Goal: Information Seeking & Learning: Find specific fact

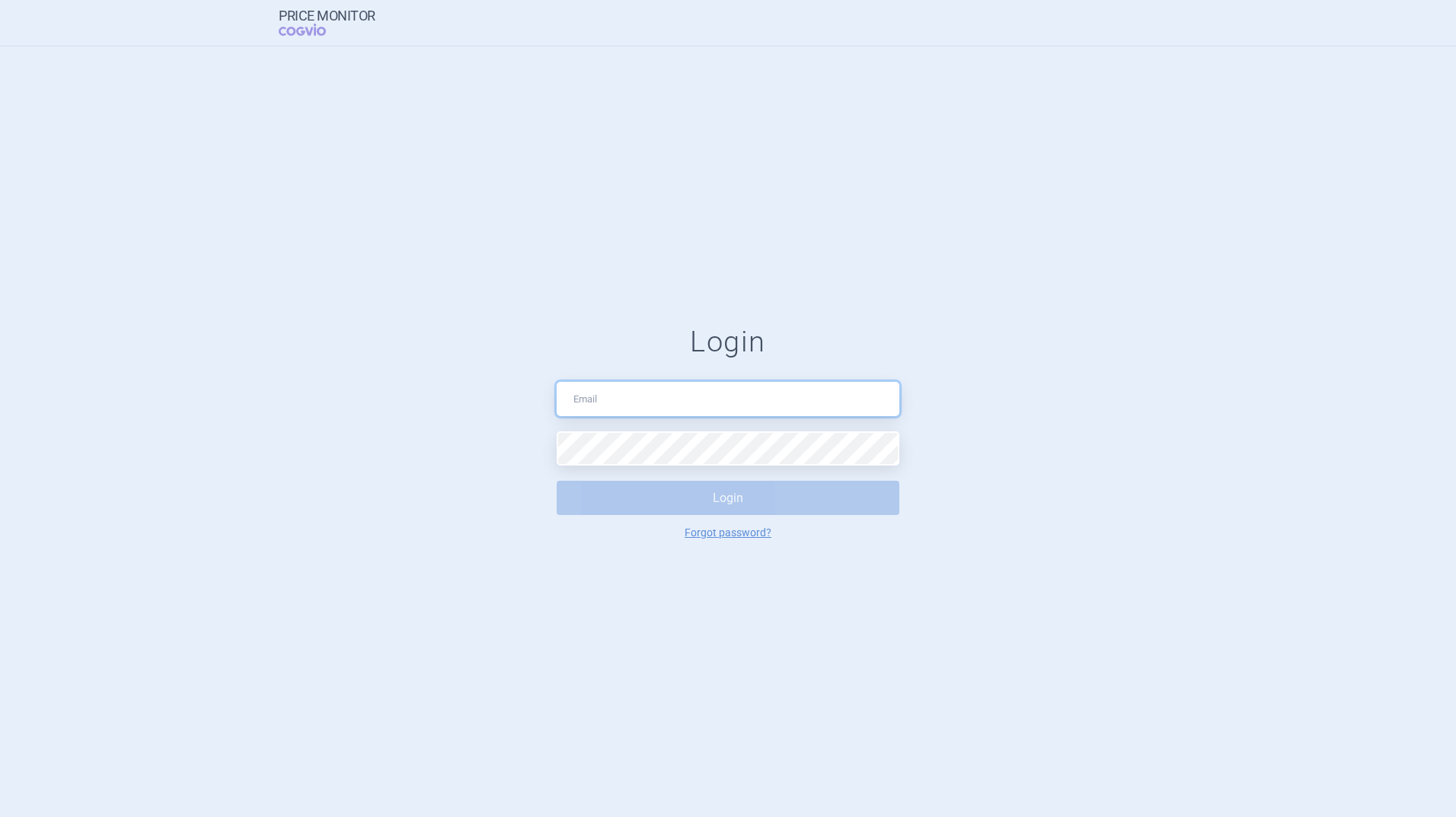
click at [625, 397] on input "text" at bounding box center [728, 399] width 342 height 35
type input "[PERSON_NAME][EMAIL_ADDRESS][PERSON_NAME][DOMAIN_NAME]"
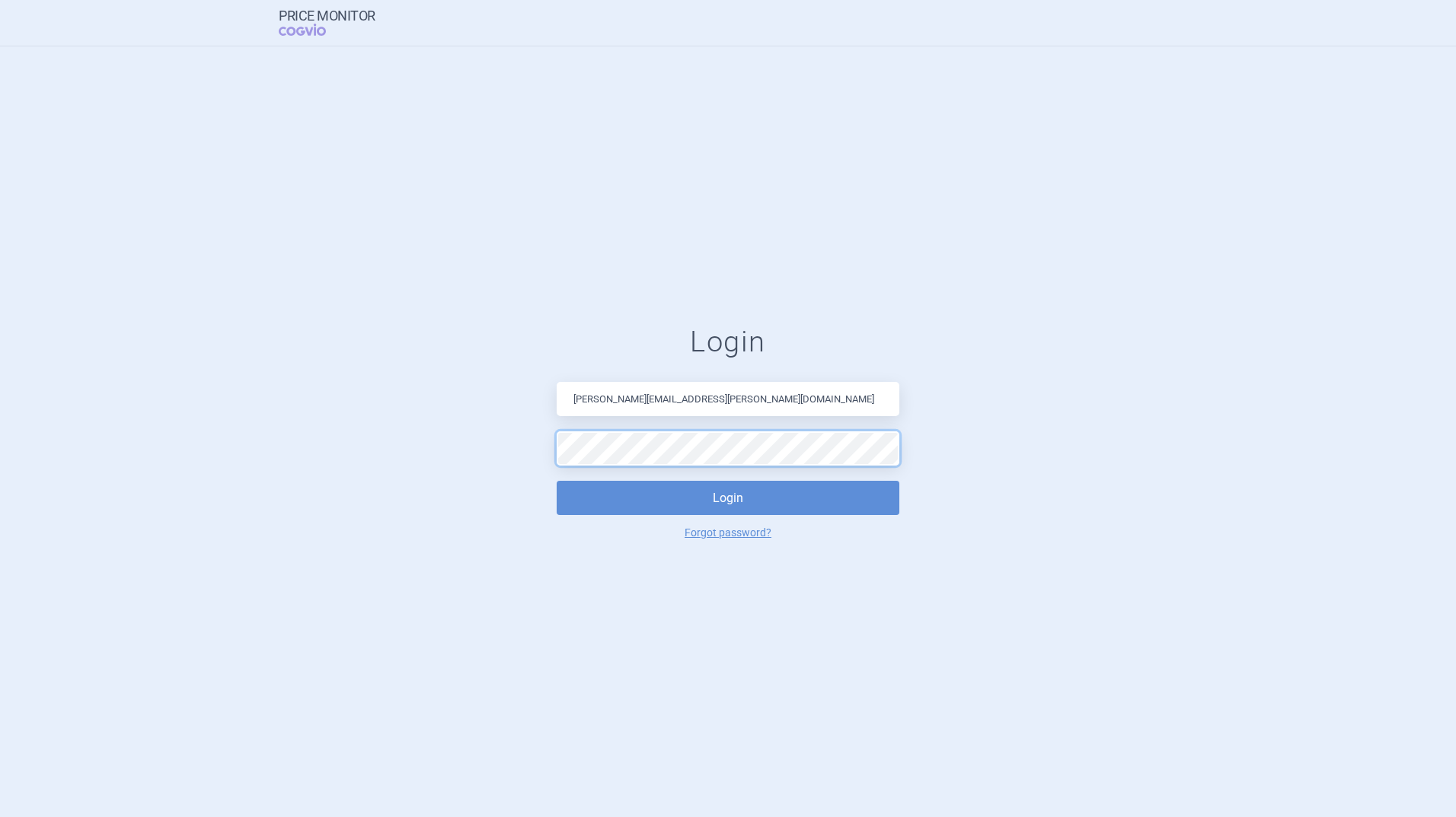
click at [557, 481] on button "Login" at bounding box center [728, 498] width 342 height 35
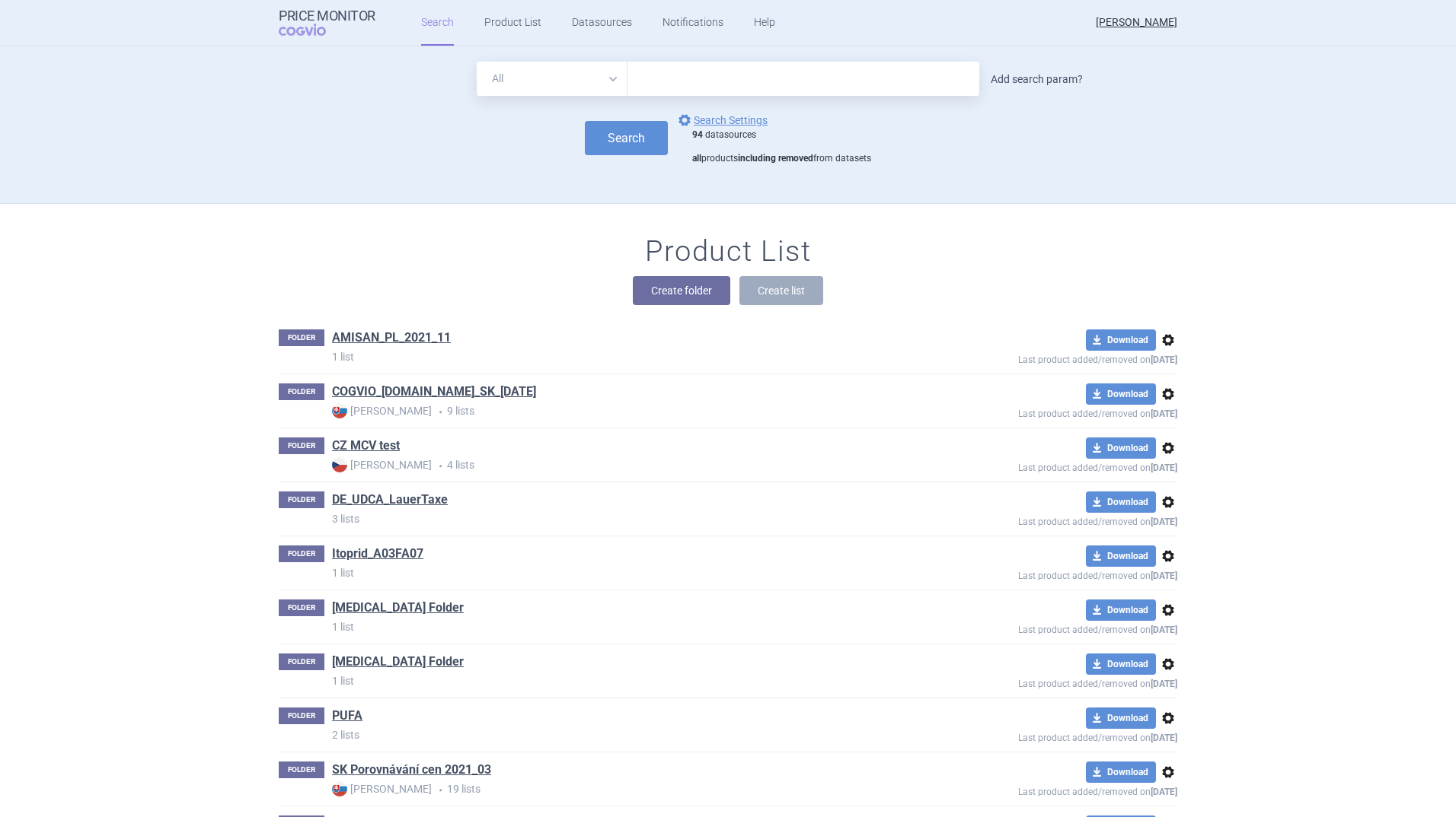
click at [1047, 75] on link "Add search param?" at bounding box center [1037, 79] width 92 height 11
select select "brandName"
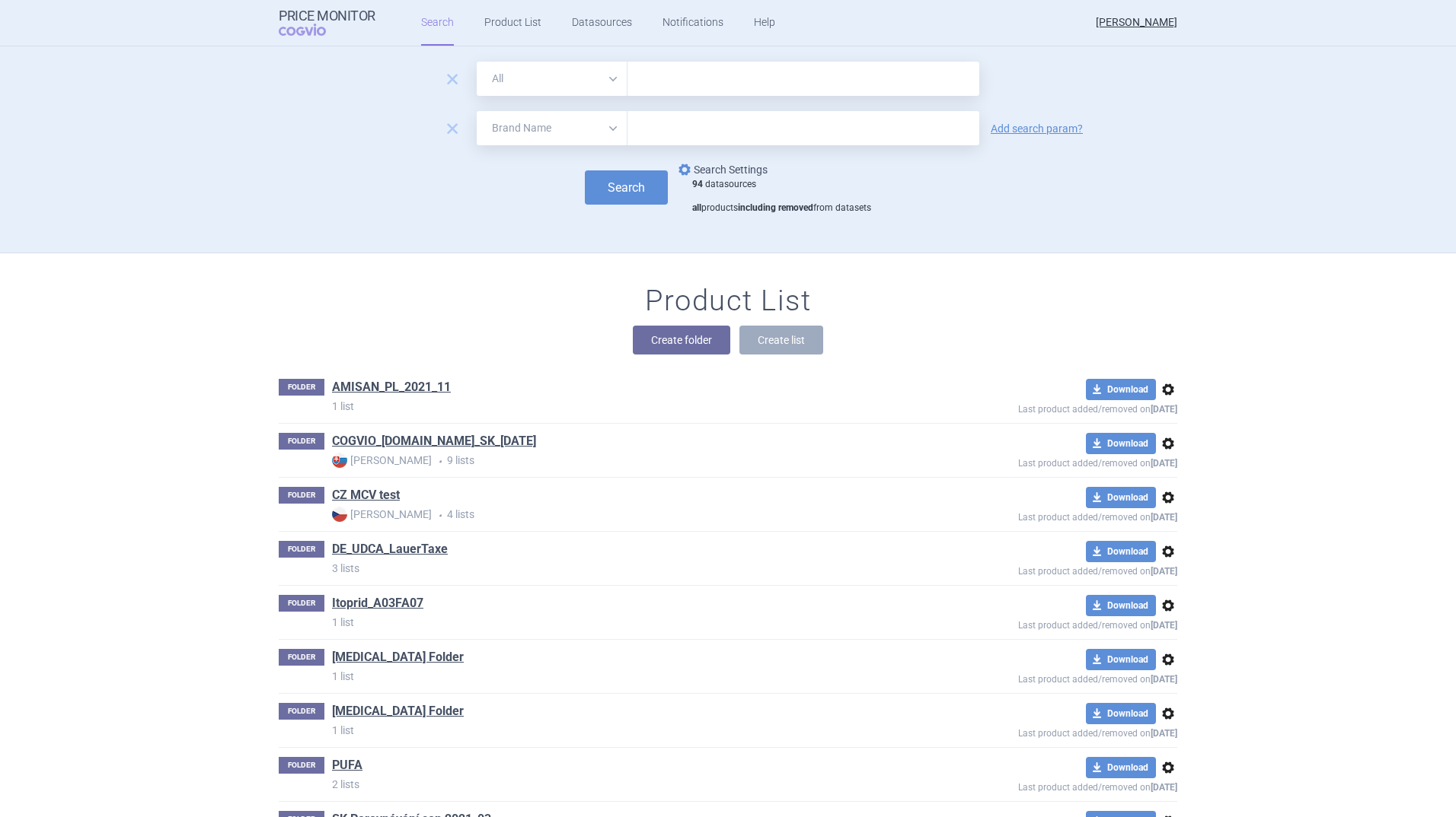
click at [727, 165] on link "options Search Settings" at bounding box center [721, 169] width 92 height 18
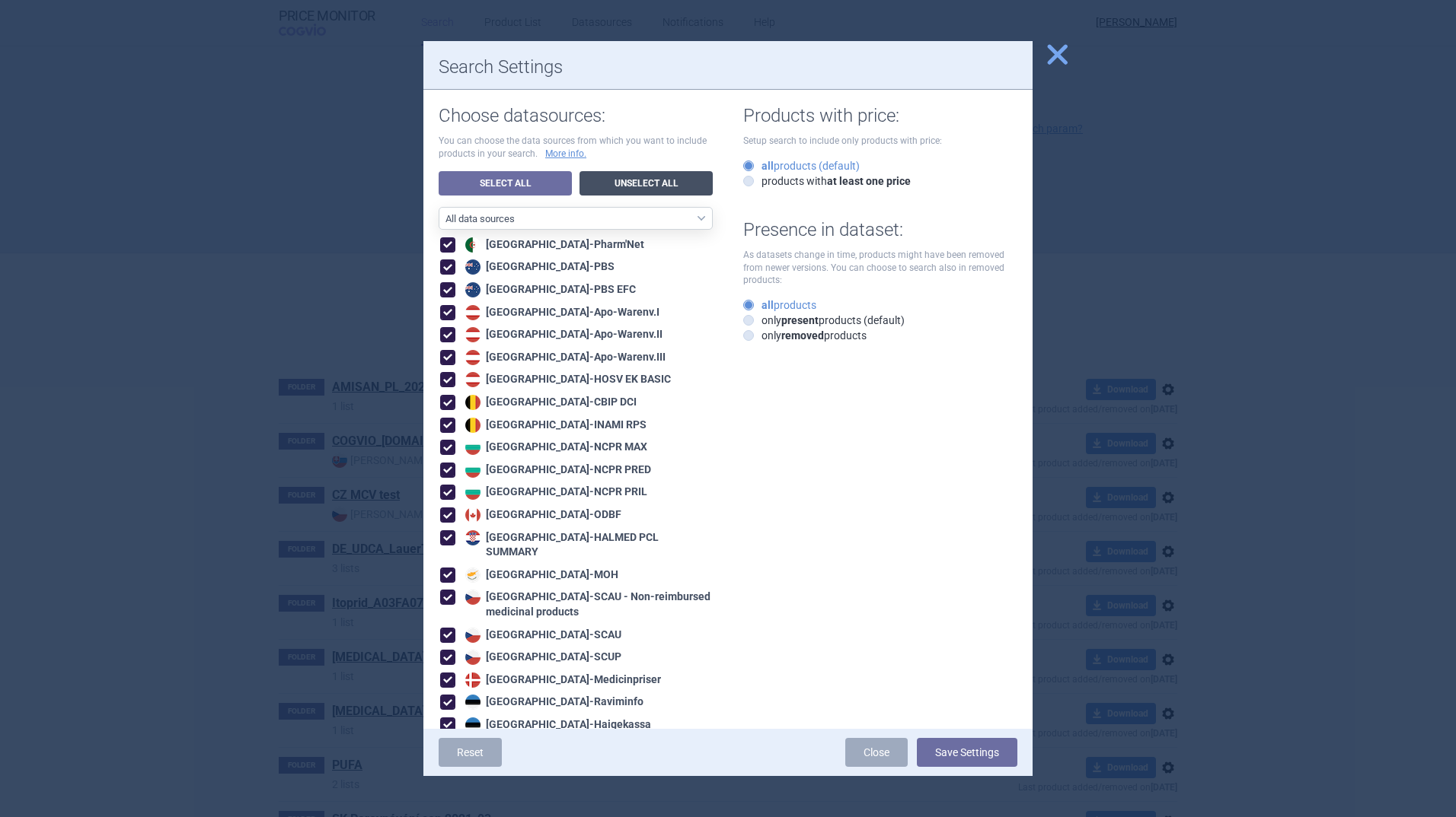
click at [632, 179] on link "Unselect All" at bounding box center [646, 183] width 134 height 24
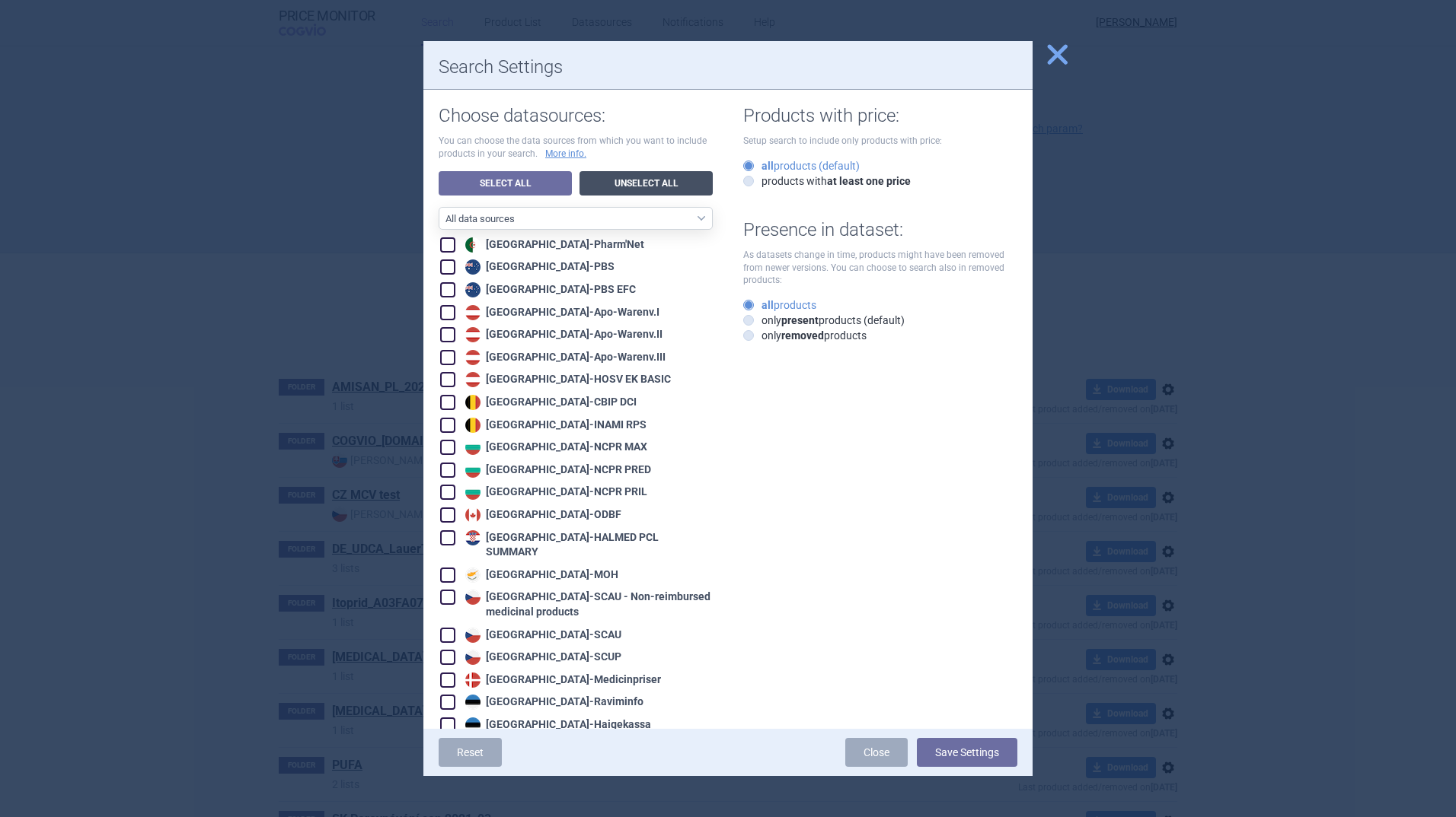
checkbox input "false"
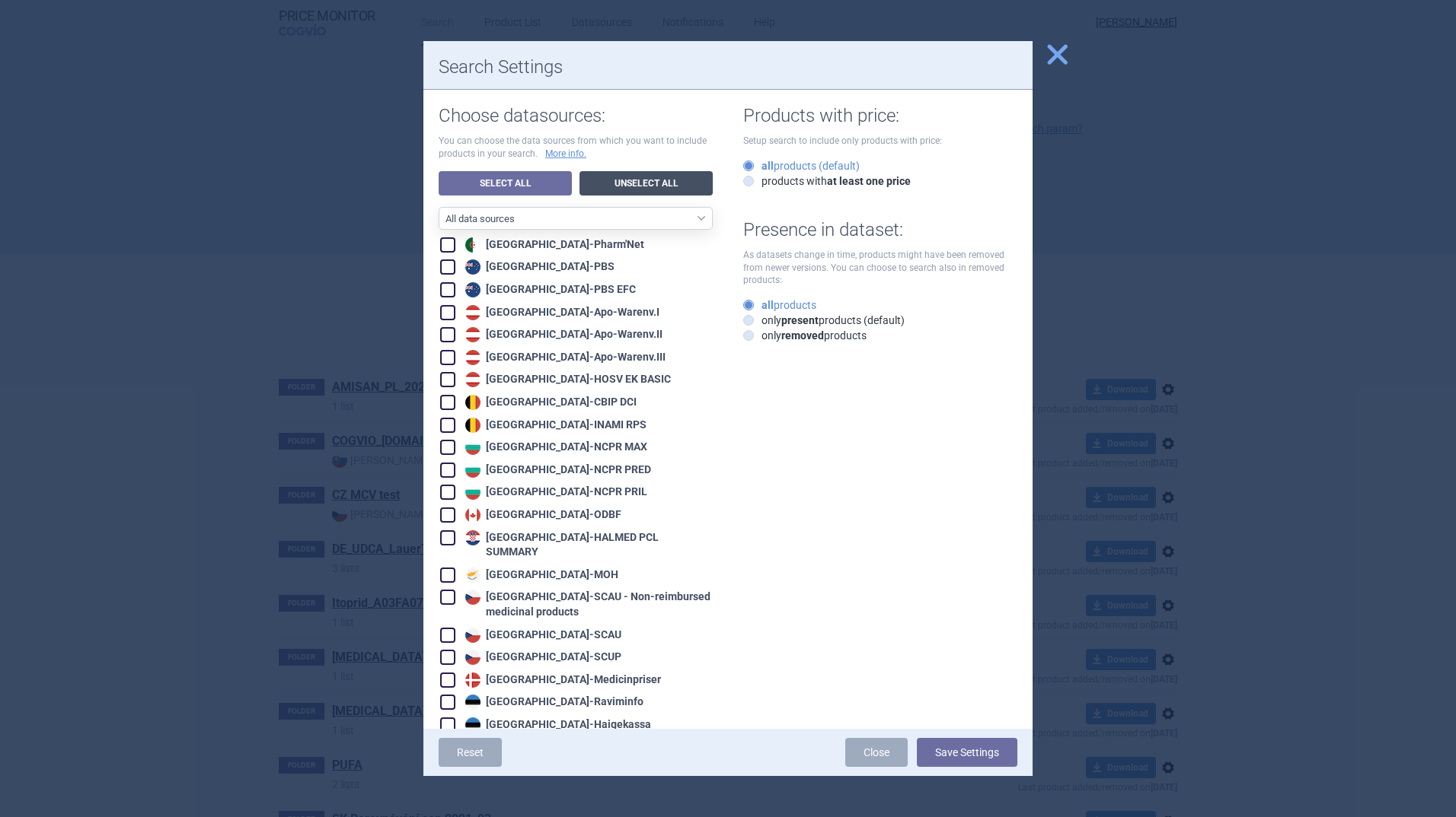
checkbox input "false"
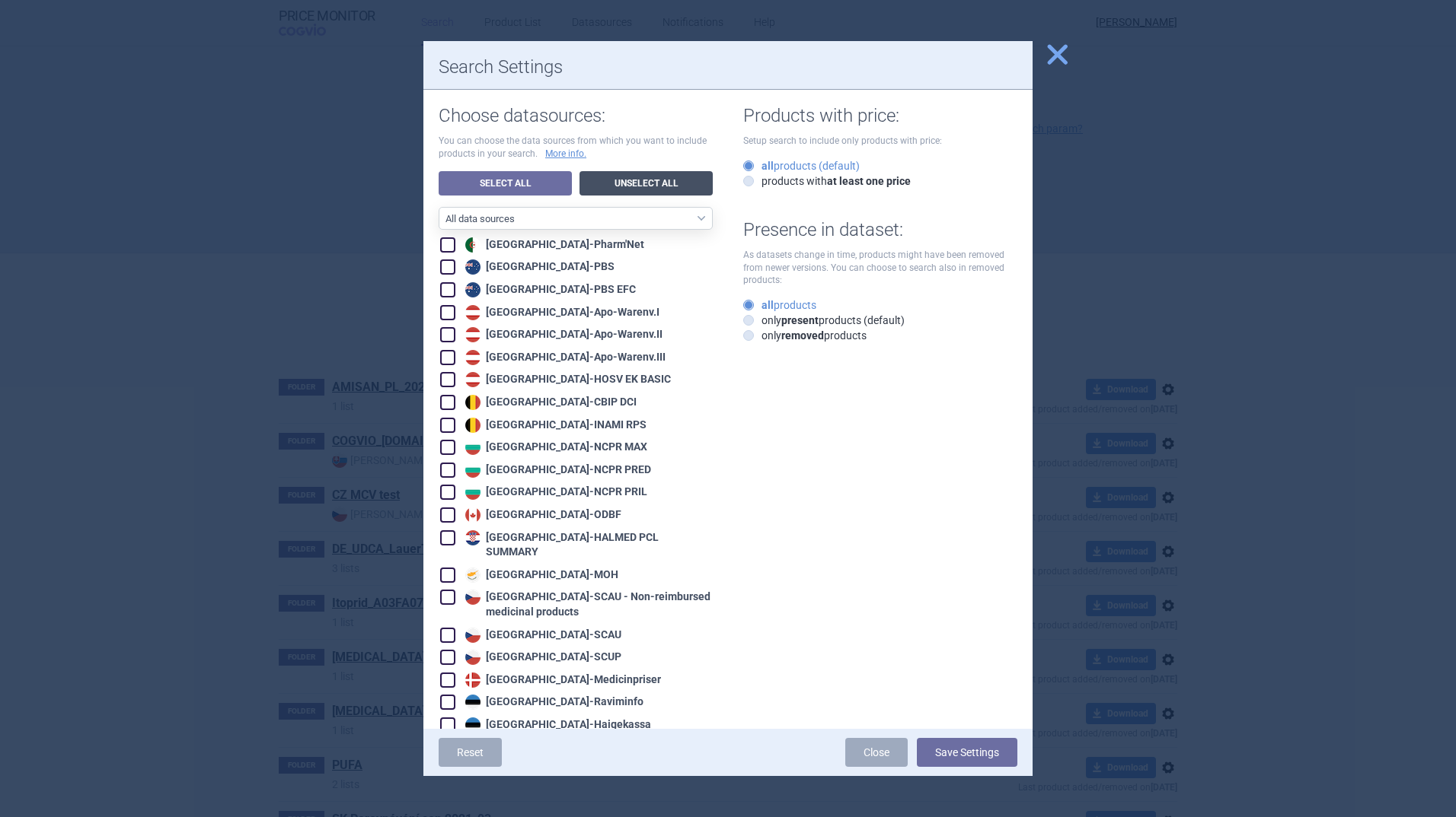
checkbox input "false"
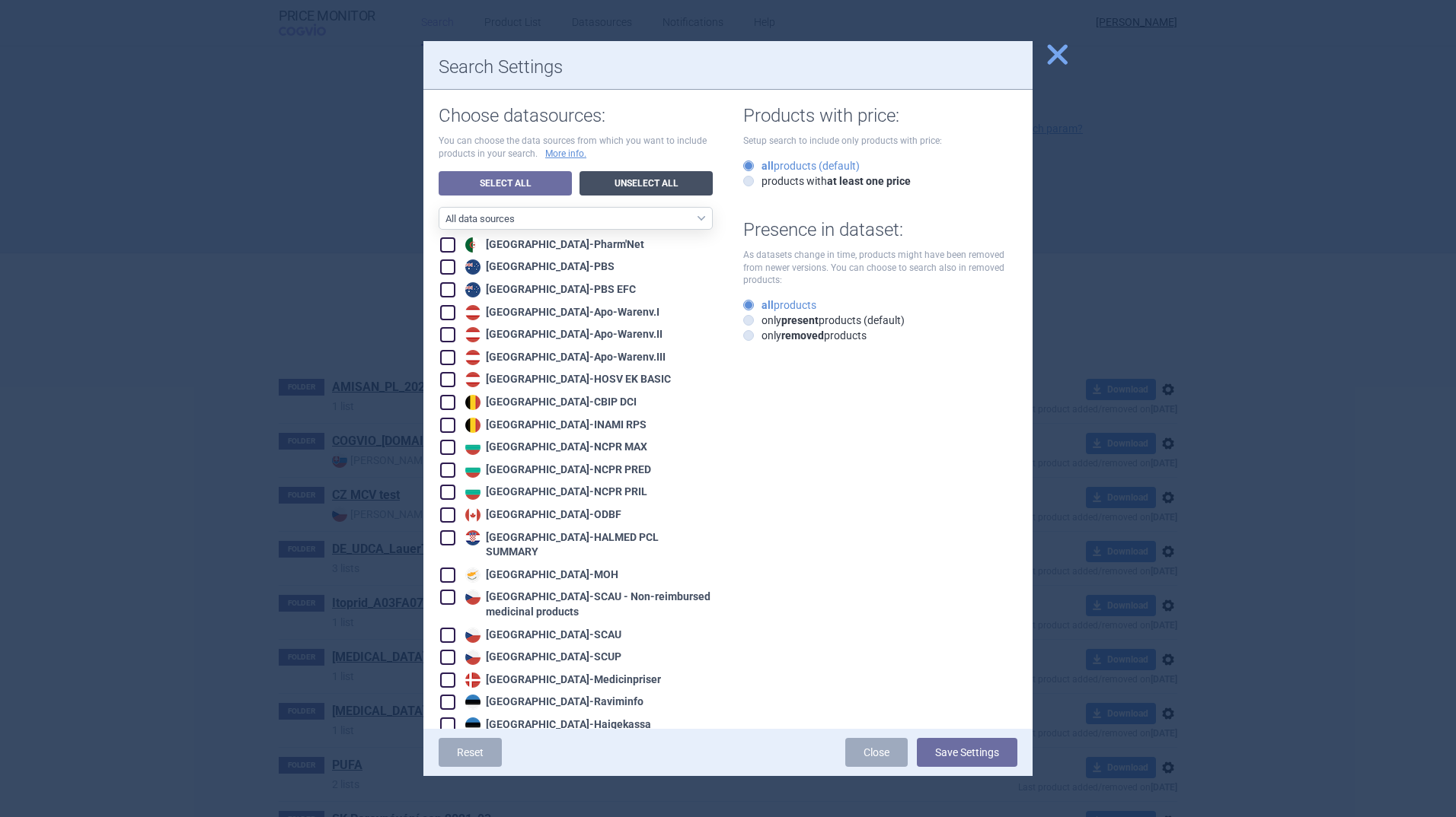
checkbox input "false"
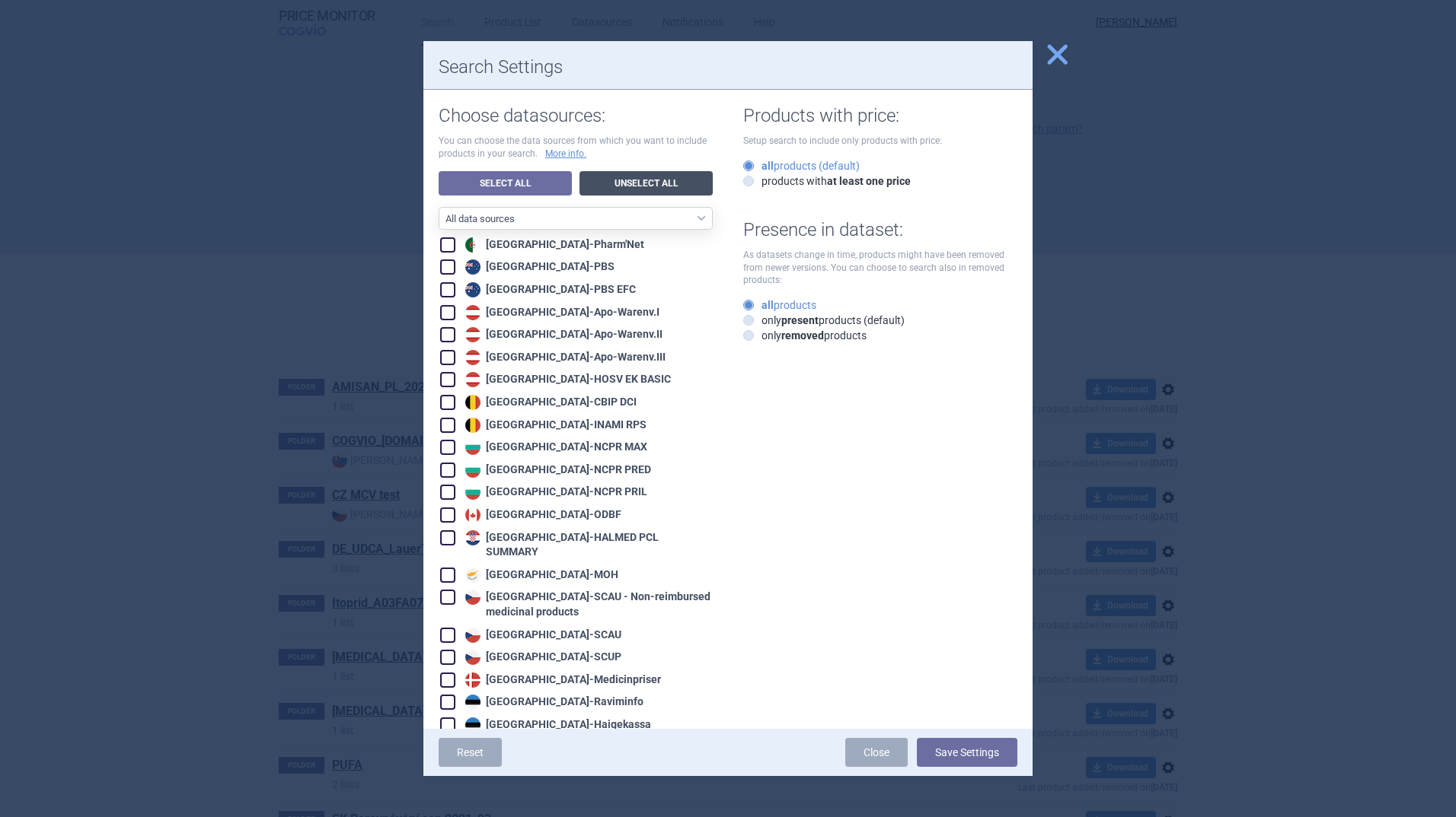
checkbox input "false"
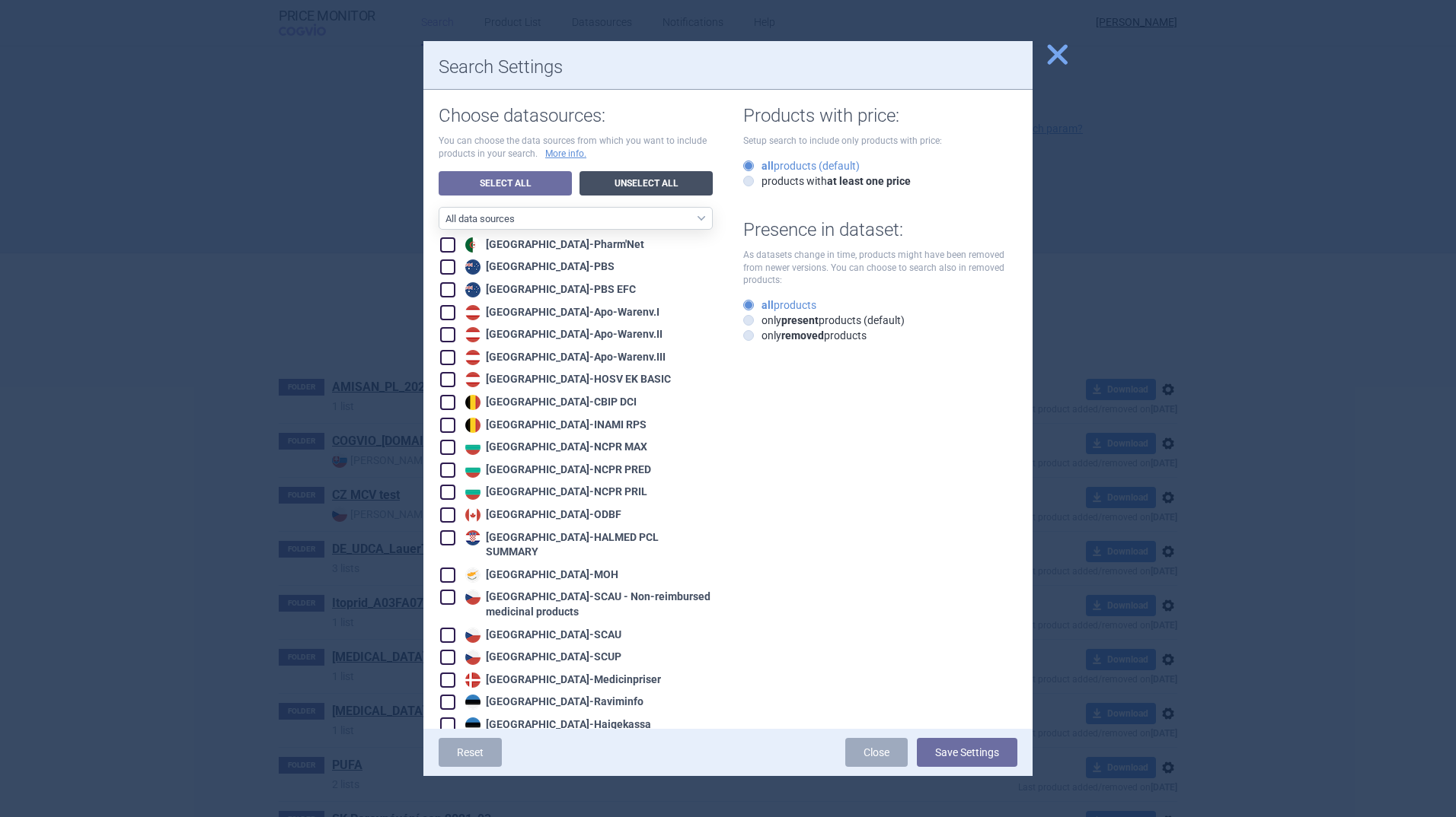
checkbox input "false"
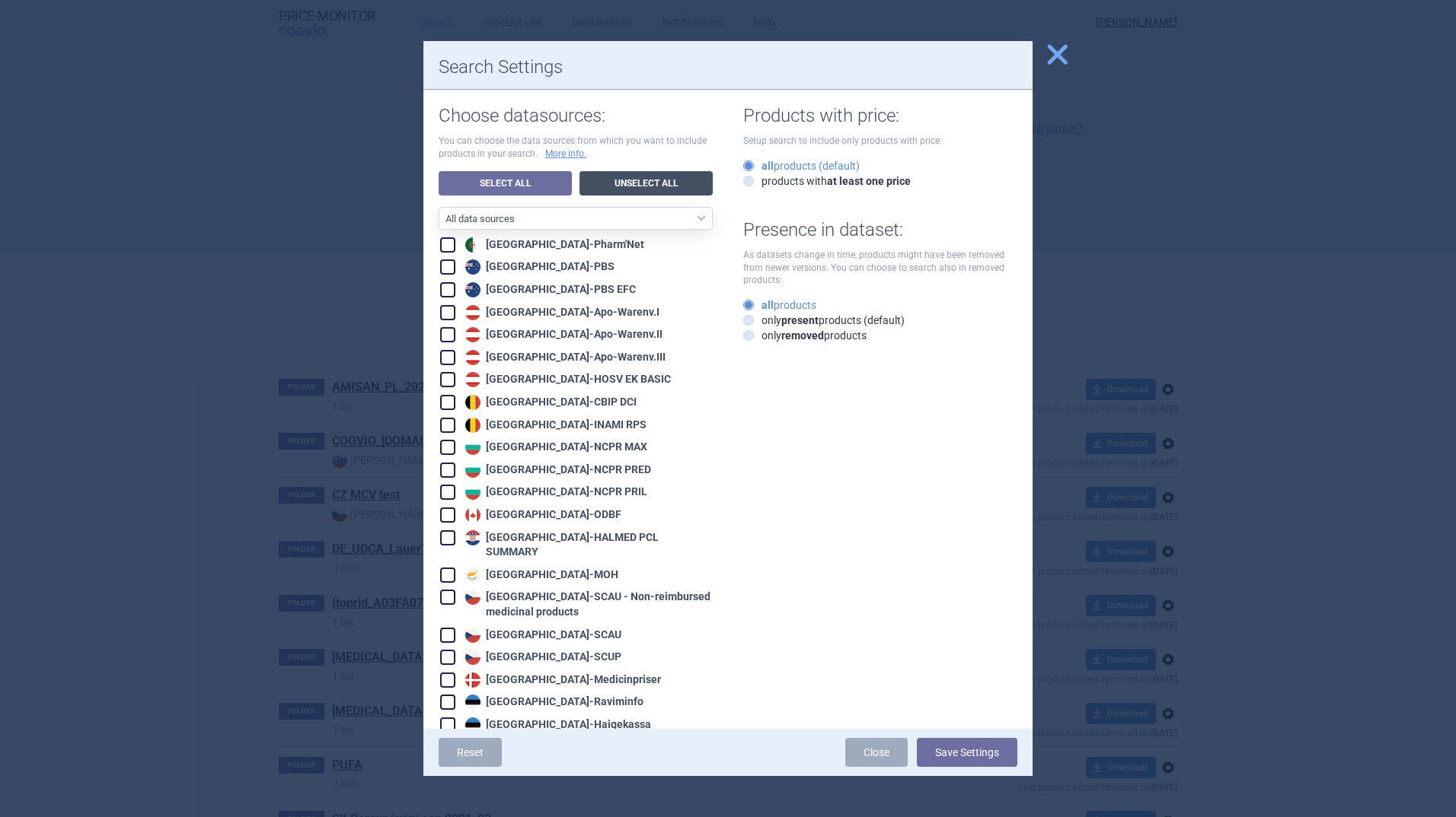
checkbox input "false"
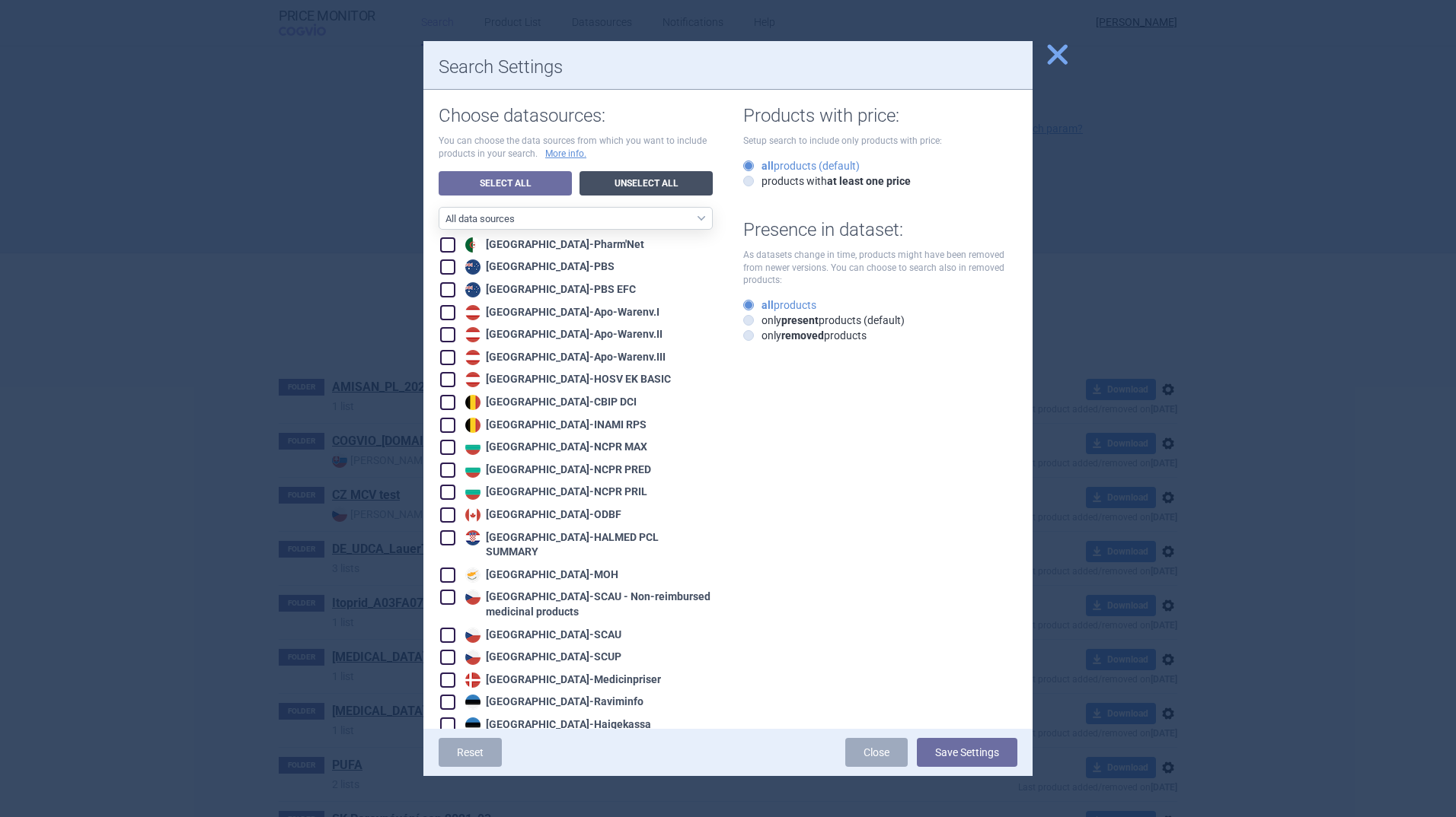
checkbox input "false"
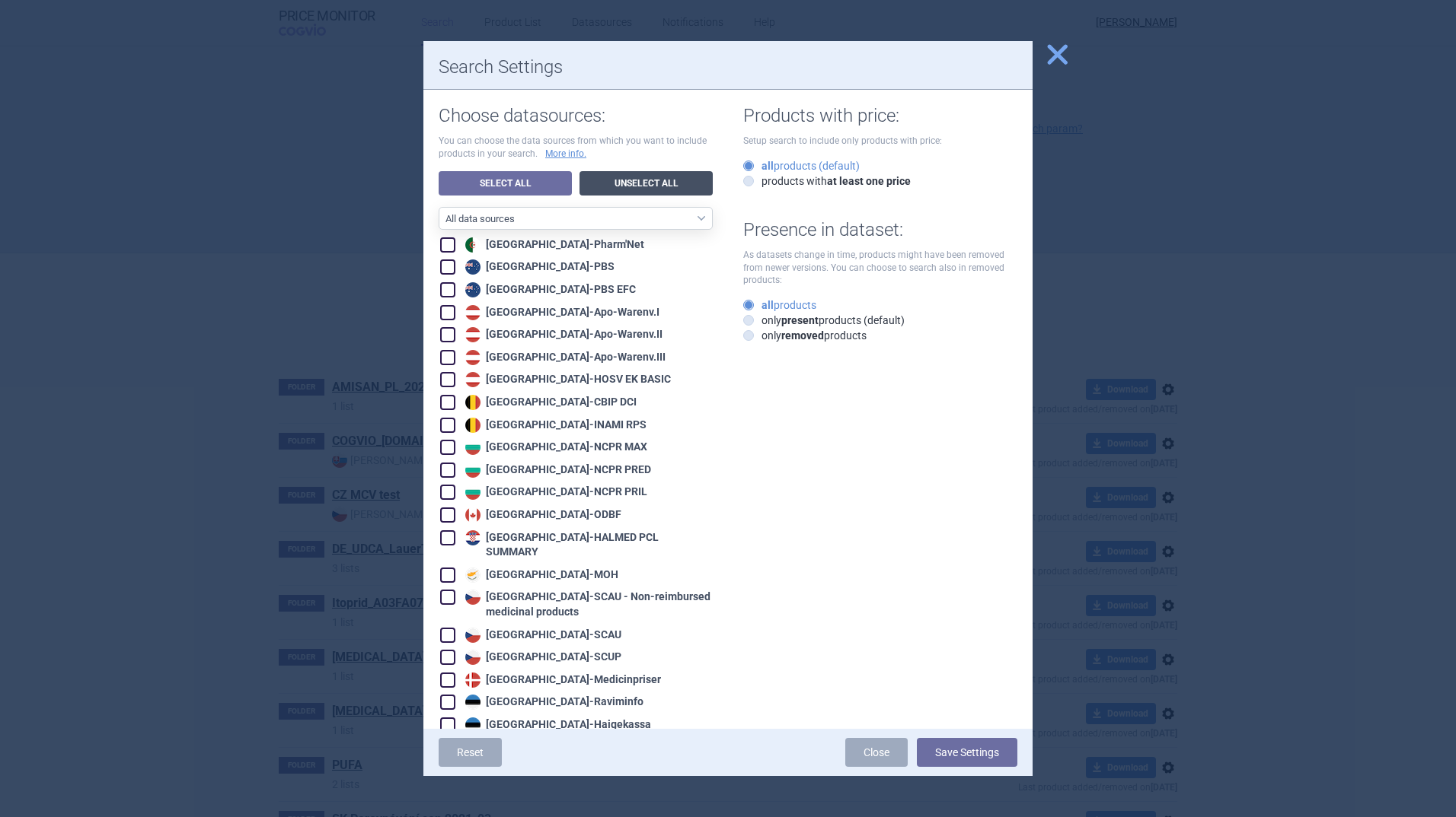
checkbox input "false"
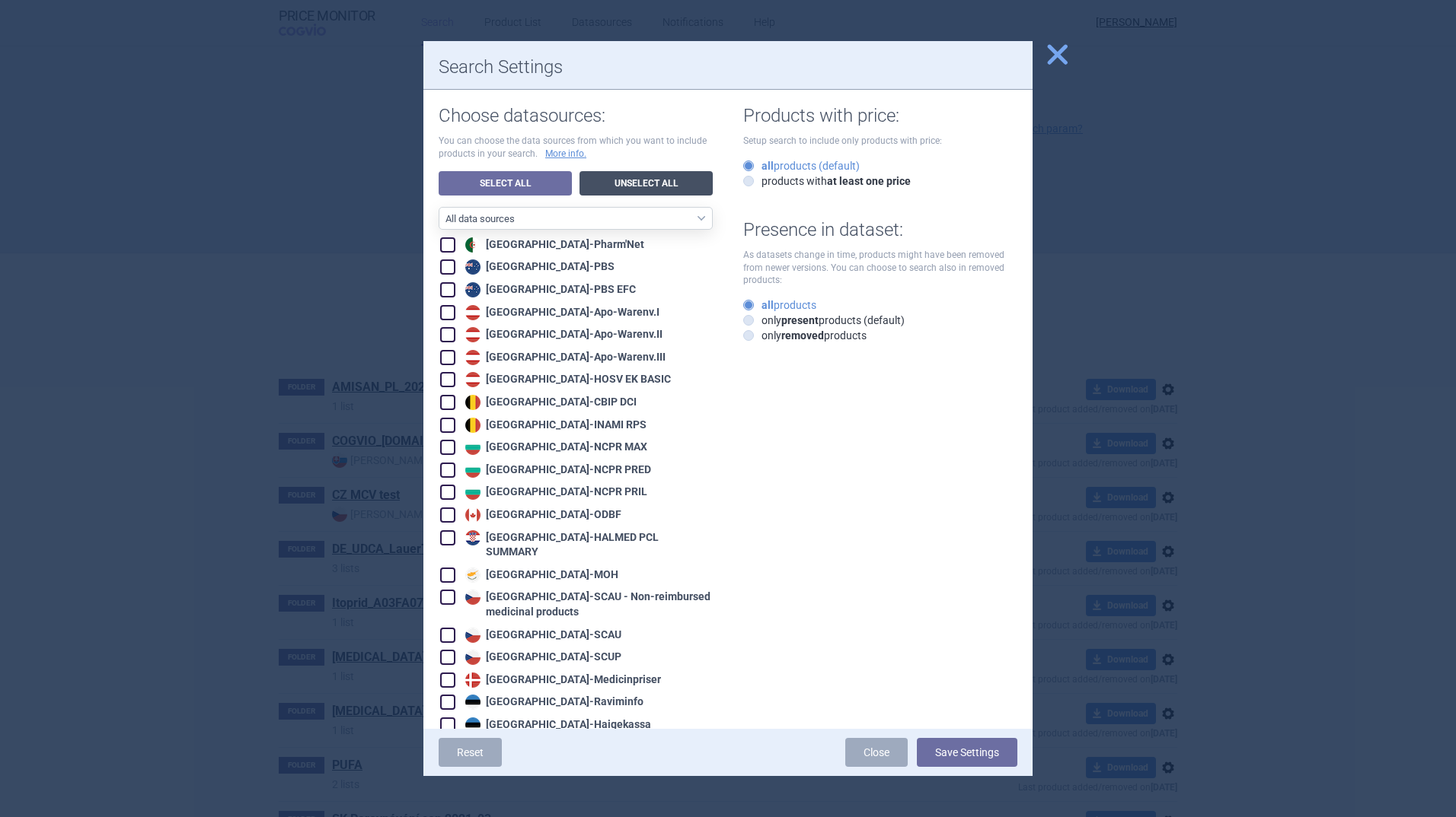
checkbox input "false"
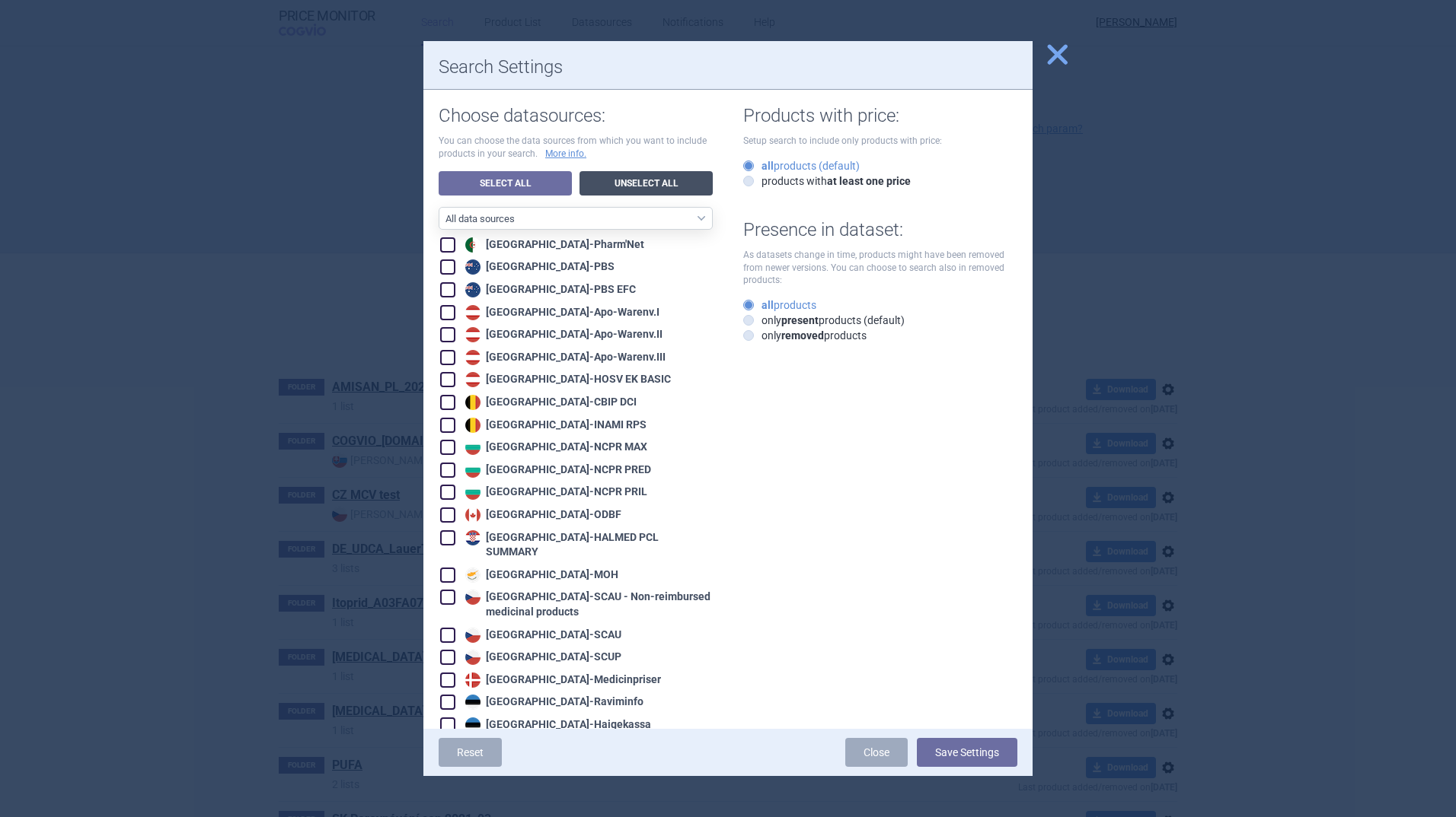
checkbox input "false"
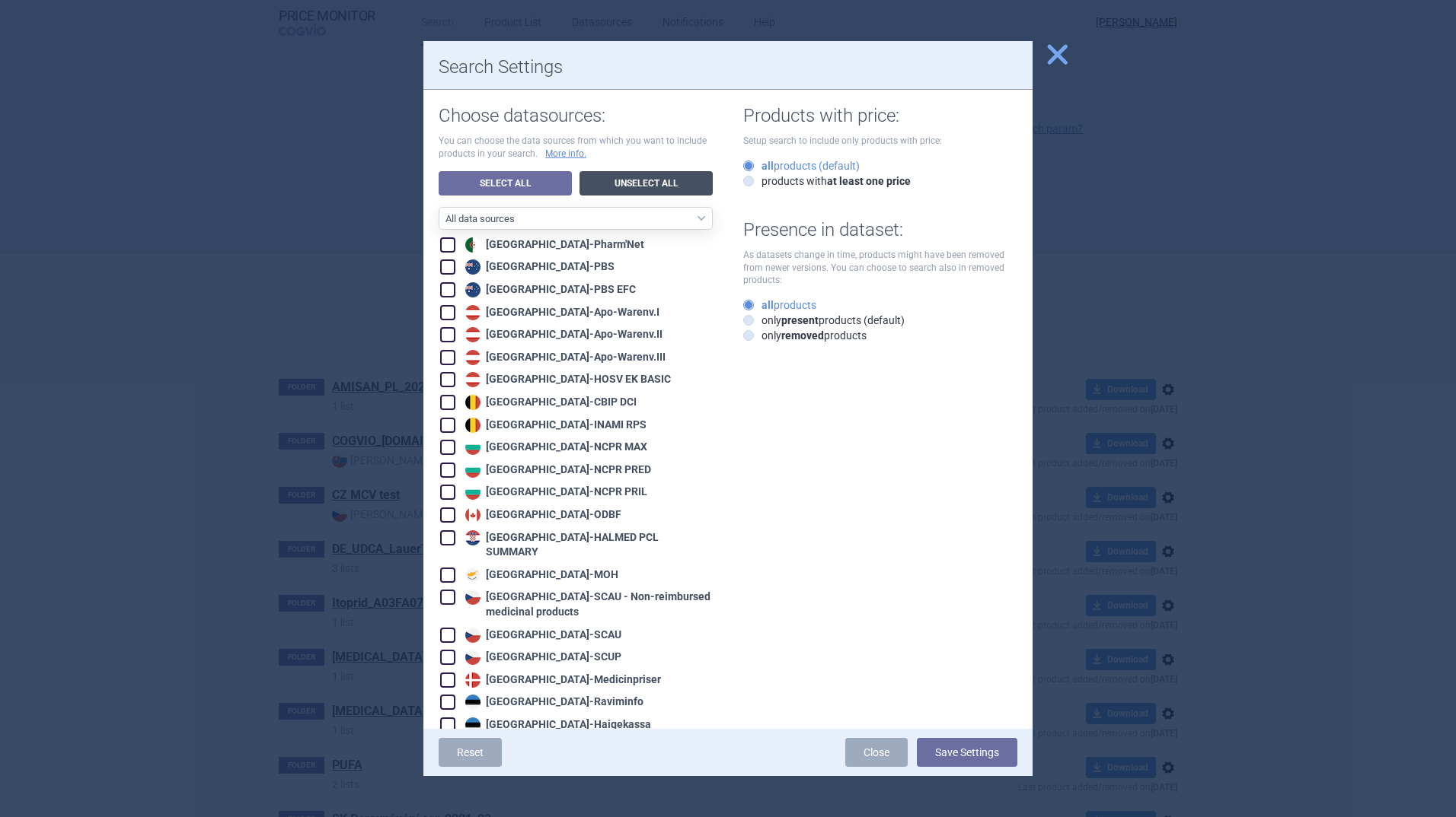
checkbox input "false"
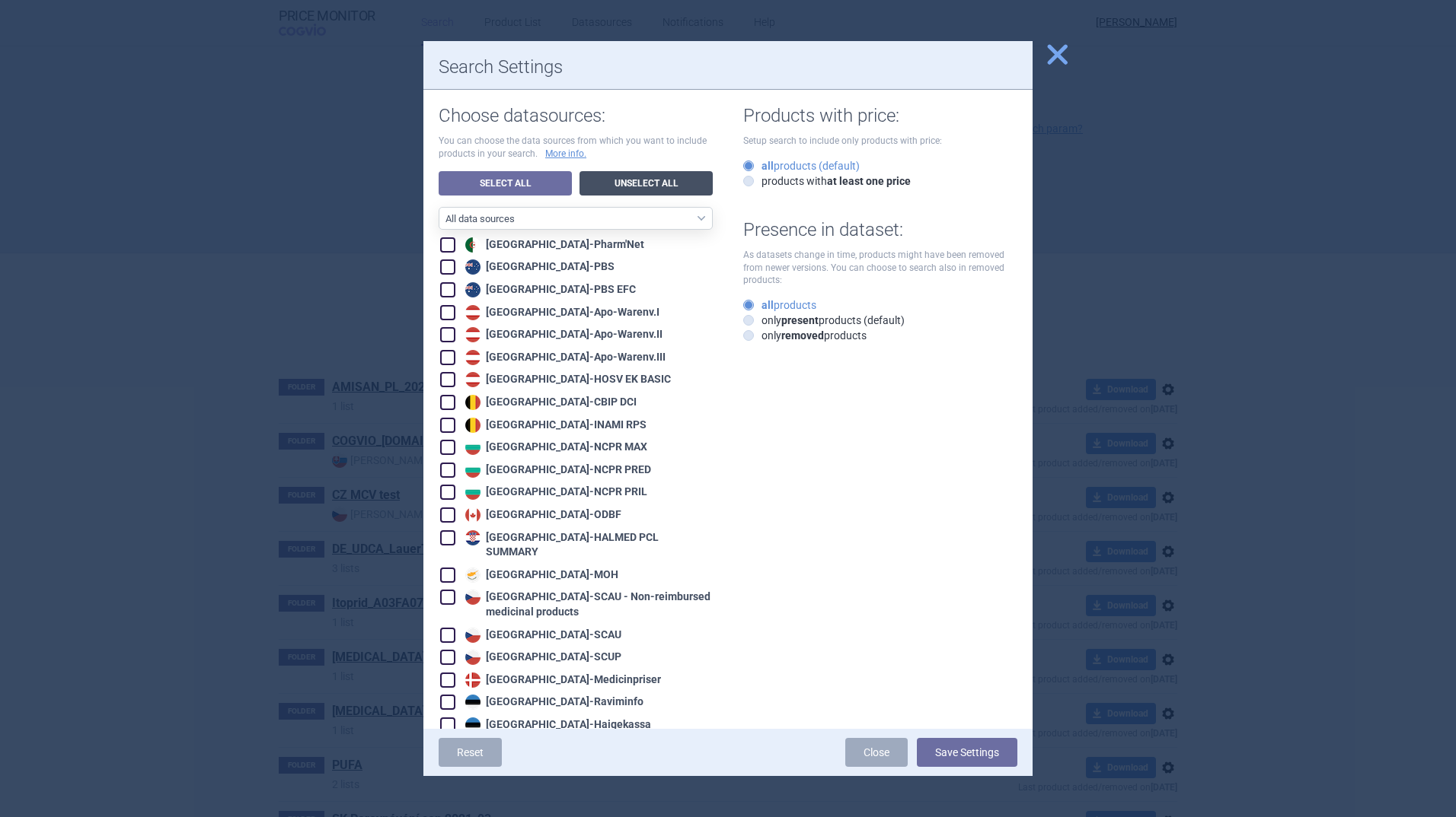
checkbox input "false"
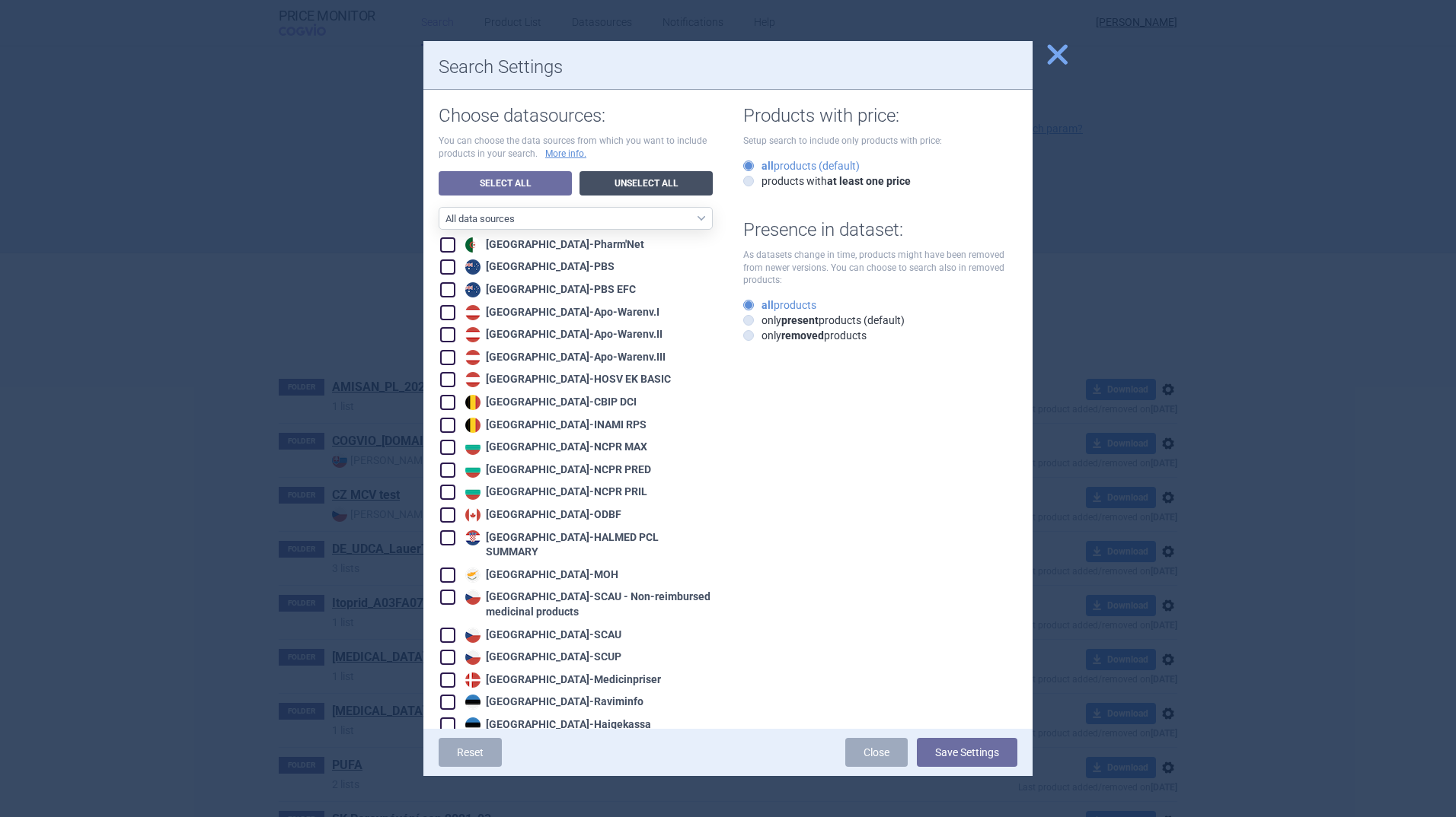
checkbox input "false"
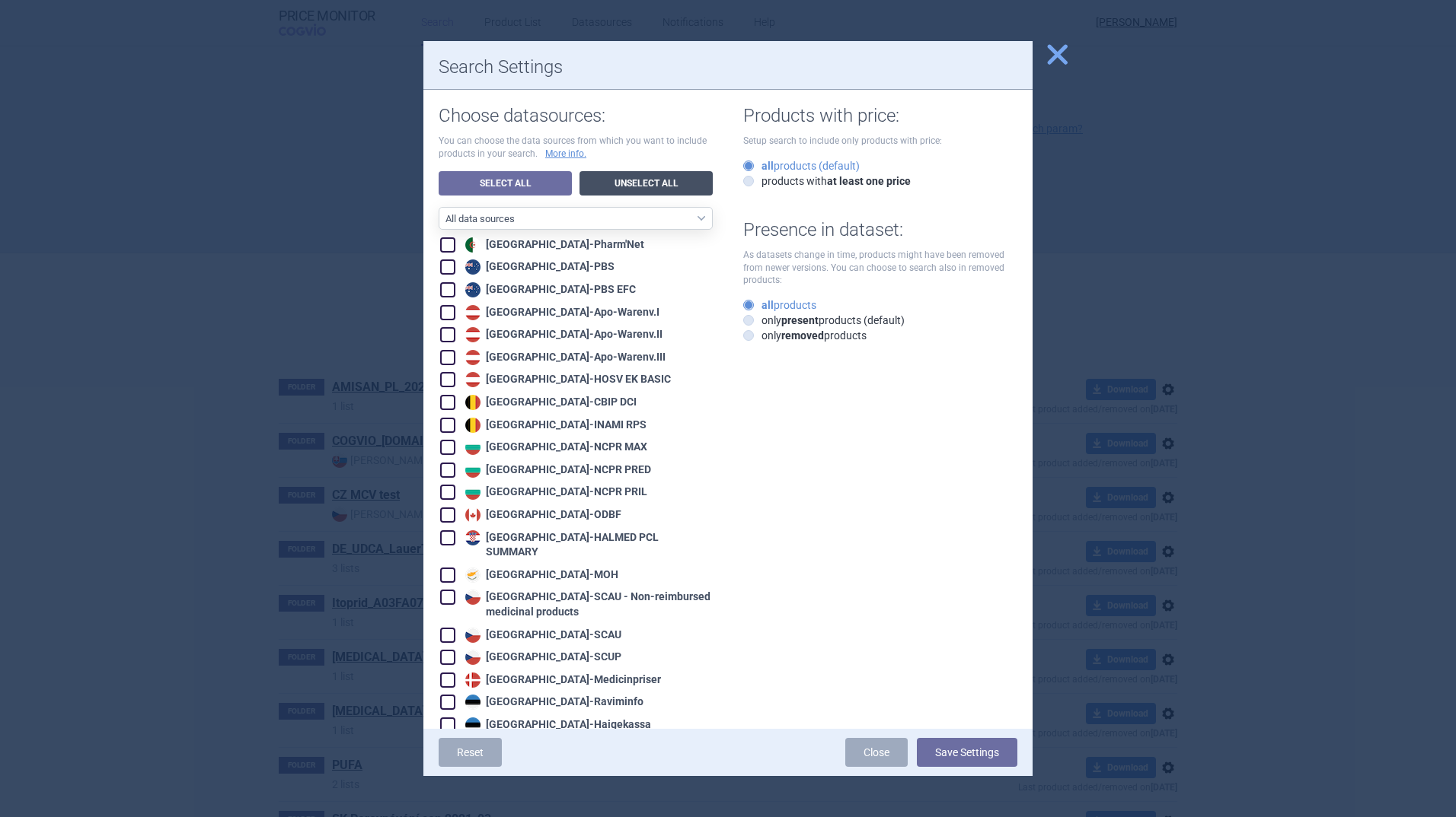
checkbox input "false"
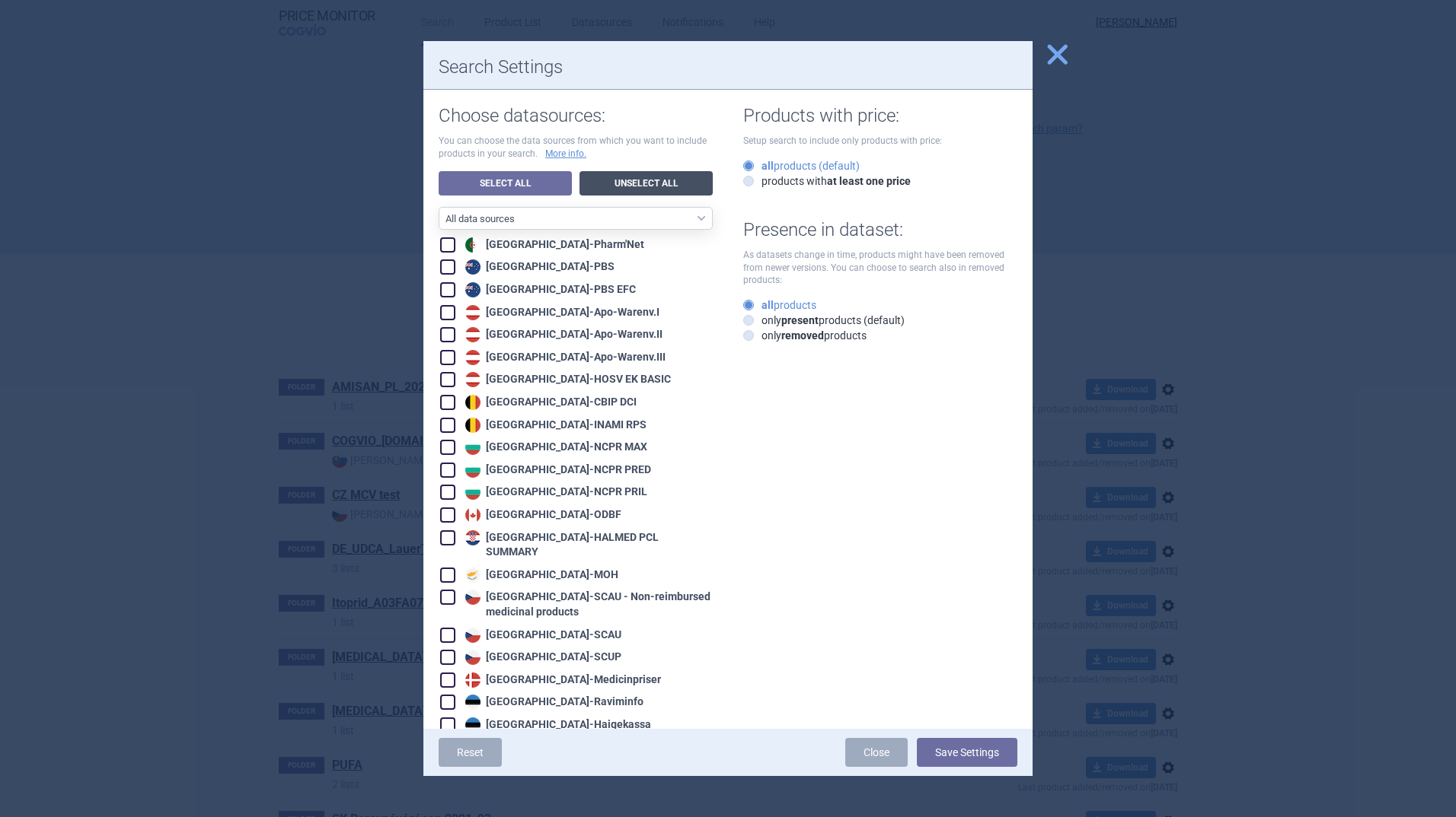
checkbox input "false"
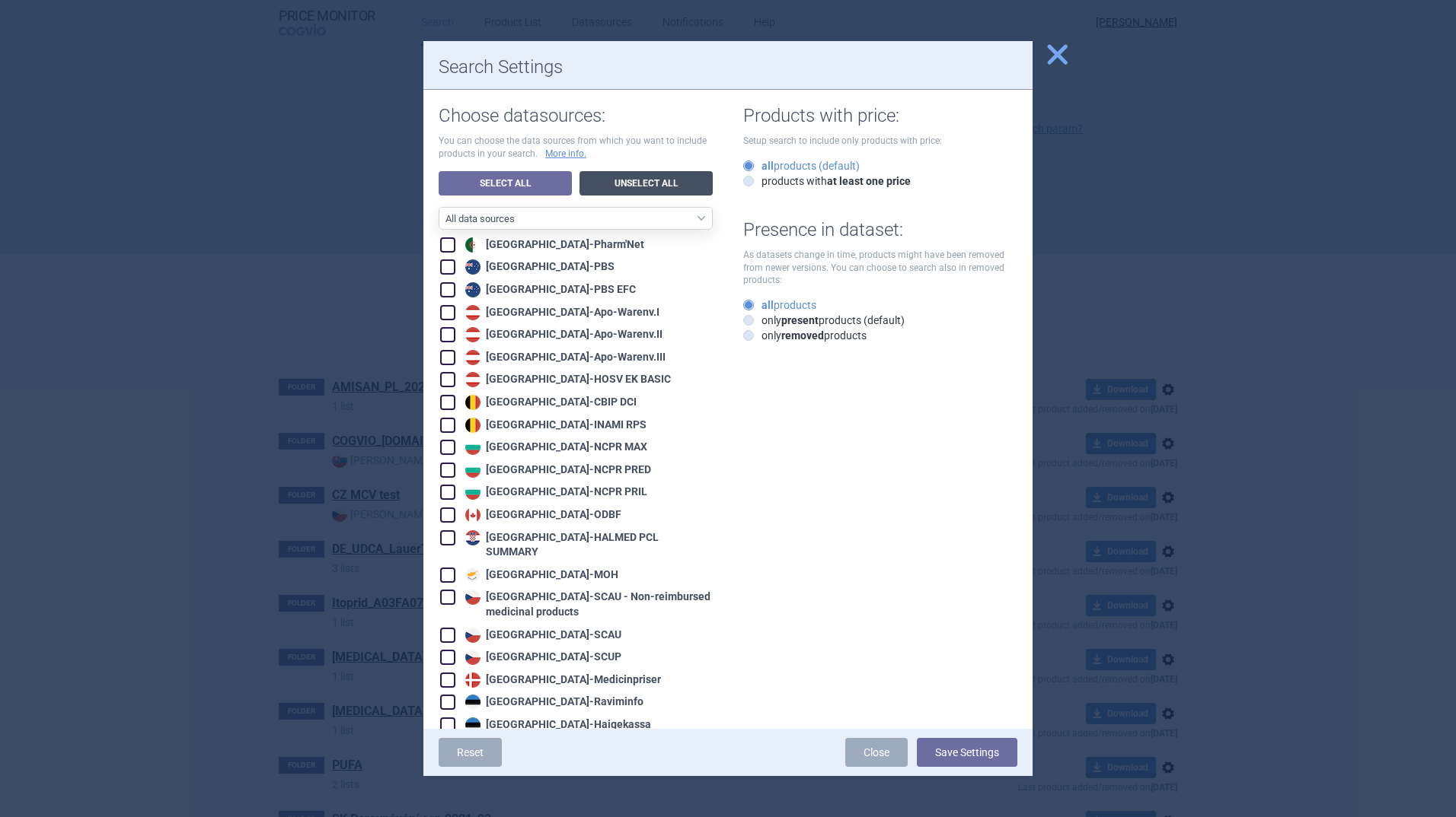
checkbox input "false"
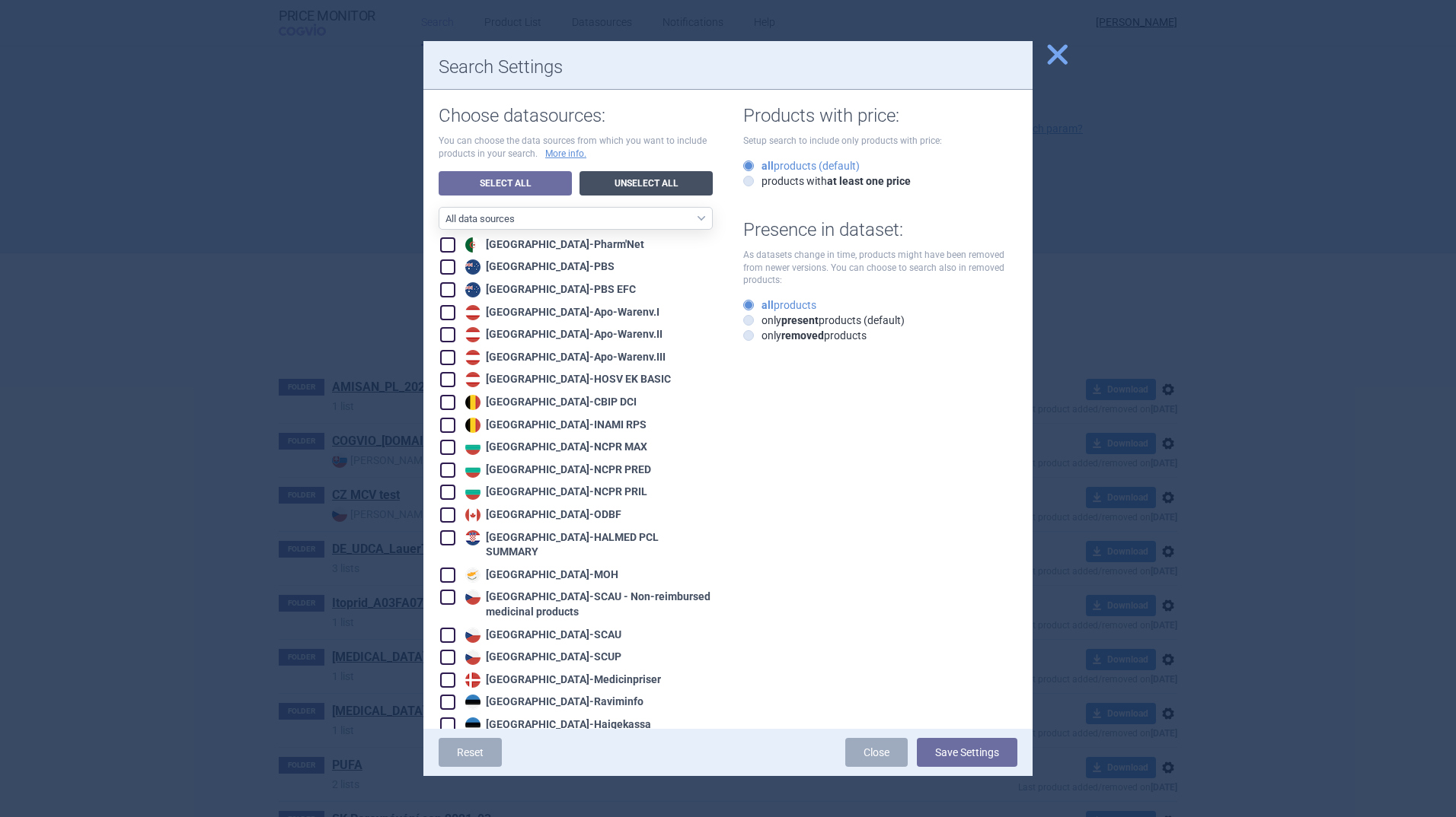
checkbox input "false"
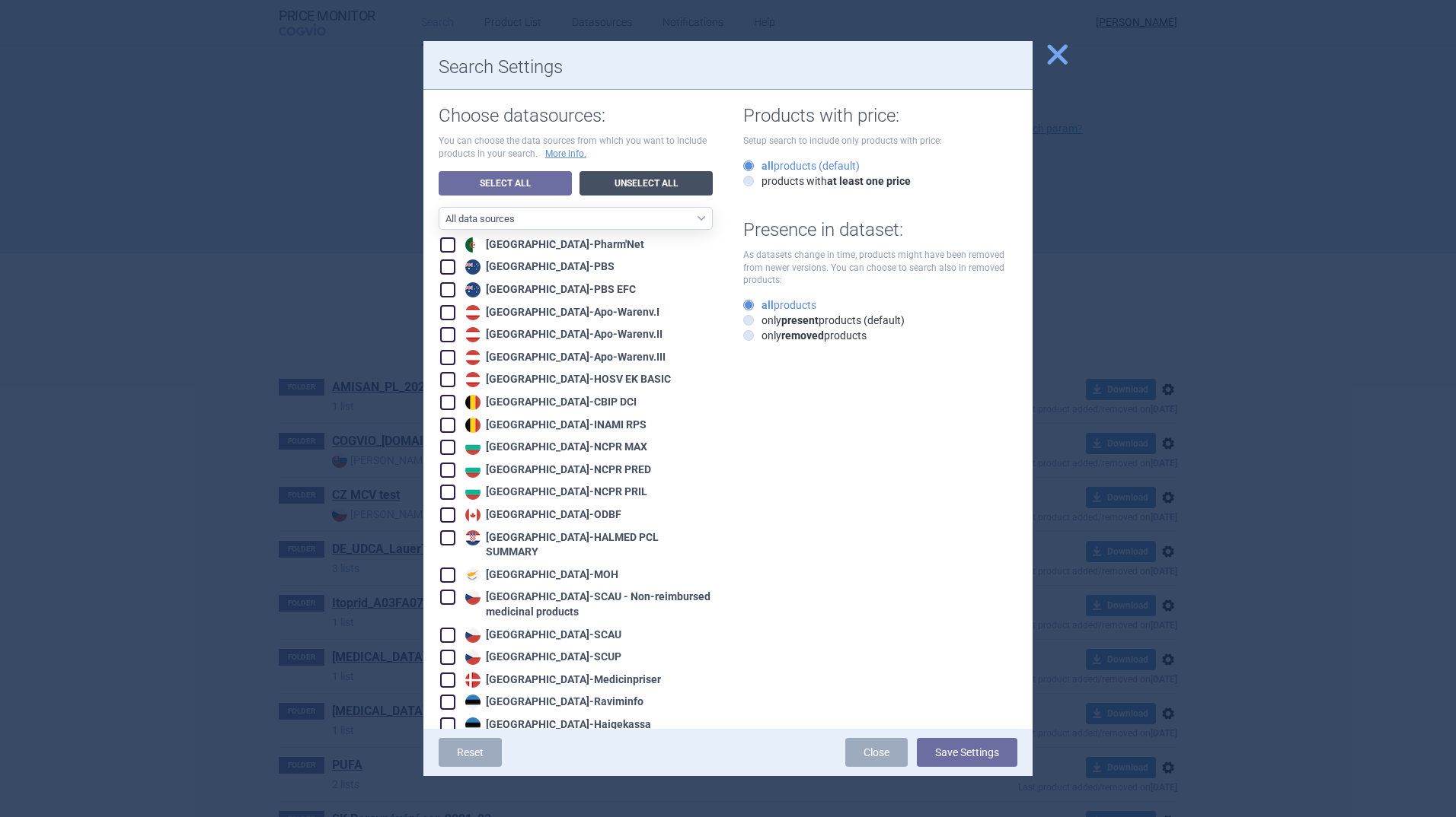
checkbox input "false"
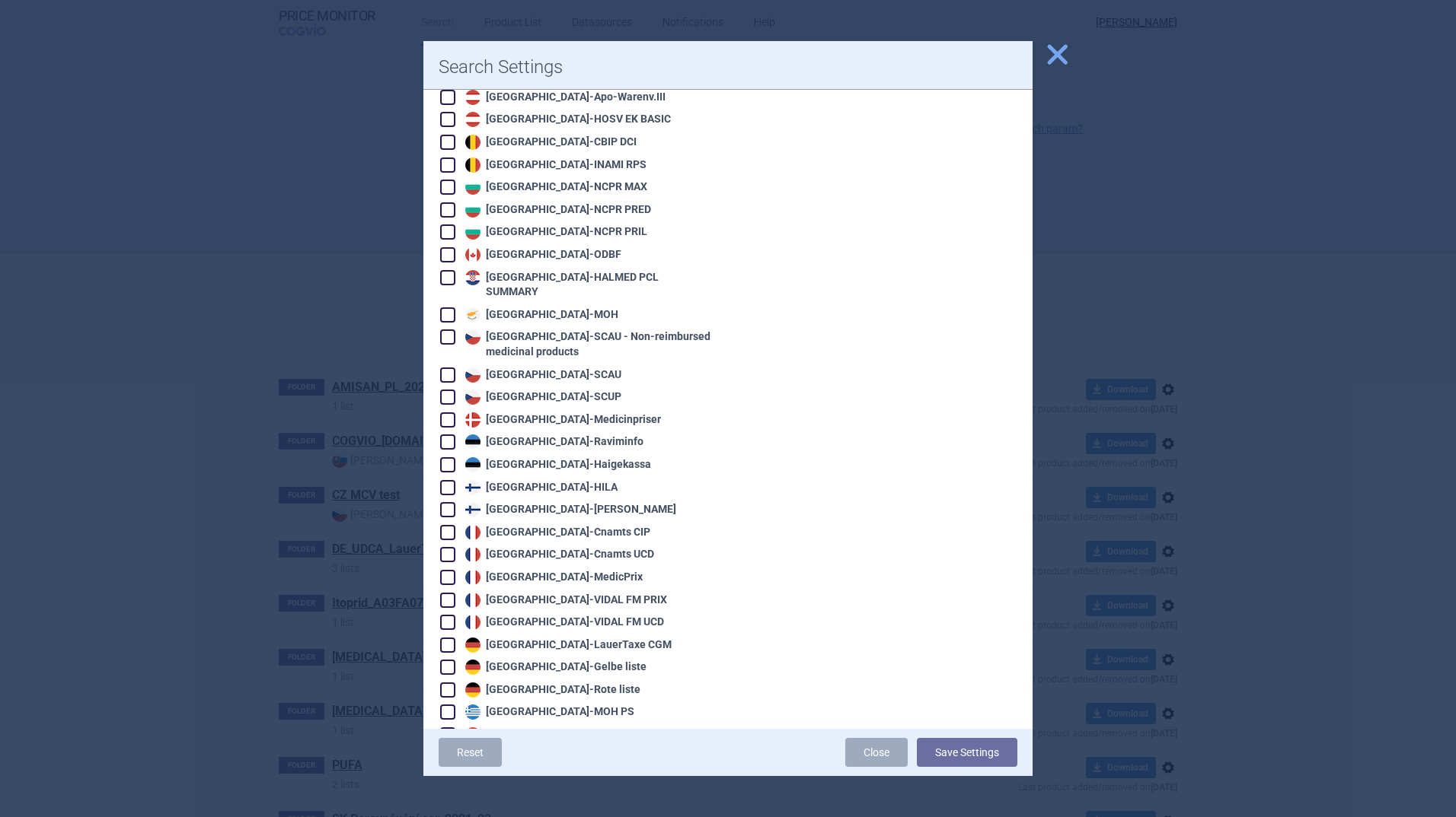
scroll to position [457, 0]
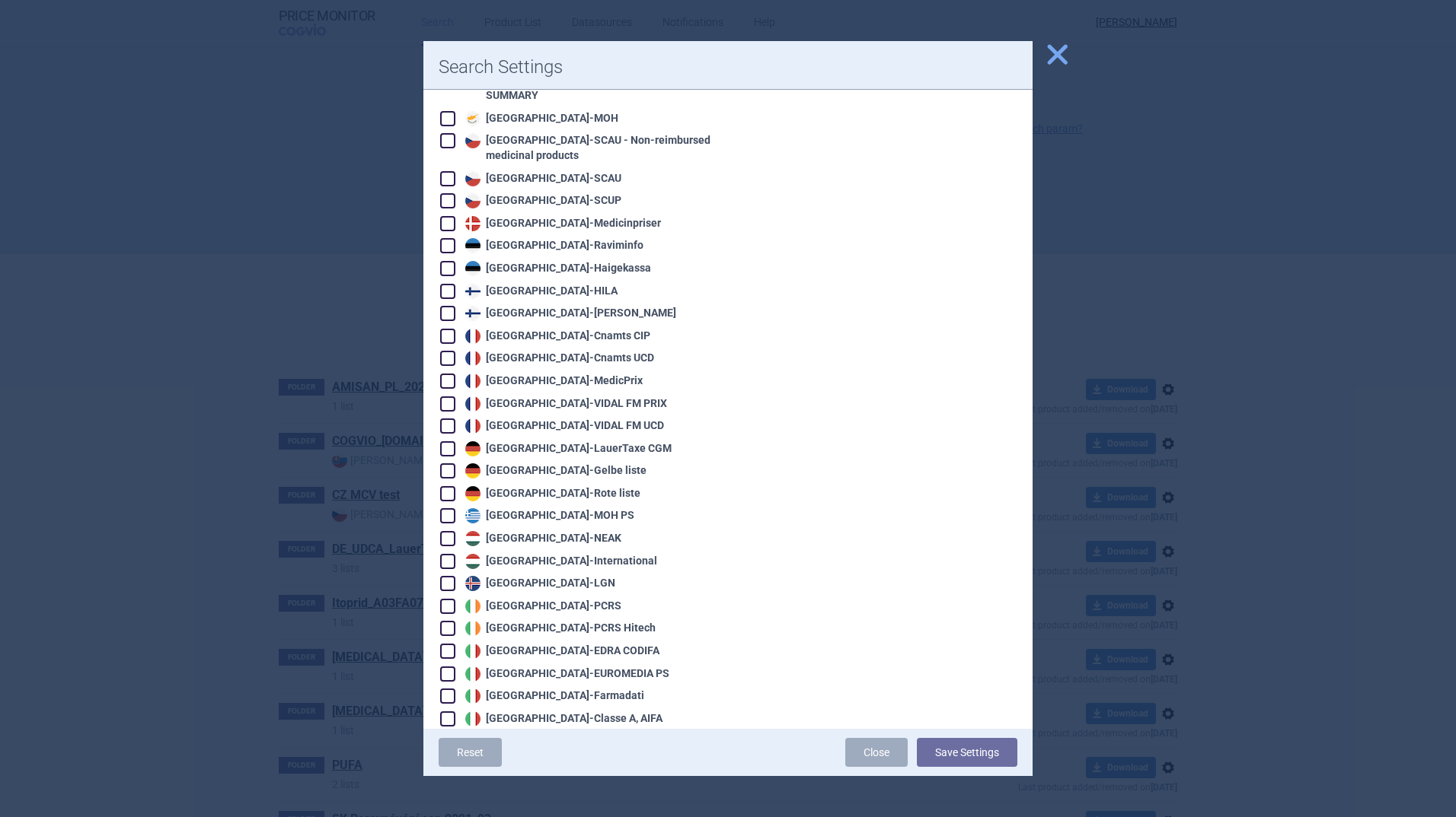
click at [448, 441] on span at bounding box center [448, 449] width 15 height 15
checkbox input "true"
click at [956, 750] on button "Save Settings" at bounding box center [966, 753] width 101 height 29
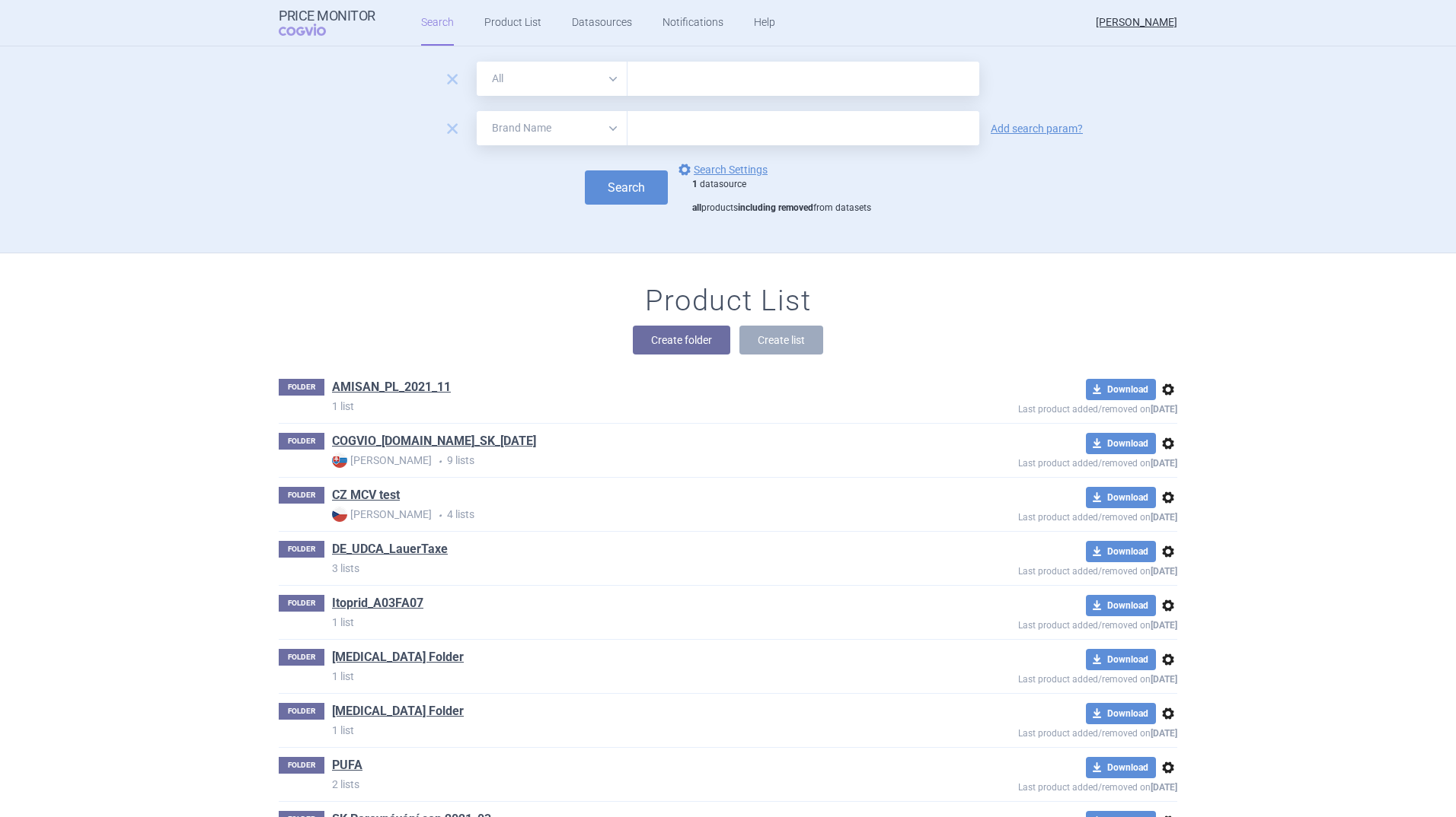
click at [604, 126] on select "All Brand Name ATC Company Active Substance Country Newer than" at bounding box center [552, 129] width 151 height 35
select select "atc"
click at [477, 111] on select "All Brand Name ATC Company Active Substance Country Newer than" at bounding box center [552, 129] width 151 height 35
click at [662, 122] on input "text" at bounding box center [803, 129] width 352 height 35
type input "A05AA02"
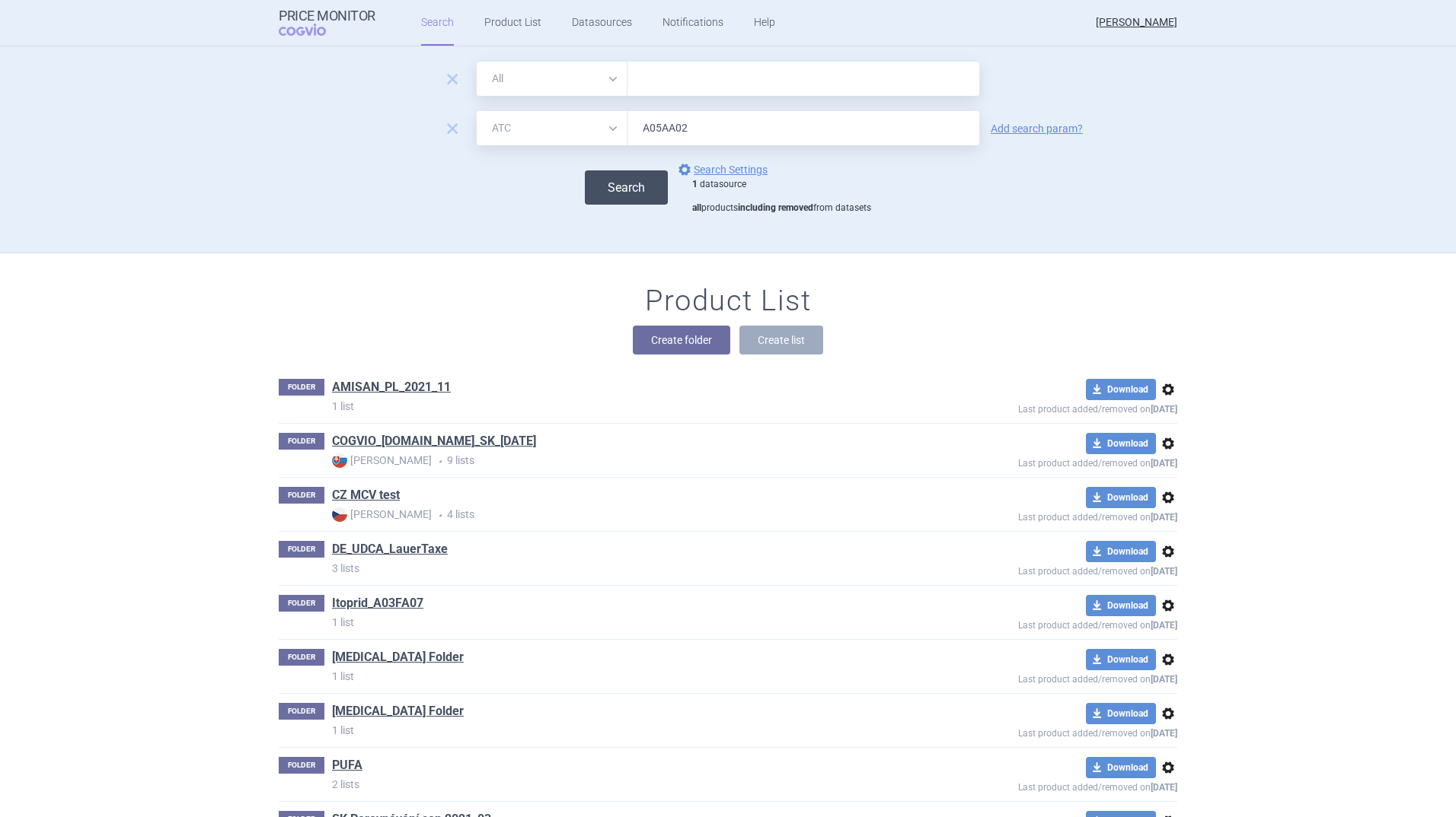
click at [609, 182] on button "Search" at bounding box center [626, 187] width 83 height 35
select select "atc"
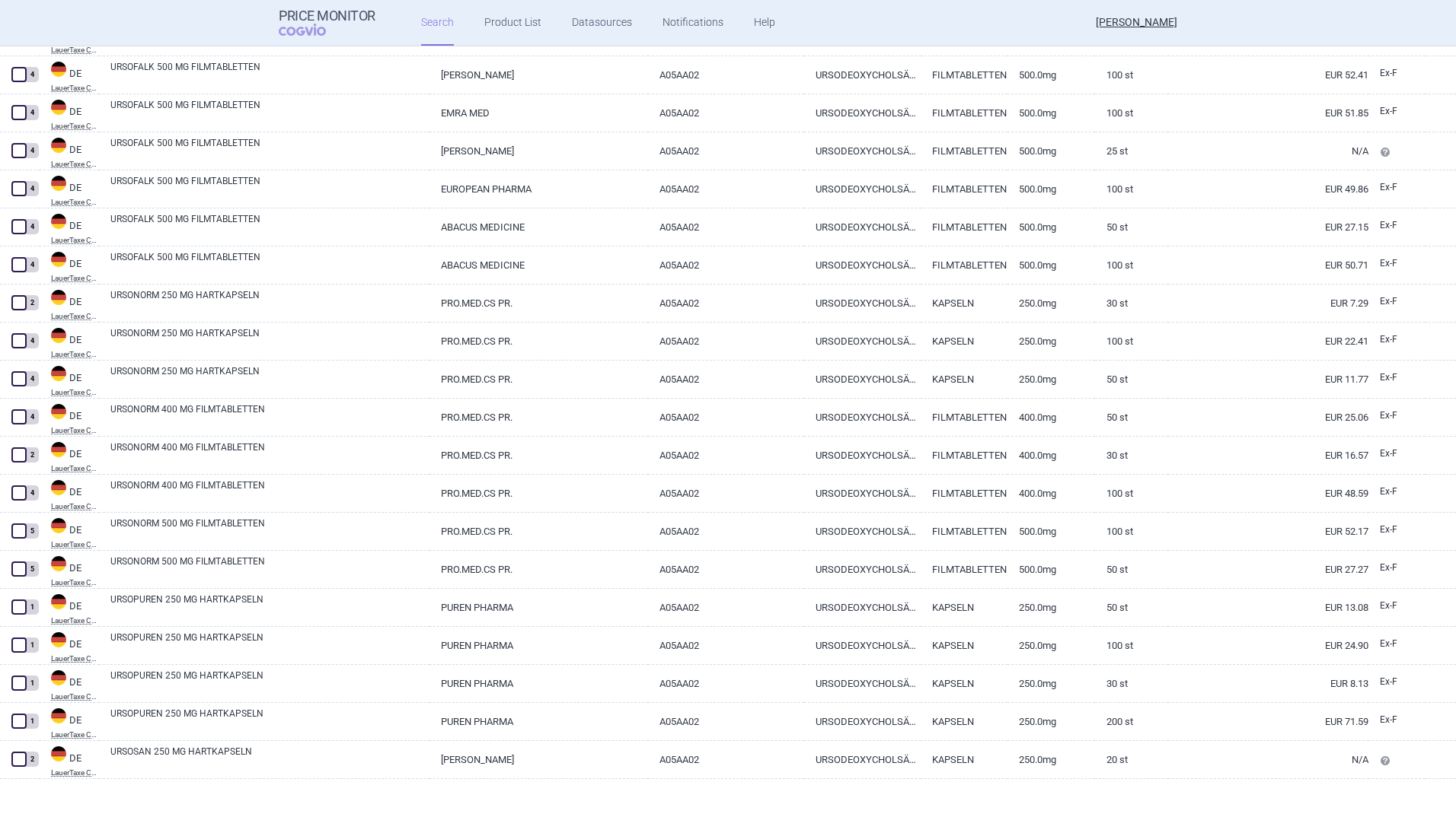
scroll to position [2281, 0]
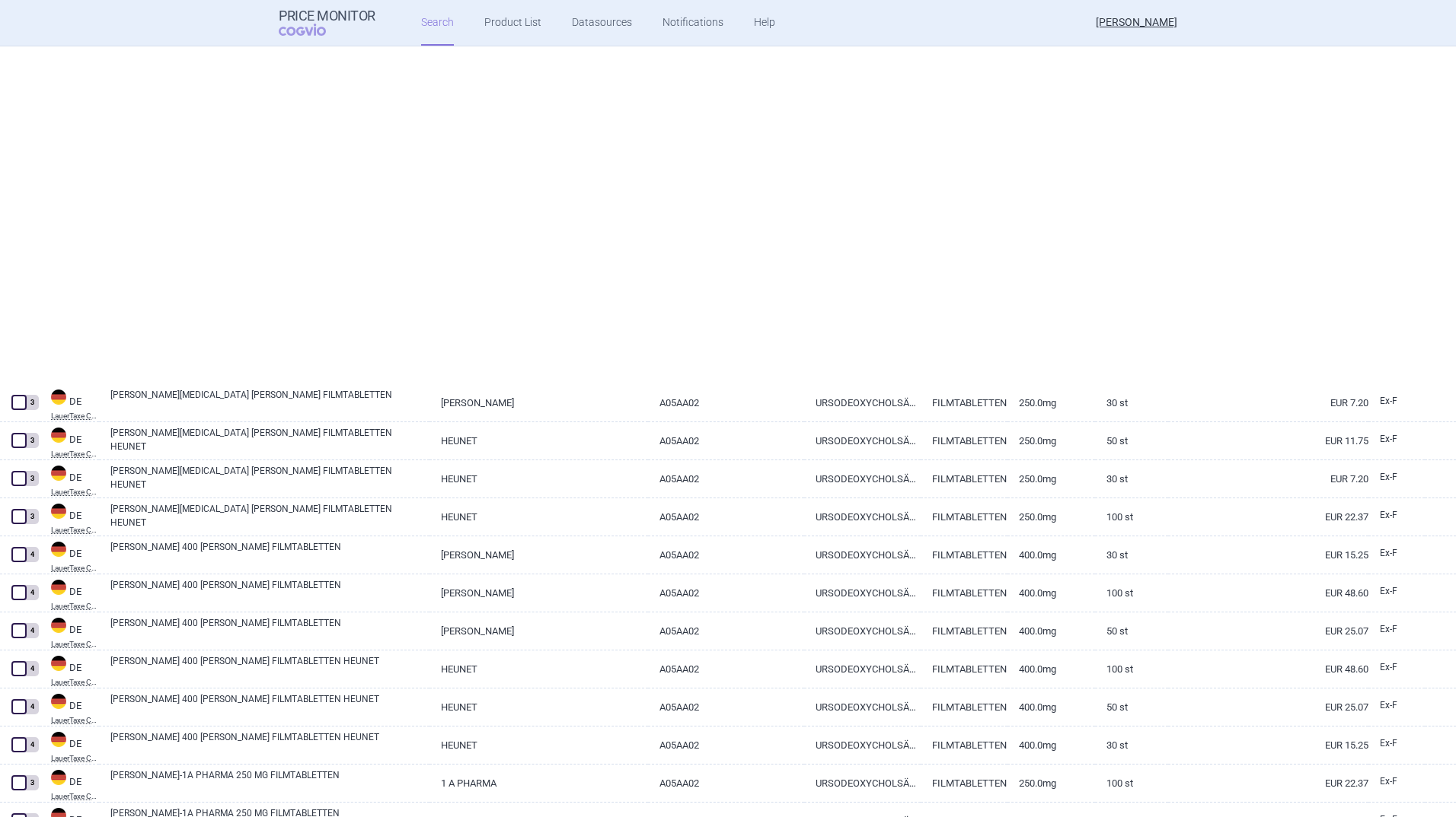
select select "atc"
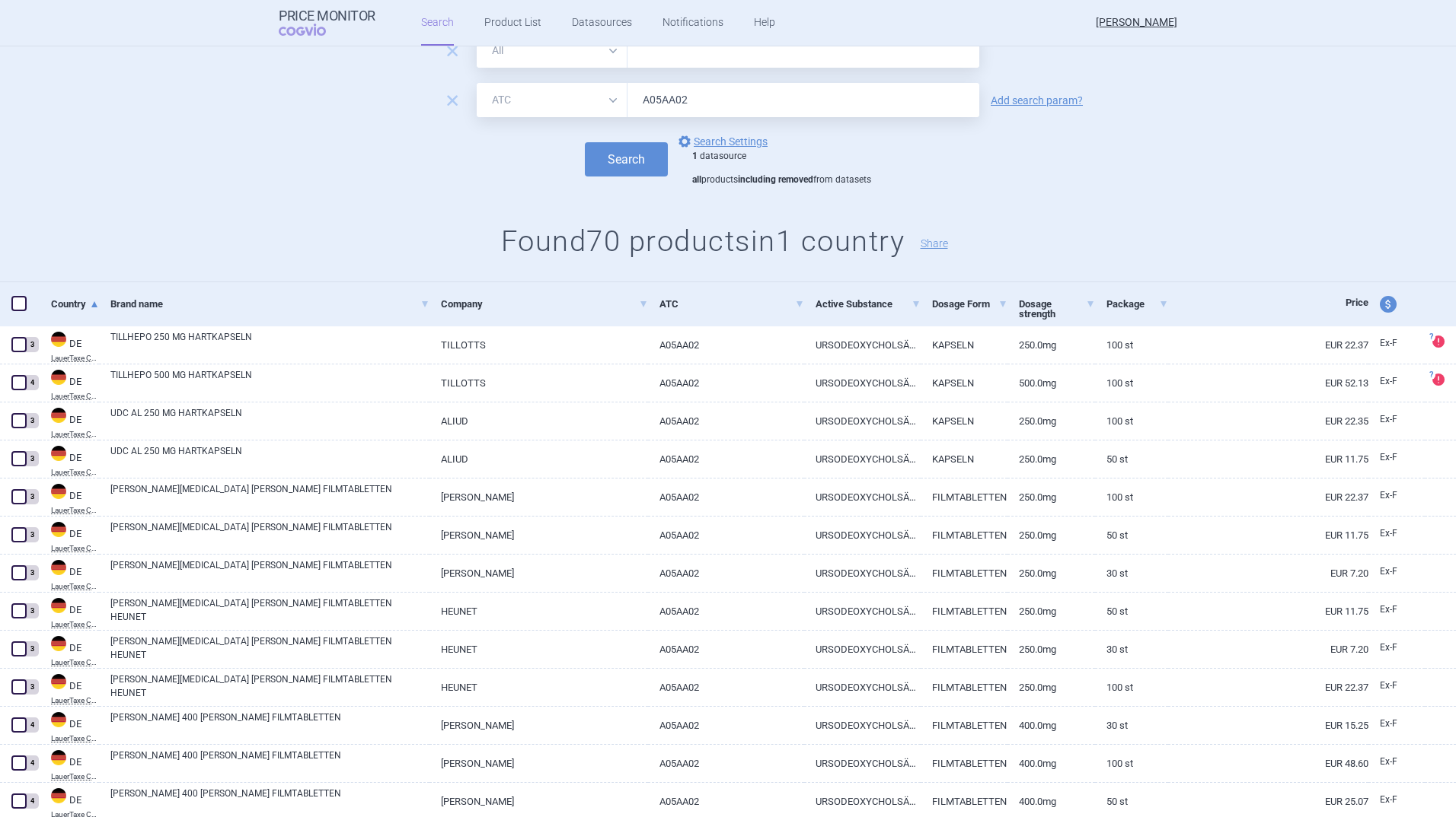
scroll to position [0, 0]
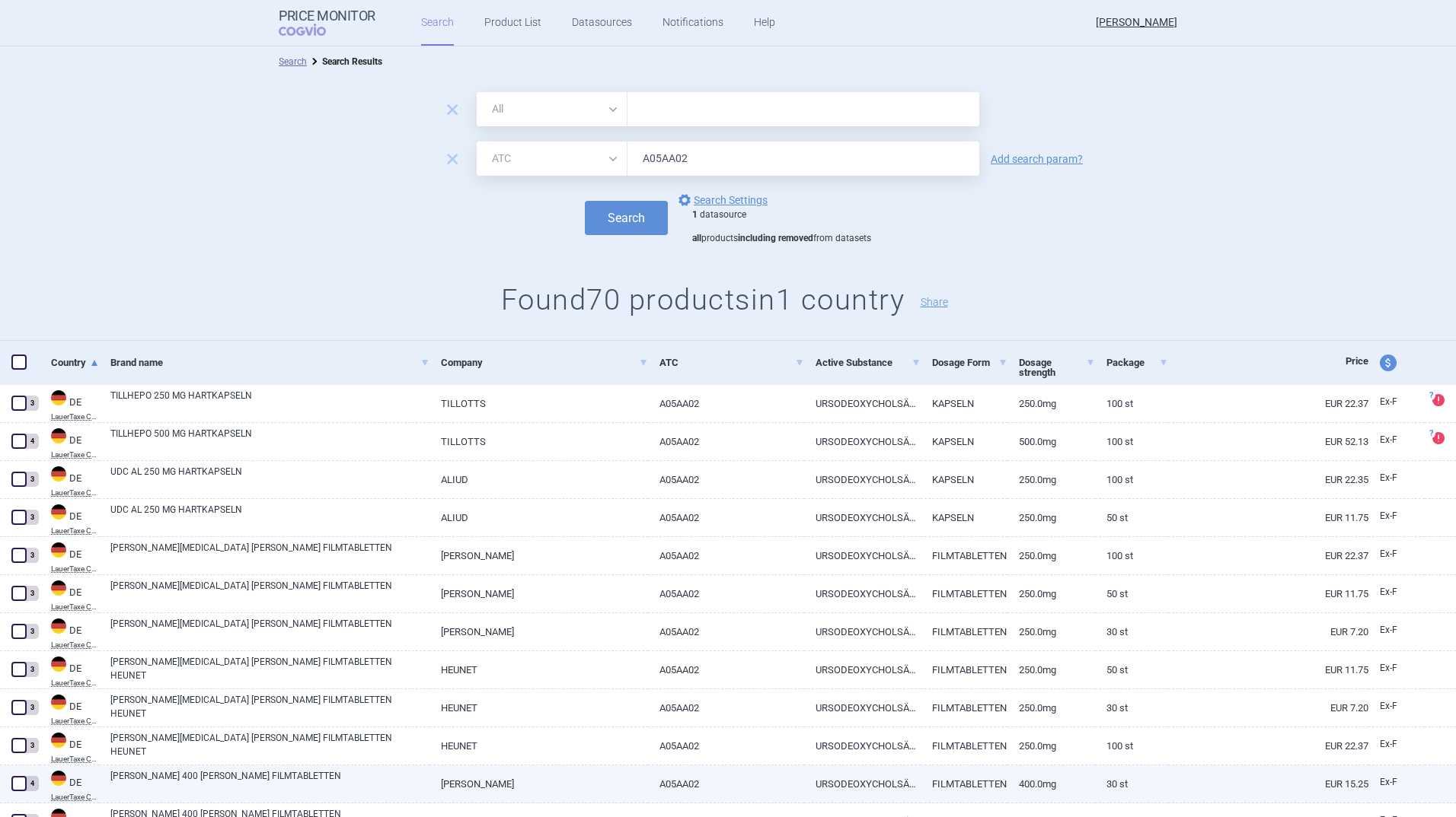
click at [14, 780] on span at bounding box center [19, 784] width 15 height 15
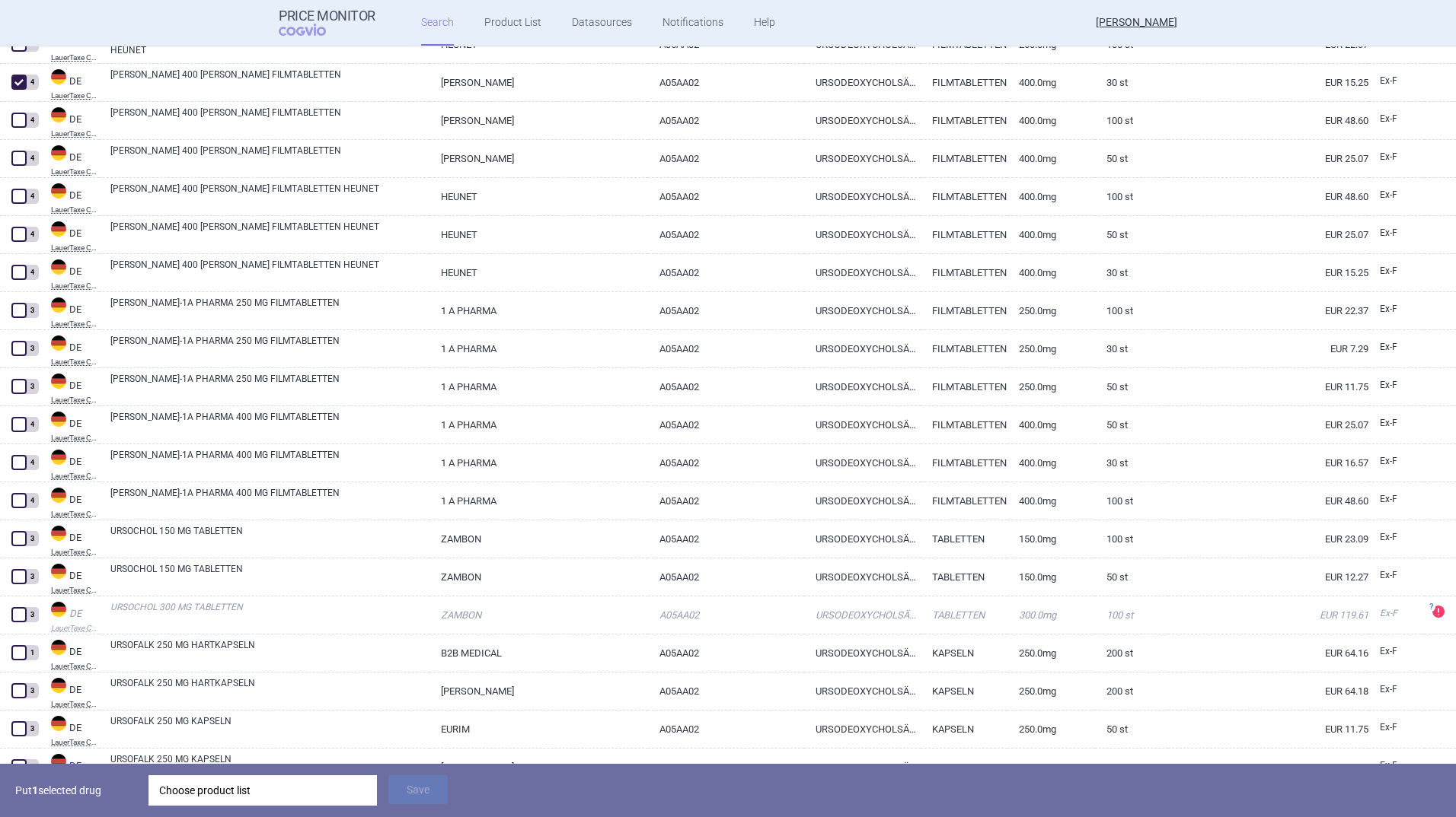
scroll to position [715, 0]
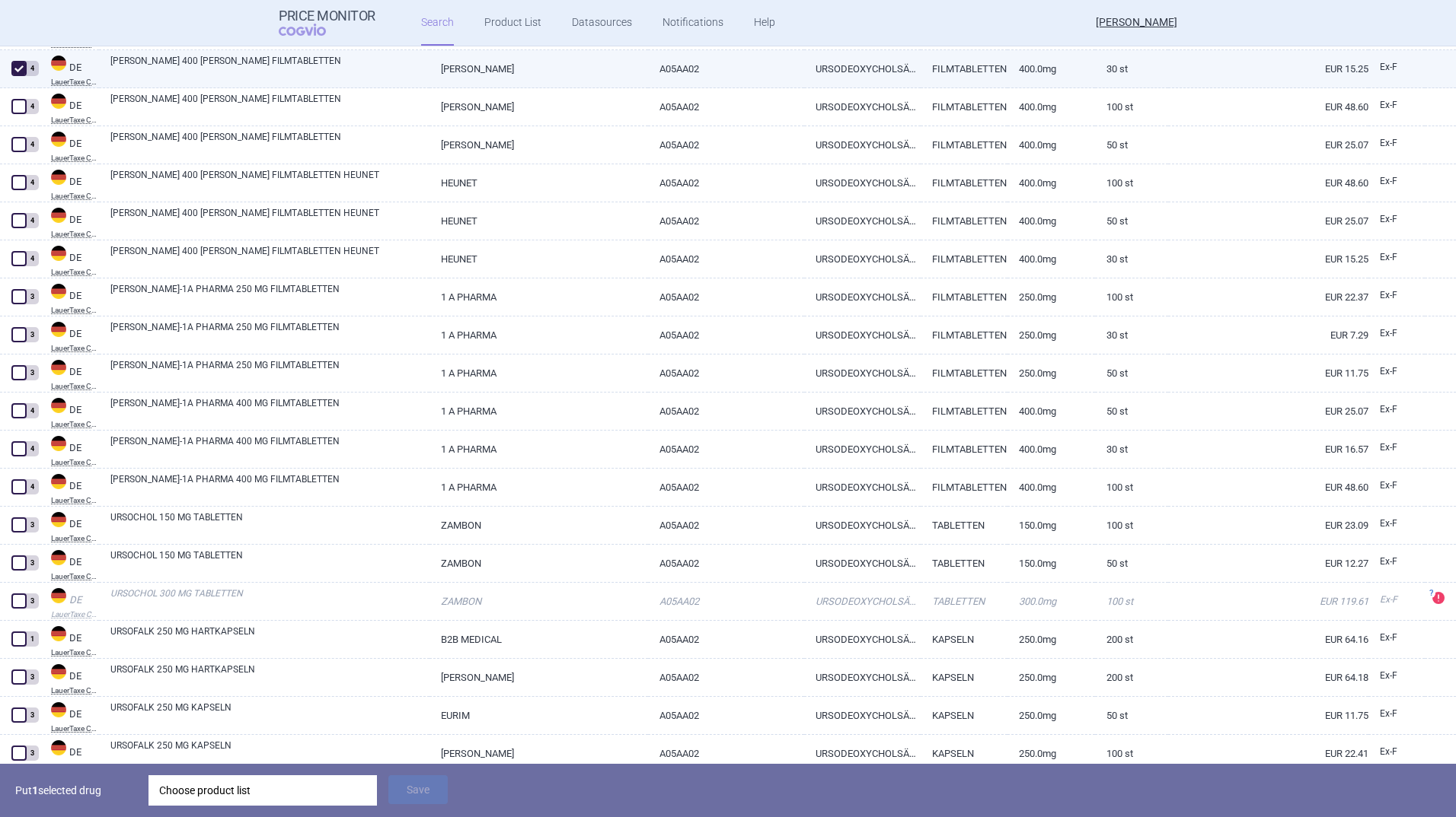
click at [16, 64] on span at bounding box center [19, 68] width 15 height 15
checkbox input "false"
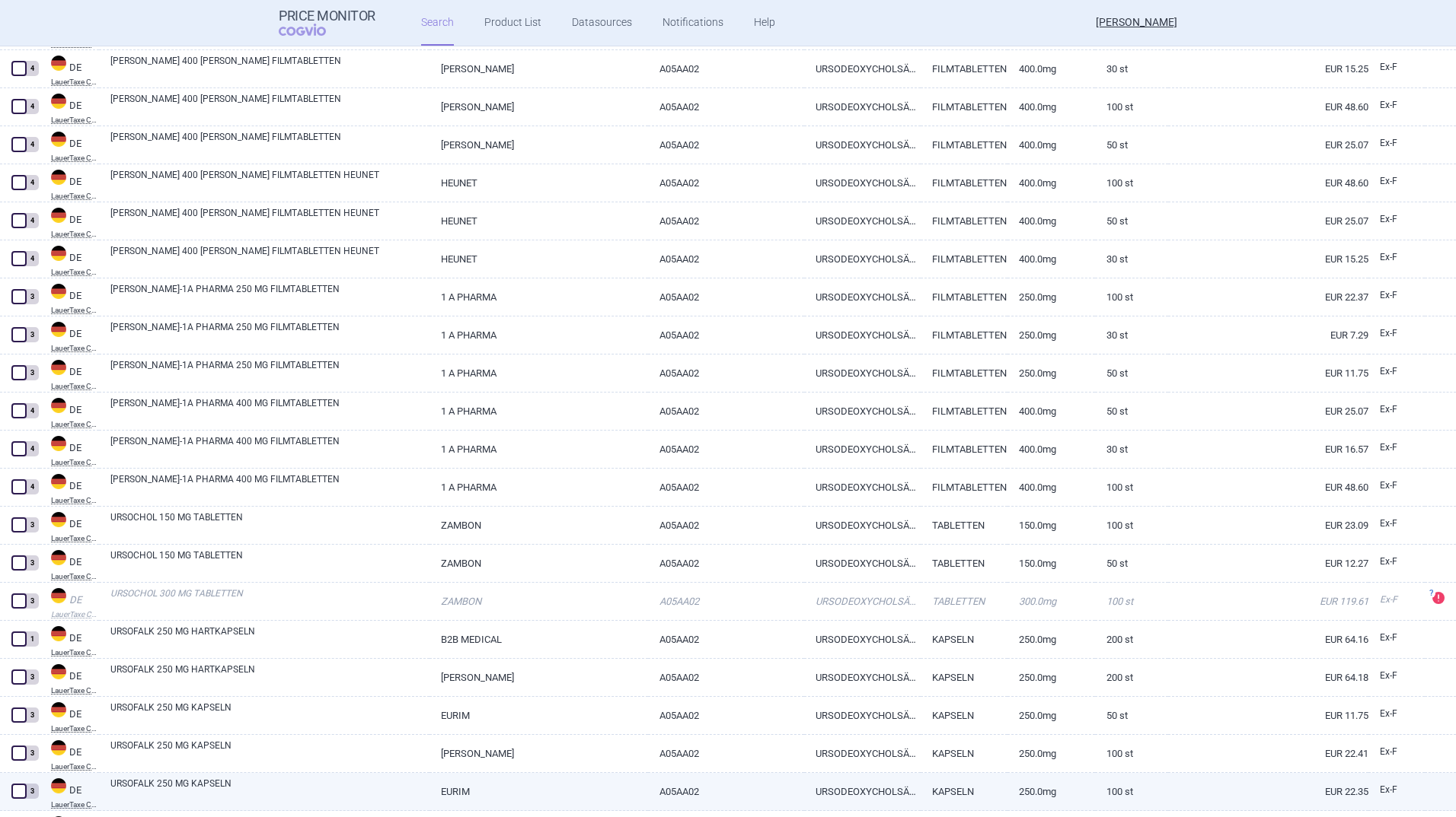
click at [16, 791] on span at bounding box center [19, 792] width 15 height 15
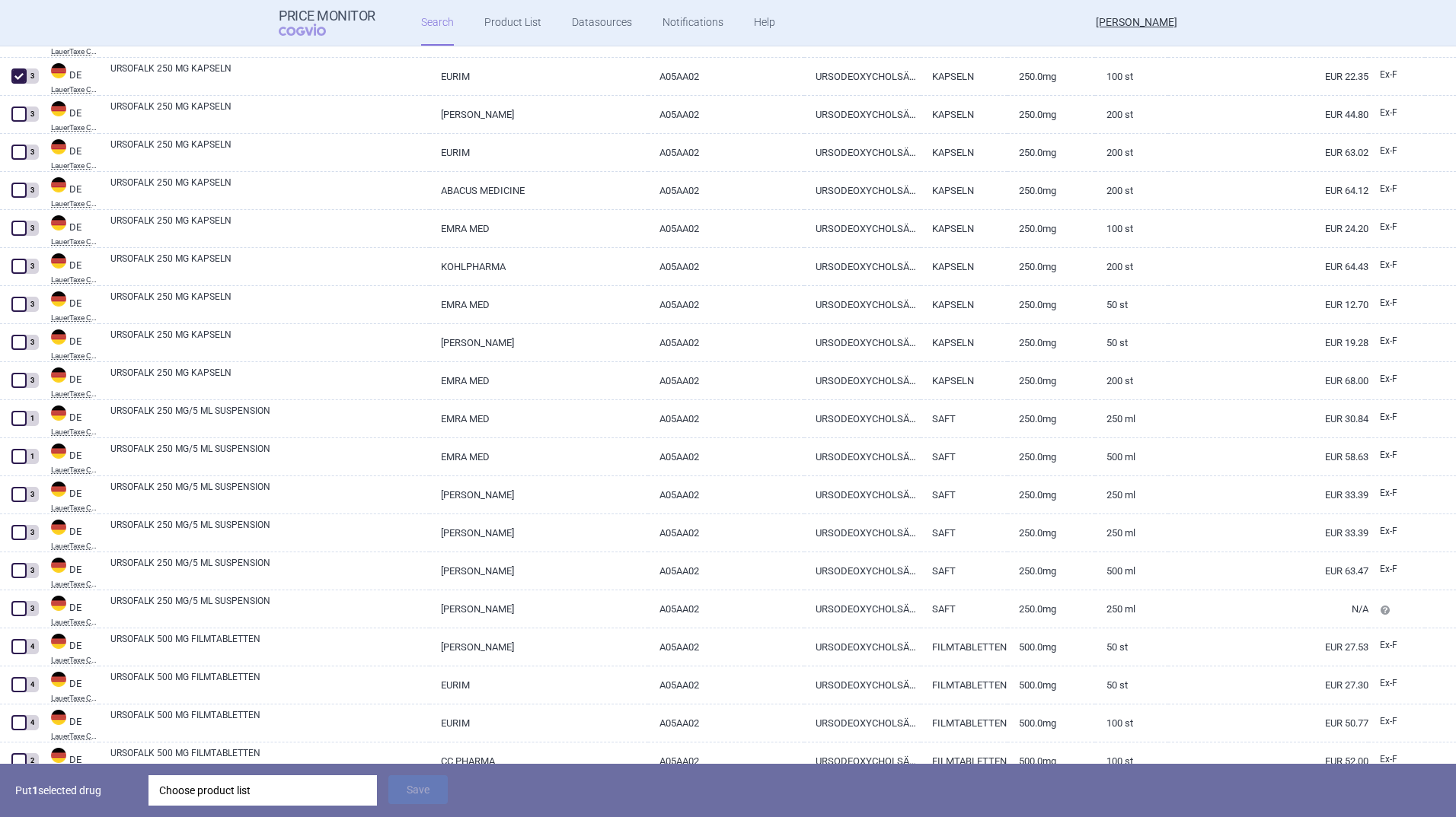
scroll to position [1442, 0]
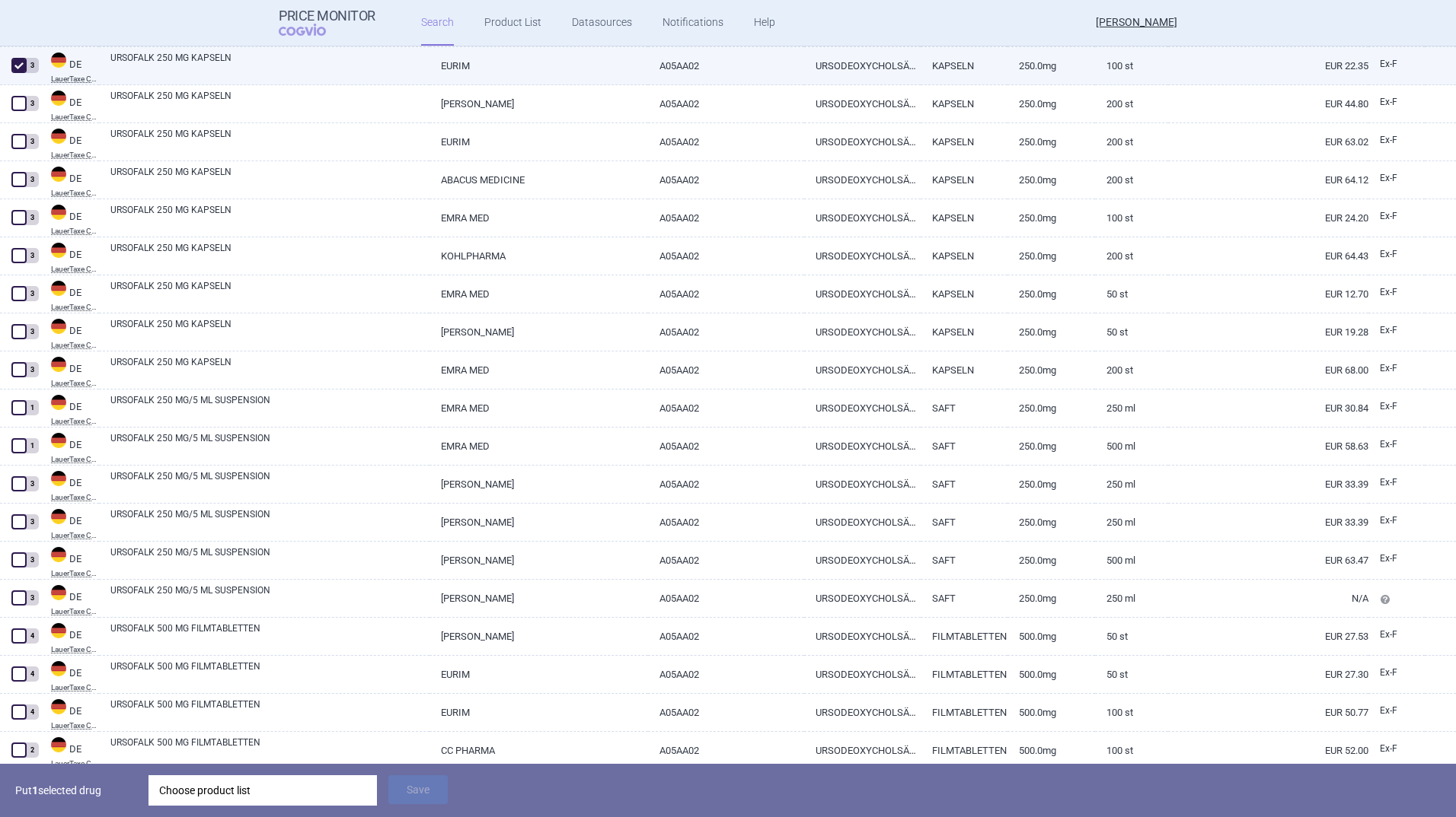
click at [16, 64] on span at bounding box center [19, 65] width 15 height 15
checkbox input "false"
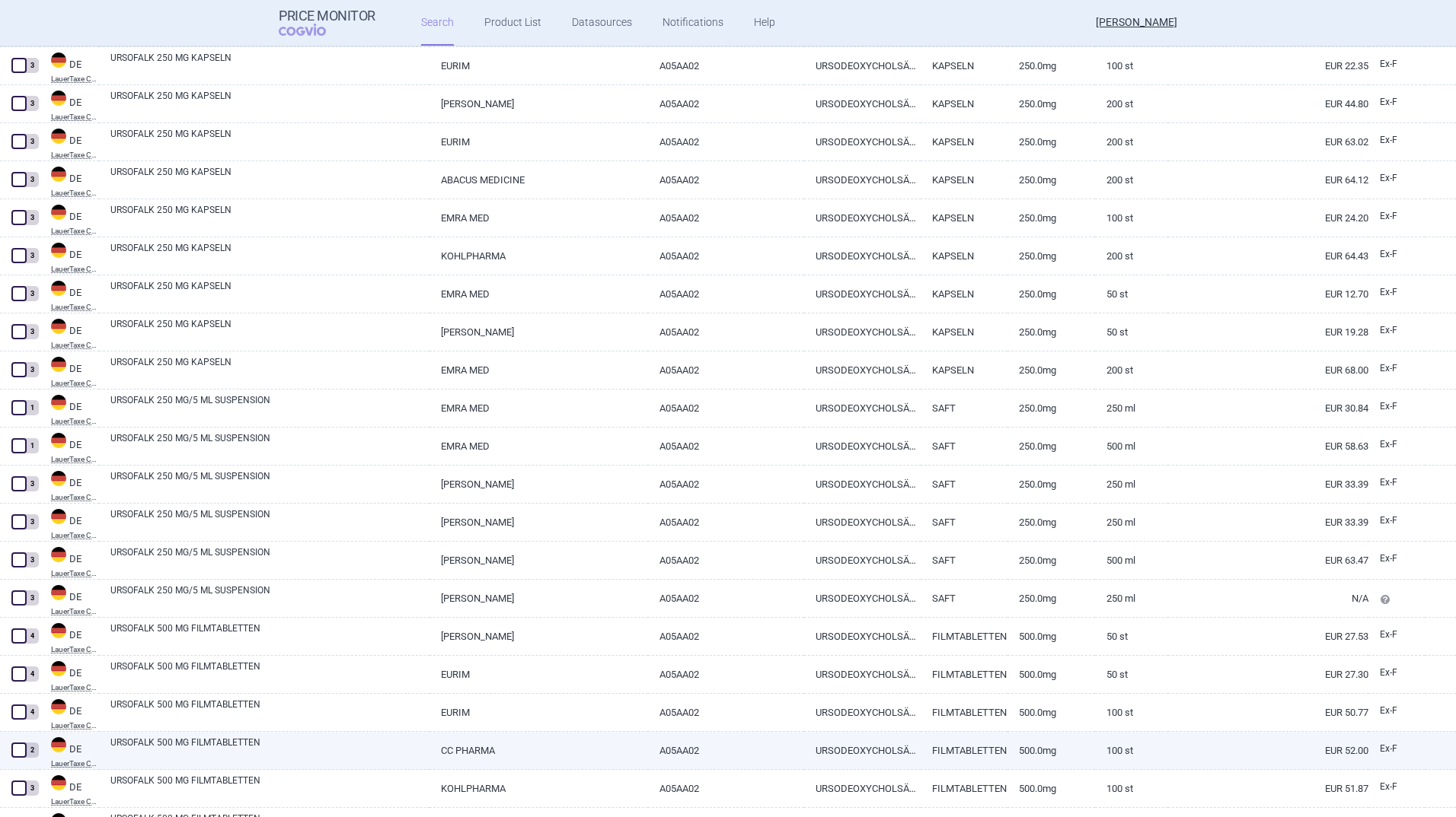
click at [16, 748] on span at bounding box center [19, 751] width 15 height 15
checkbox input "true"
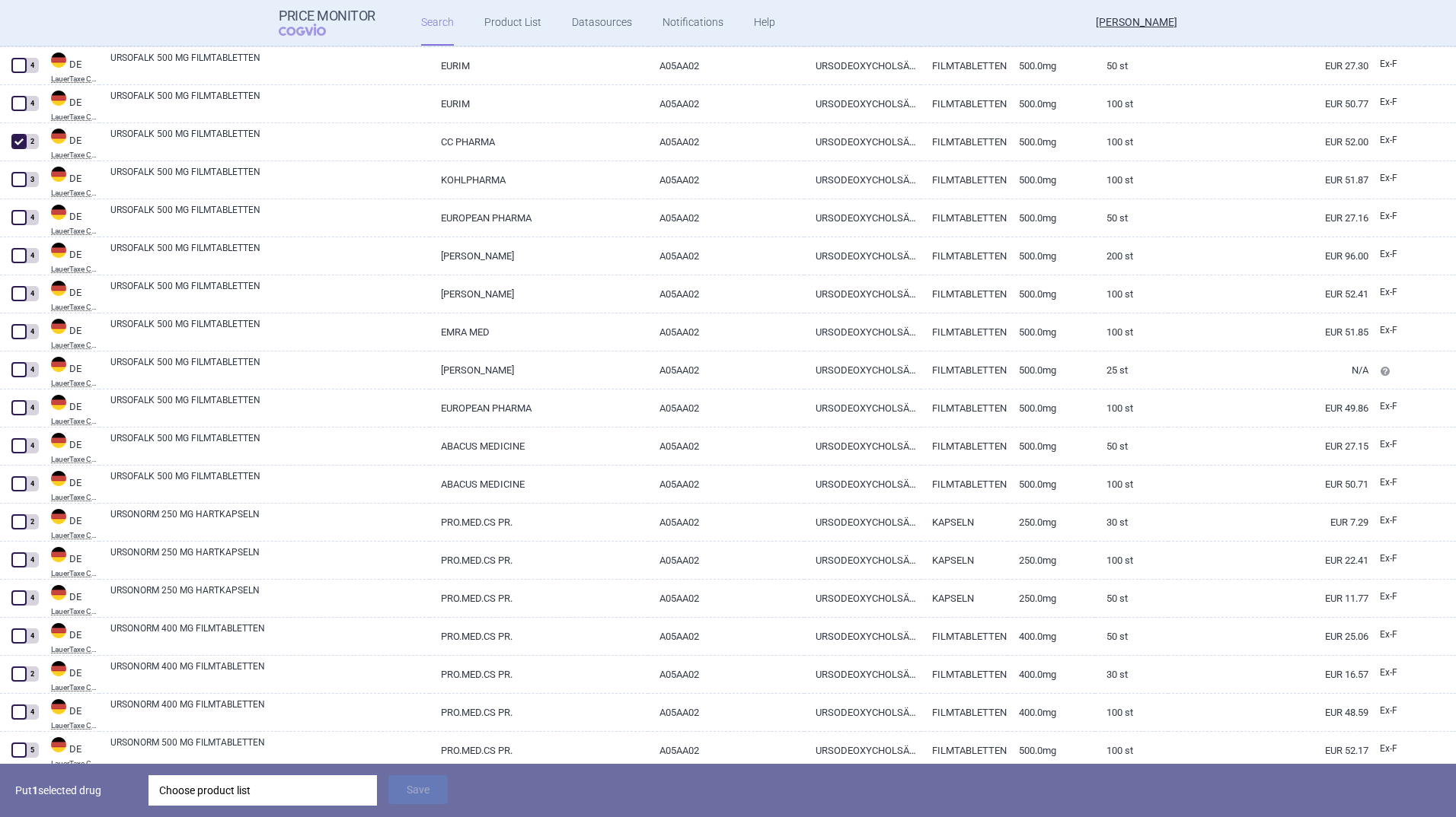
scroll to position [2126, 0]
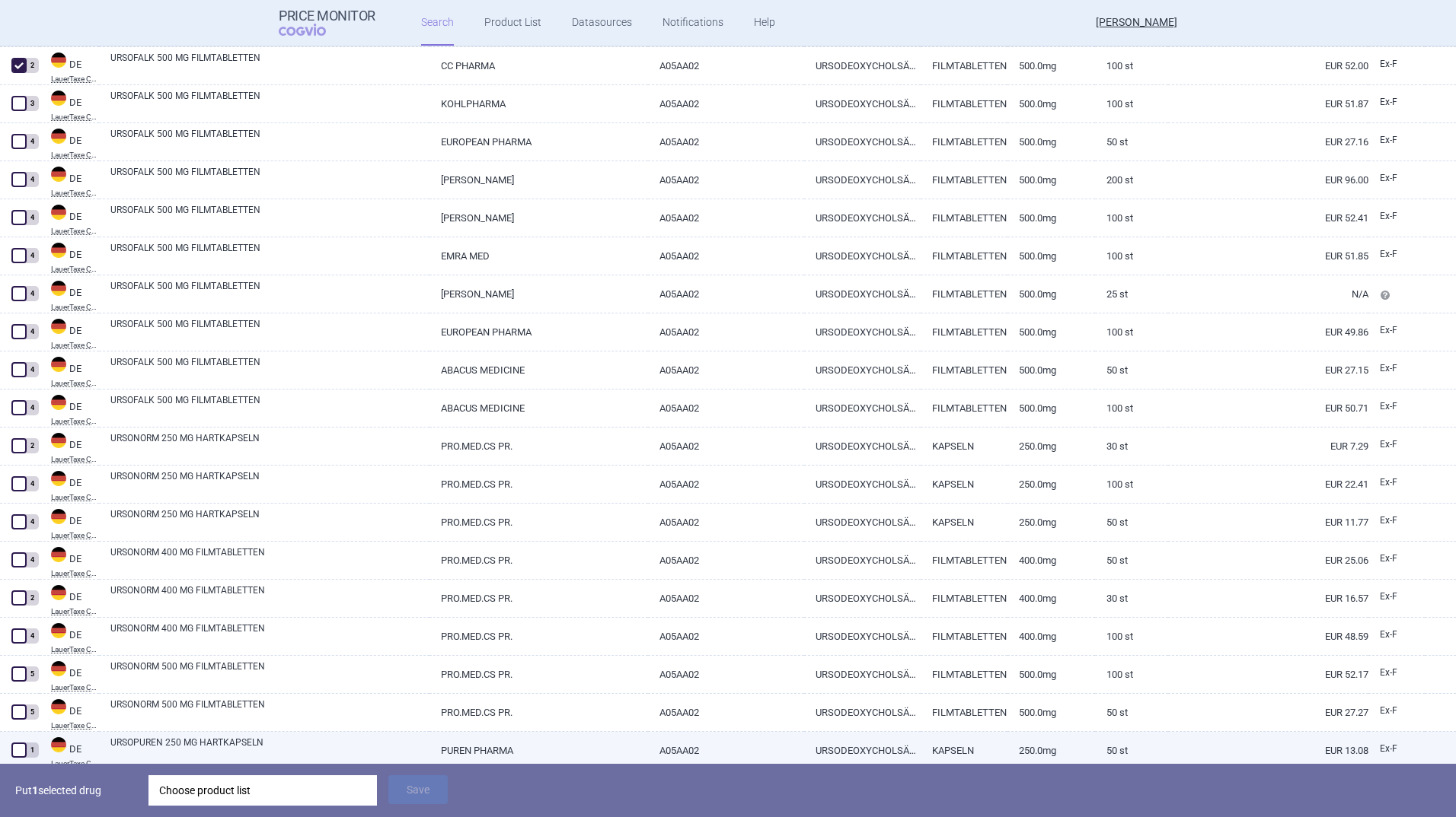
click at [20, 751] on span at bounding box center [19, 751] width 15 height 15
checkbox input "true"
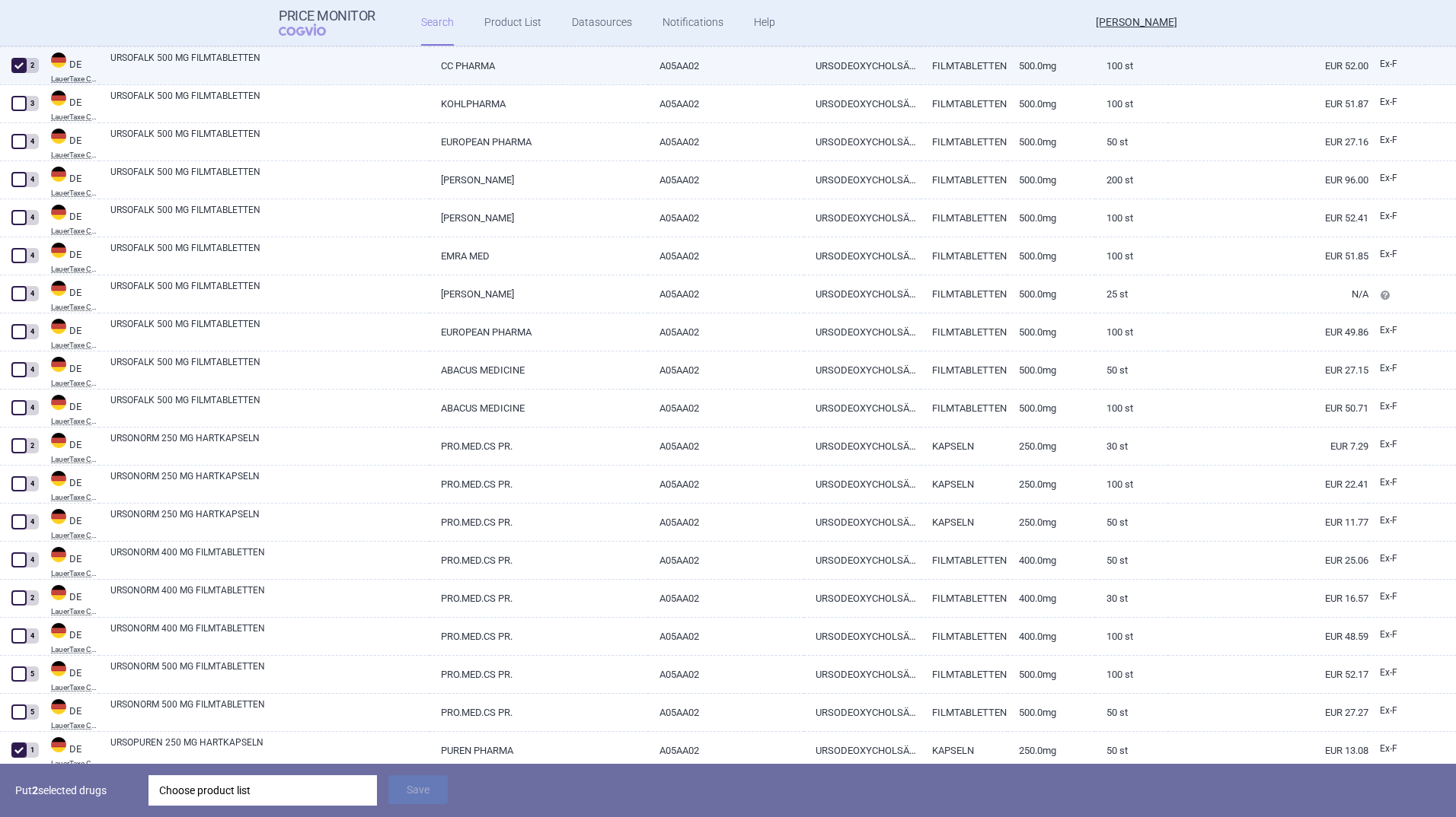
click at [16, 65] on span at bounding box center [19, 65] width 15 height 15
checkbox input "false"
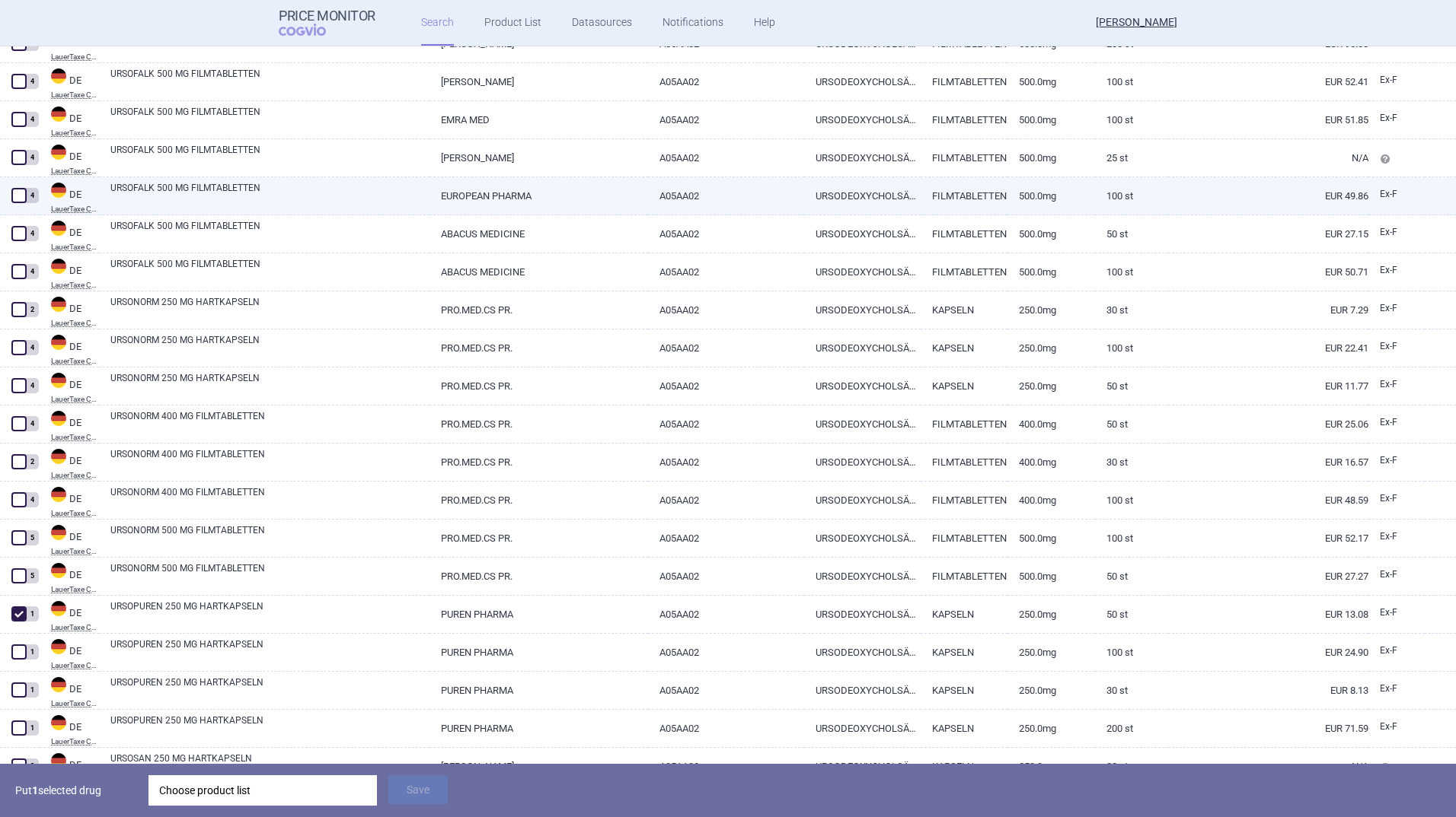
scroll to position [2334, 0]
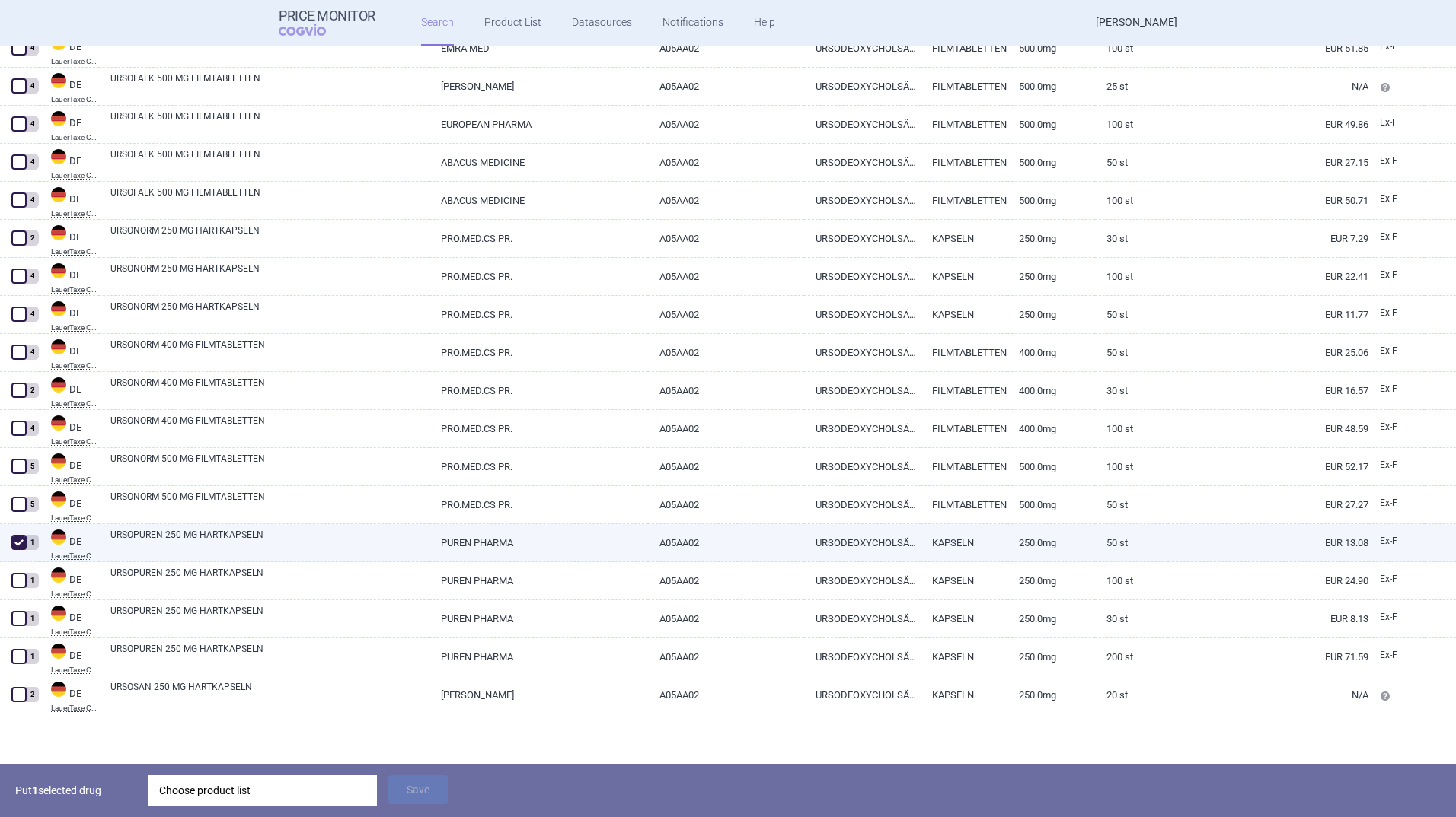
click at [17, 542] on span at bounding box center [19, 543] width 15 height 15
checkbox input "false"
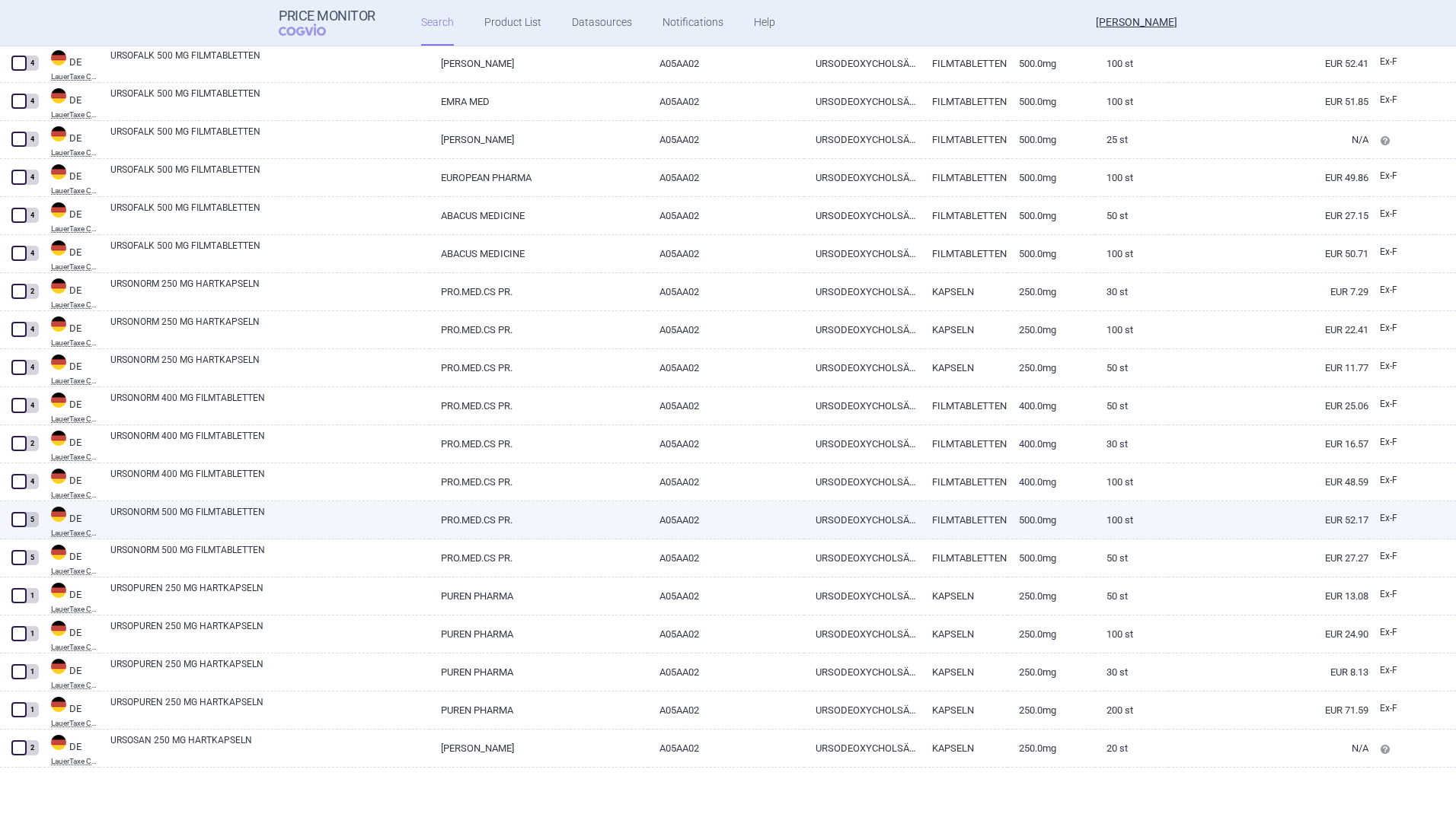
scroll to position [2281, 0]
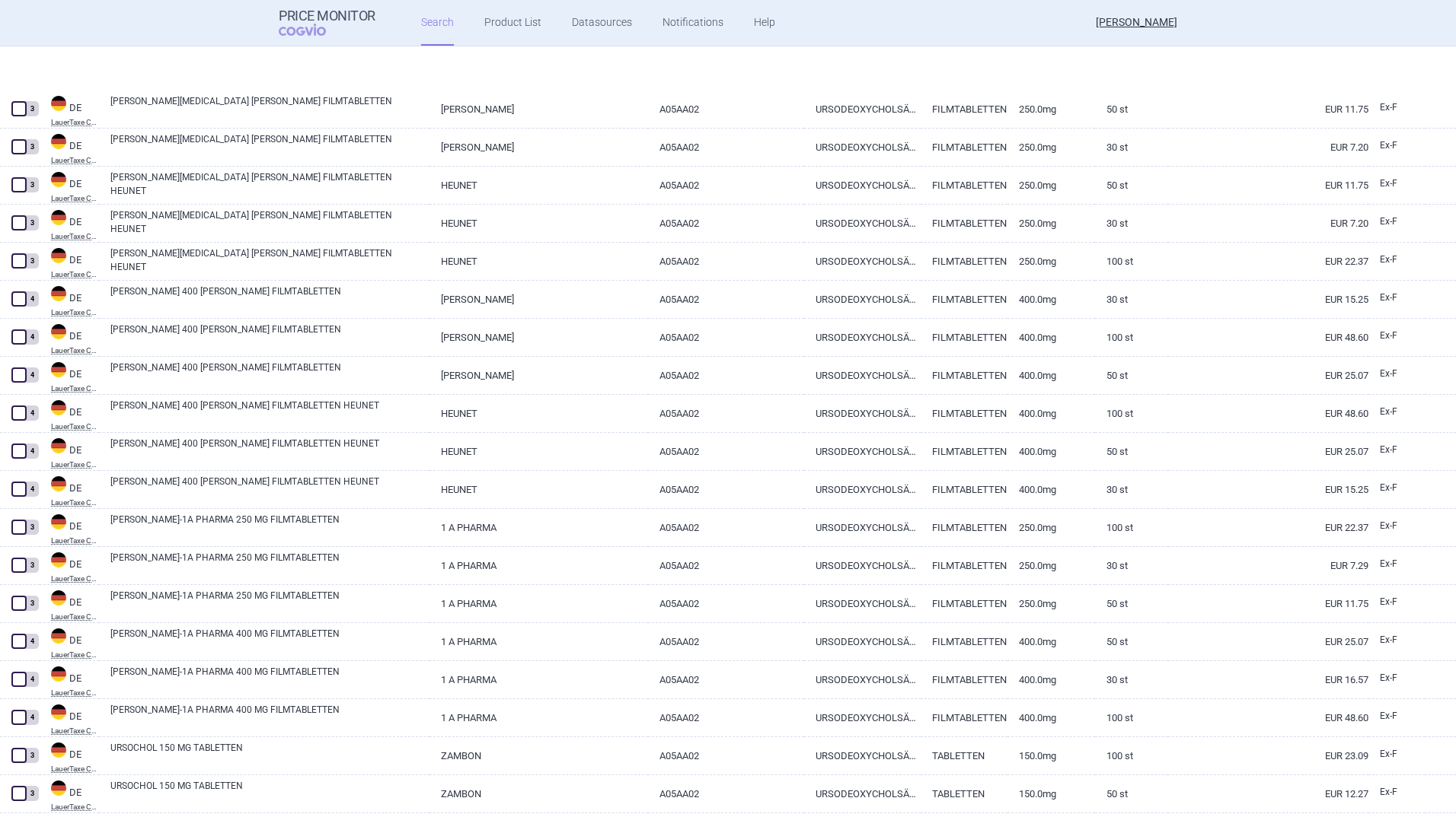
select select "atc"
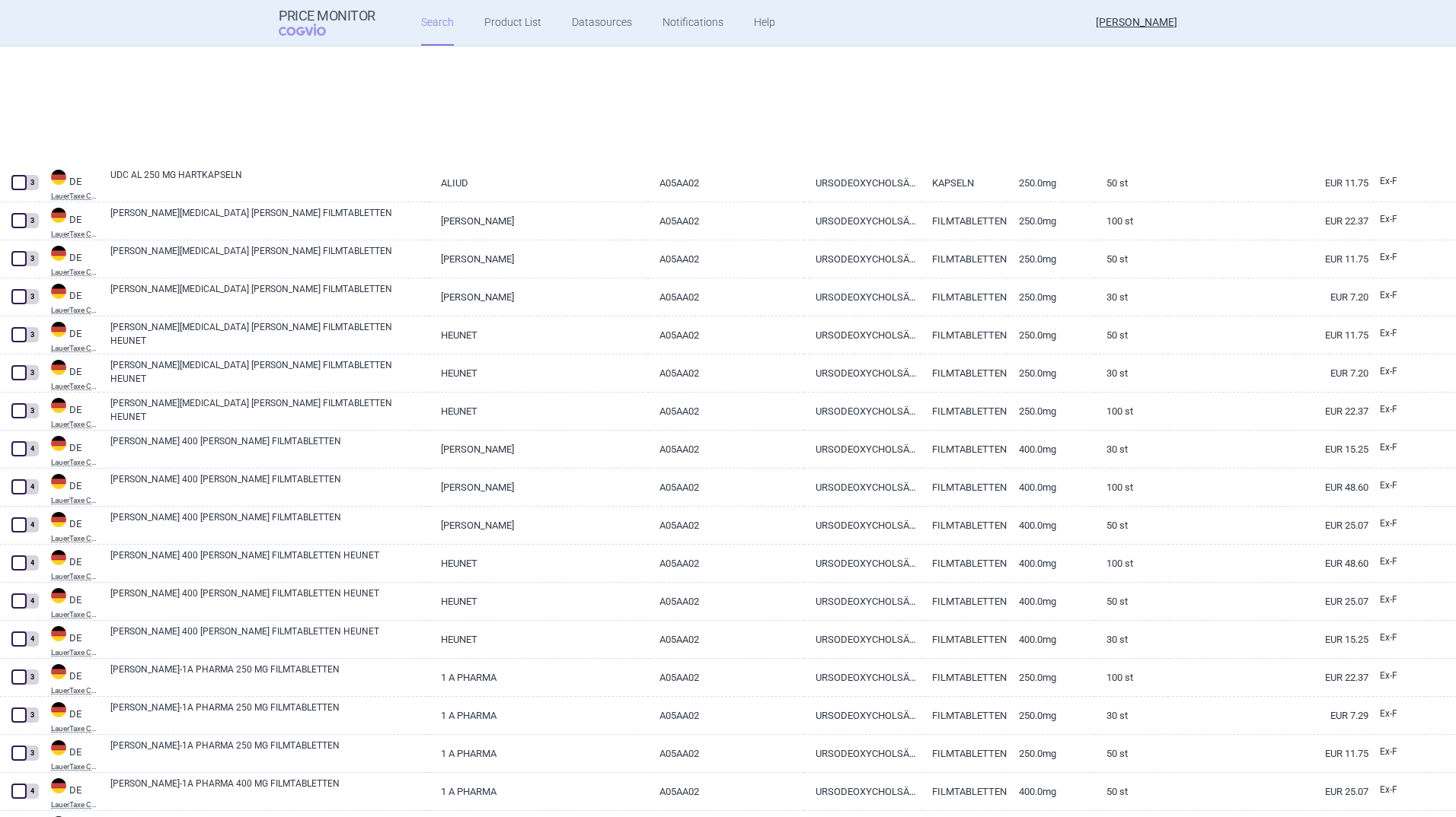
select select "atc"
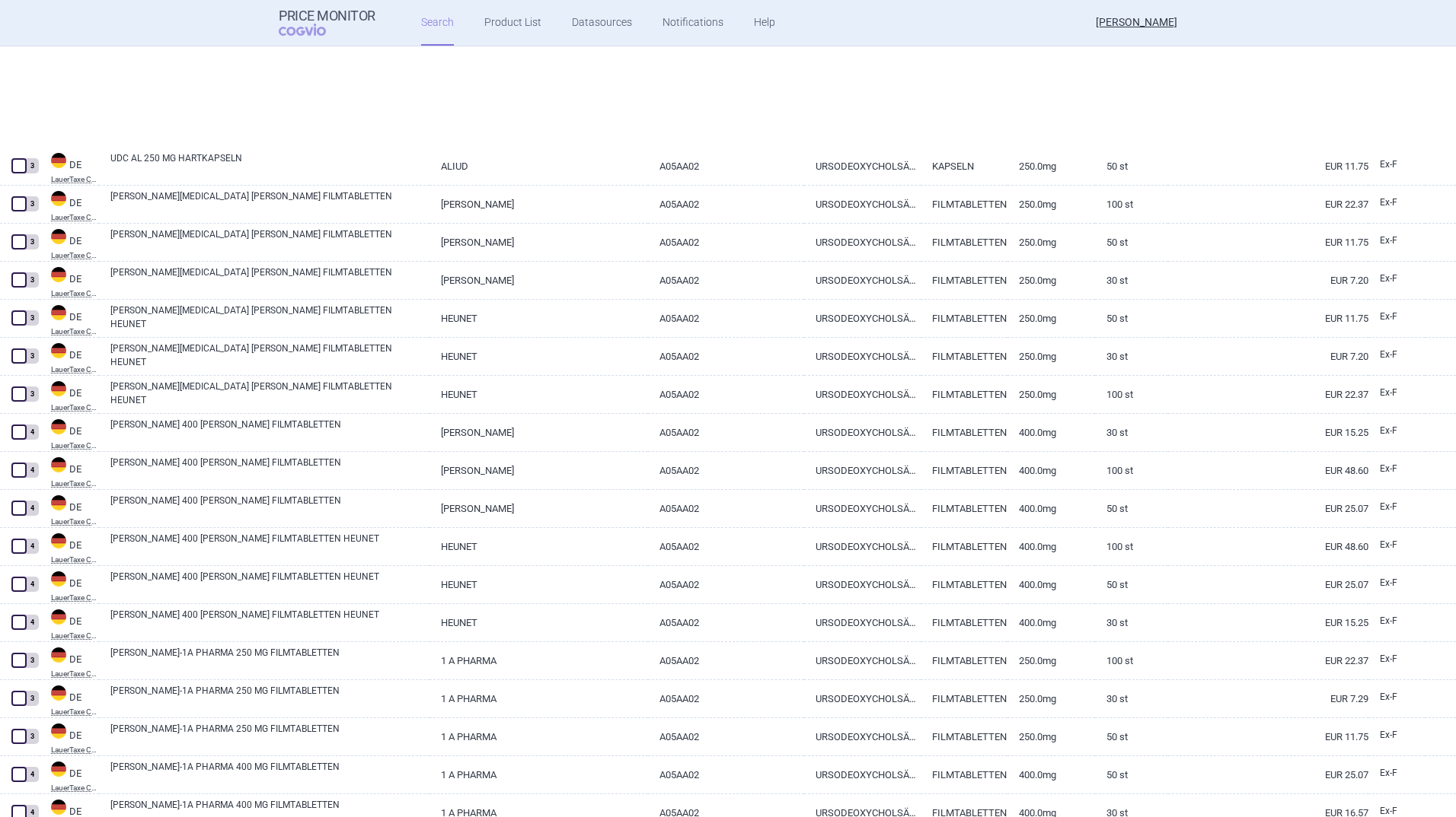
scroll to position [145, 0]
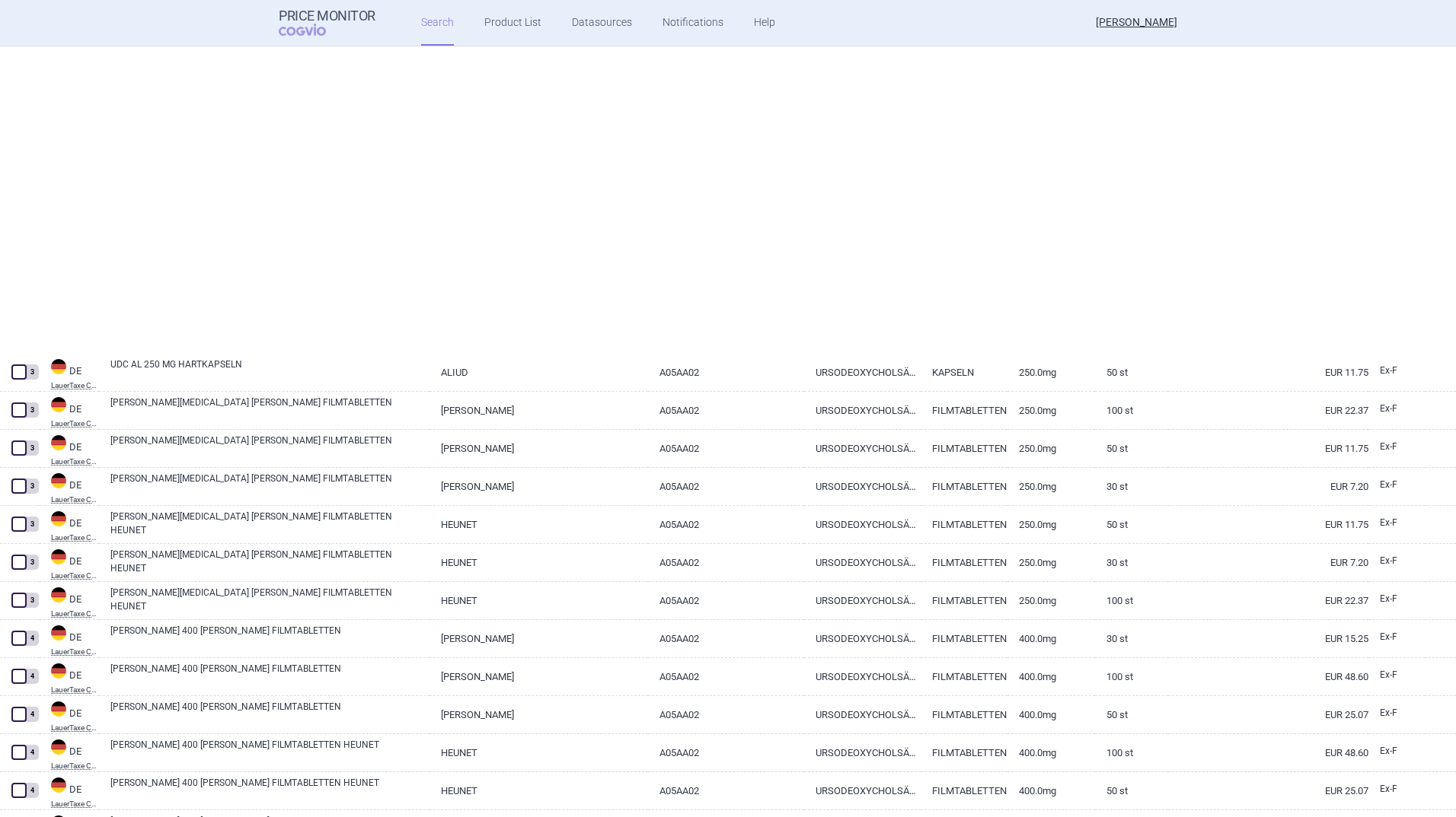
select select "atc"
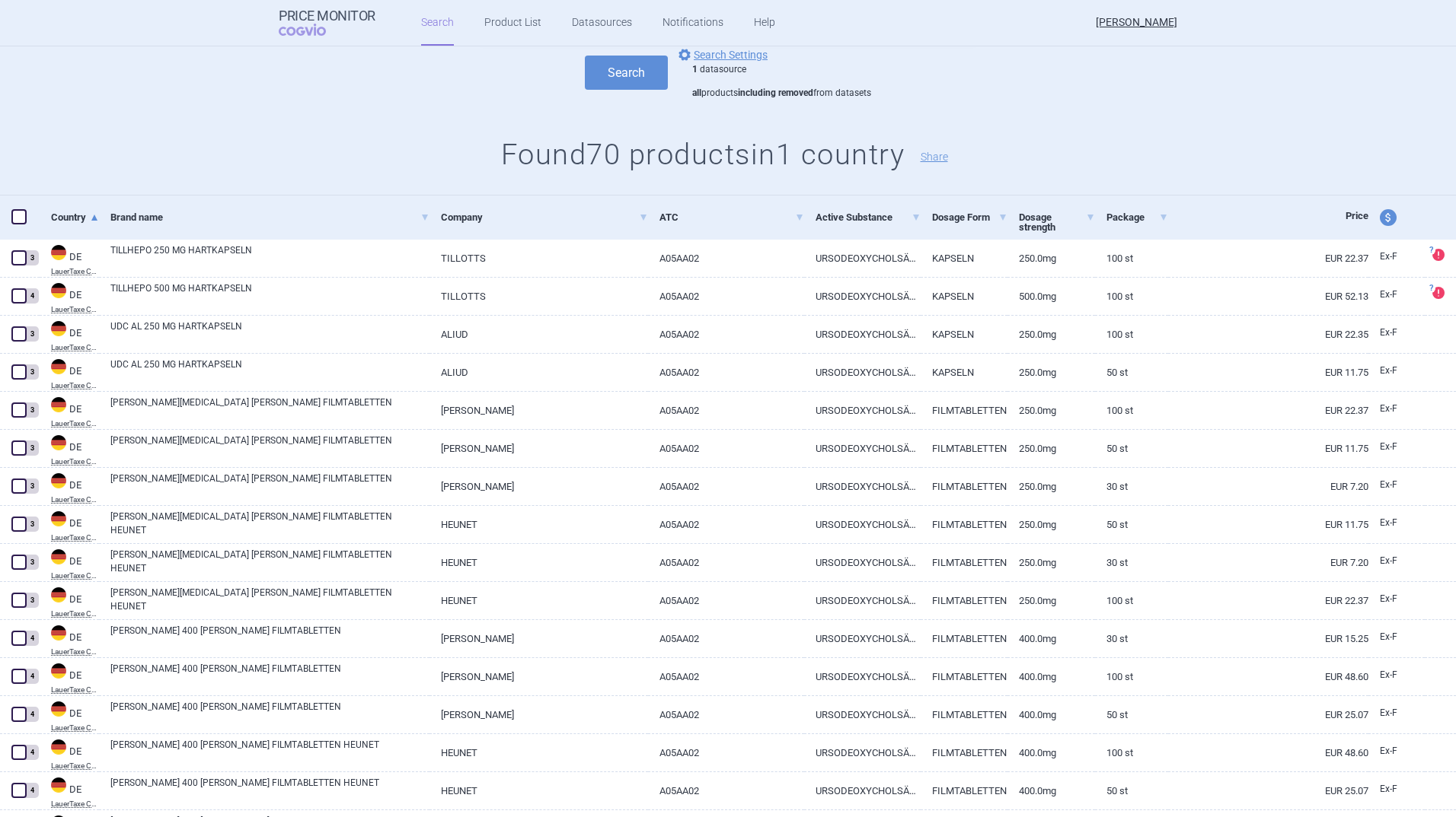
scroll to position [0, 0]
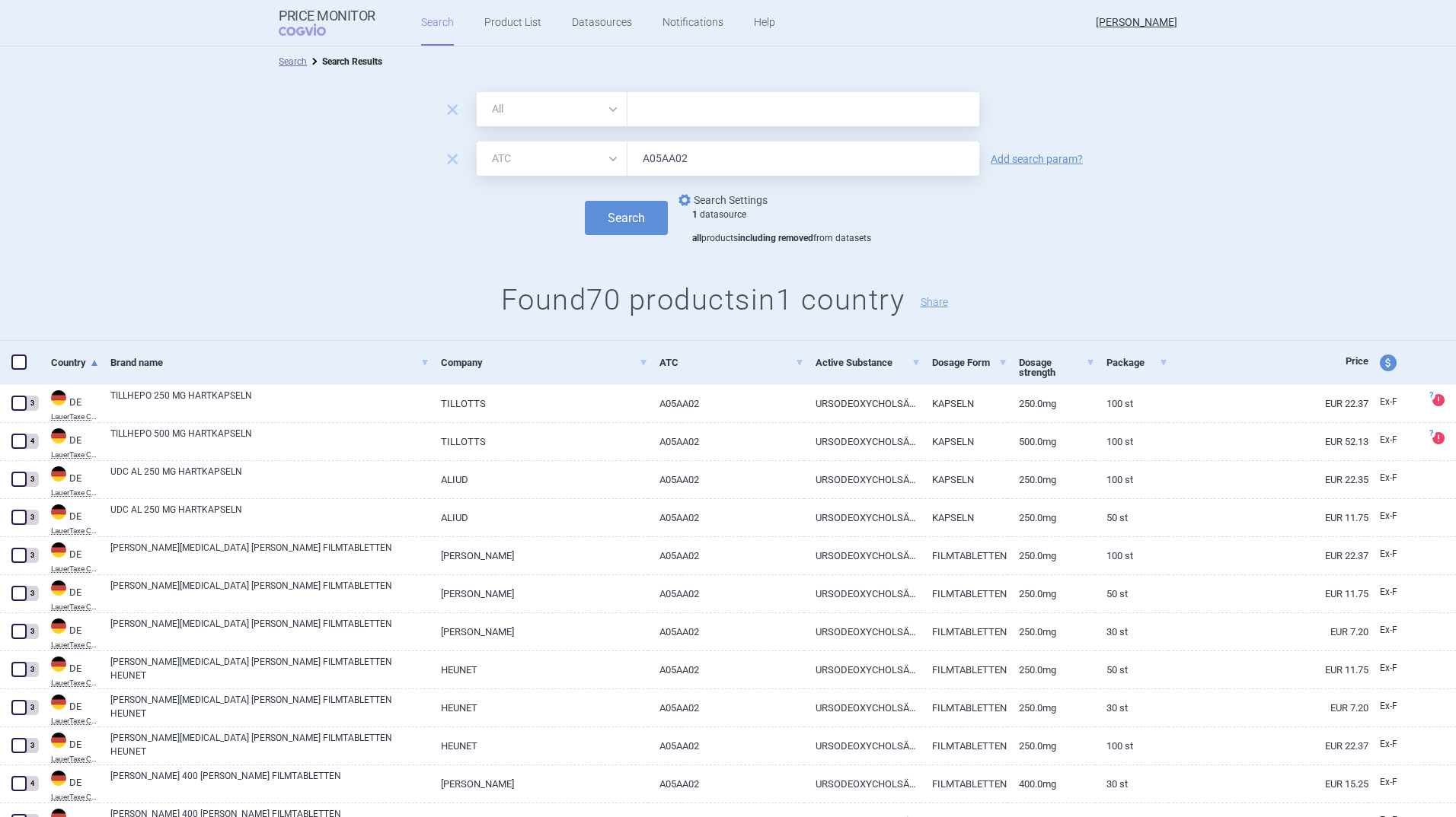
click at [738, 197] on link "options Search Settings" at bounding box center [721, 200] width 92 height 18
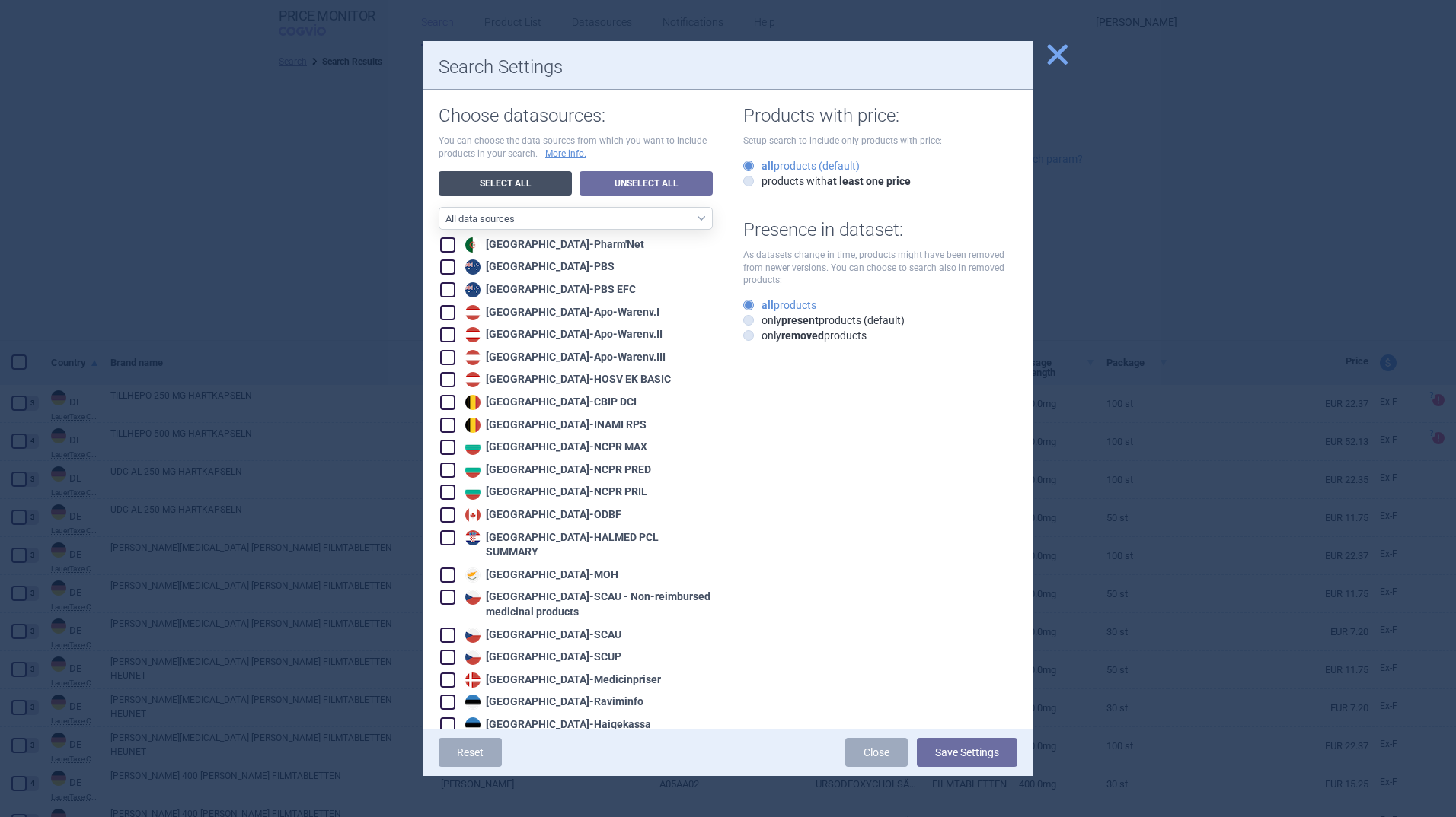
click at [528, 182] on link "Select All" at bounding box center [505, 183] width 134 height 24
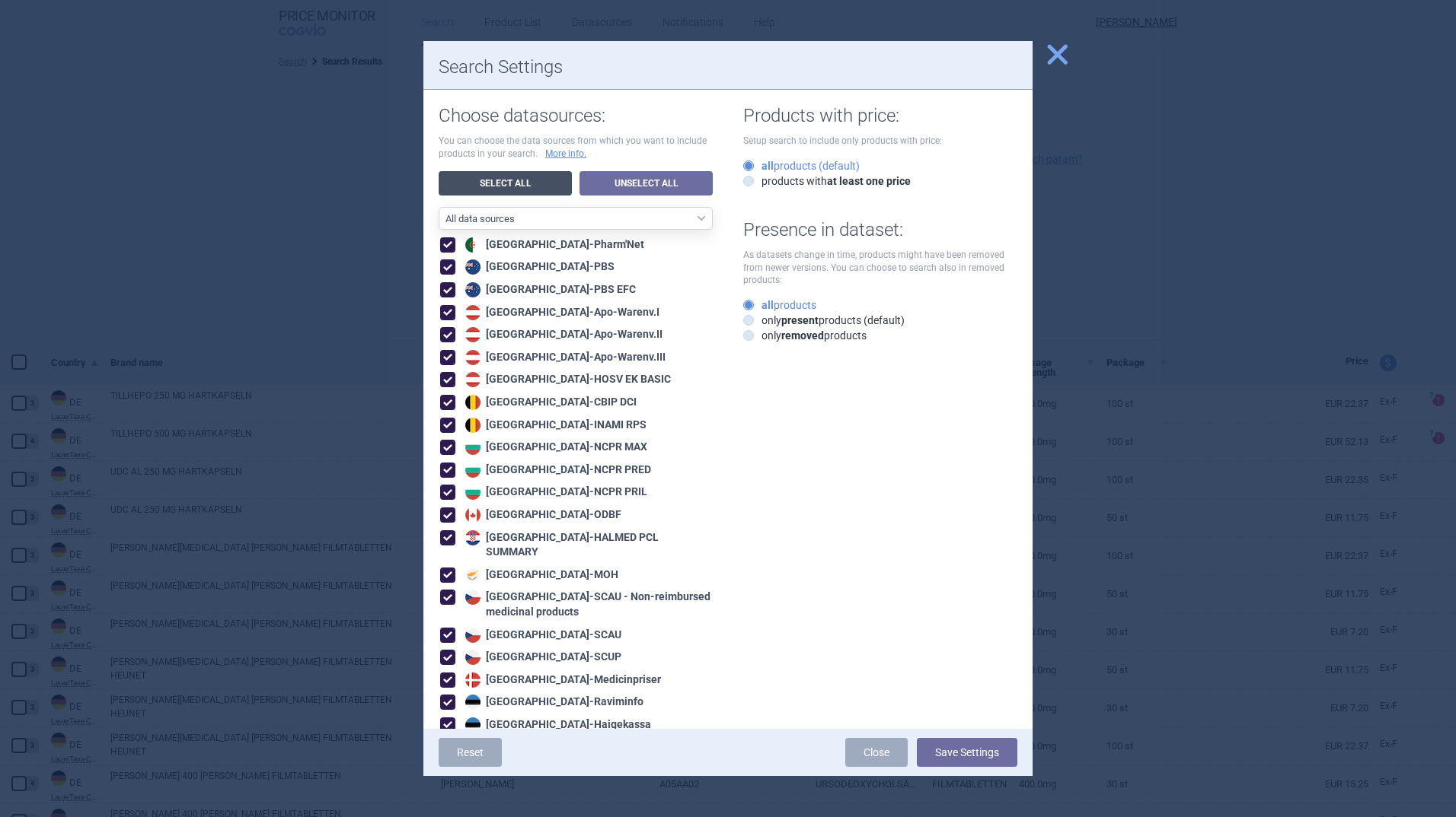
checkbox input "true"
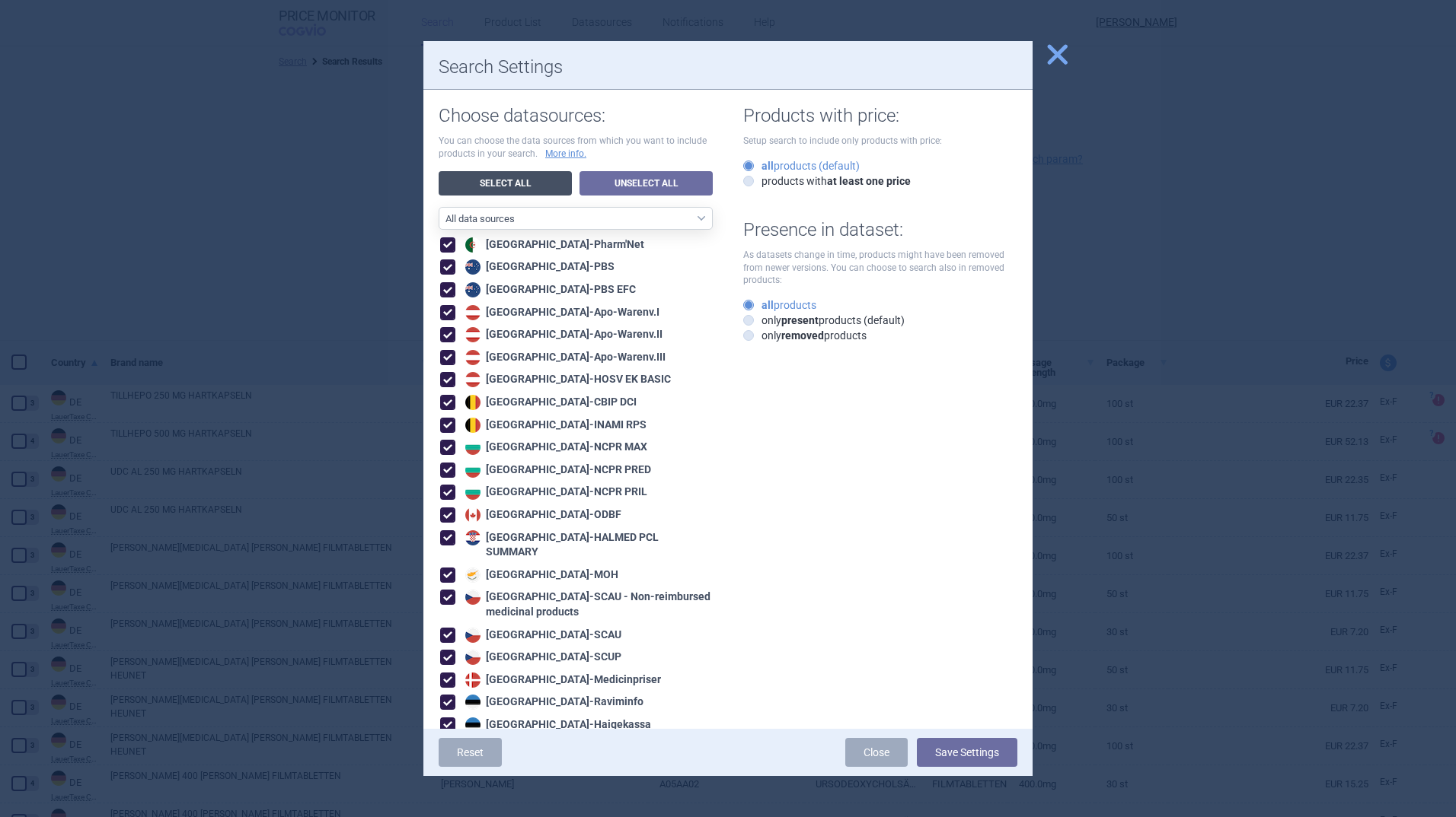
checkbox input "true"
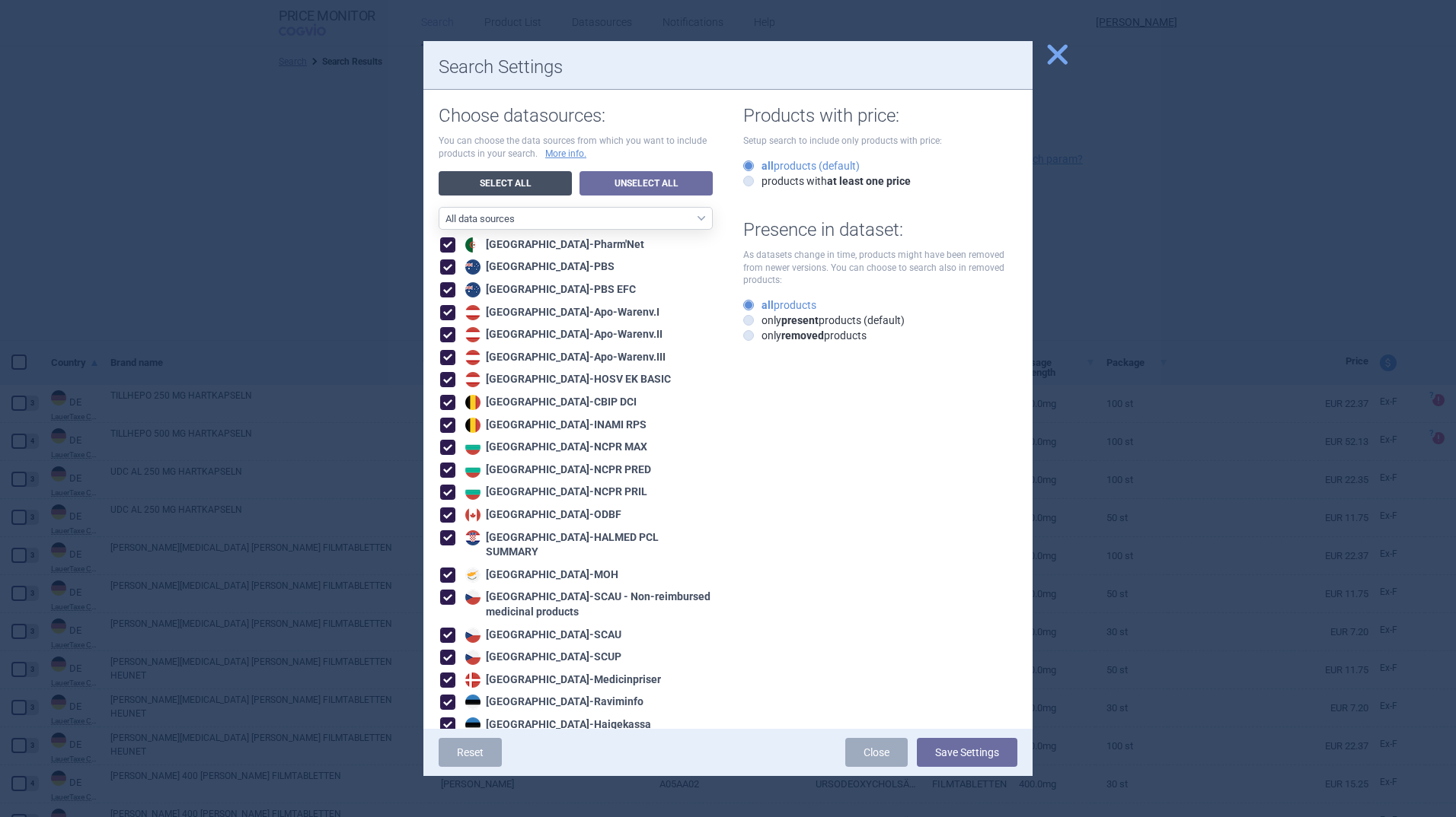
checkbox input "true"
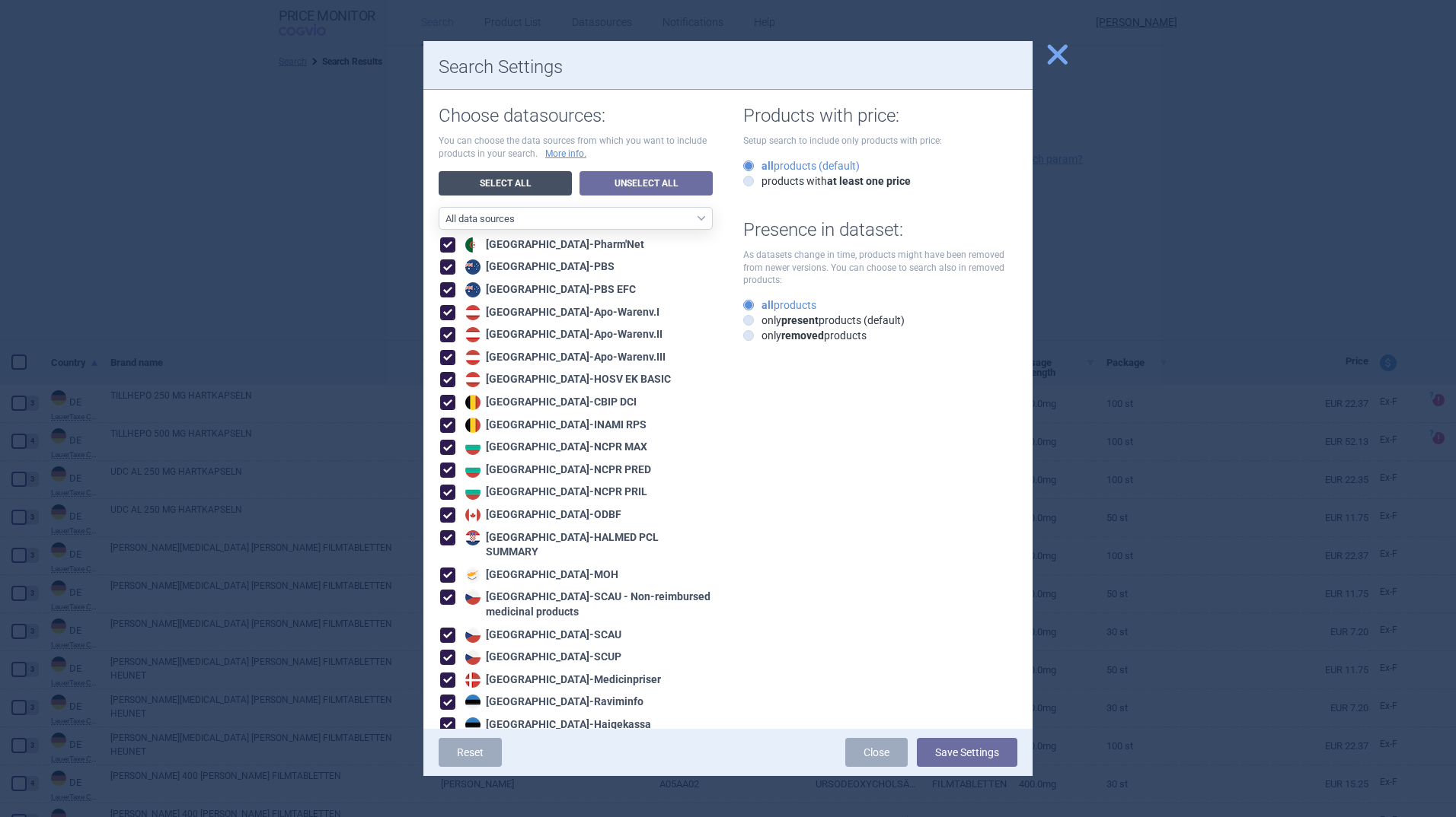
checkbox input "true"
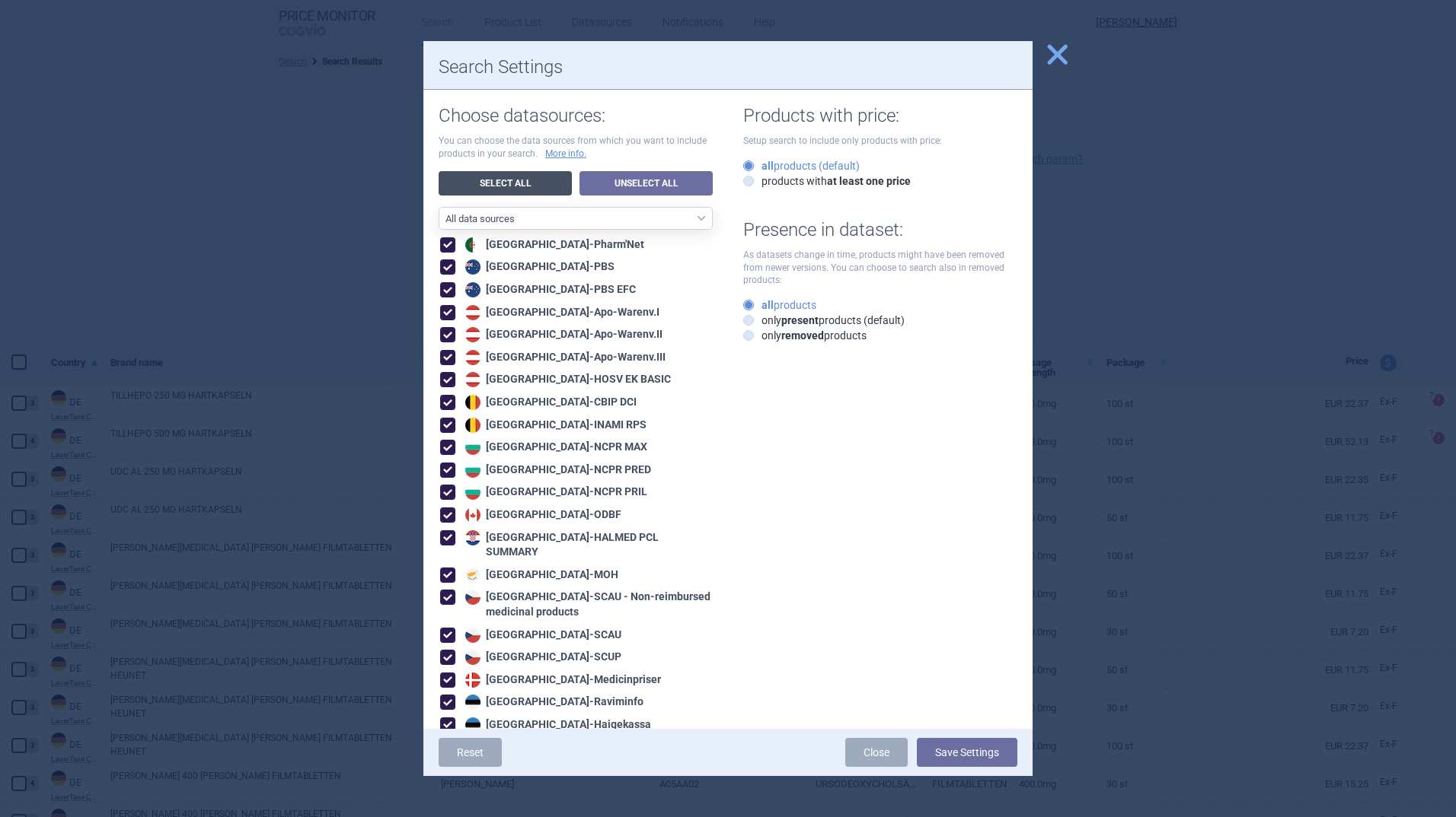
checkbox input "true"
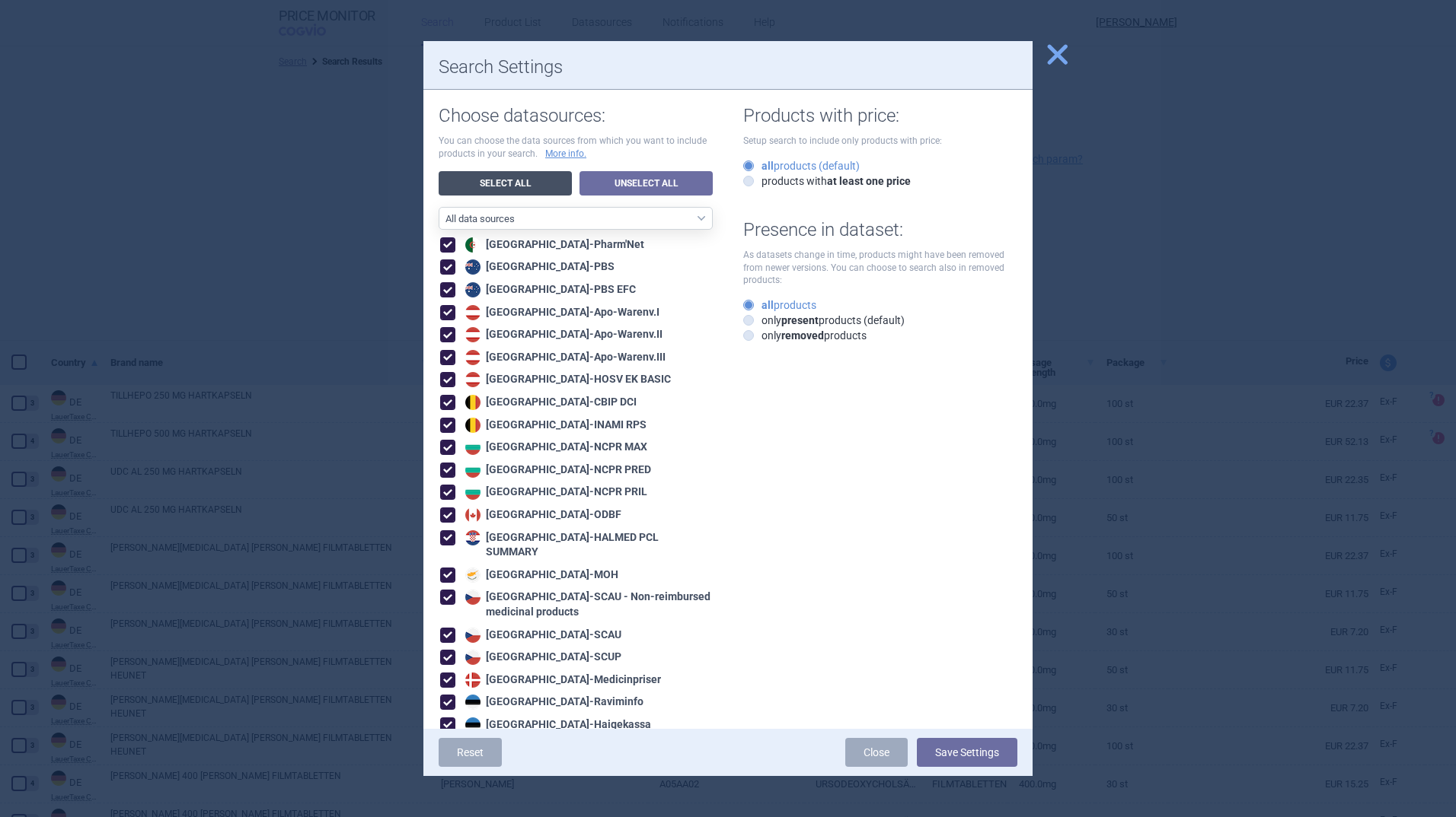
checkbox input "true"
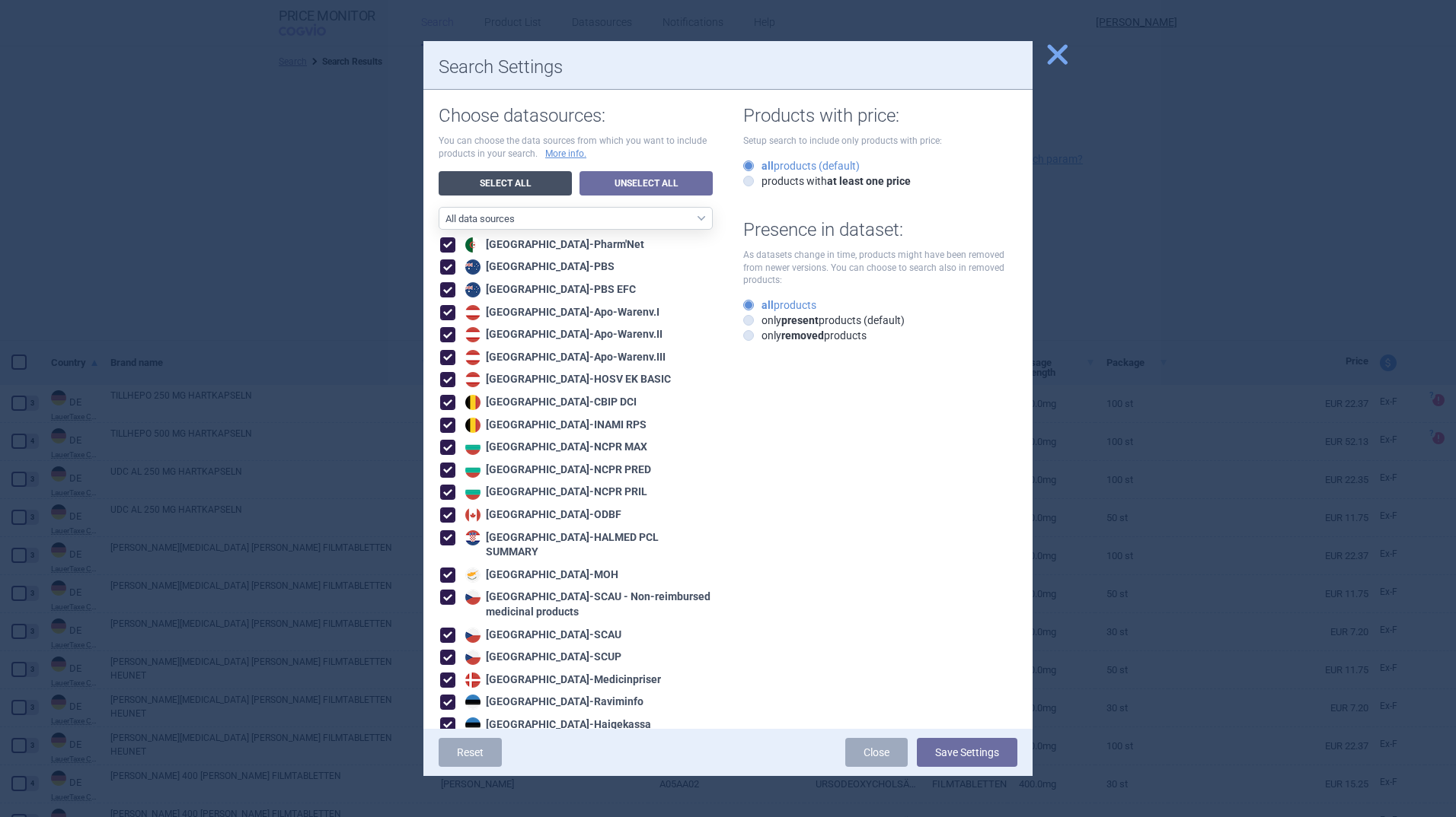
checkbox input "true"
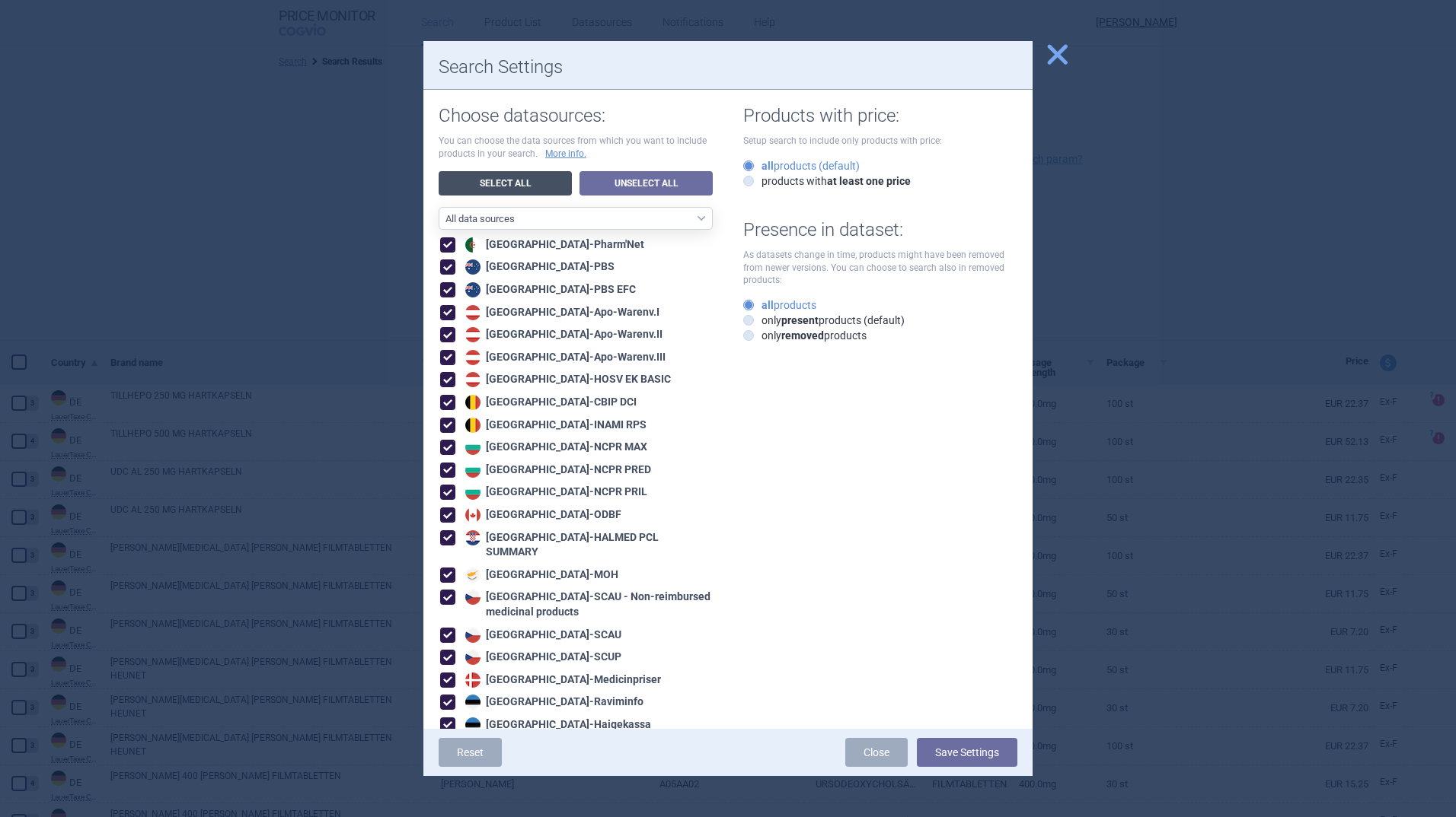
checkbox input "true"
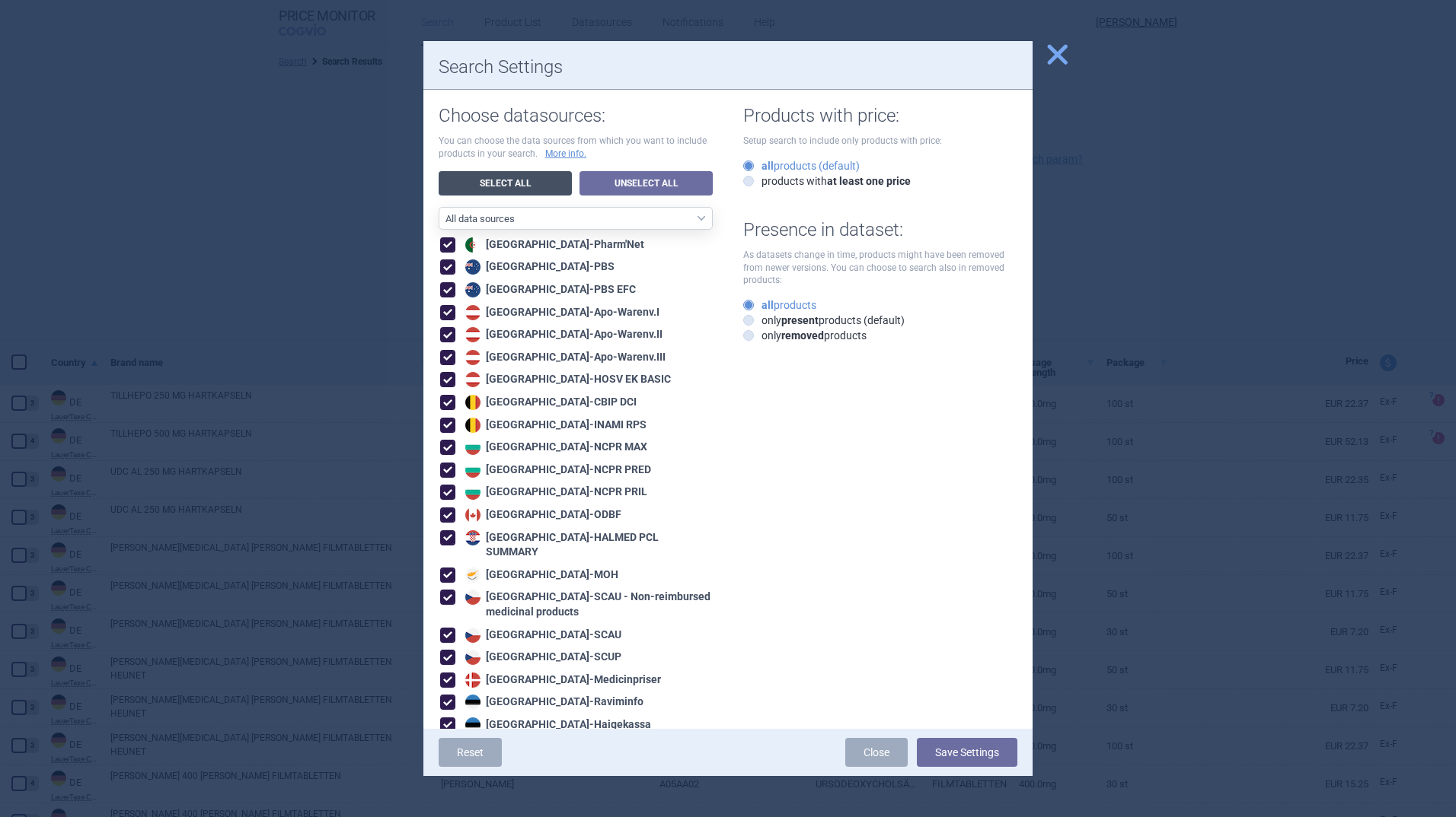
checkbox input "true"
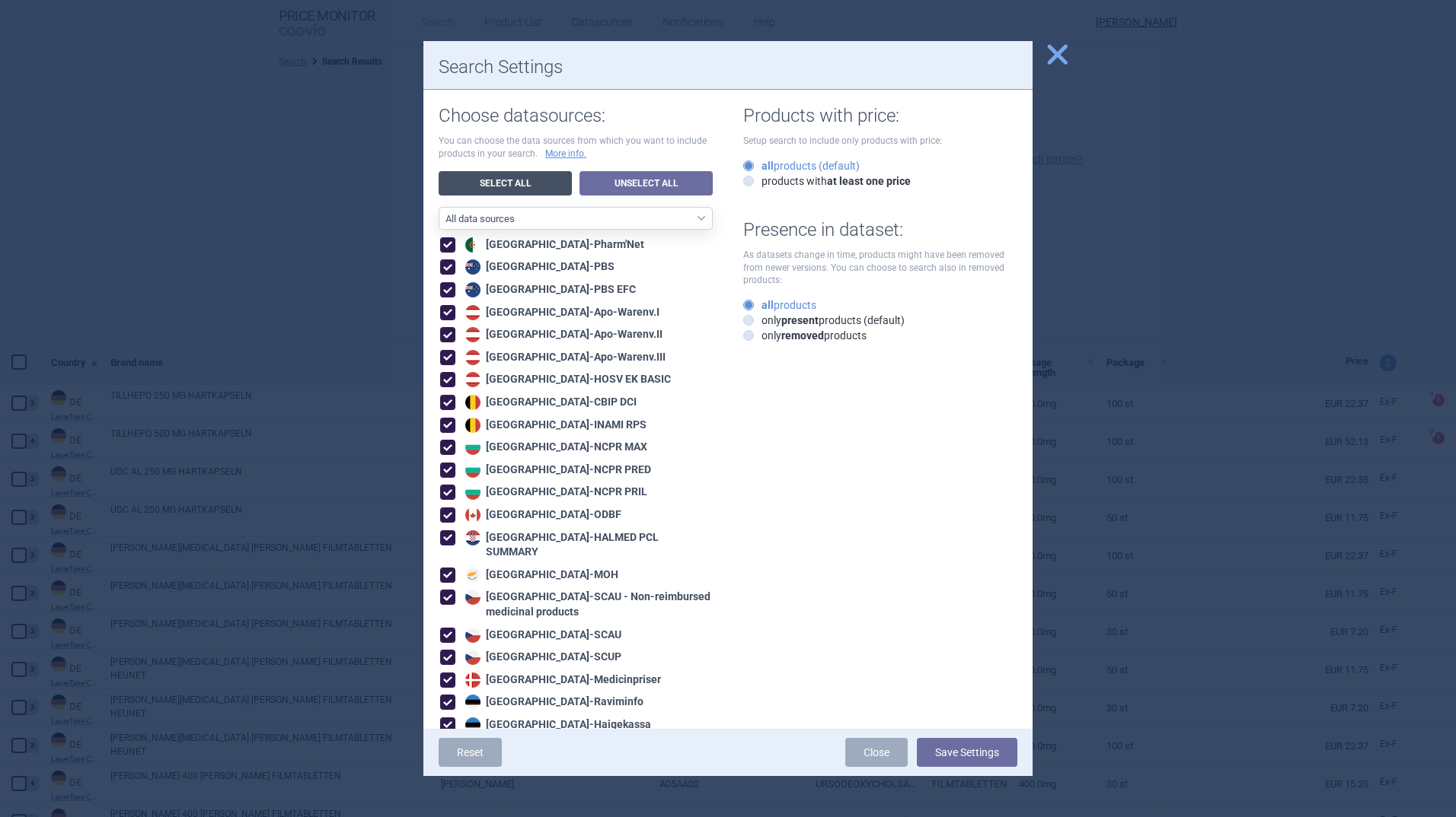
checkbox input "true"
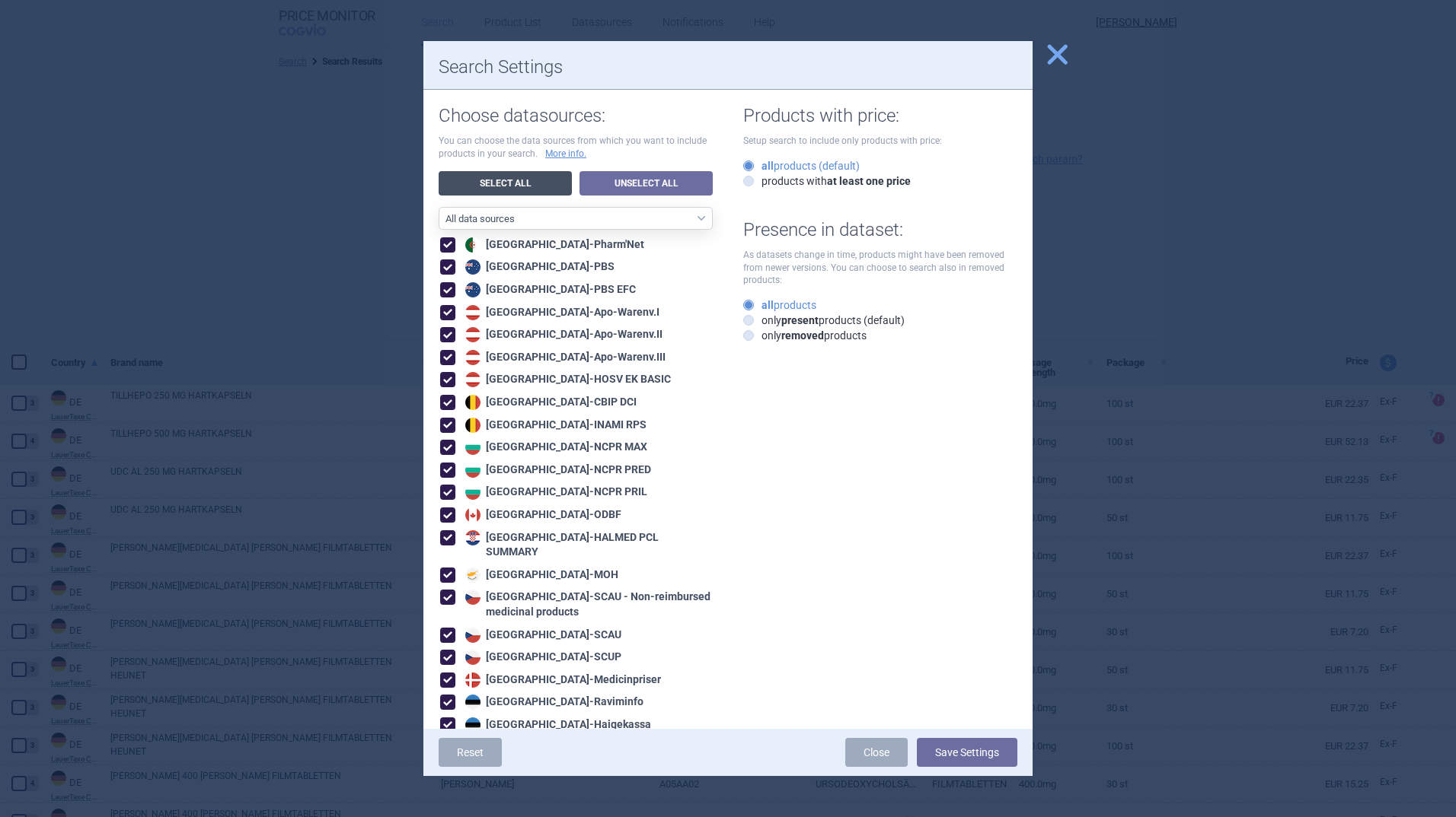
checkbox input "true"
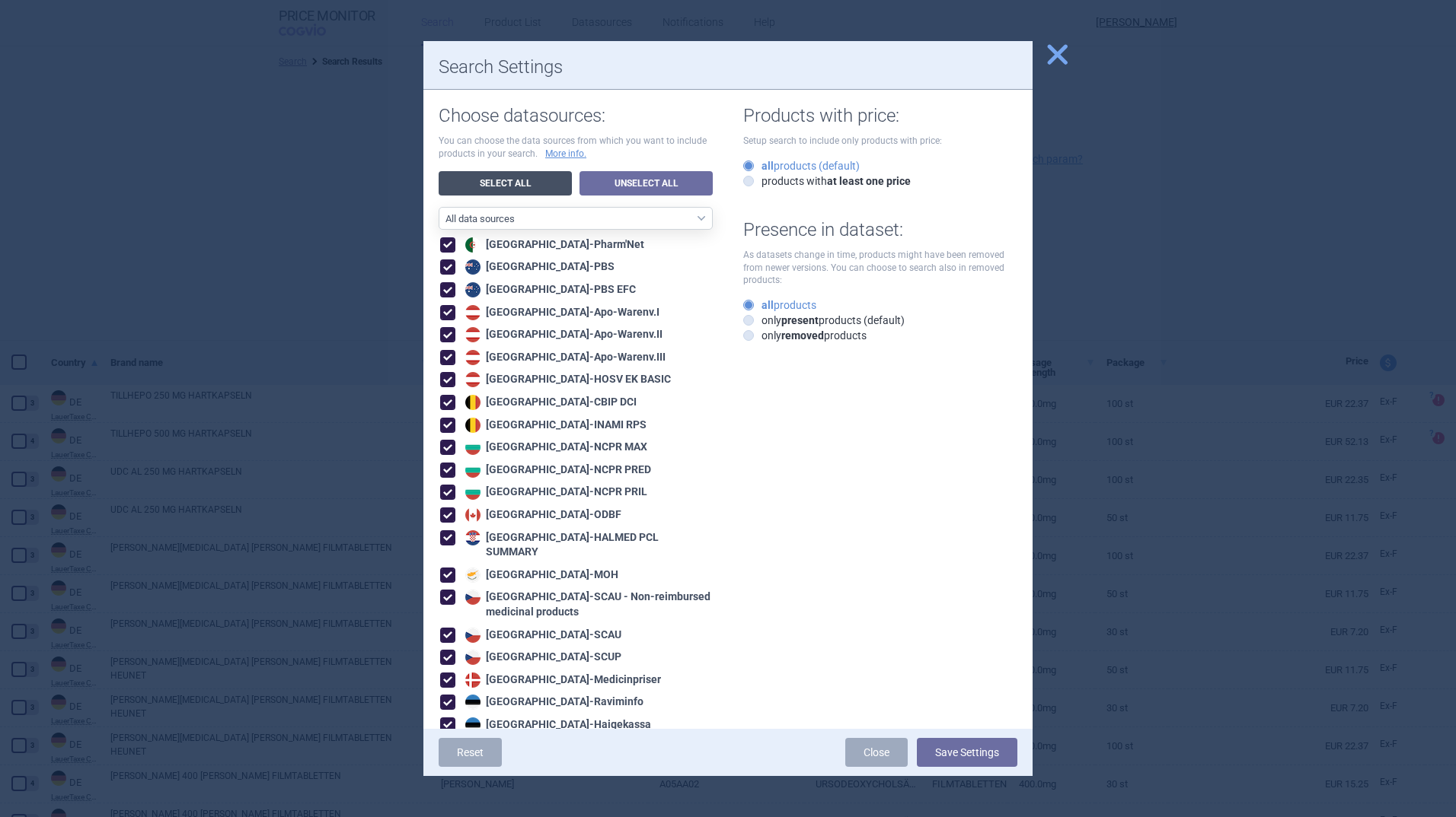
checkbox input "true"
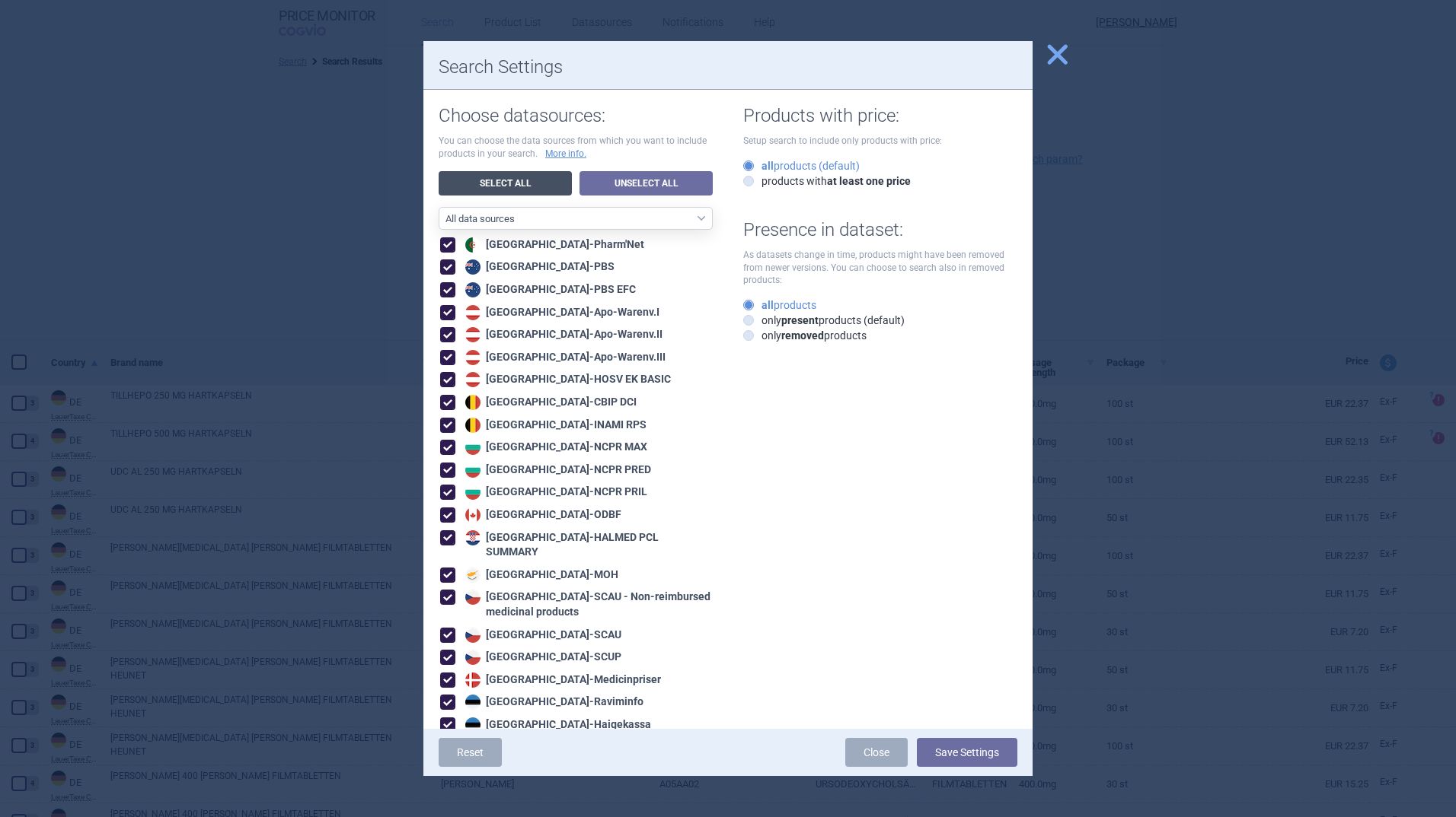
checkbox input "true"
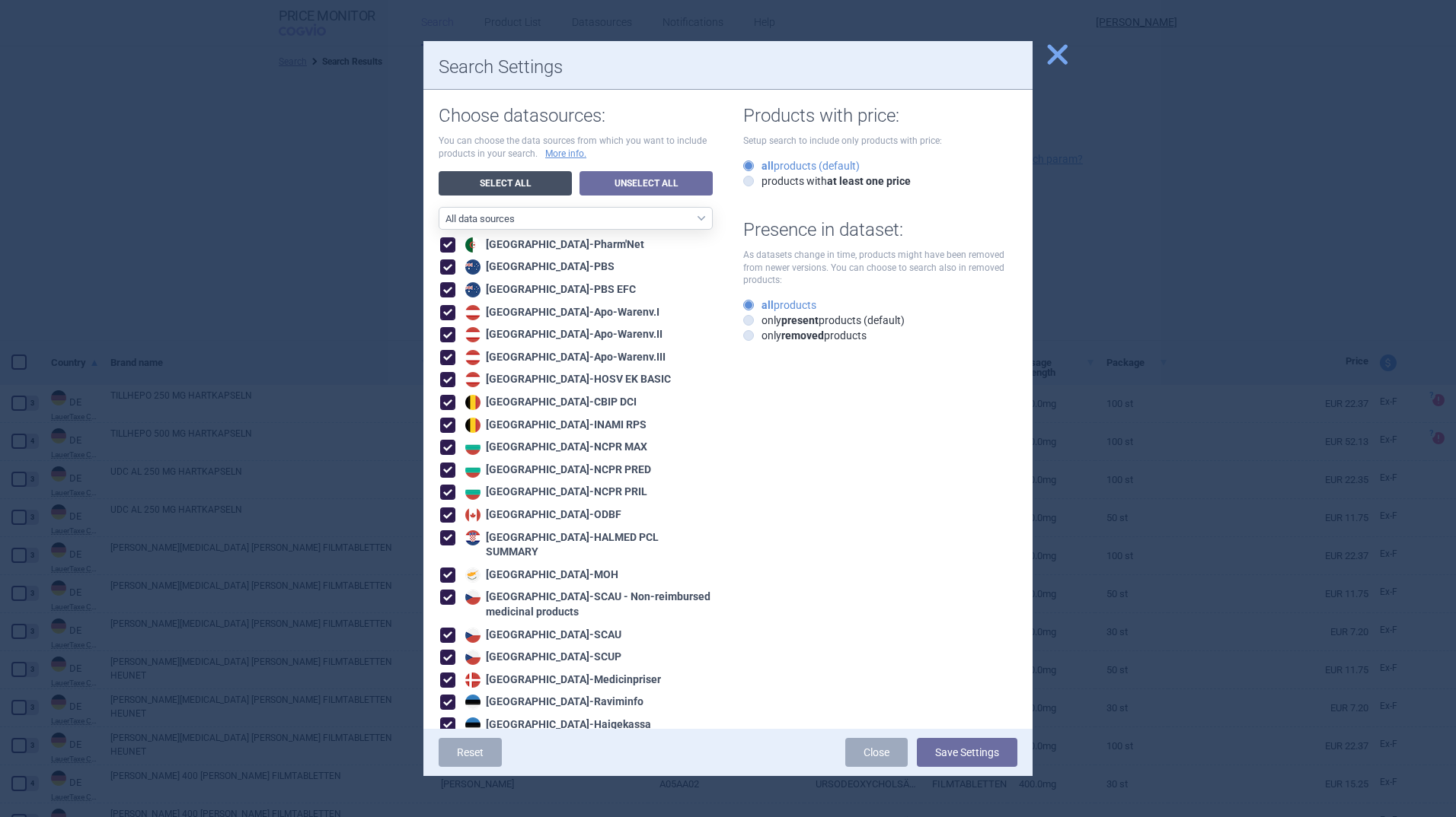
checkbox input "true"
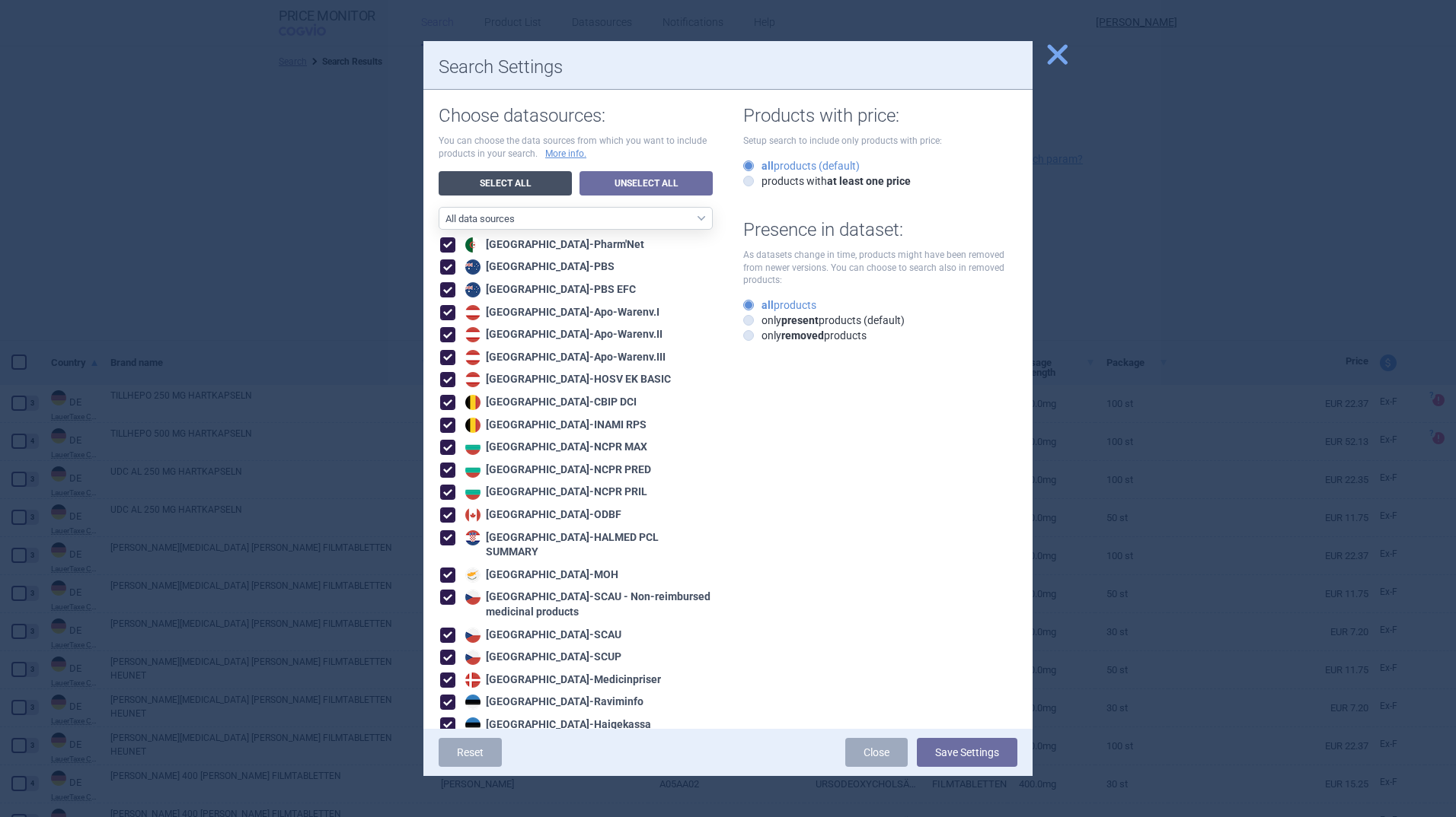
checkbox input "true"
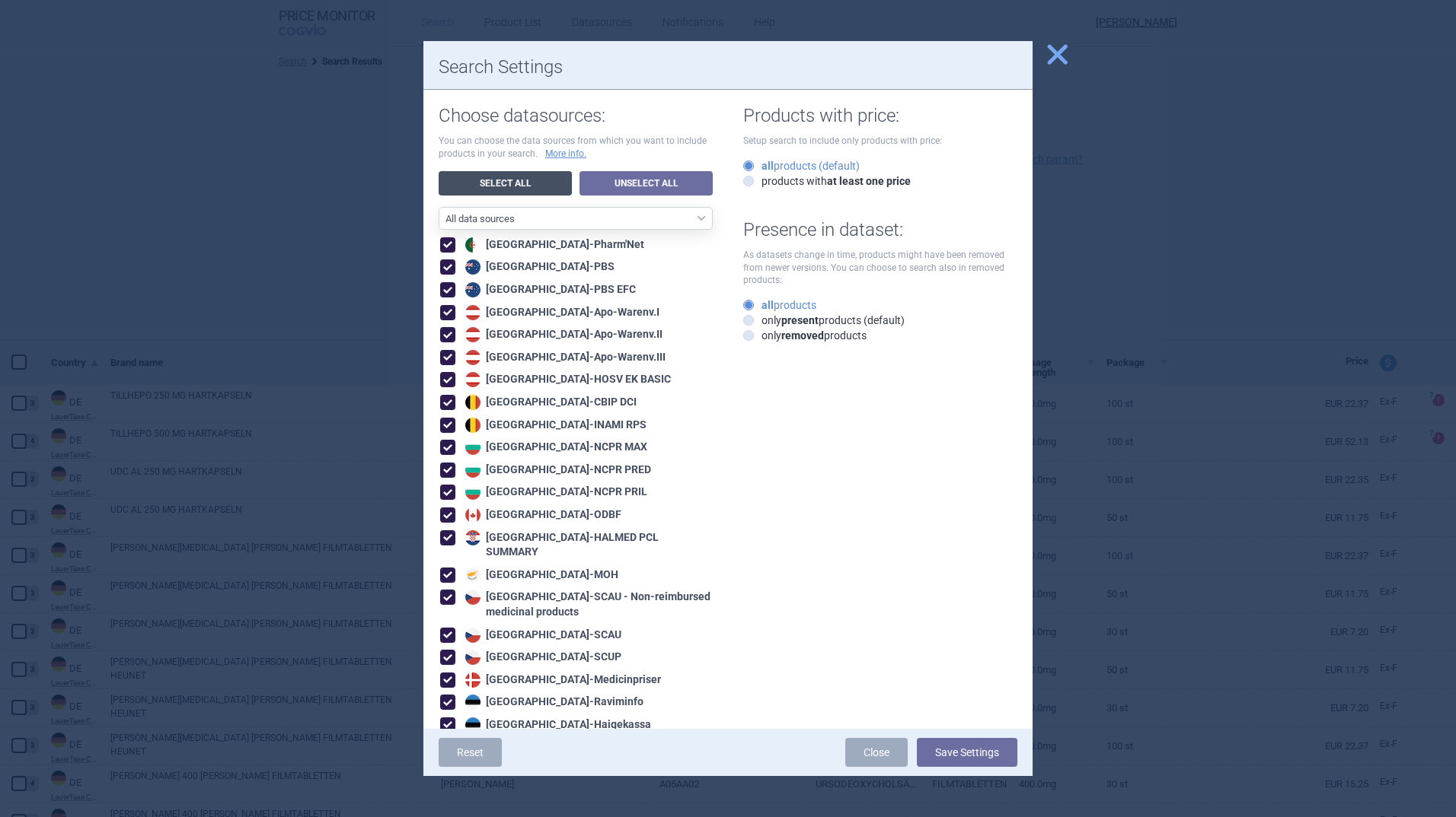
checkbox input "true"
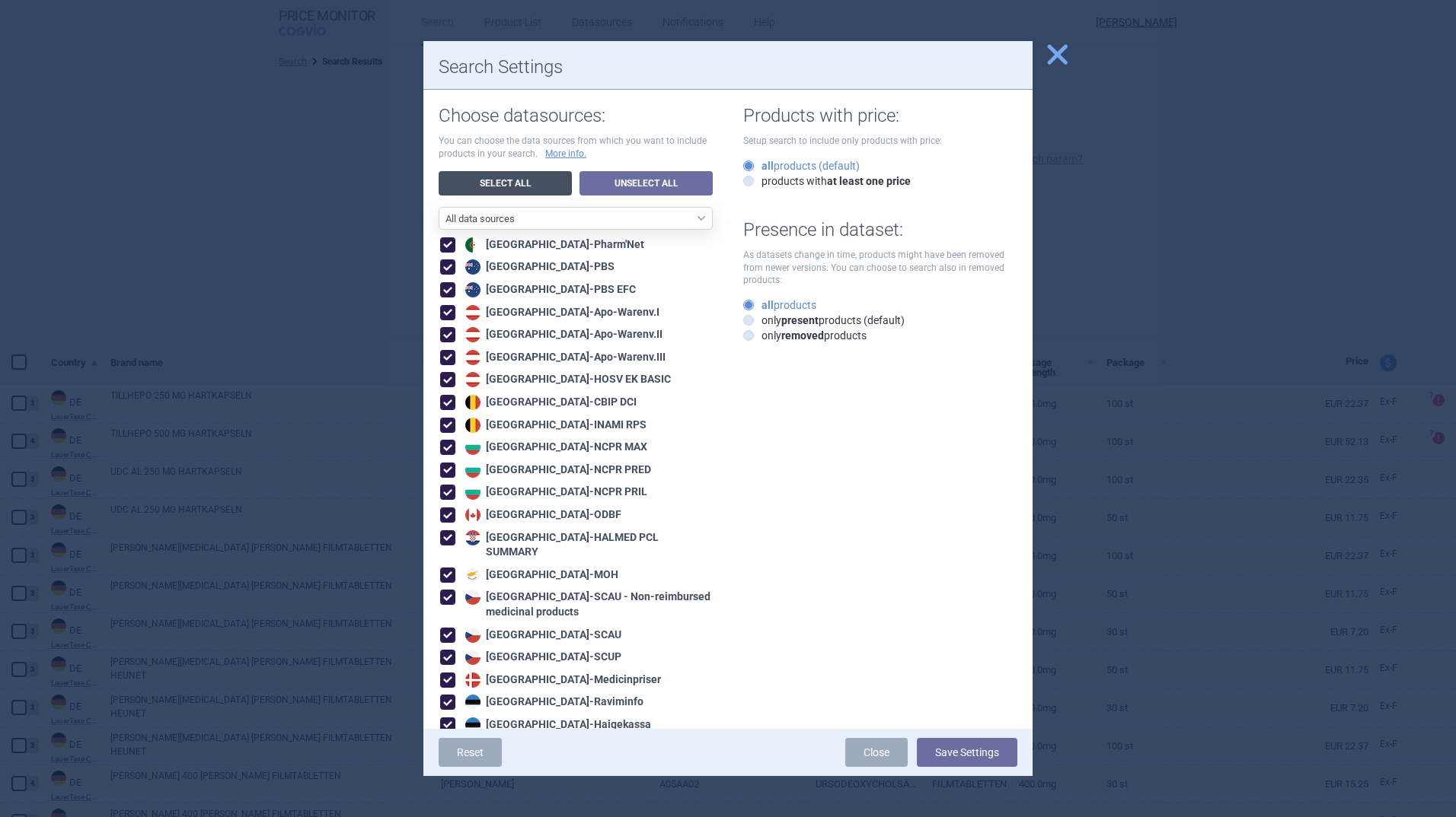
checkbox input "true"
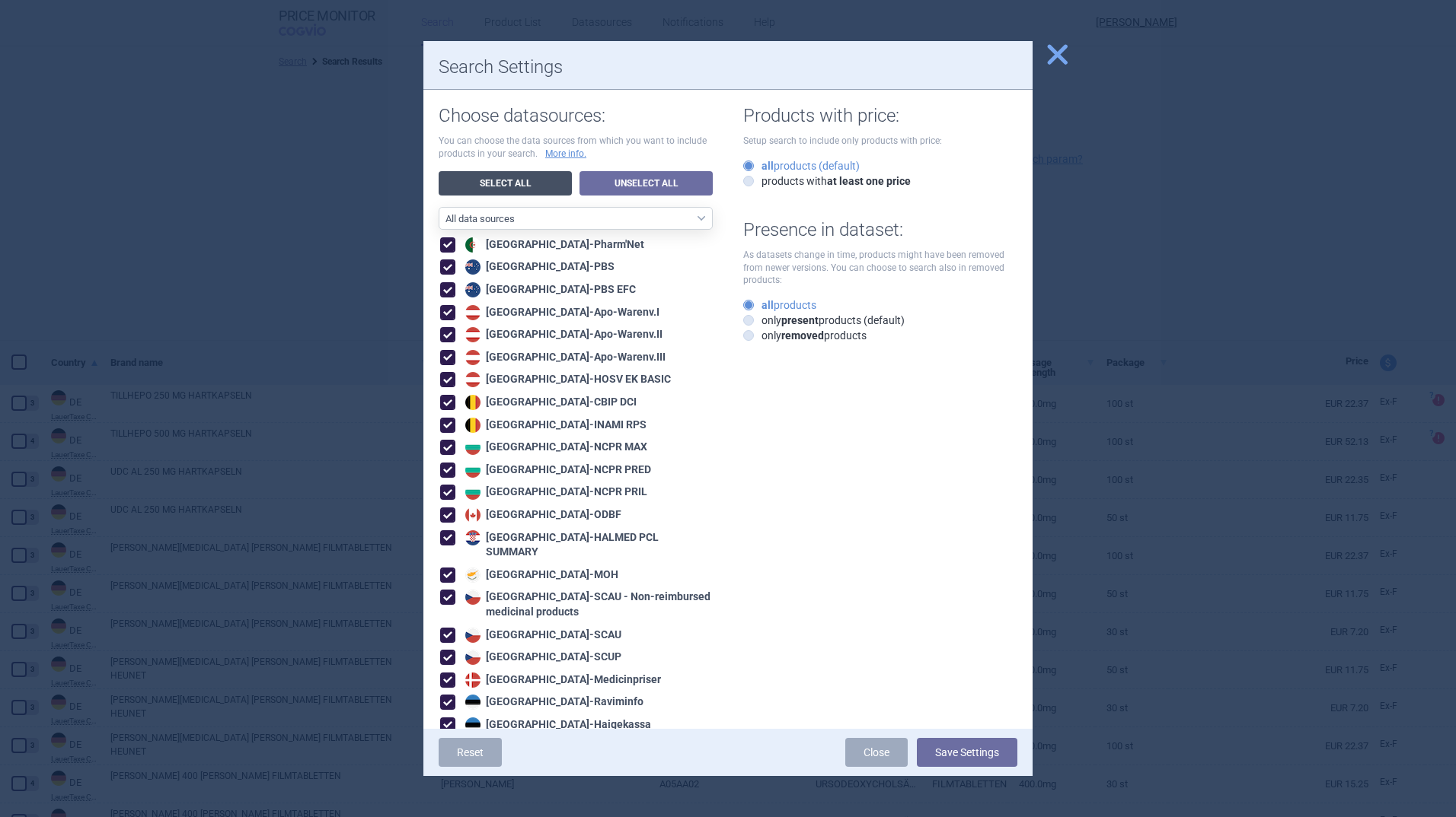
checkbox input "true"
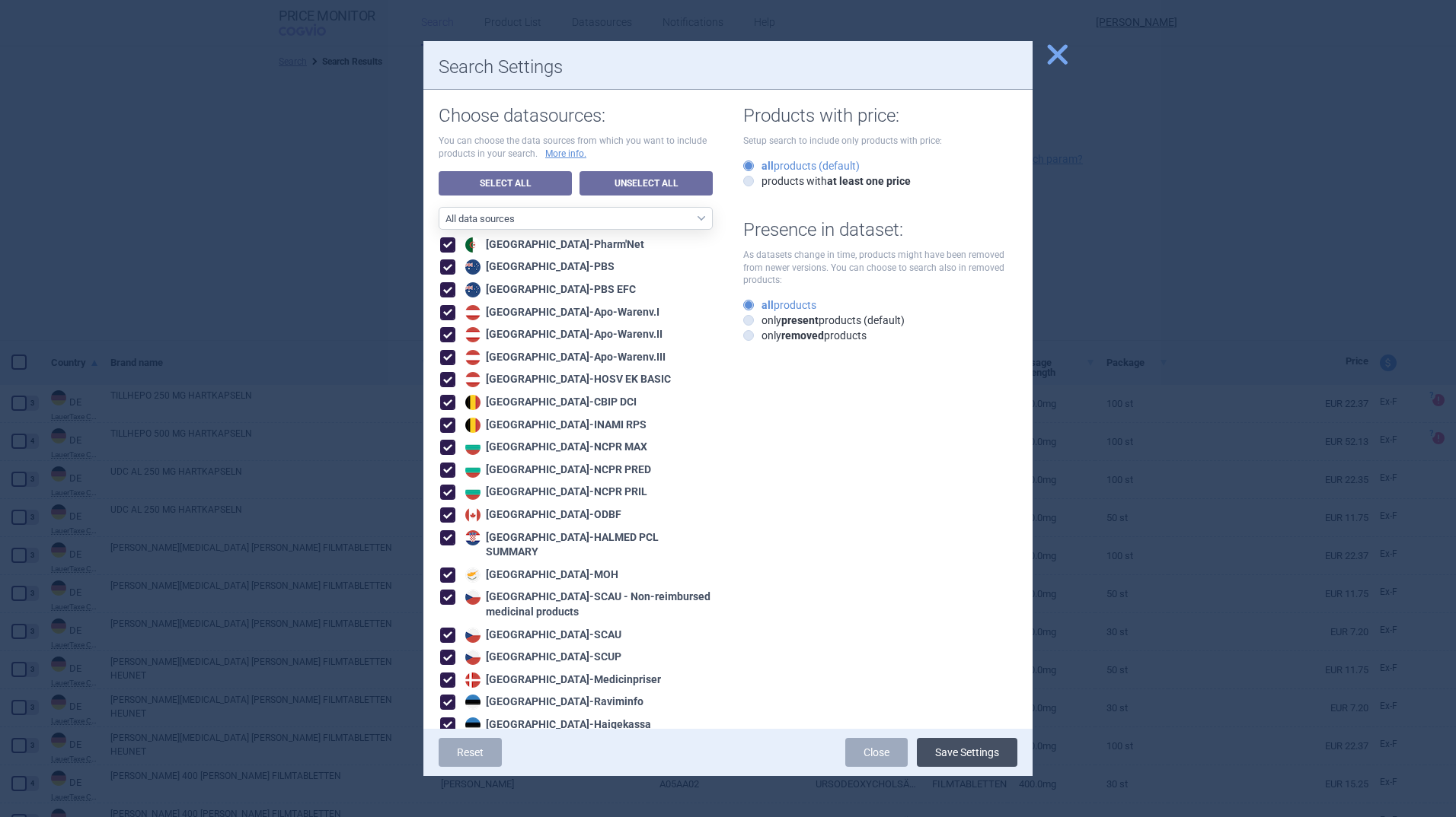
click at [950, 748] on button "Save Settings" at bounding box center [966, 753] width 101 height 29
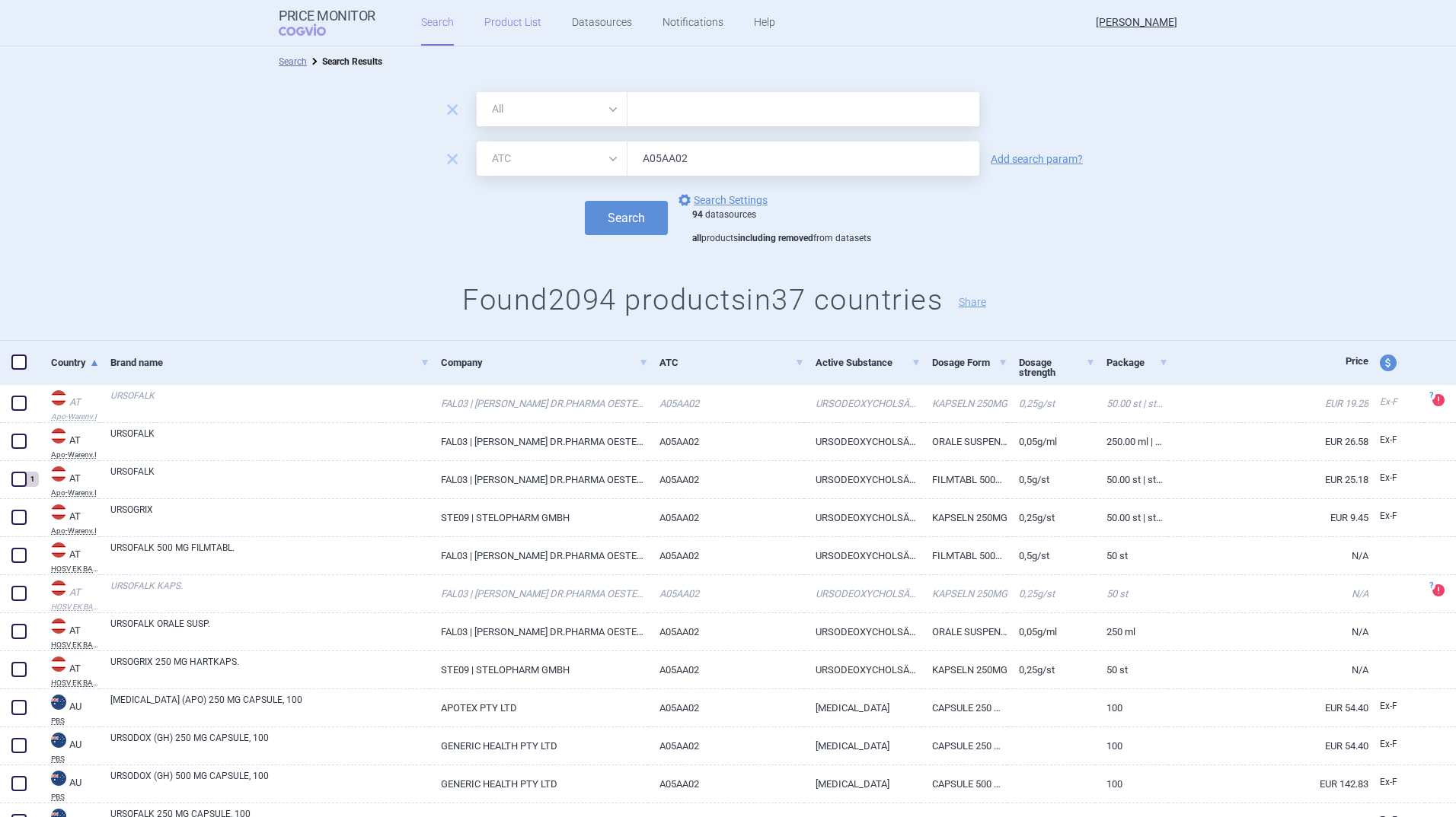
click at [529, 18] on link "Product List" at bounding box center [513, 23] width 57 height 46
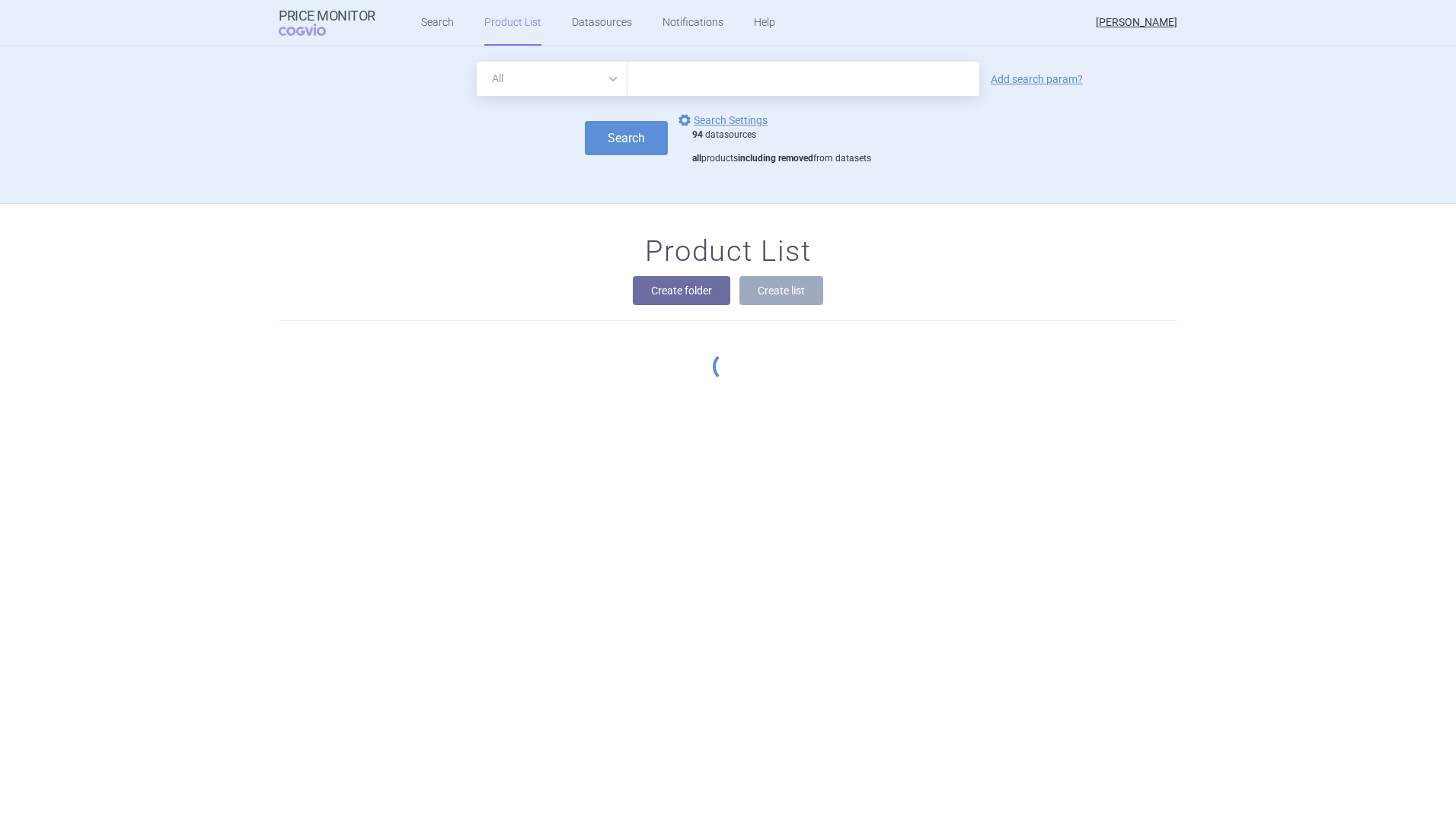
scroll to position [158, 0]
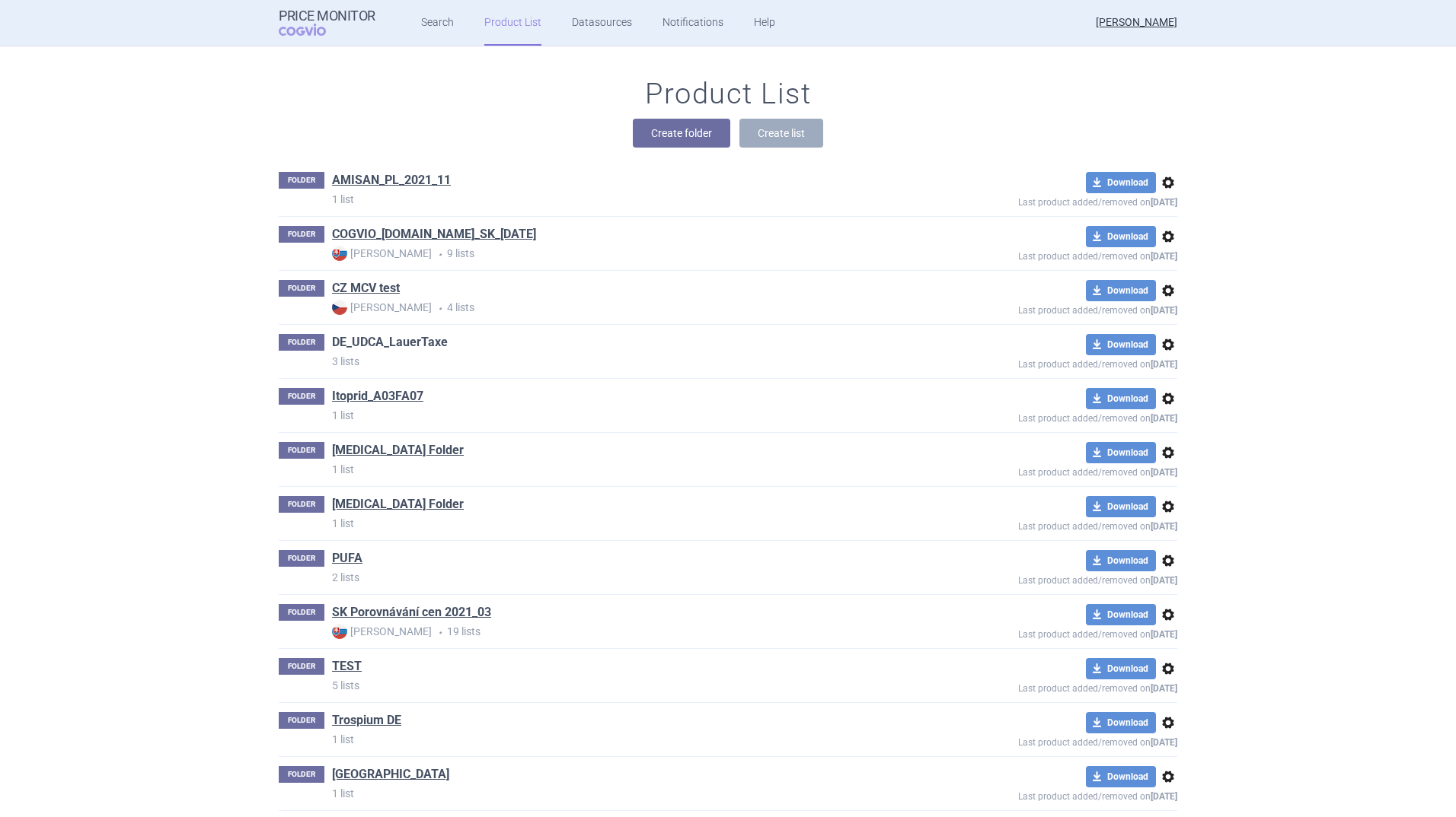
click at [389, 338] on link "DE_UDCA_LauerTaxe" at bounding box center [389, 342] width 115 height 16
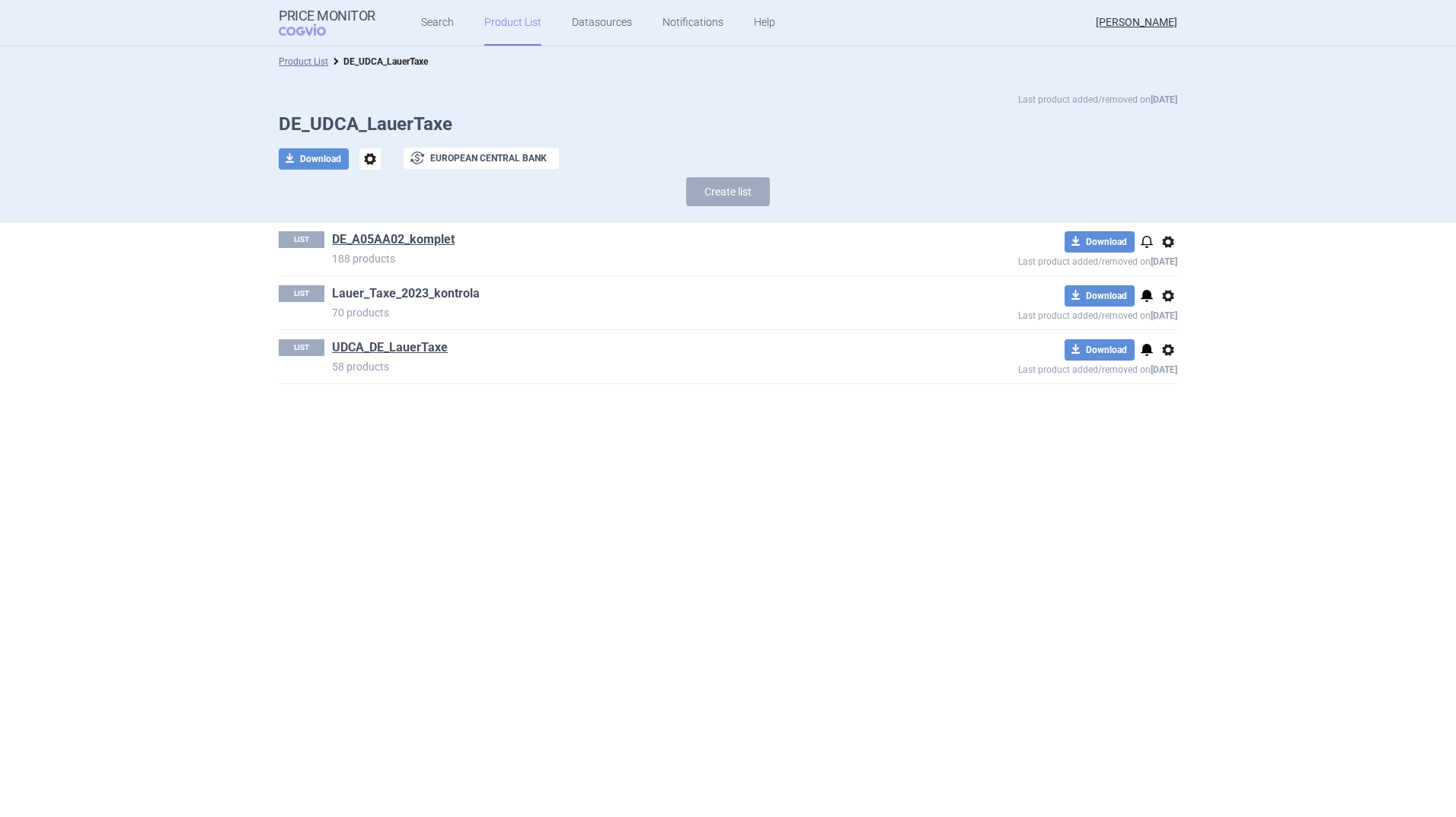
click at [463, 287] on link "Lauer_Taxe_2023_kontrola" at bounding box center [406, 293] width 148 height 16
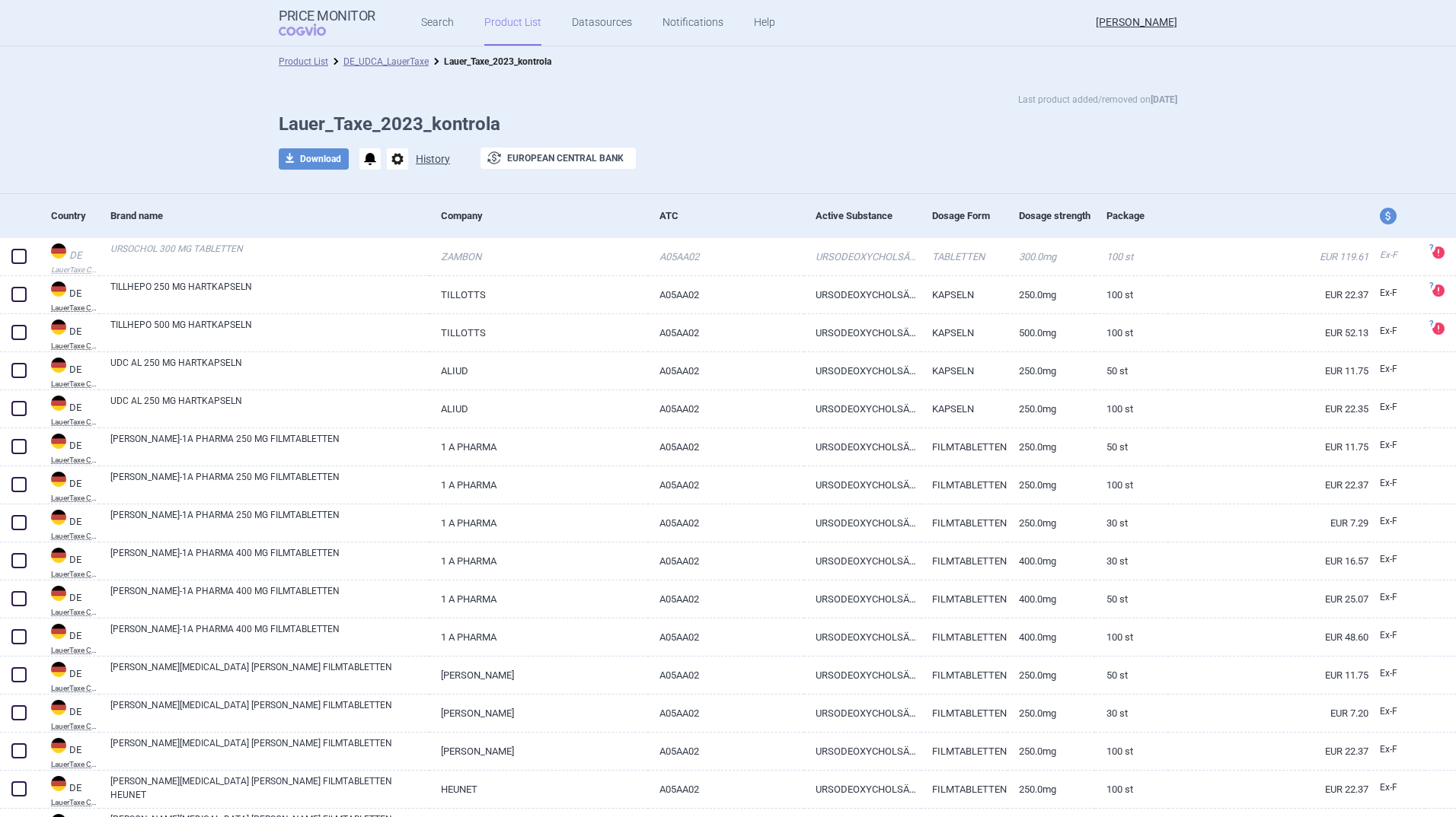
click at [438, 157] on button "History" at bounding box center [433, 159] width 35 height 11
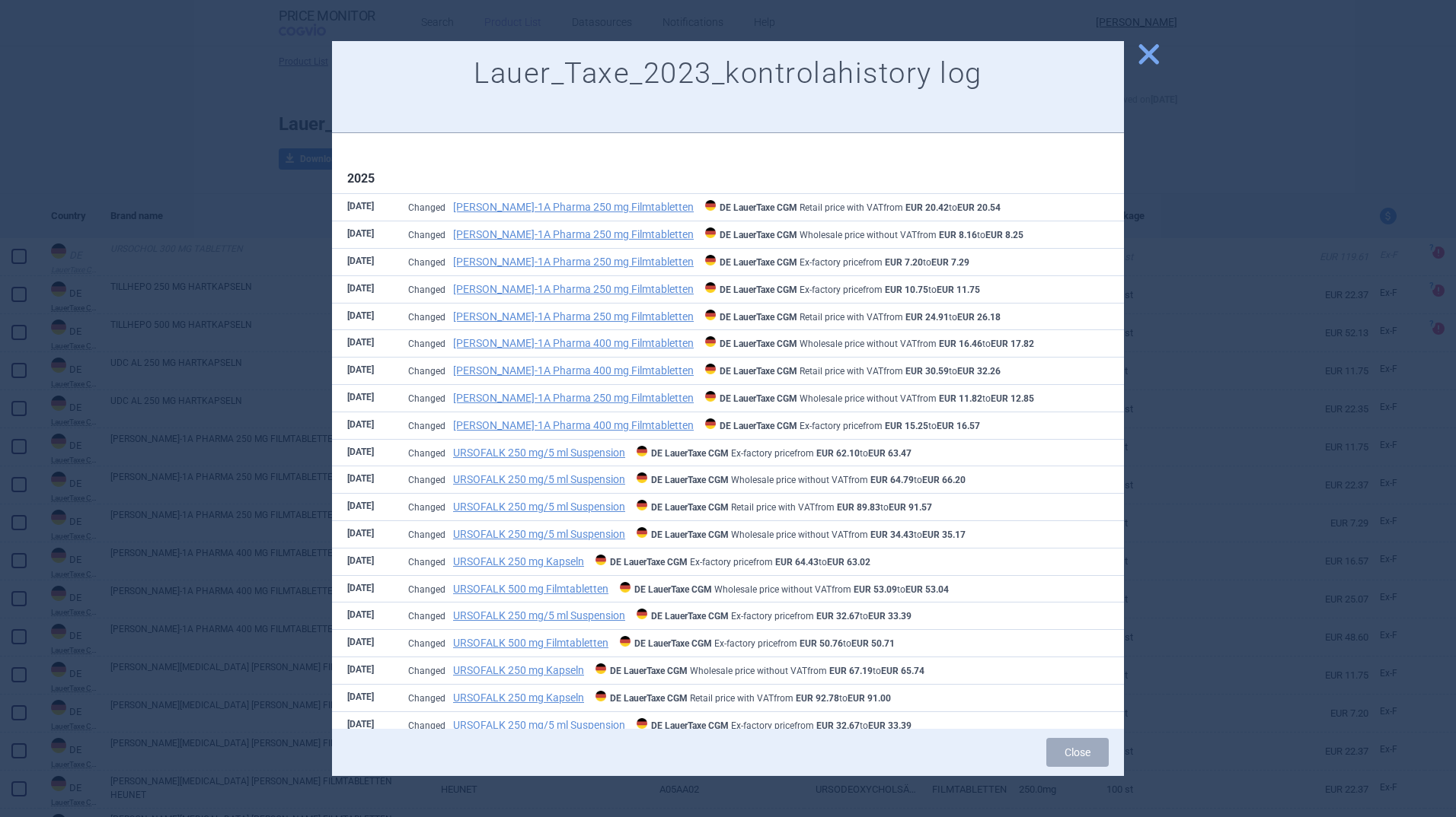
click at [1153, 48] on span "close" at bounding box center [1149, 55] width 27 height 27
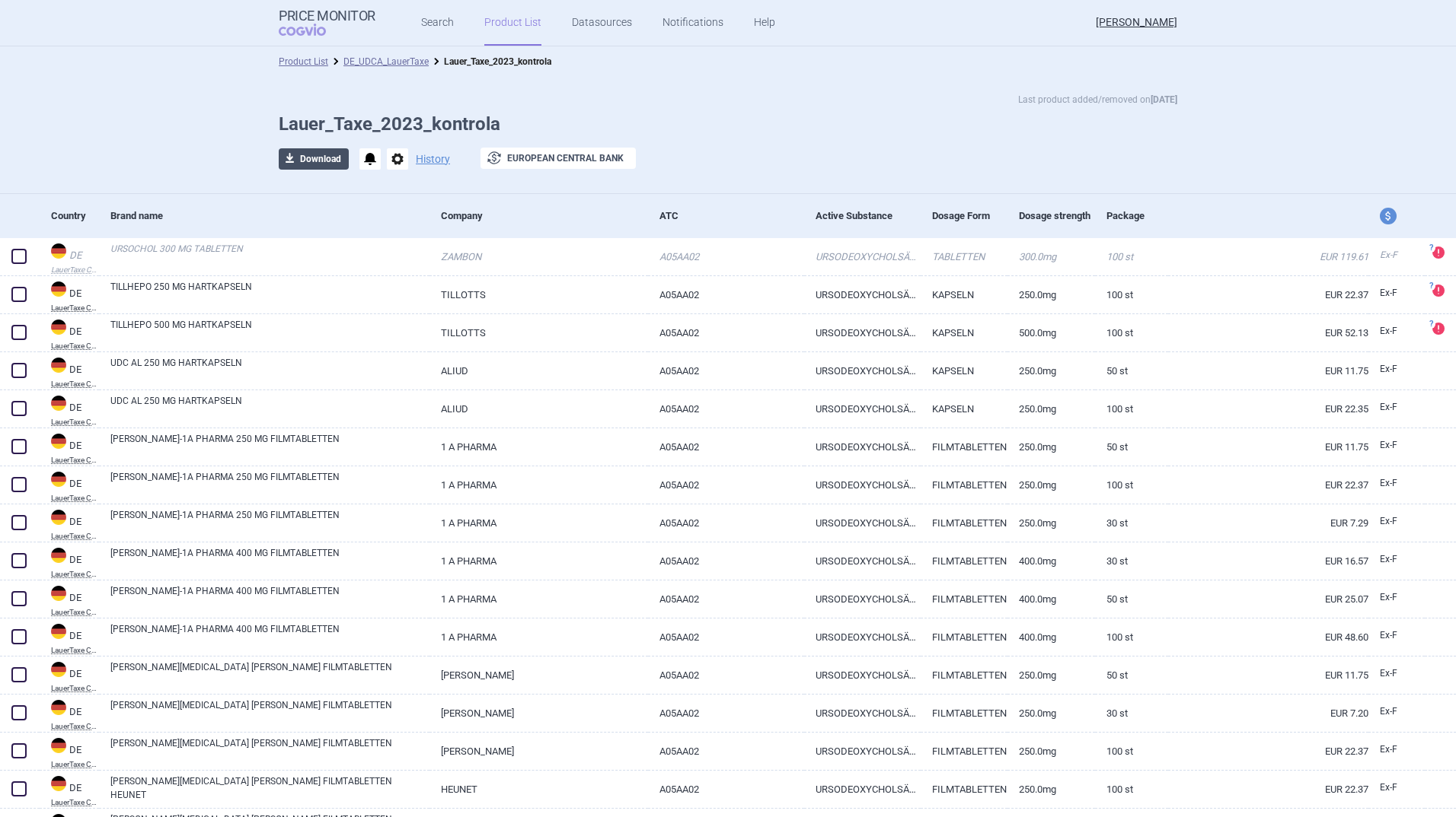
click at [298, 156] on button "download Download" at bounding box center [314, 159] width 70 height 21
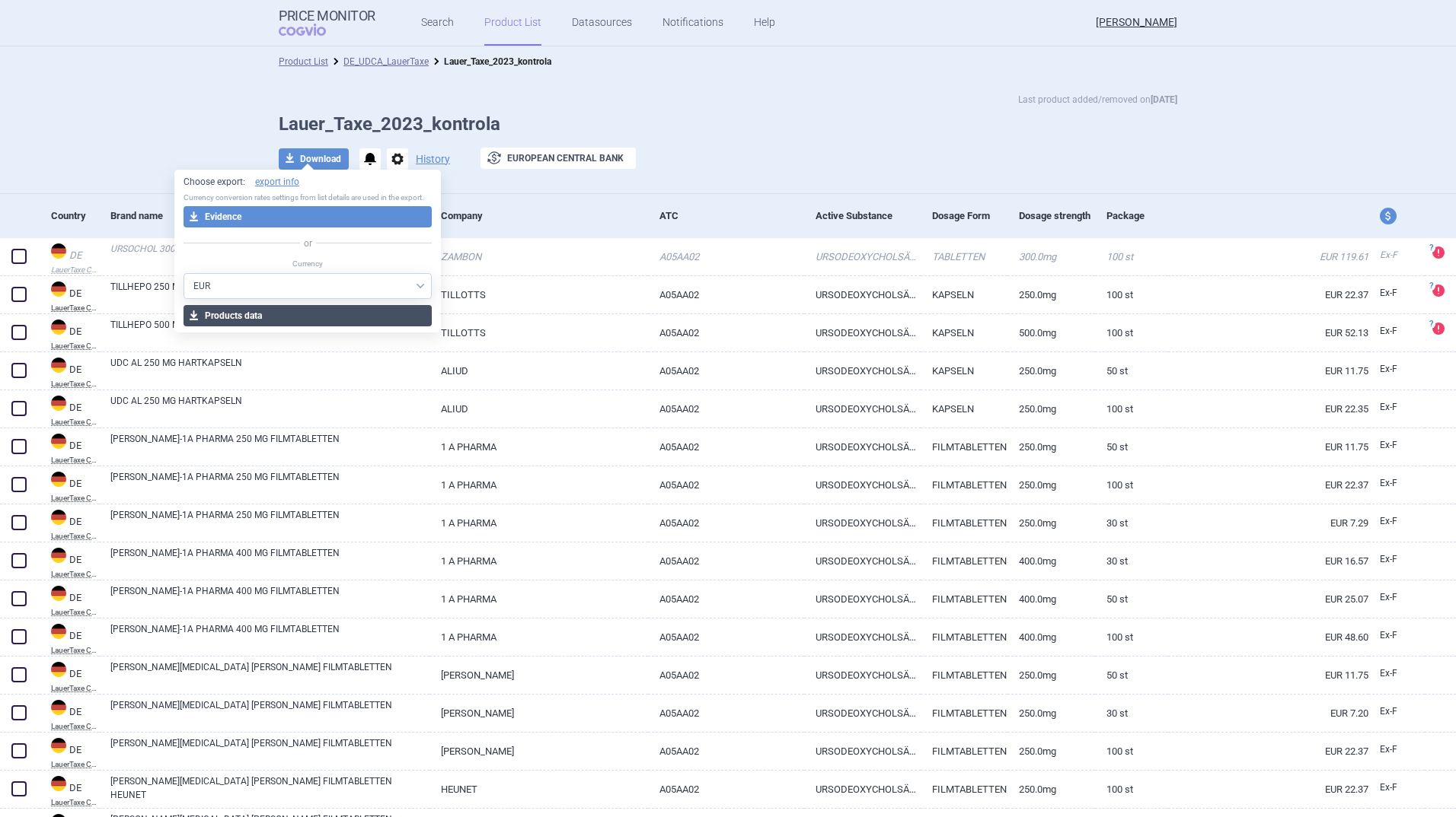
click at [280, 320] on button "download Products data" at bounding box center [308, 316] width 249 height 21
drag, startPoint x: 630, startPoint y: 112, endPoint x: 618, endPoint y: 113, distance: 12.0
click at [630, 112] on div "Last product added/removed on 3 Jun Lauer_Taxe_2023_kontrola download Download …" at bounding box center [728, 138] width 960 height 93
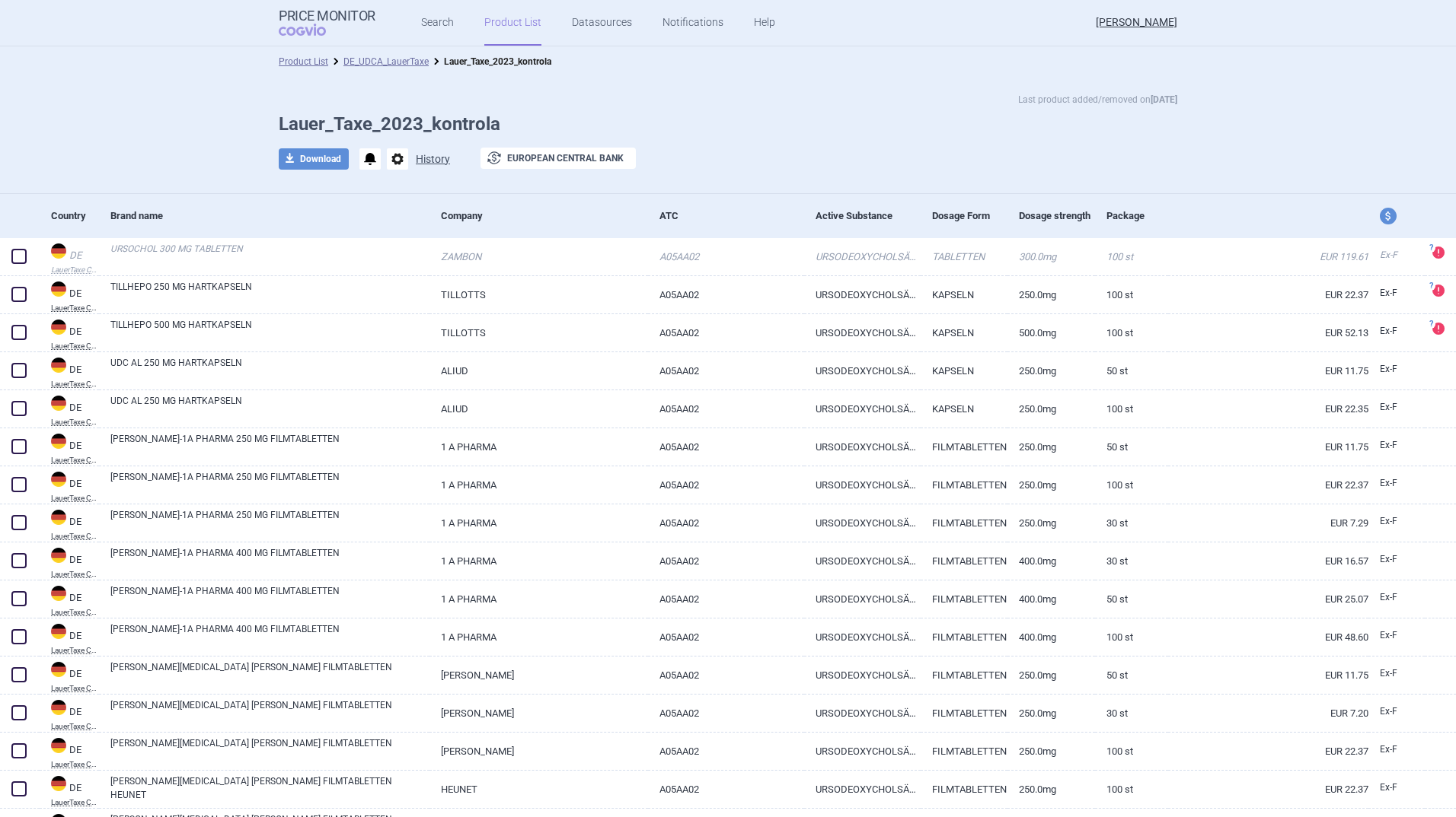
click at [421, 159] on button "History" at bounding box center [433, 159] width 35 height 11
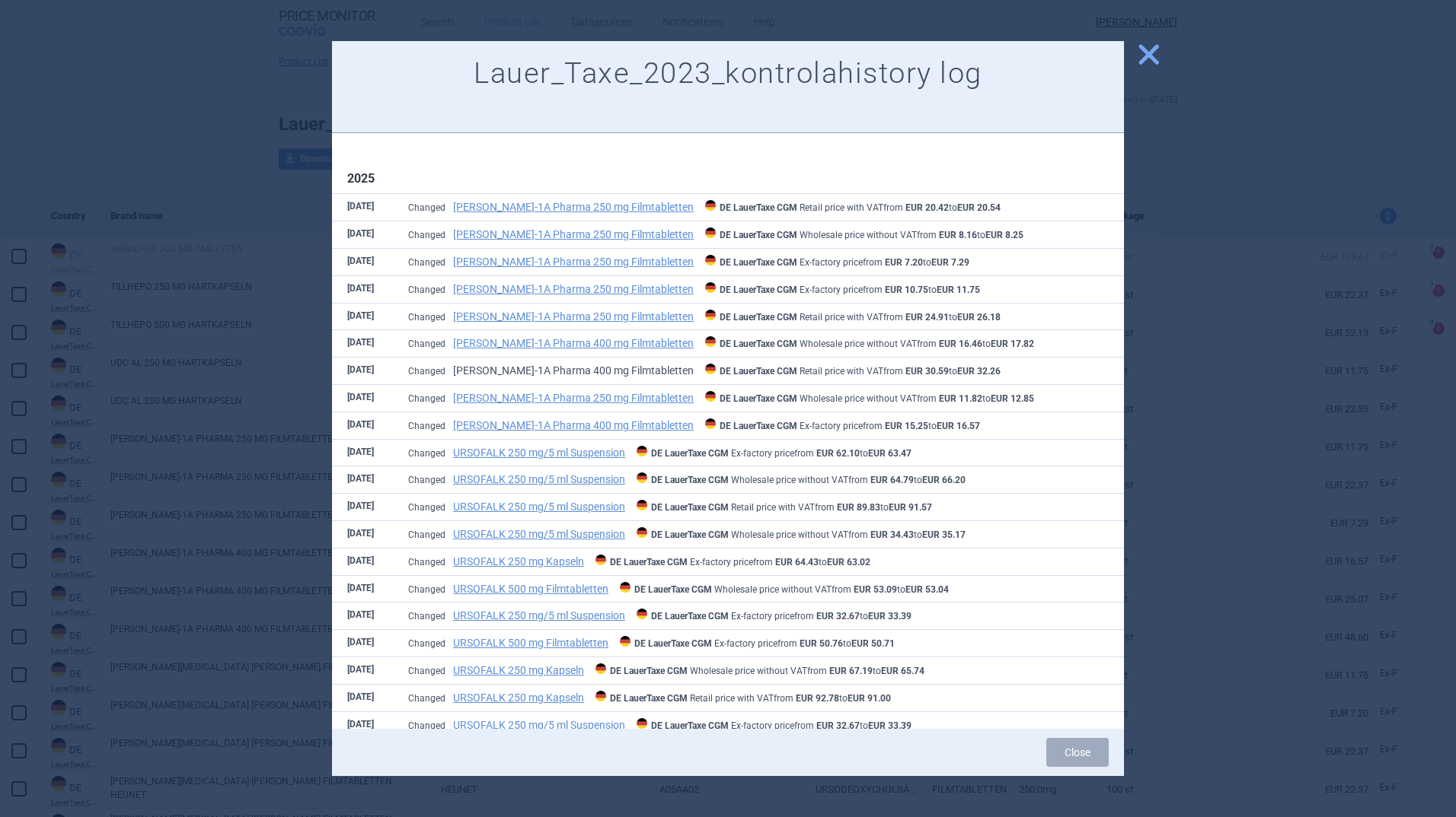
drag, startPoint x: 572, startPoint y: 361, endPoint x: 573, endPoint y: 371, distance: 10.0
drag, startPoint x: 573, startPoint y: 371, endPoint x: 544, endPoint y: 367, distance: 29.3
drag, startPoint x: 1147, startPoint y: 45, endPoint x: 1132, endPoint y: 64, distance: 24.2
click at [1147, 45] on span "close" at bounding box center [1149, 55] width 27 height 27
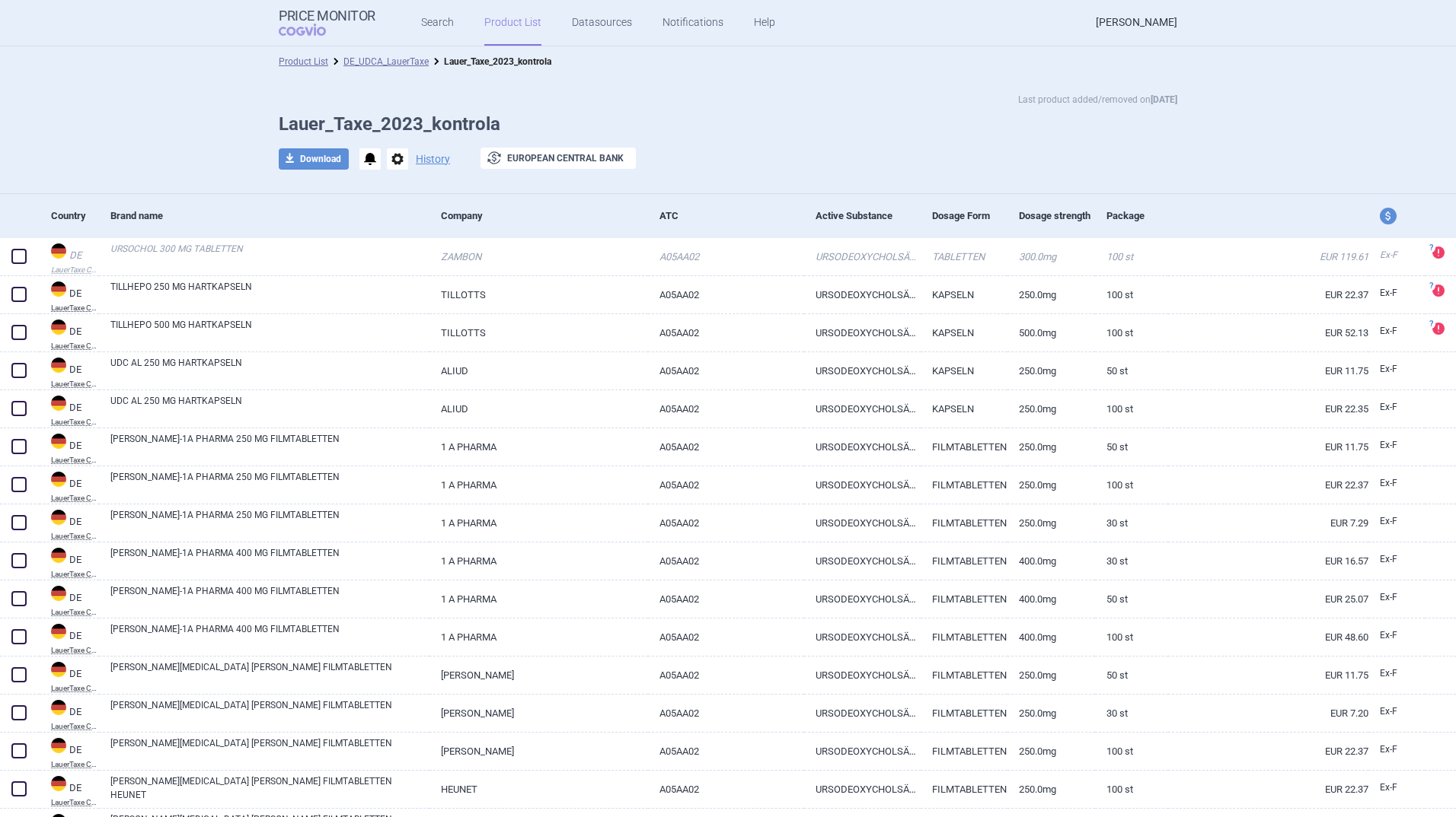
click at [1122, 21] on link "[PERSON_NAME]" at bounding box center [1136, 23] width 82 height 46
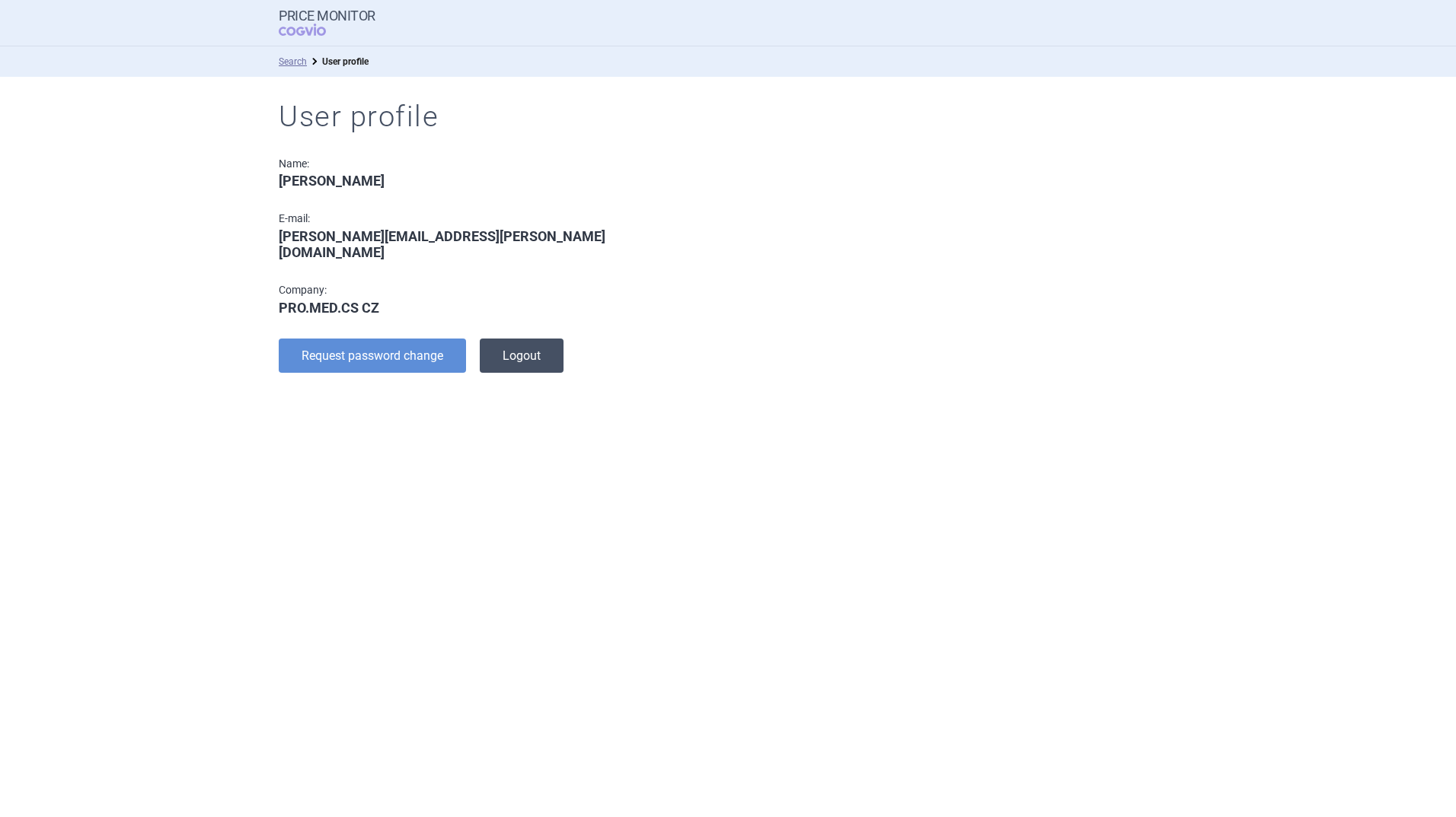
click at [528, 338] on button "Logout" at bounding box center [521, 356] width 84 height 35
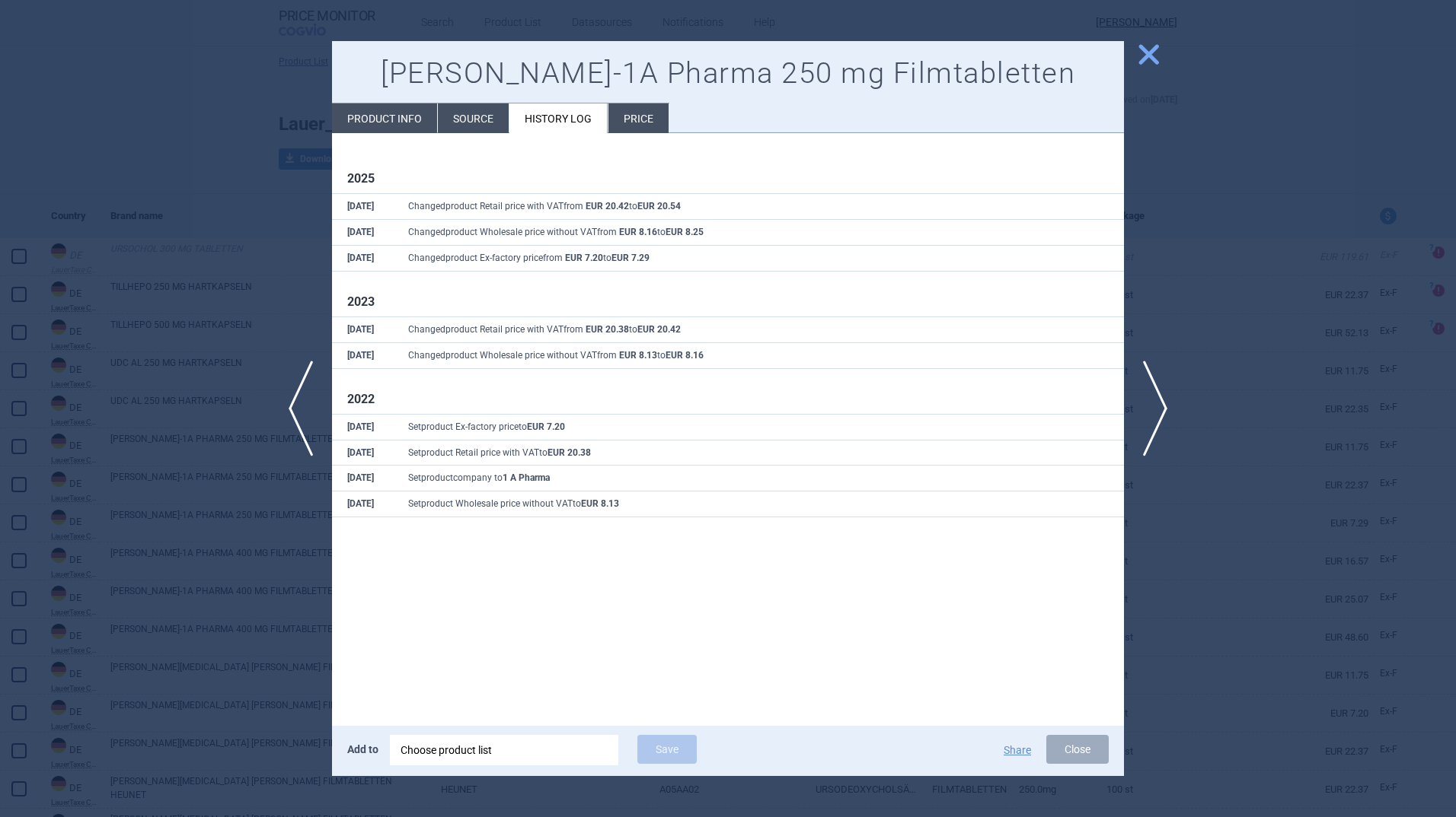
click at [408, 115] on li "Product info" at bounding box center [384, 118] width 105 height 30
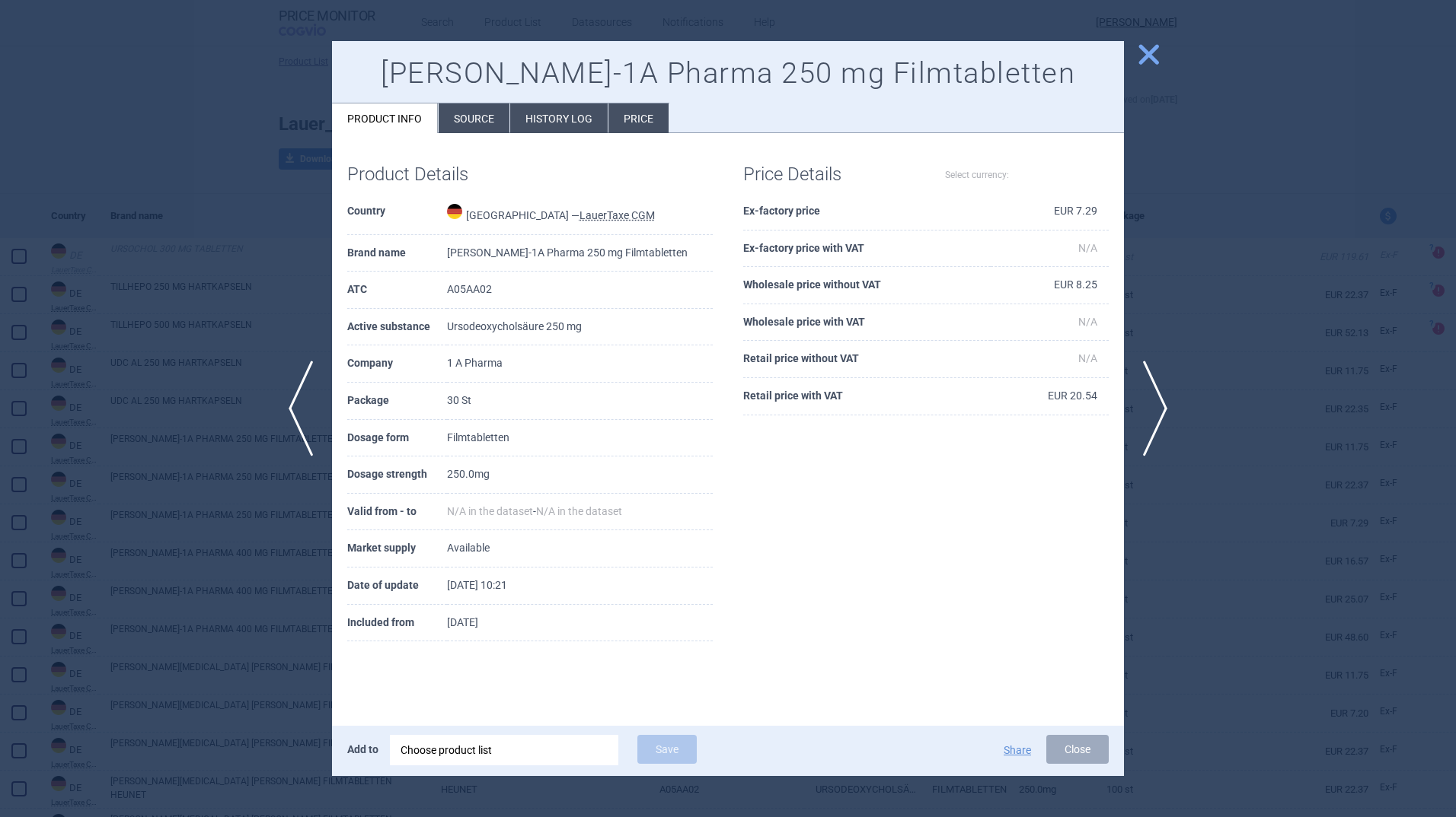
select select "EUR"
click at [1146, 58] on span "close" at bounding box center [1149, 55] width 27 height 27
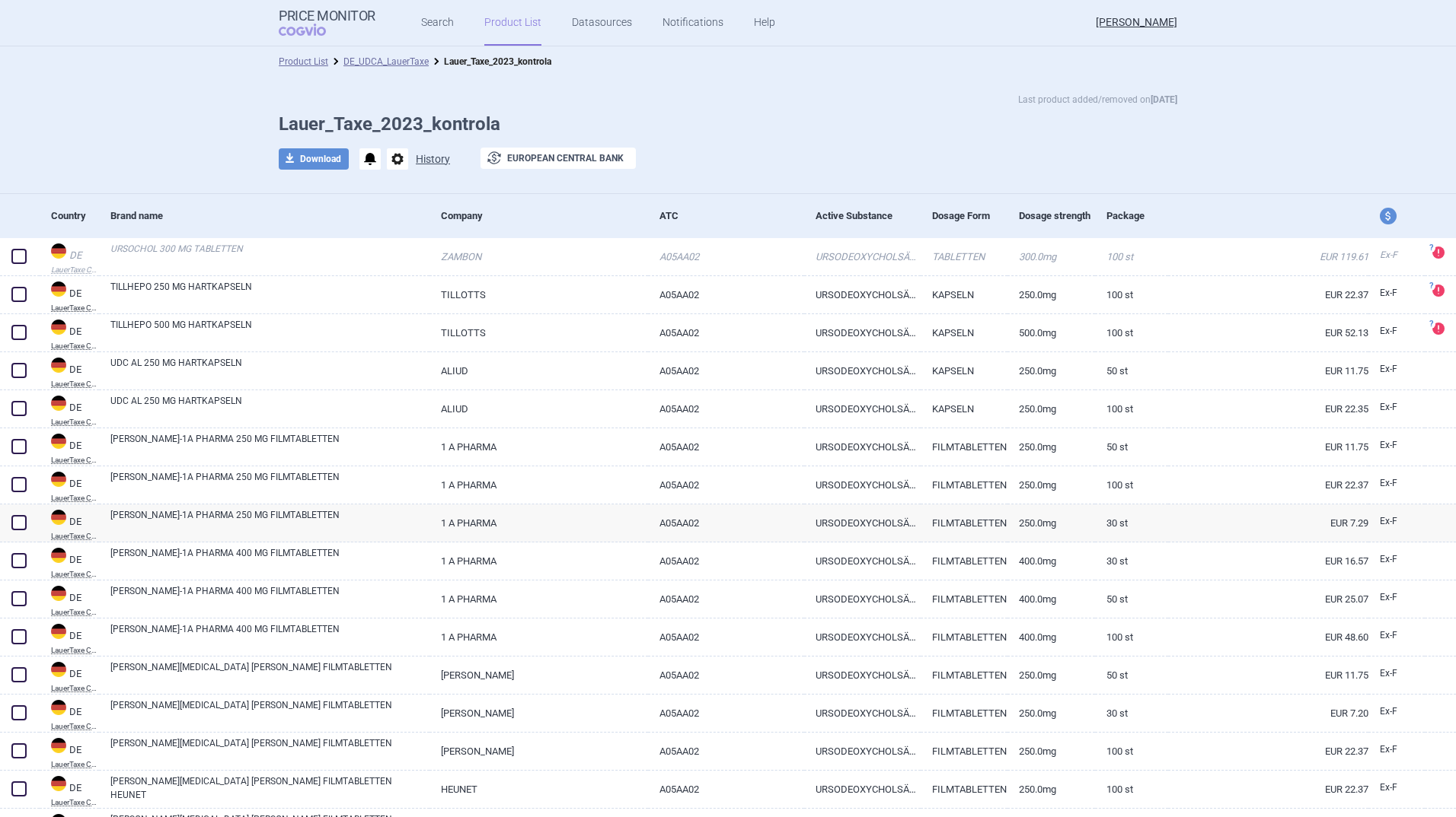
click at [424, 159] on button "History" at bounding box center [433, 159] width 35 height 11
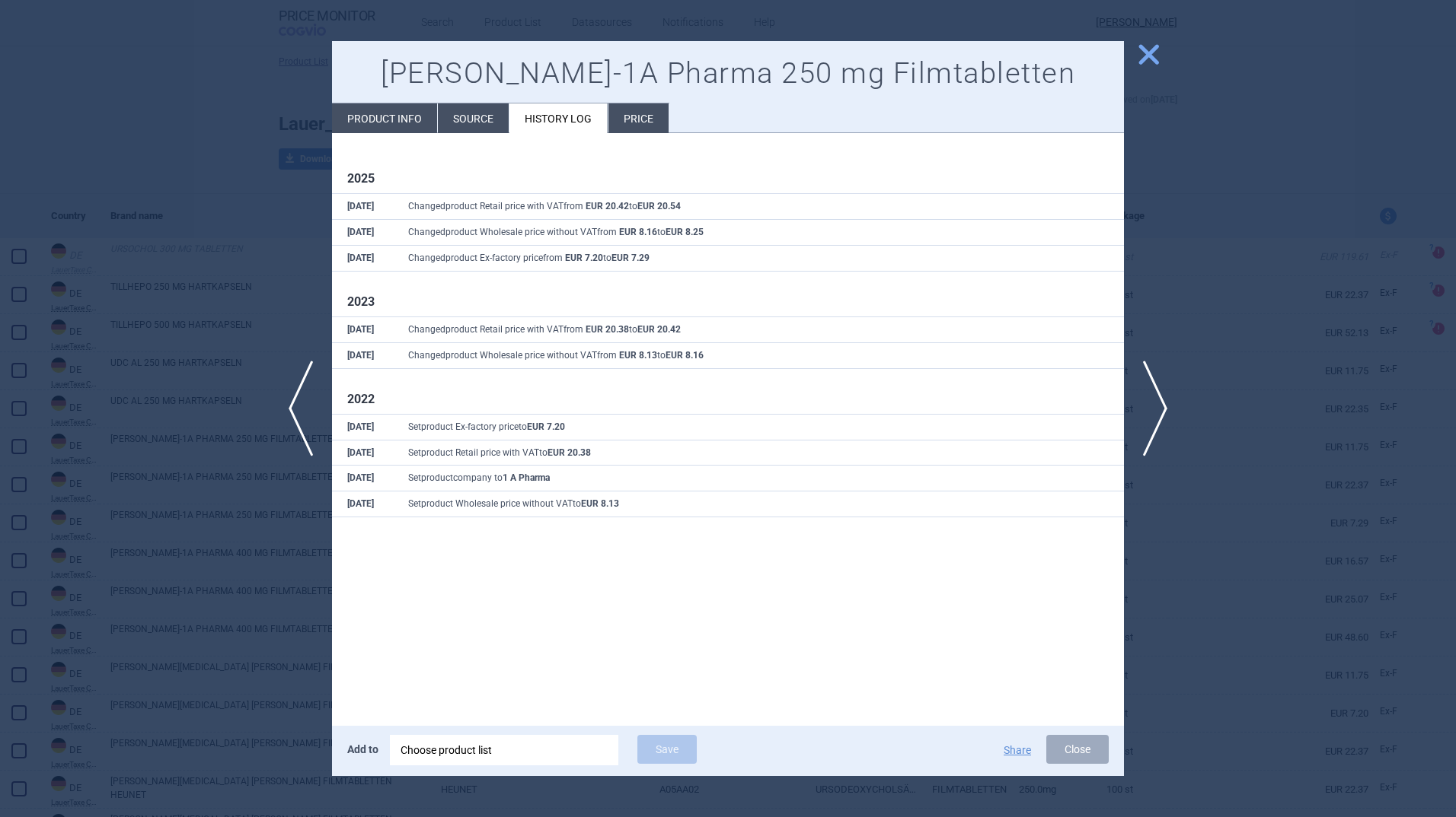
click at [381, 119] on li "Product info" at bounding box center [384, 118] width 105 height 30
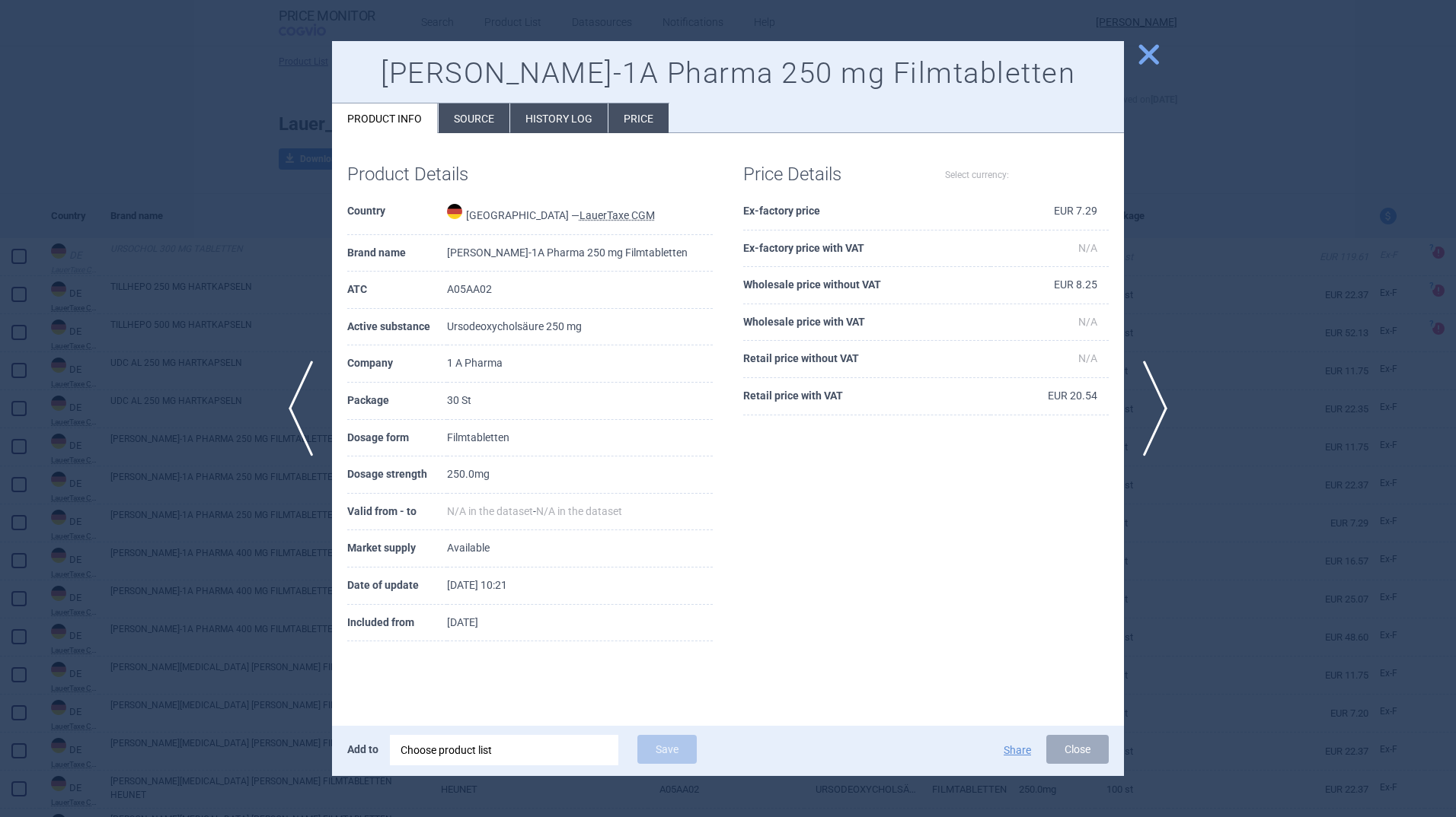
select select "EUR"
drag, startPoint x: 1151, startPoint y: 53, endPoint x: 1076, endPoint y: 44, distance: 75.5
click at [1151, 53] on span "close" at bounding box center [1149, 55] width 27 height 27
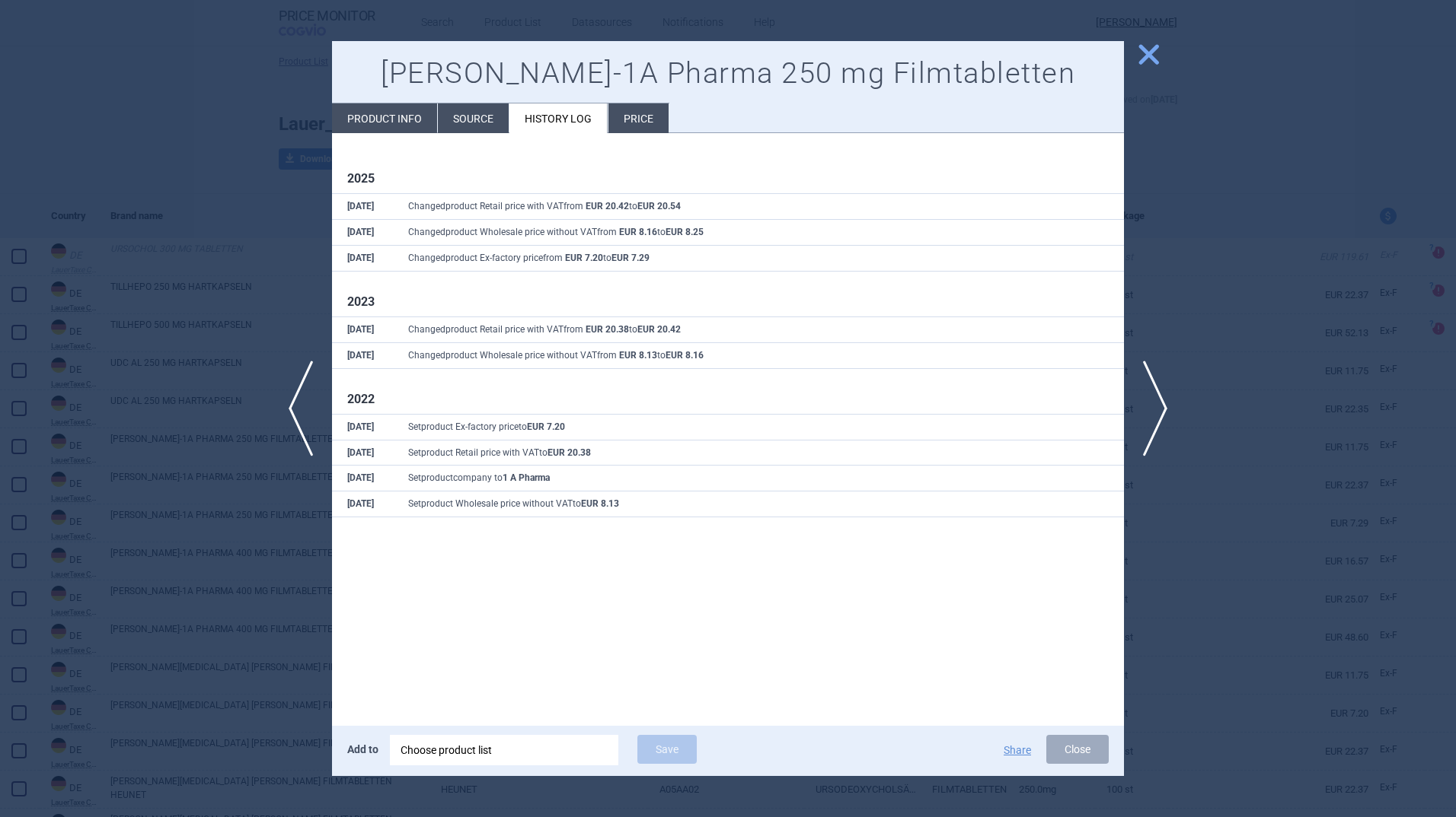
click at [382, 118] on li "Product info" at bounding box center [384, 118] width 105 height 30
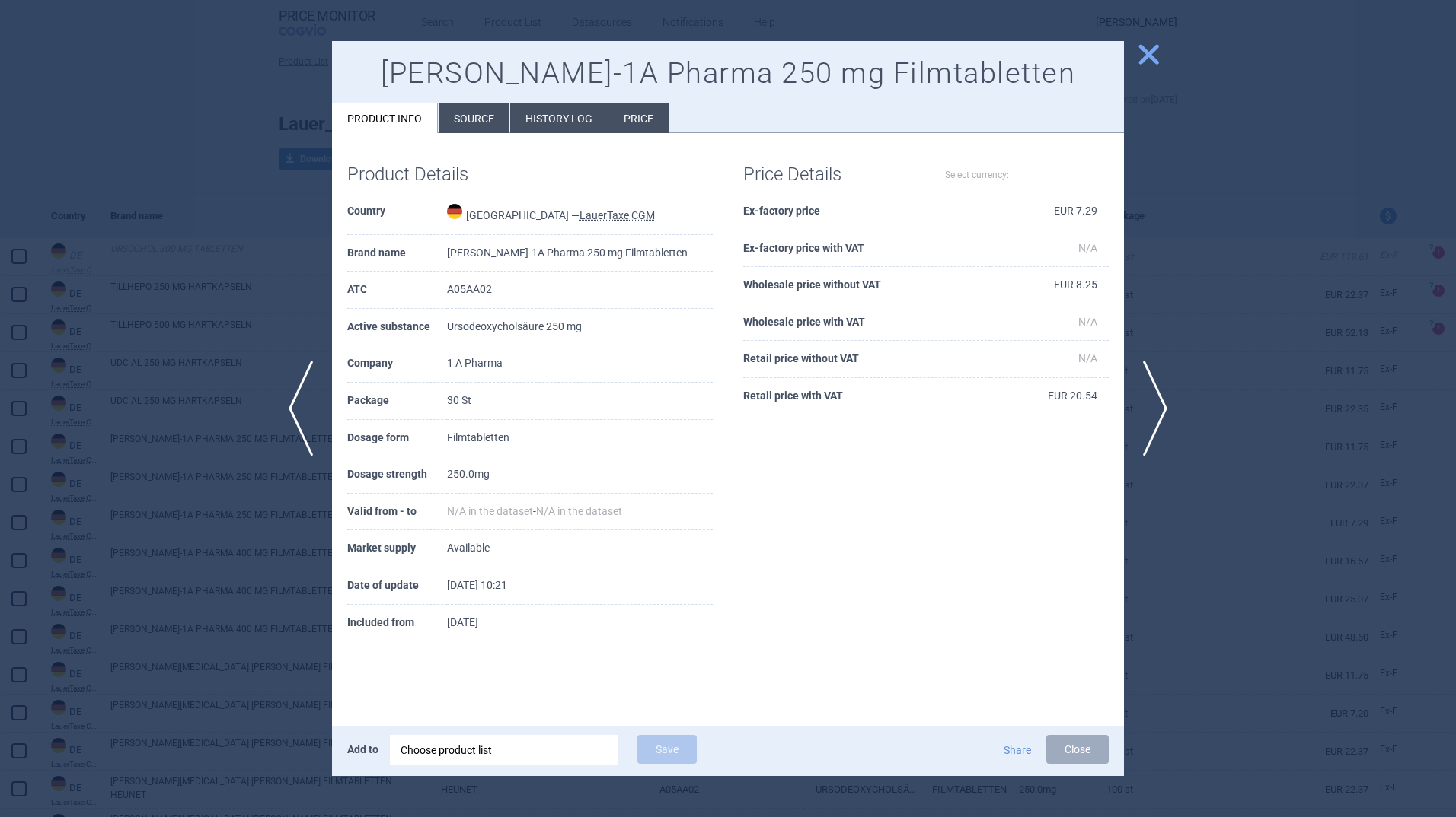
select select "EUR"
click at [1146, 53] on span "close" at bounding box center [1149, 55] width 27 height 27
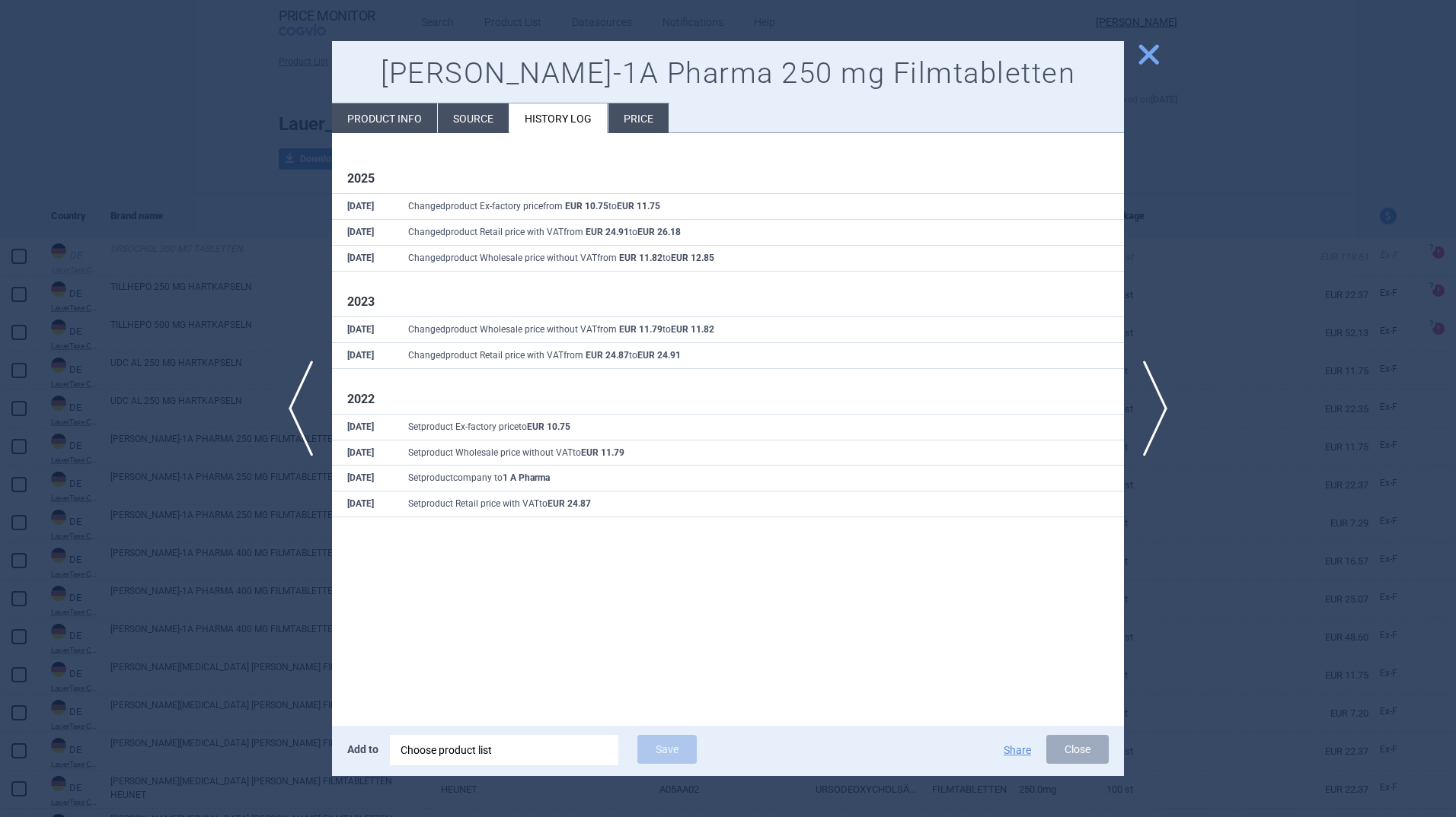
click at [380, 119] on li "Product info" at bounding box center [384, 118] width 105 height 30
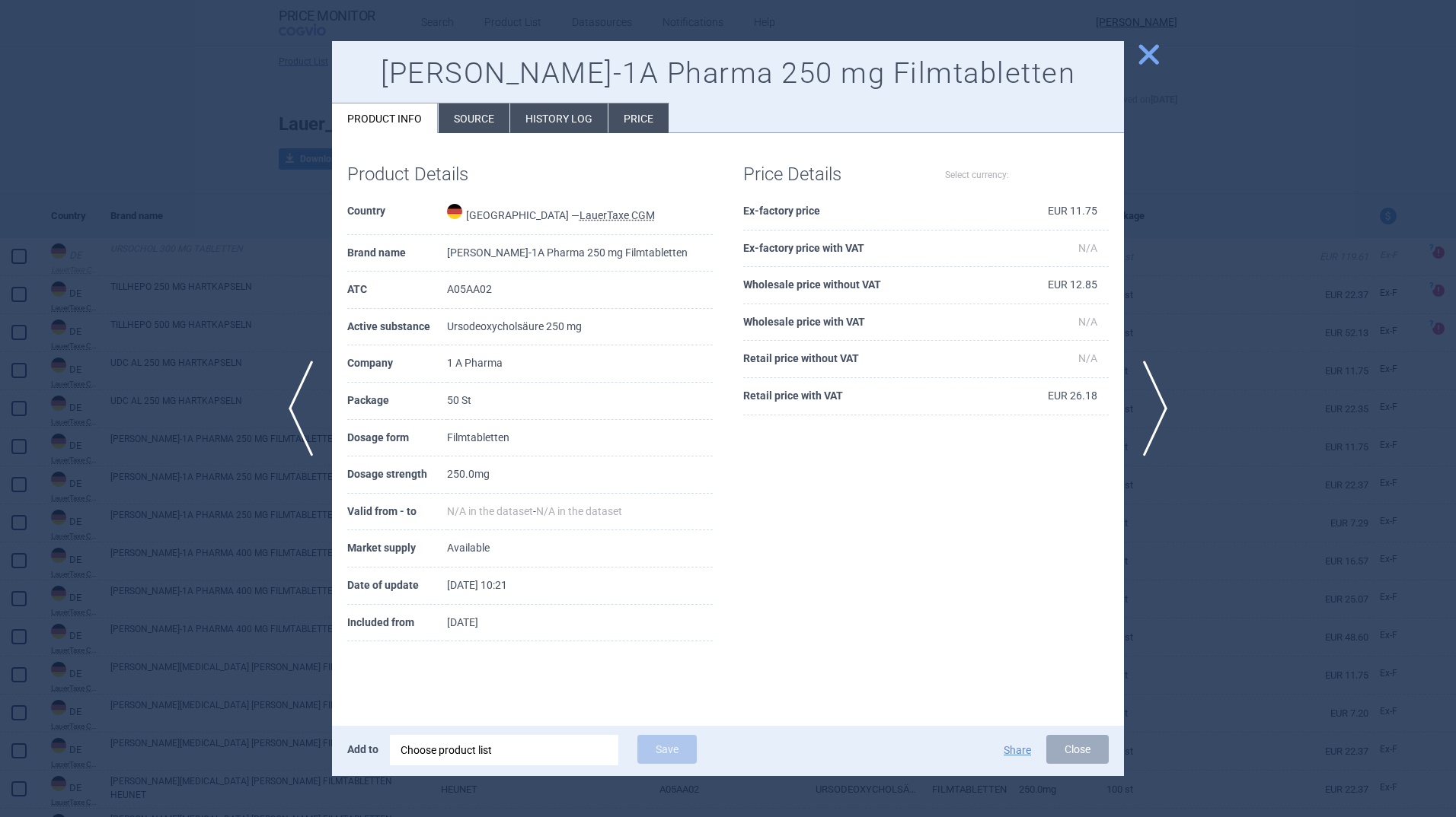
select select "EUR"
click at [554, 115] on li "History log" at bounding box center [558, 118] width 97 height 30
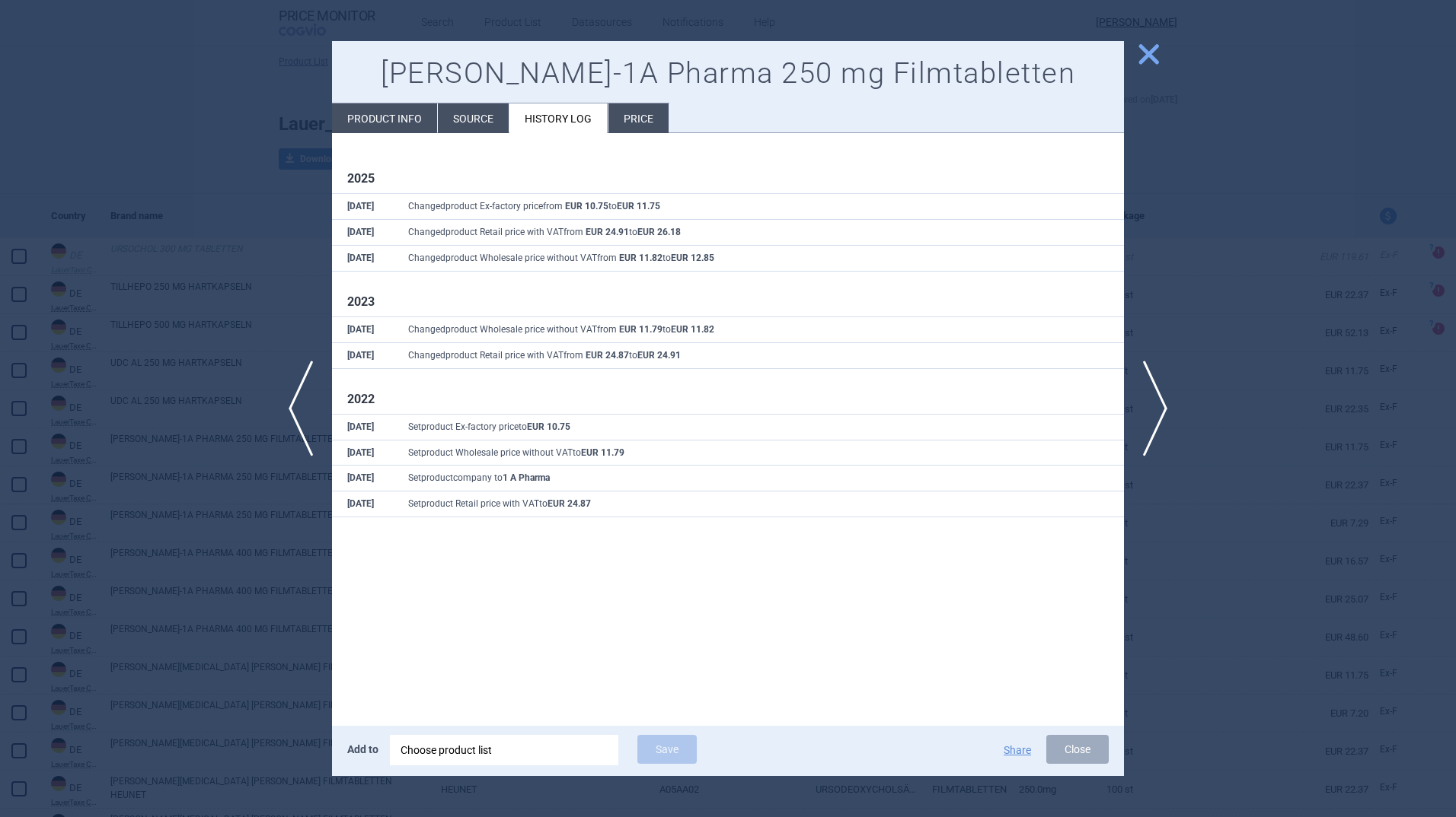
click at [1141, 45] on span "close" at bounding box center [1149, 55] width 27 height 27
click at [382, 115] on li "Product info" at bounding box center [384, 118] width 105 height 30
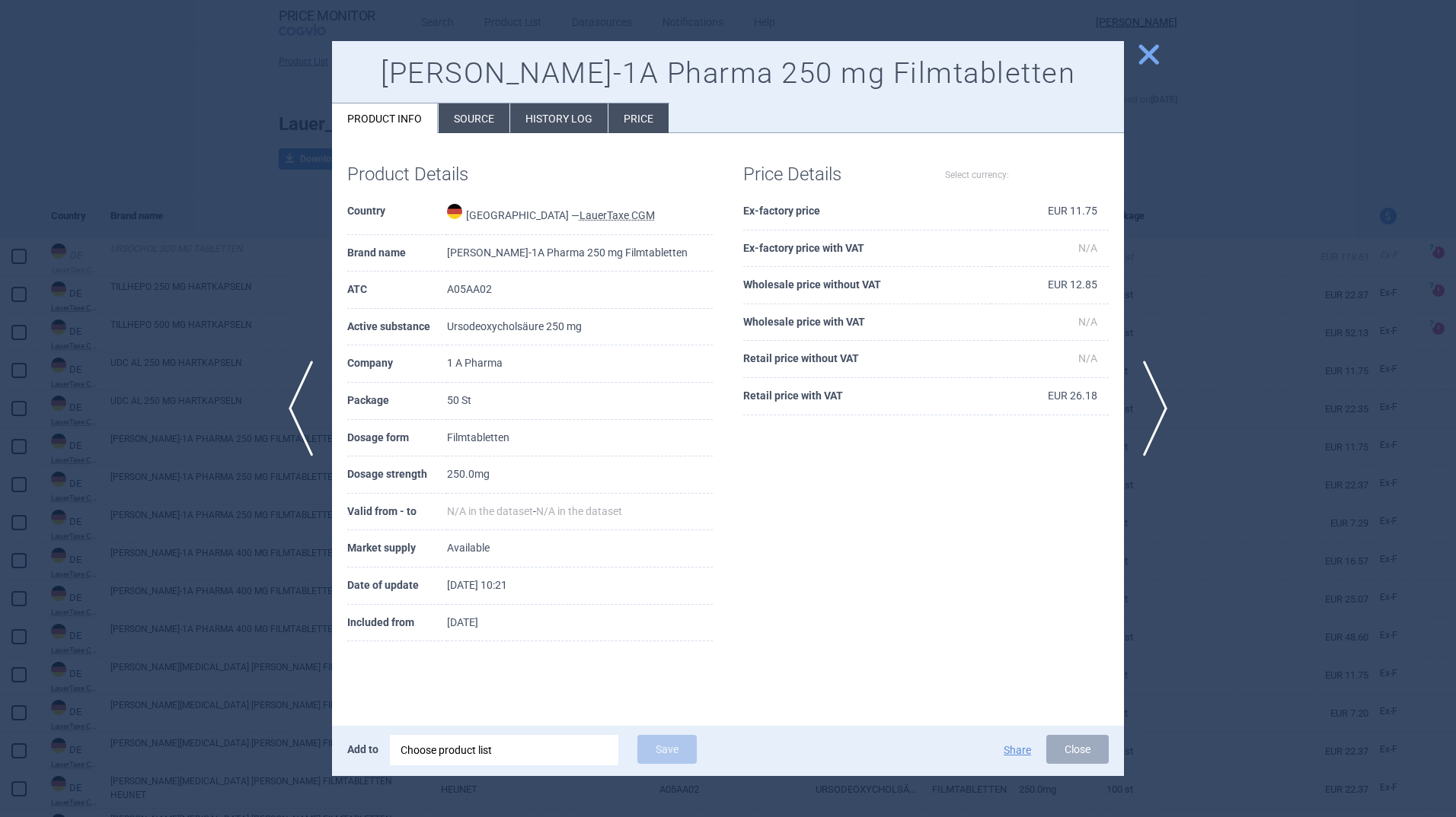
select select "EUR"
click at [1150, 44] on span "close" at bounding box center [1149, 55] width 27 height 27
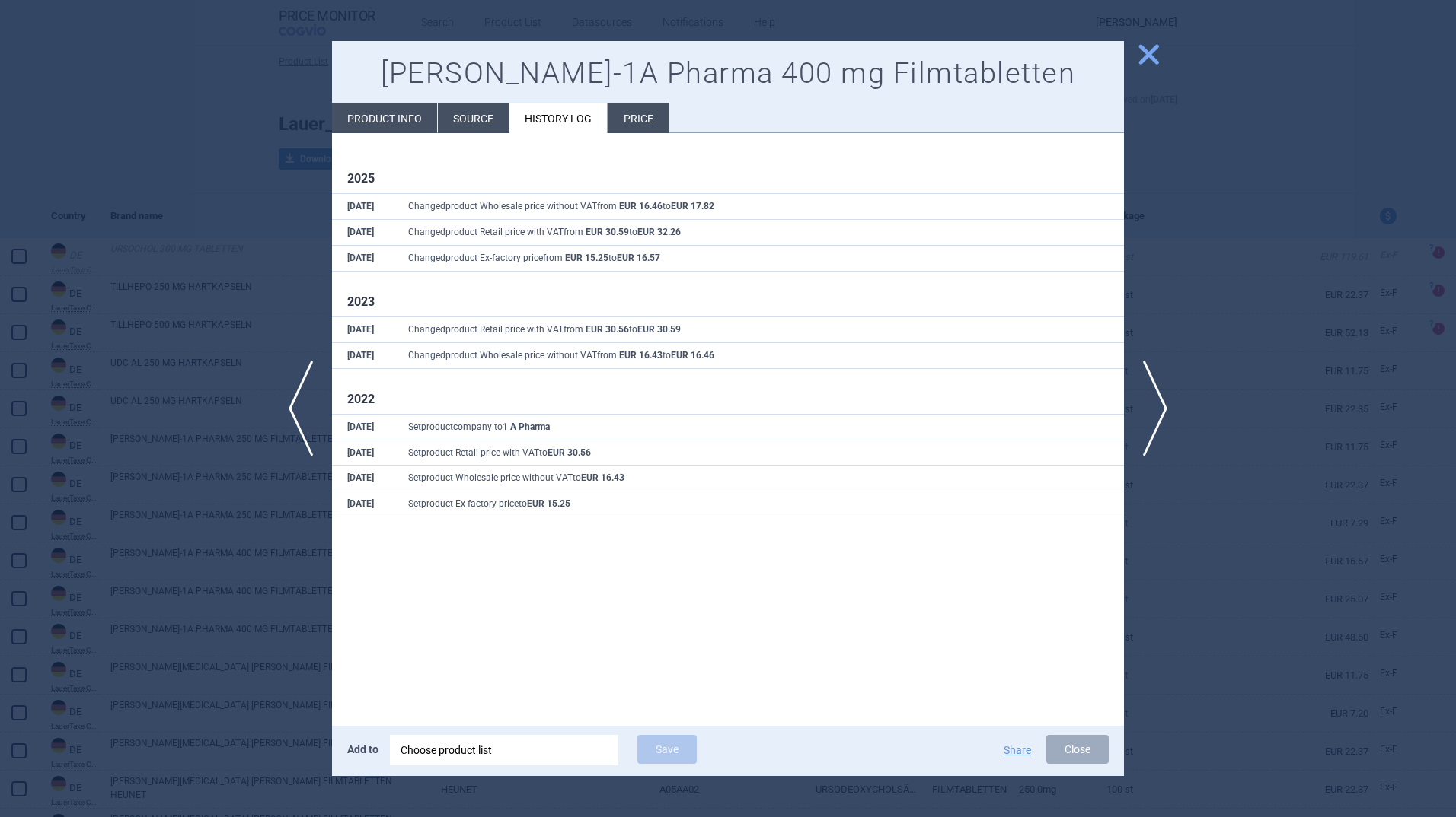
click at [400, 116] on li "Product info" at bounding box center [384, 118] width 105 height 30
select select "EUR"
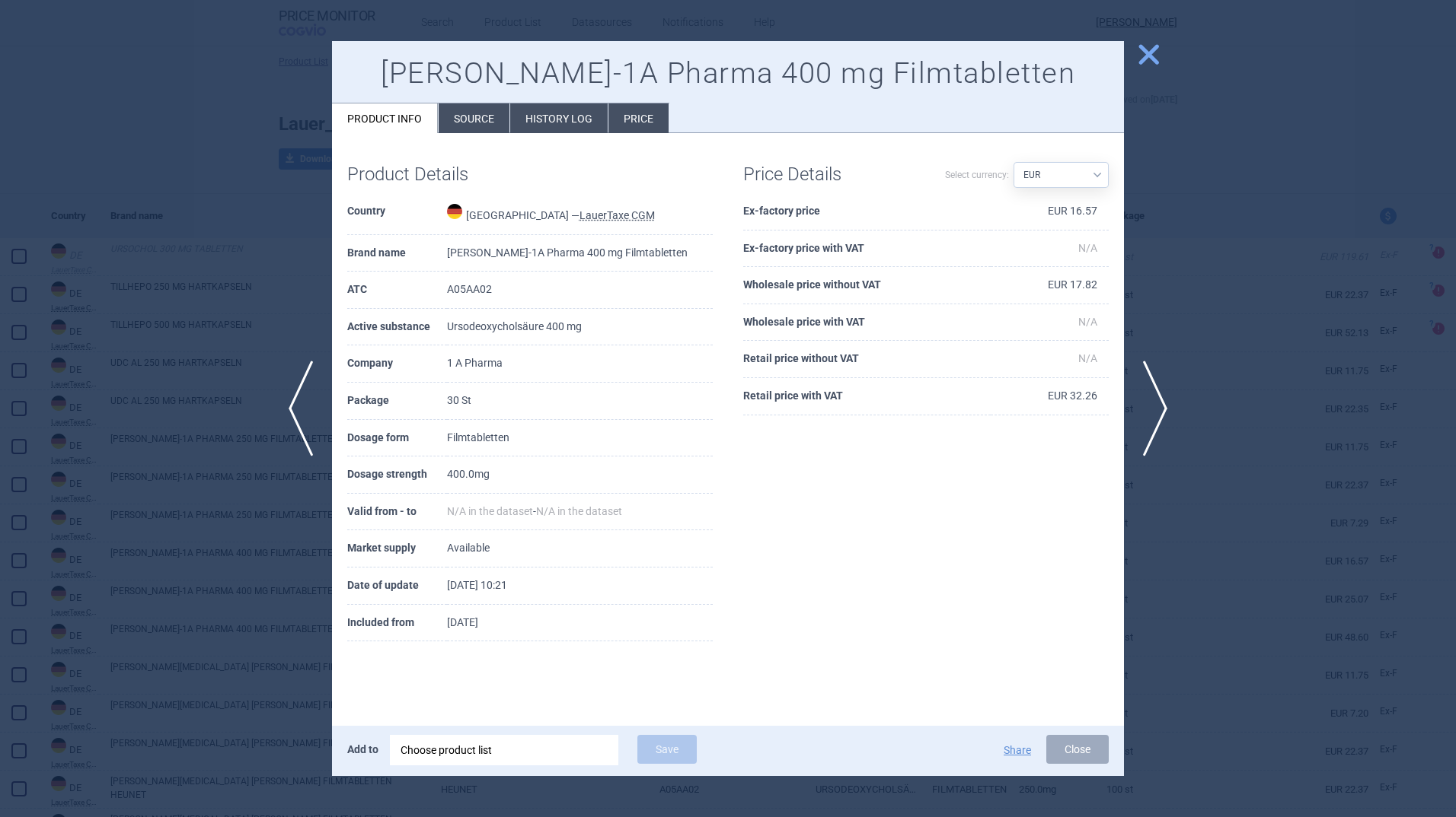
drag, startPoint x: 1150, startPoint y: 50, endPoint x: 949, endPoint y: 45, distance: 201.1
click at [1150, 50] on span "close" at bounding box center [1149, 55] width 27 height 27
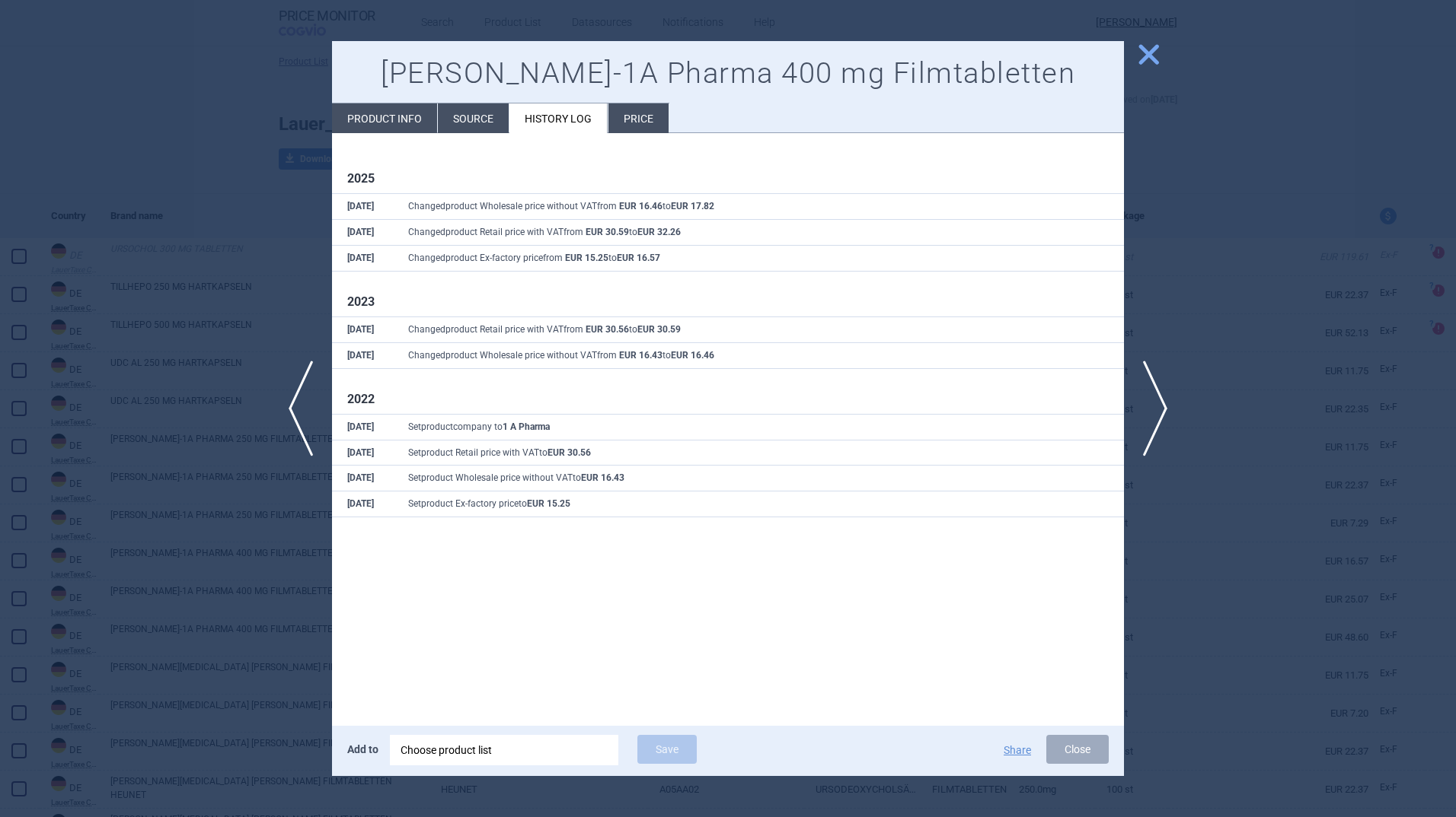
click at [383, 111] on li "Product info" at bounding box center [384, 118] width 105 height 30
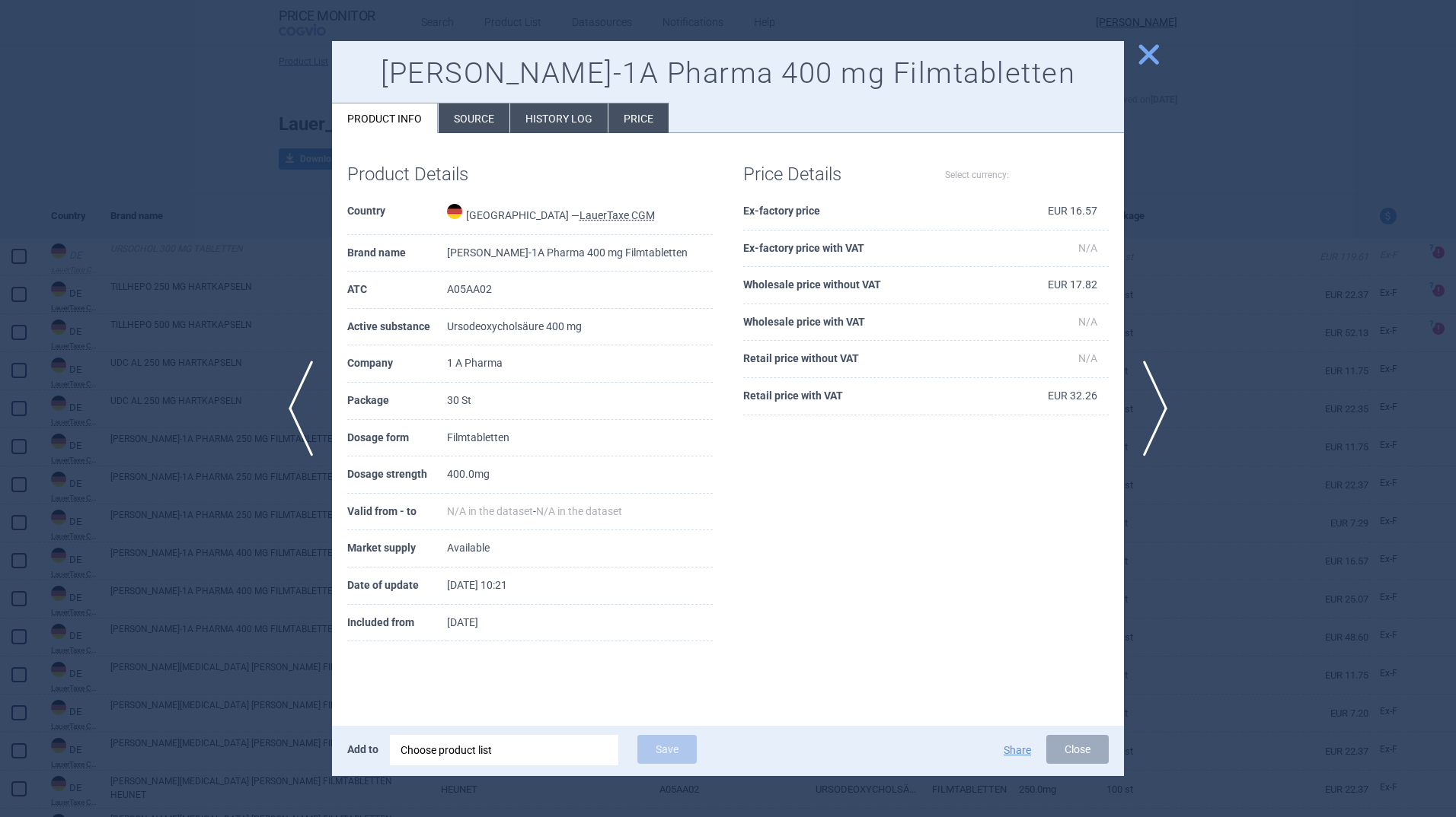
select select "EUR"
drag, startPoint x: 1146, startPoint y: 50, endPoint x: 1033, endPoint y: 48, distance: 113.0
click at [1146, 50] on span "close" at bounding box center [1149, 55] width 27 height 27
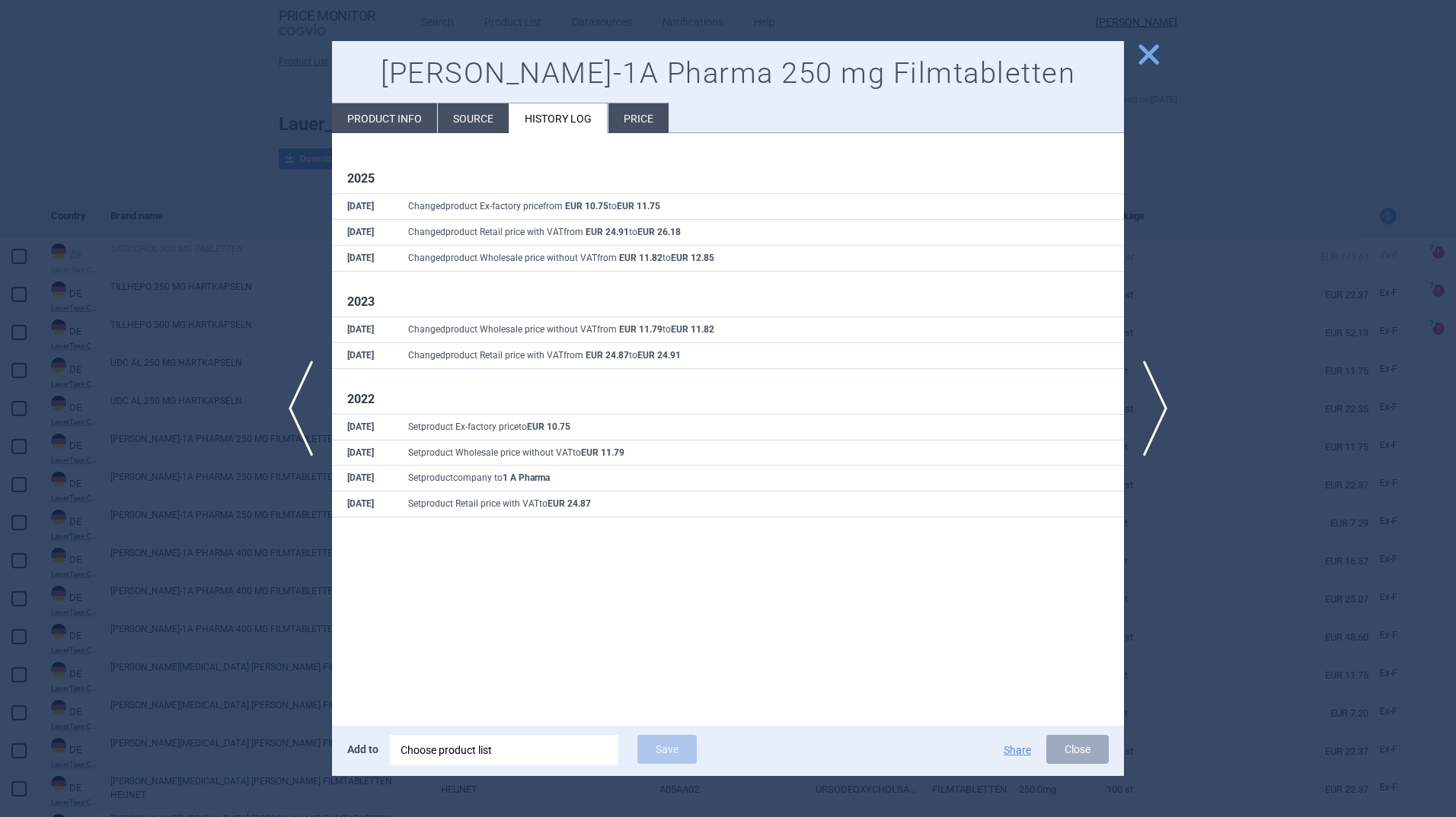
click at [414, 111] on li "Product info" at bounding box center [384, 118] width 105 height 30
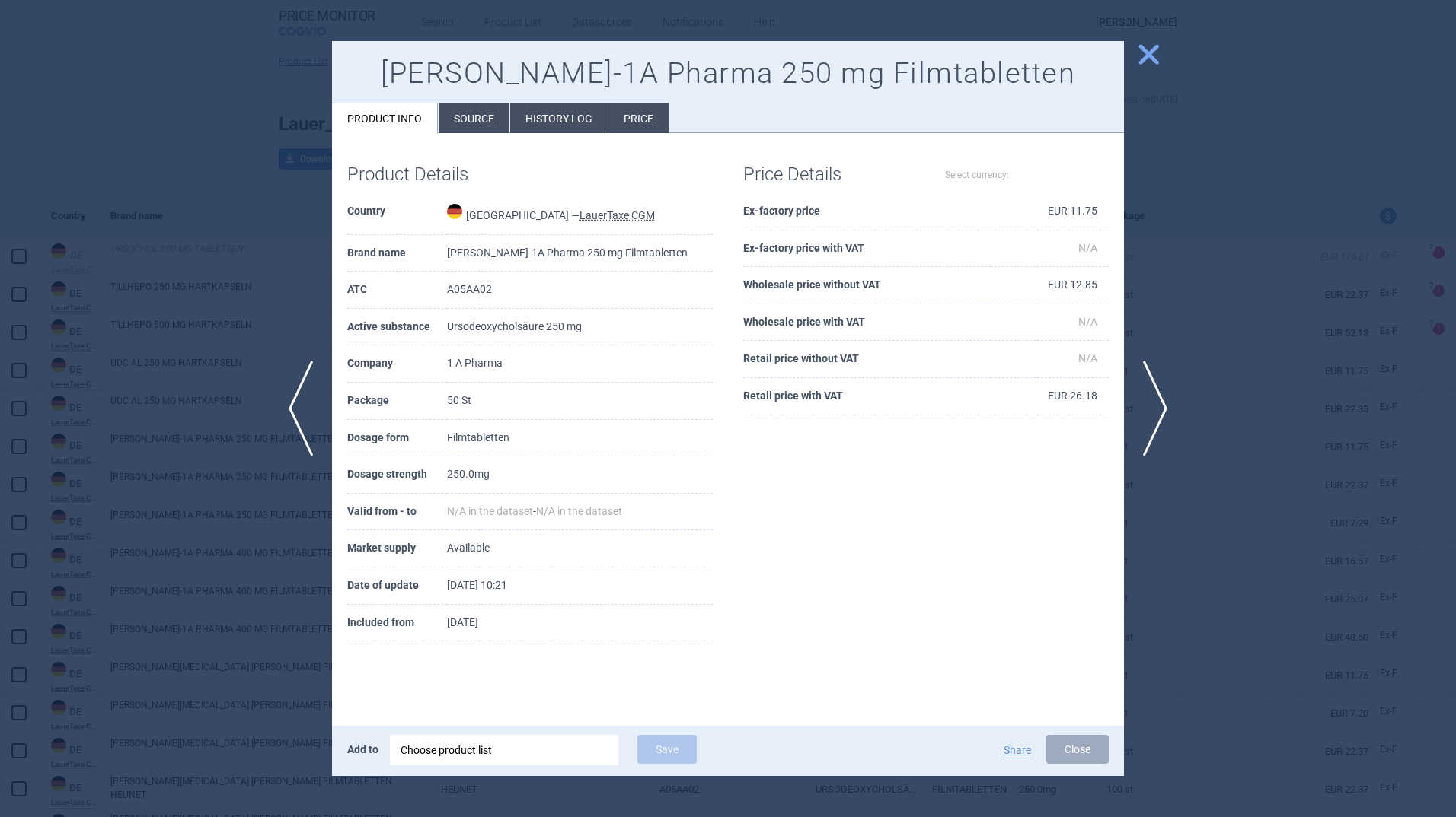
select select "EUR"
click at [1157, 53] on span "close" at bounding box center [1149, 55] width 27 height 27
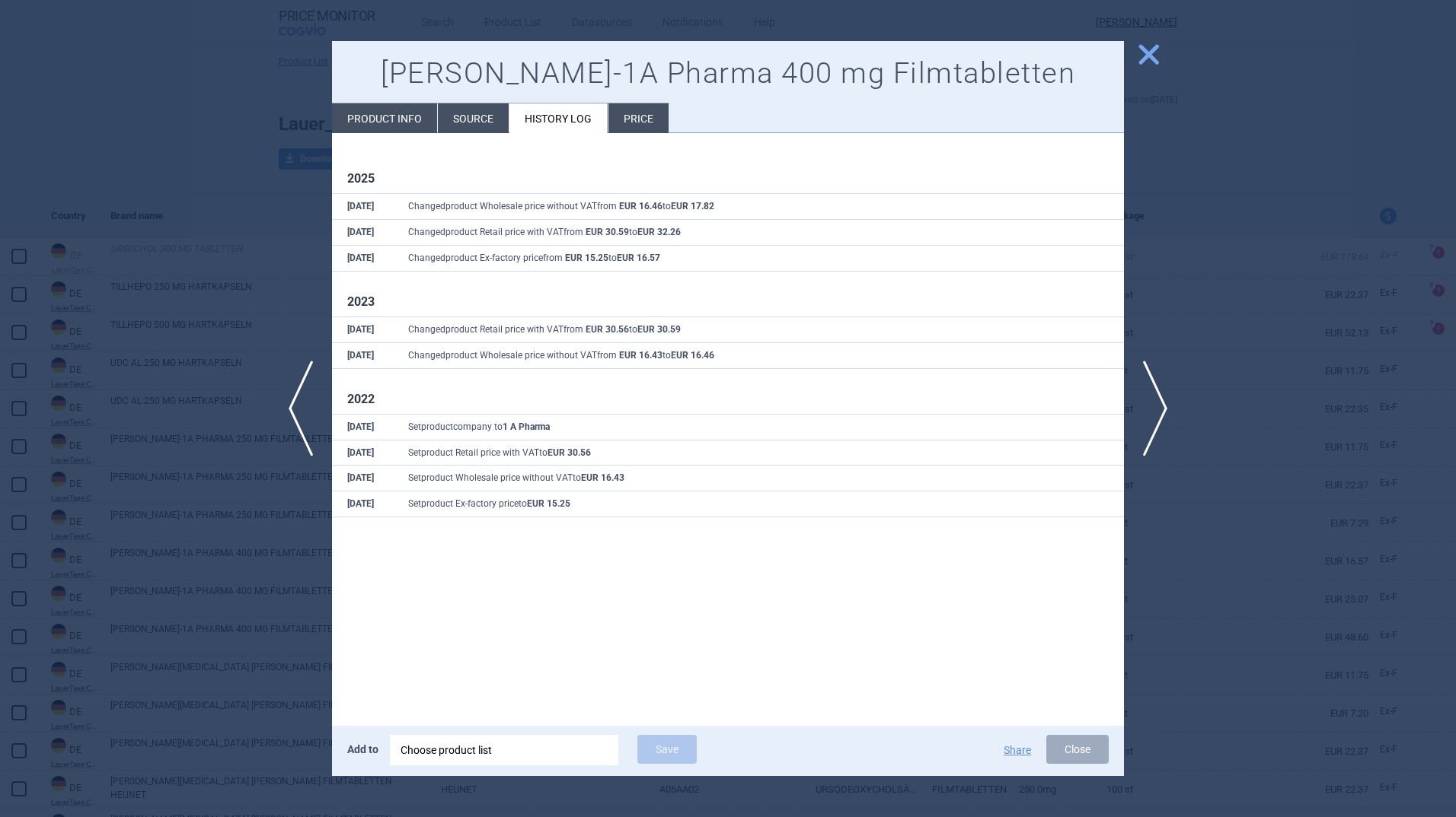
click at [387, 114] on li "Product info" at bounding box center [384, 118] width 105 height 30
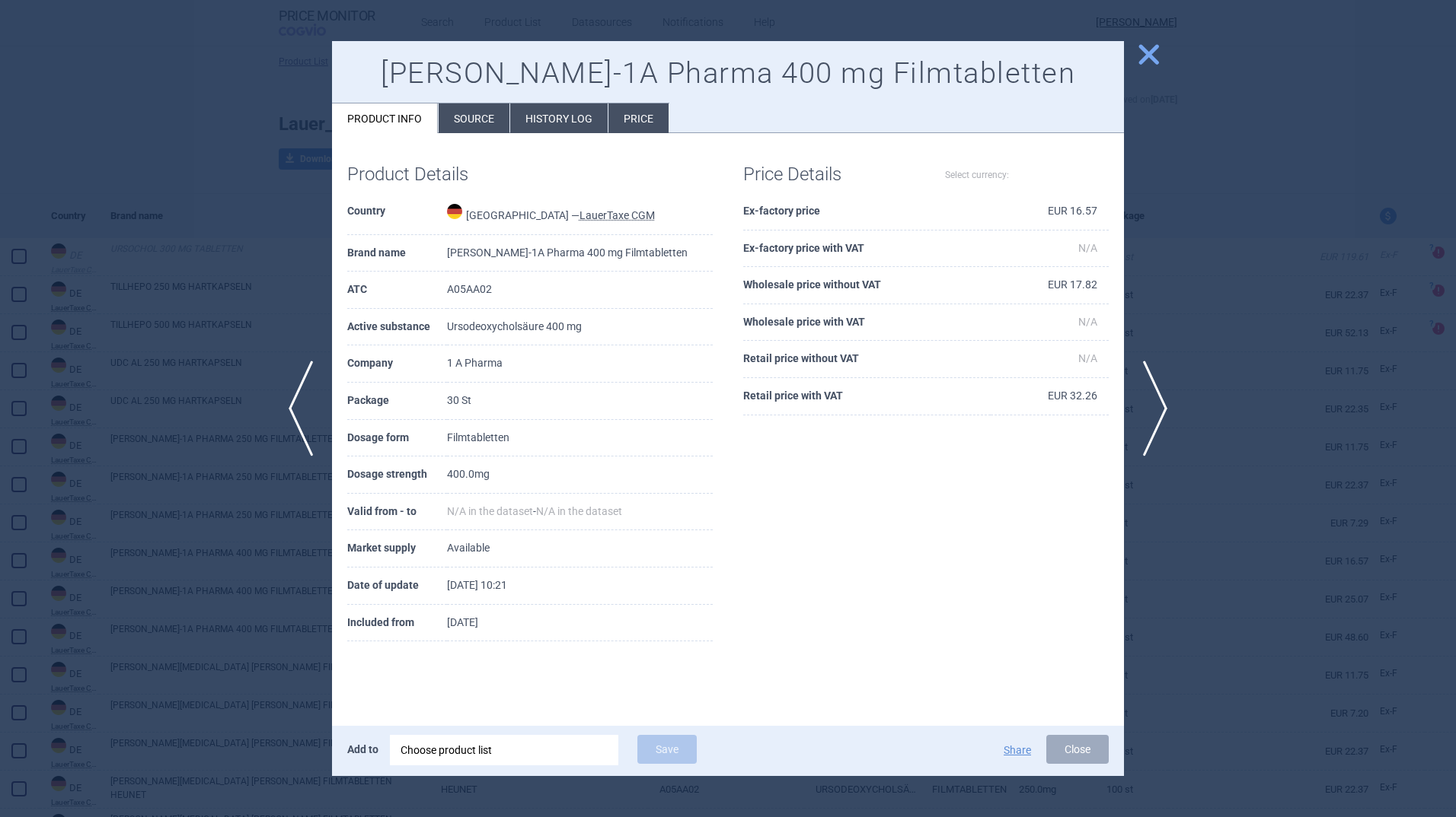
select select "EUR"
drag, startPoint x: 1150, startPoint y: 60, endPoint x: 1063, endPoint y: 45, distance: 88.3
click at [1150, 60] on span "close" at bounding box center [1149, 55] width 27 height 27
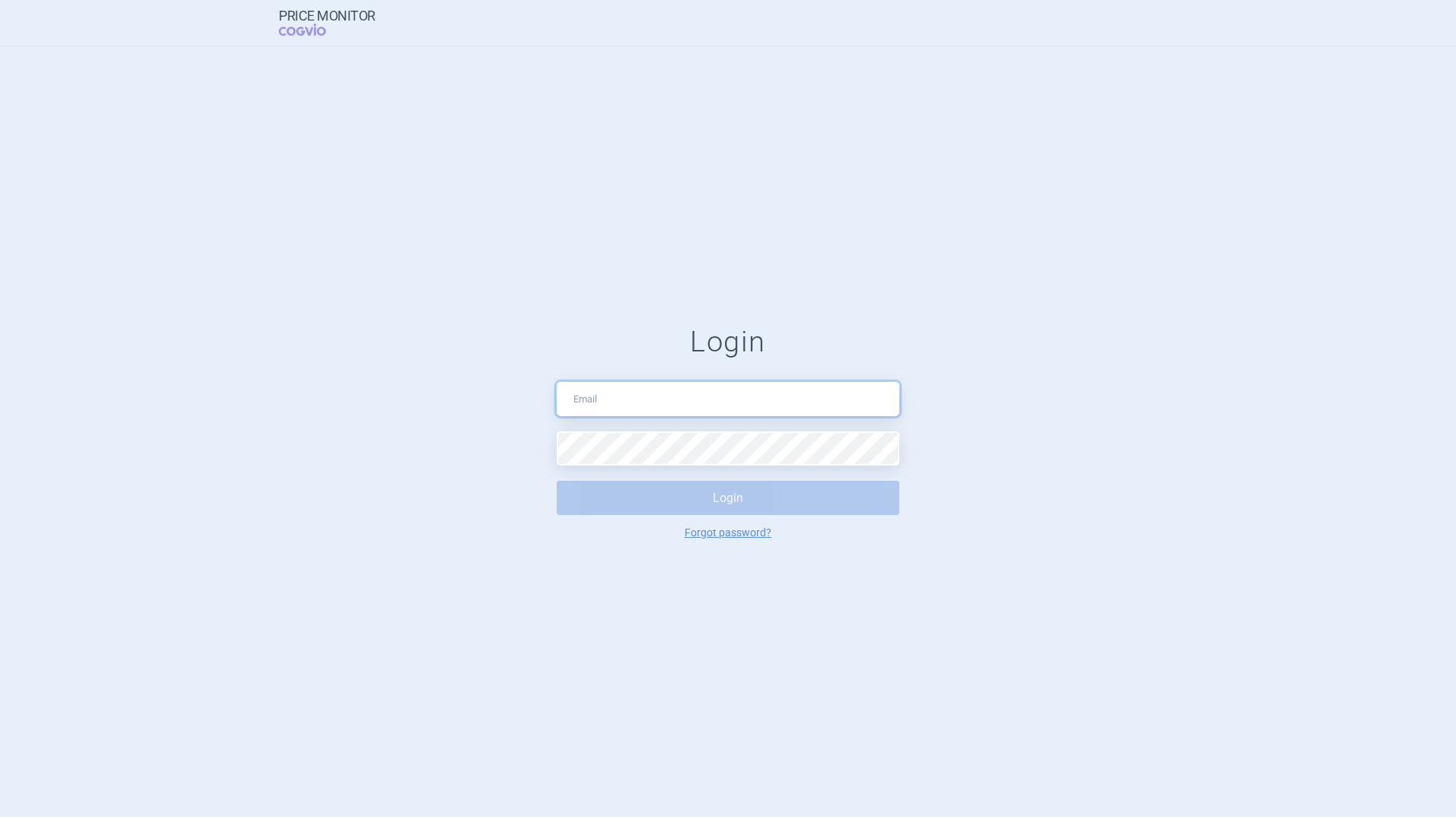
click at [609, 398] on input "text" at bounding box center [728, 399] width 342 height 35
type input "[PERSON_NAME][EMAIL_ADDRESS][PERSON_NAME][DOMAIN_NAME]"
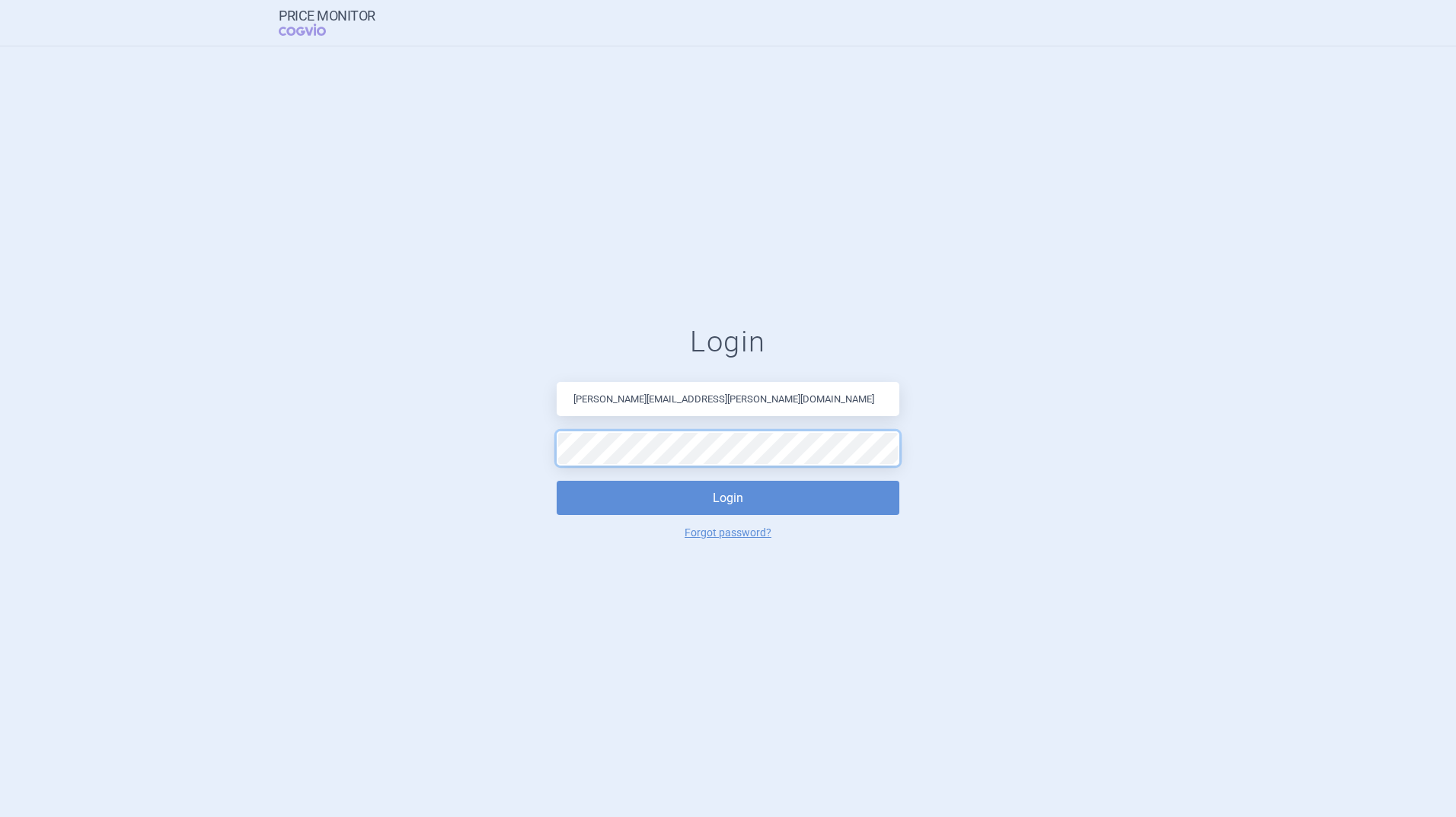
click at [557, 481] on button "Login" at bounding box center [728, 498] width 342 height 35
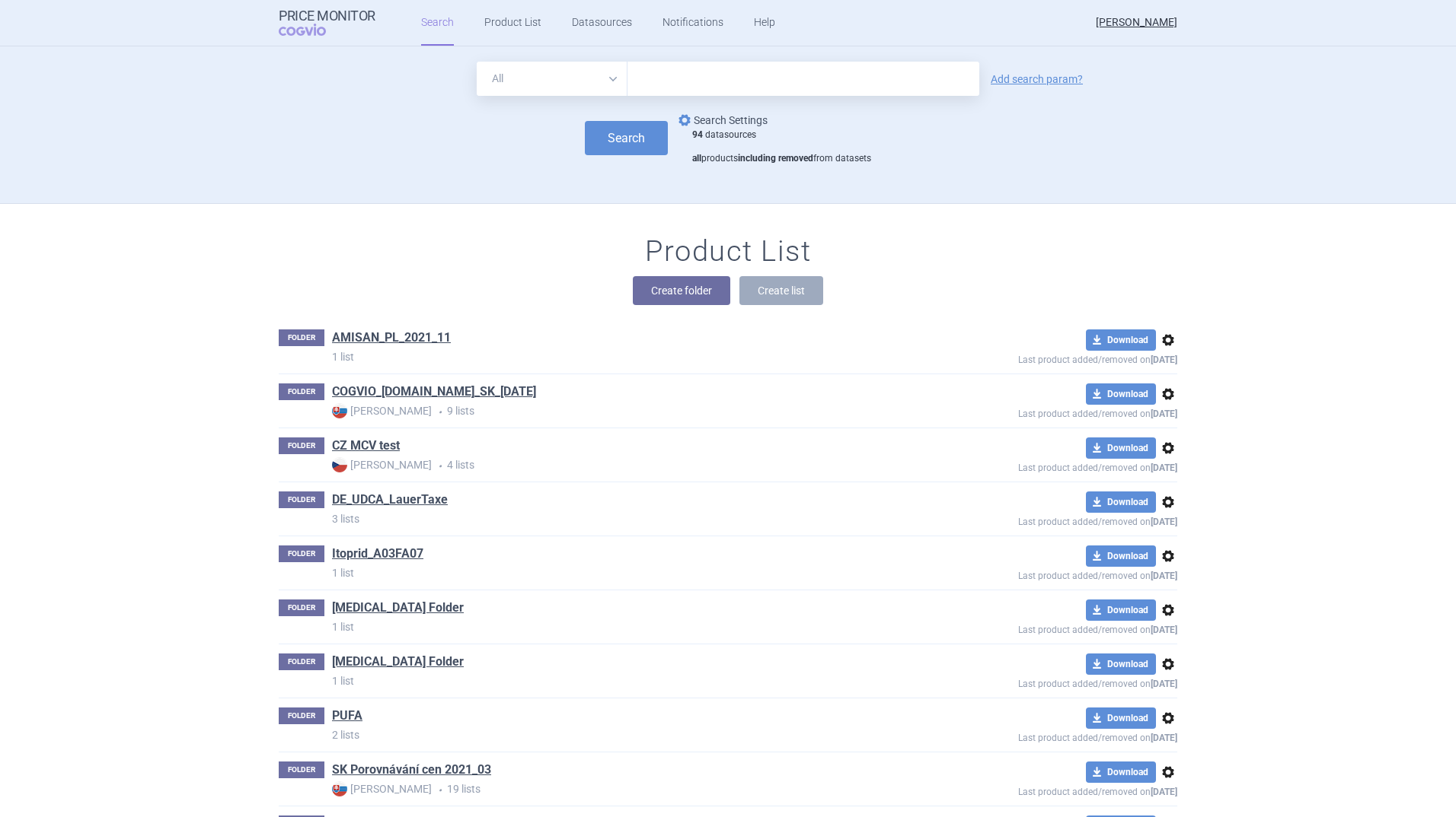
click at [725, 121] on link "options Search Settings" at bounding box center [721, 120] width 92 height 18
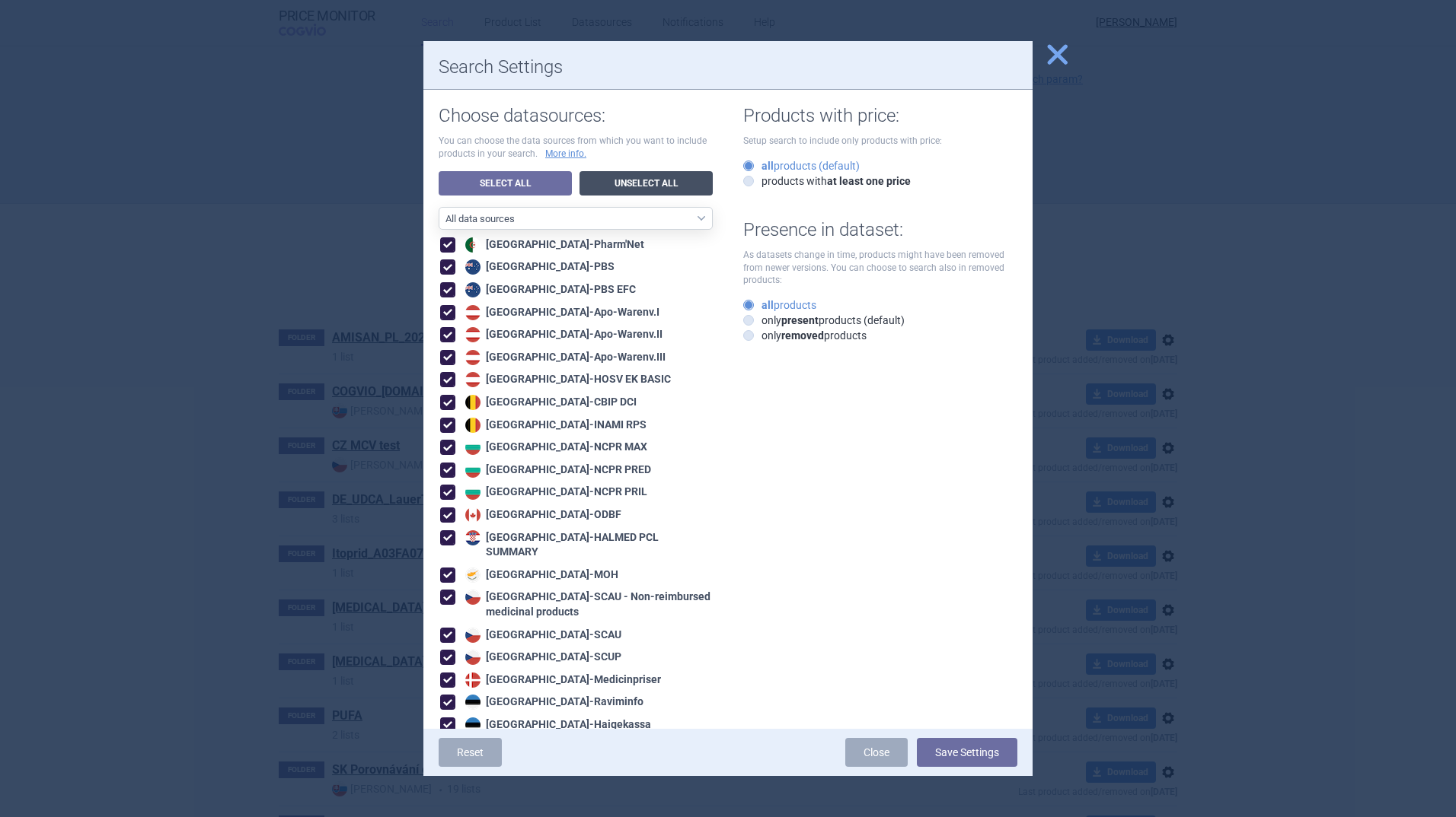
click at [631, 188] on link "Unselect All" at bounding box center [646, 183] width 134 height 24
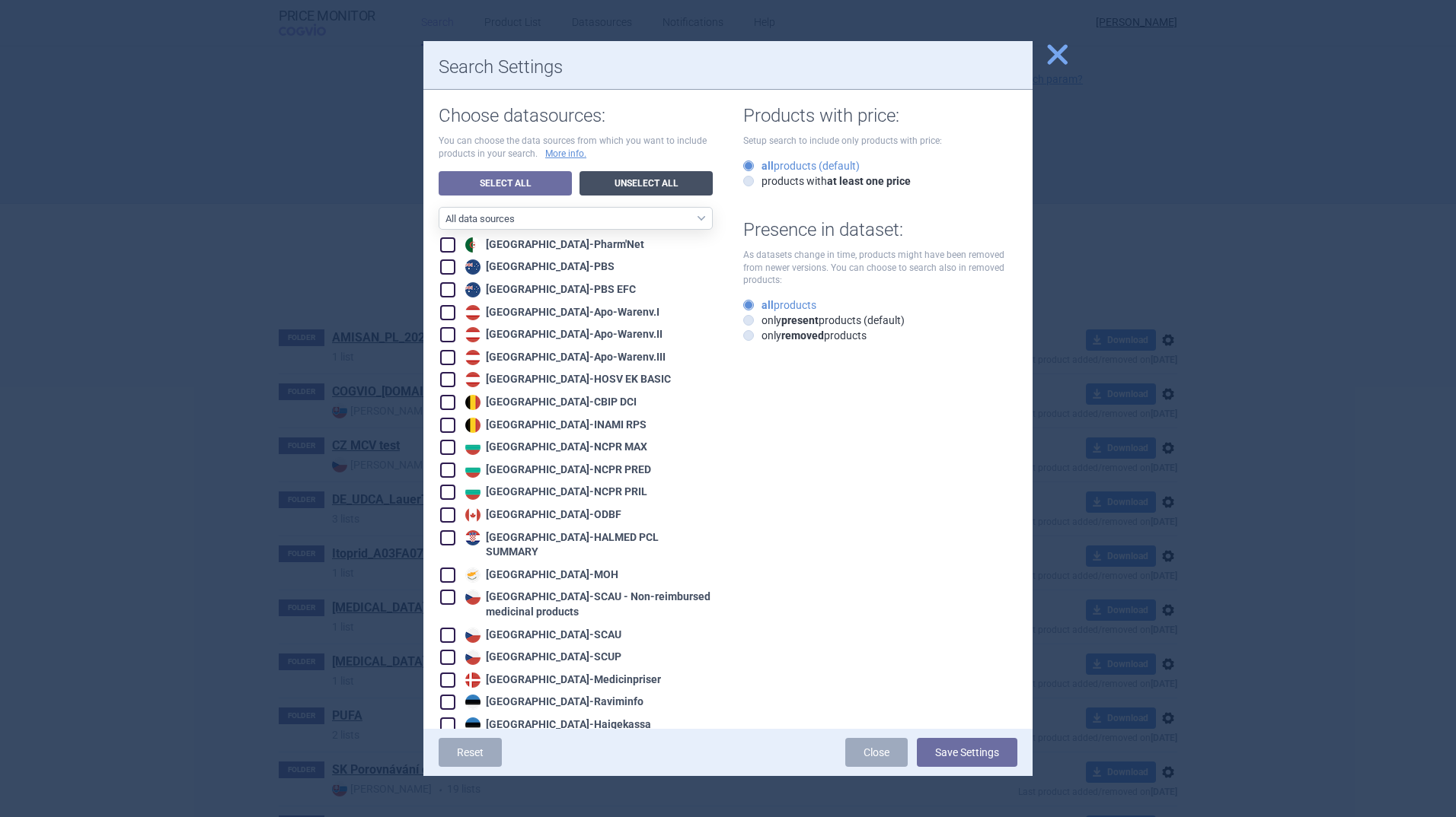
checkbox input "false"
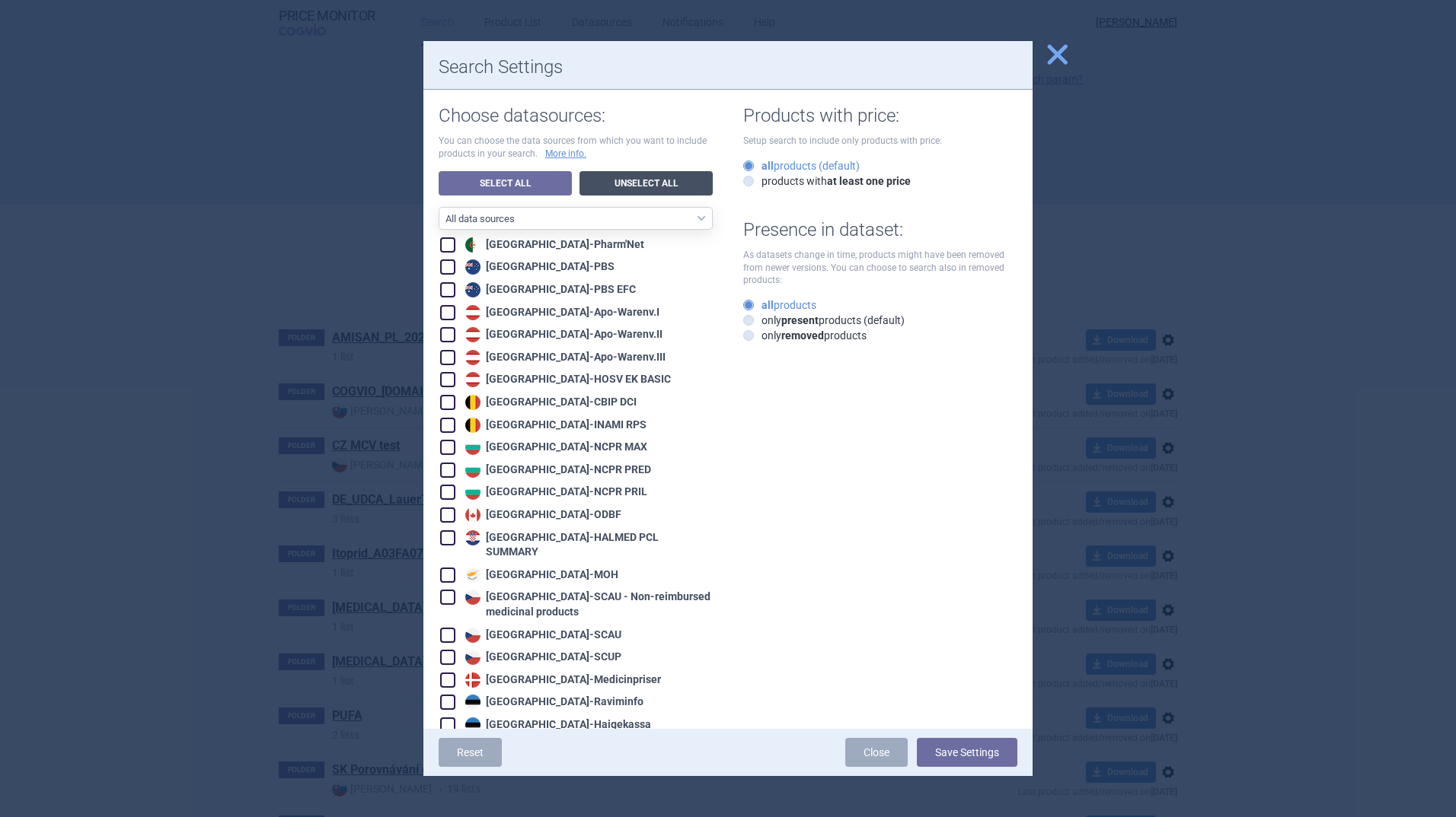
checkbox input "false"
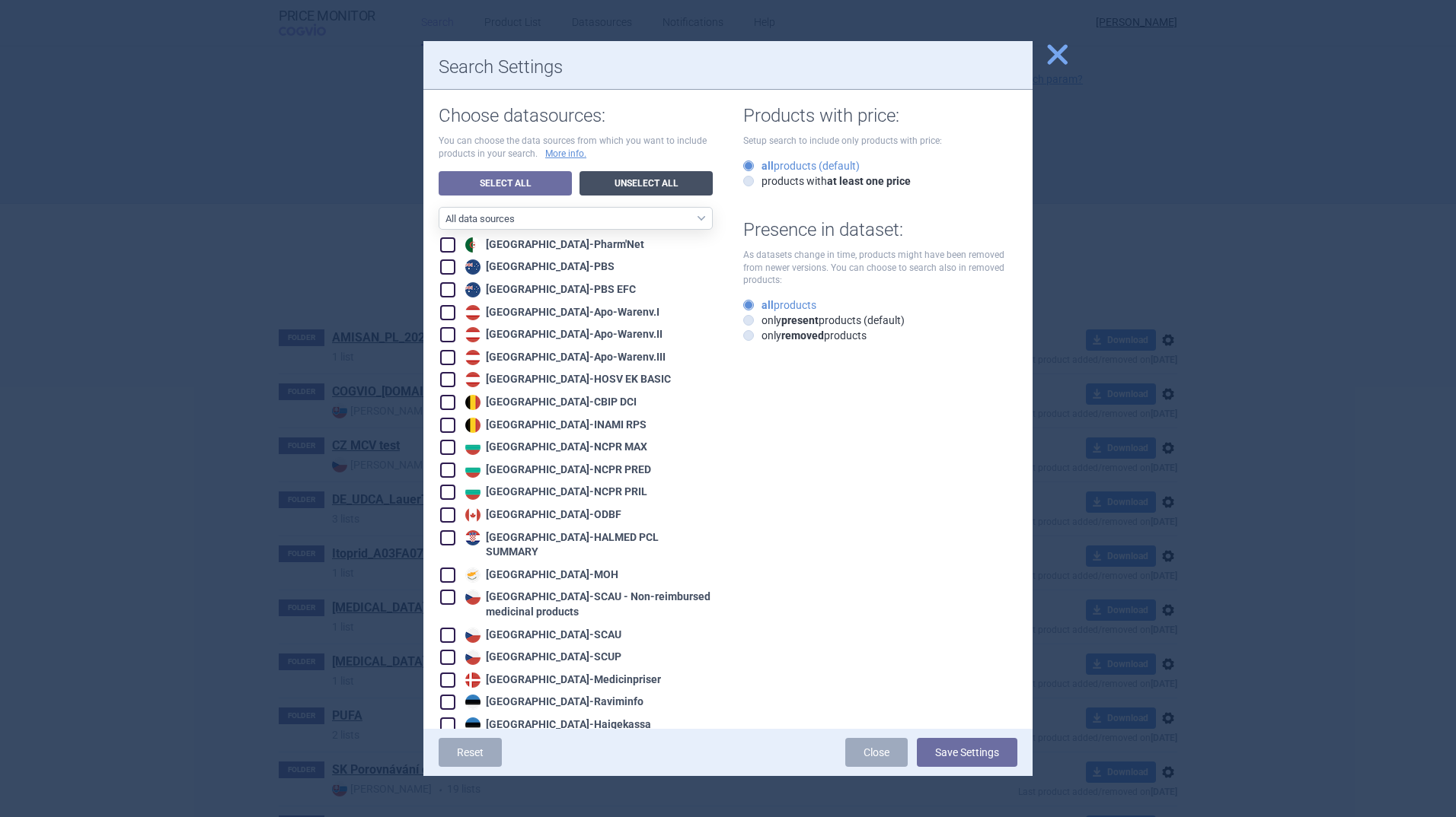
checkbox input "false"
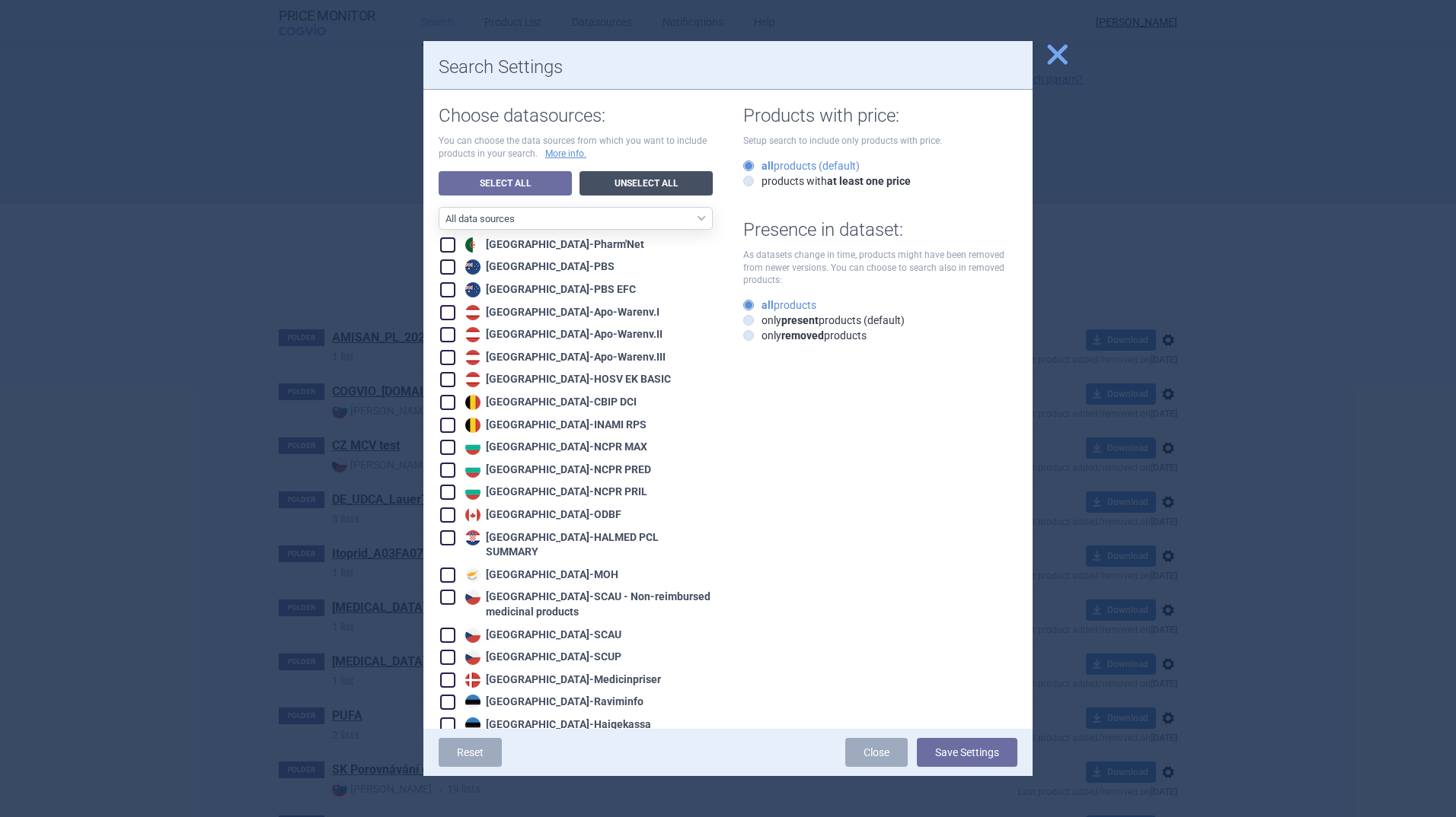
checkbox input "false"
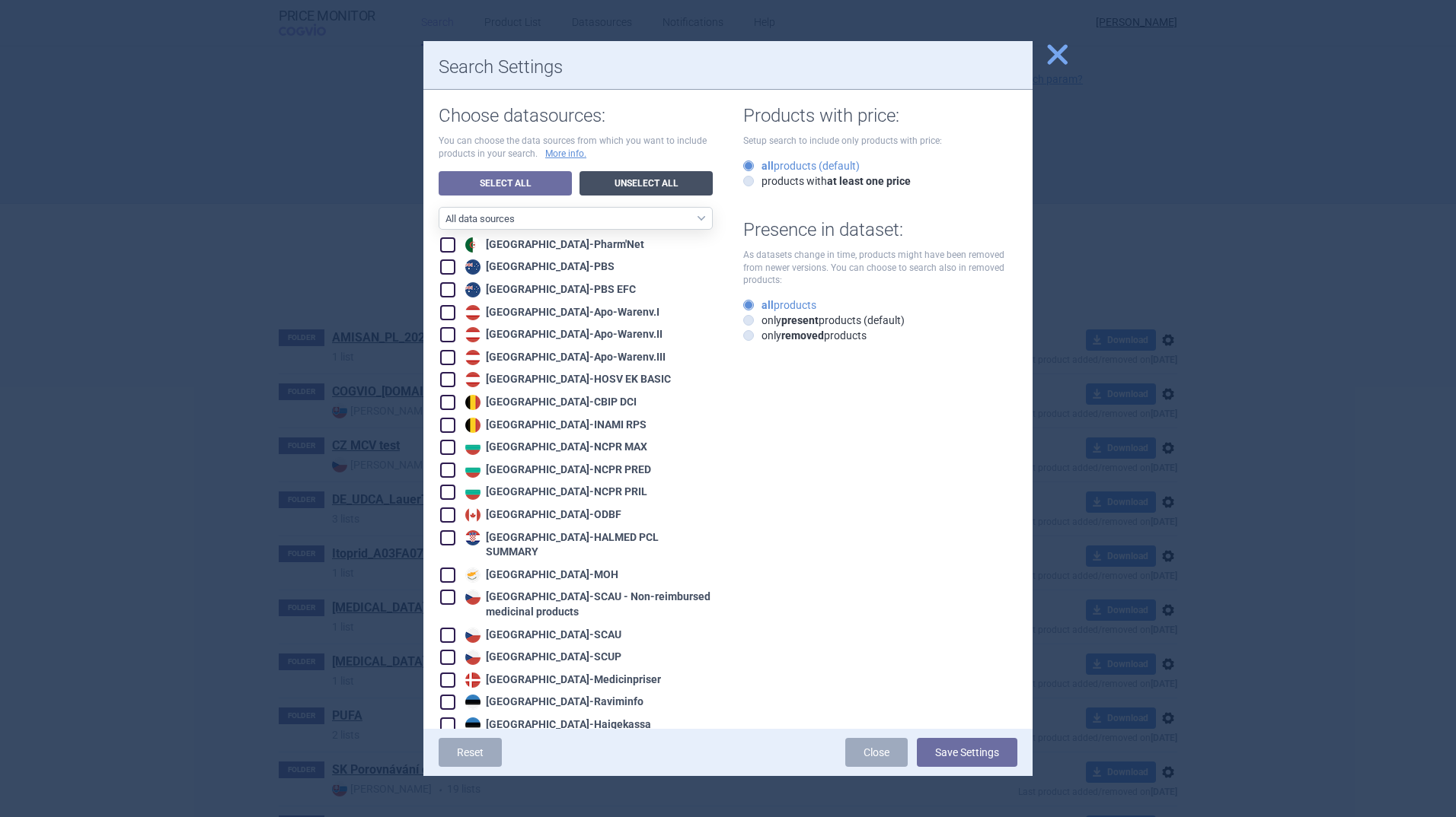
checkbox input "false"
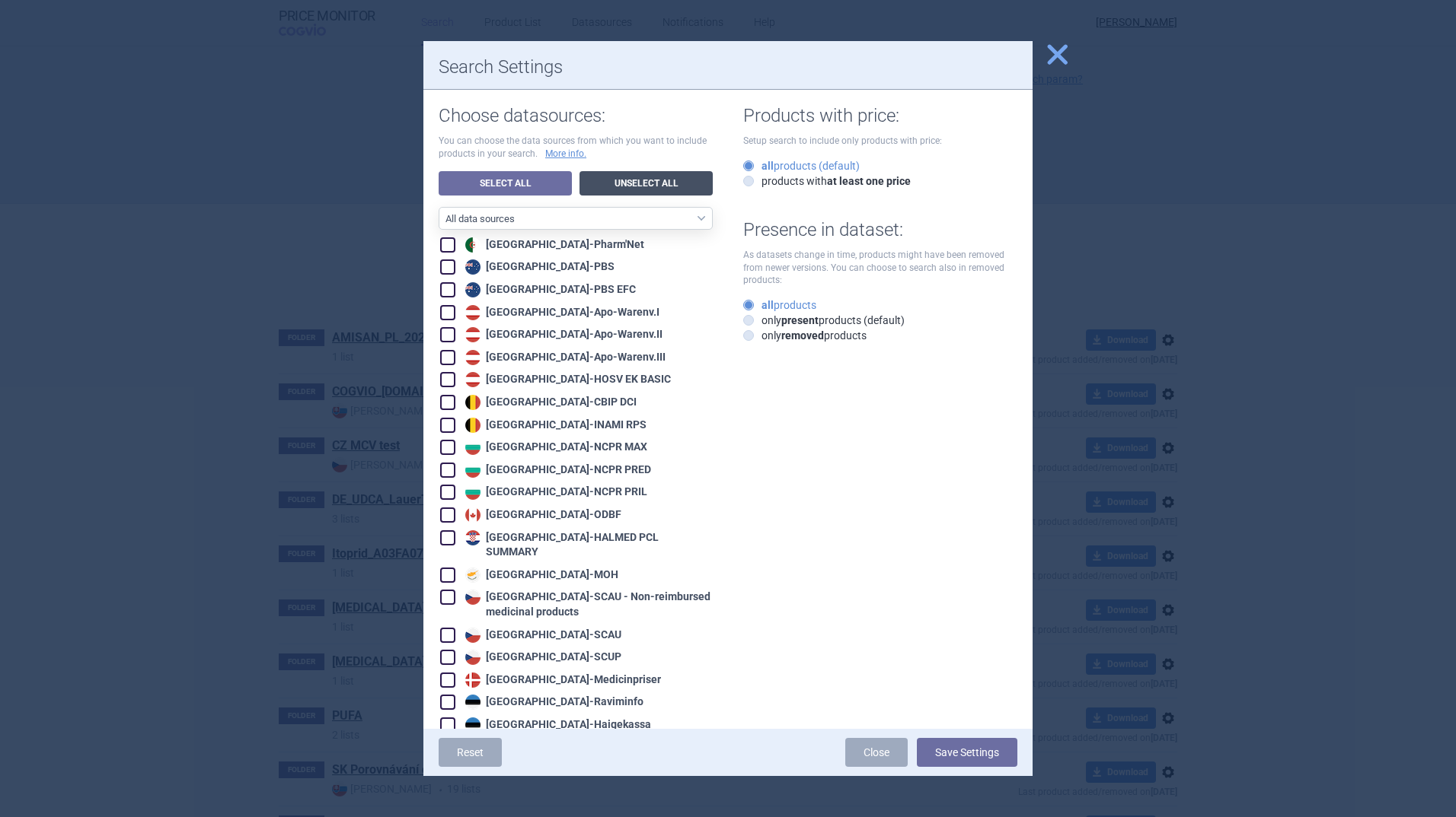
checkbox input "false"
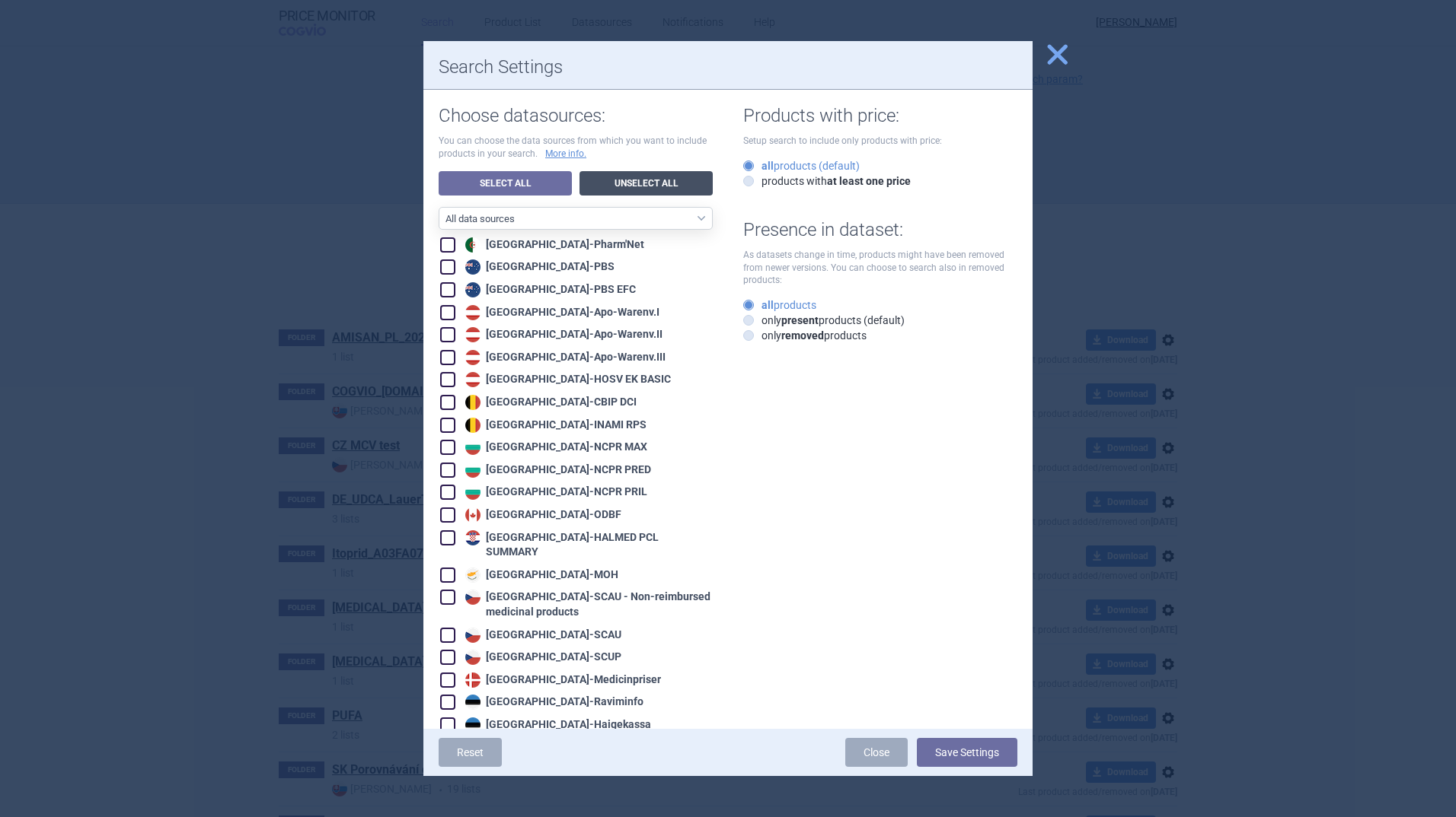
checkbox input "false"
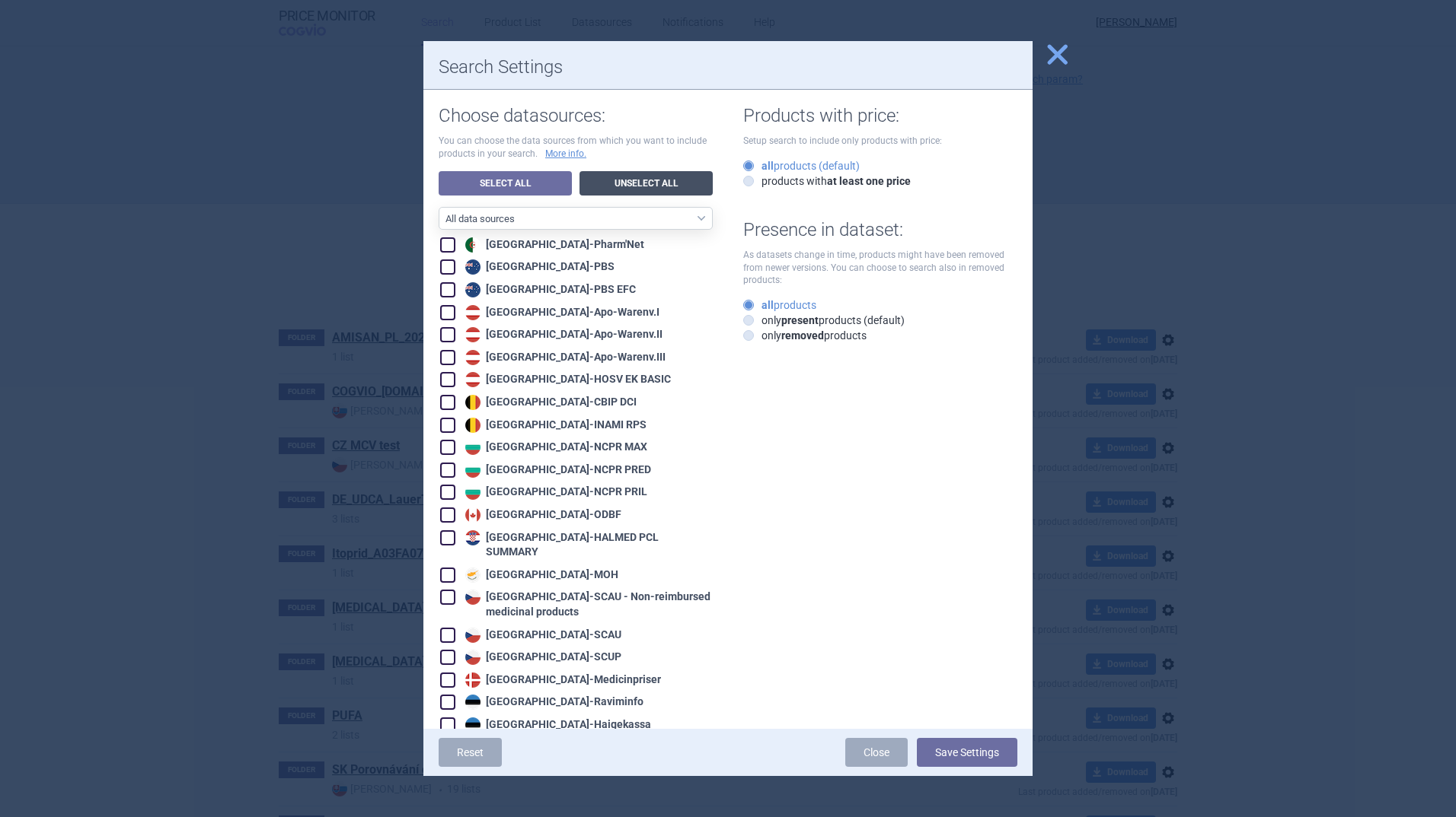
checkbox input "false"
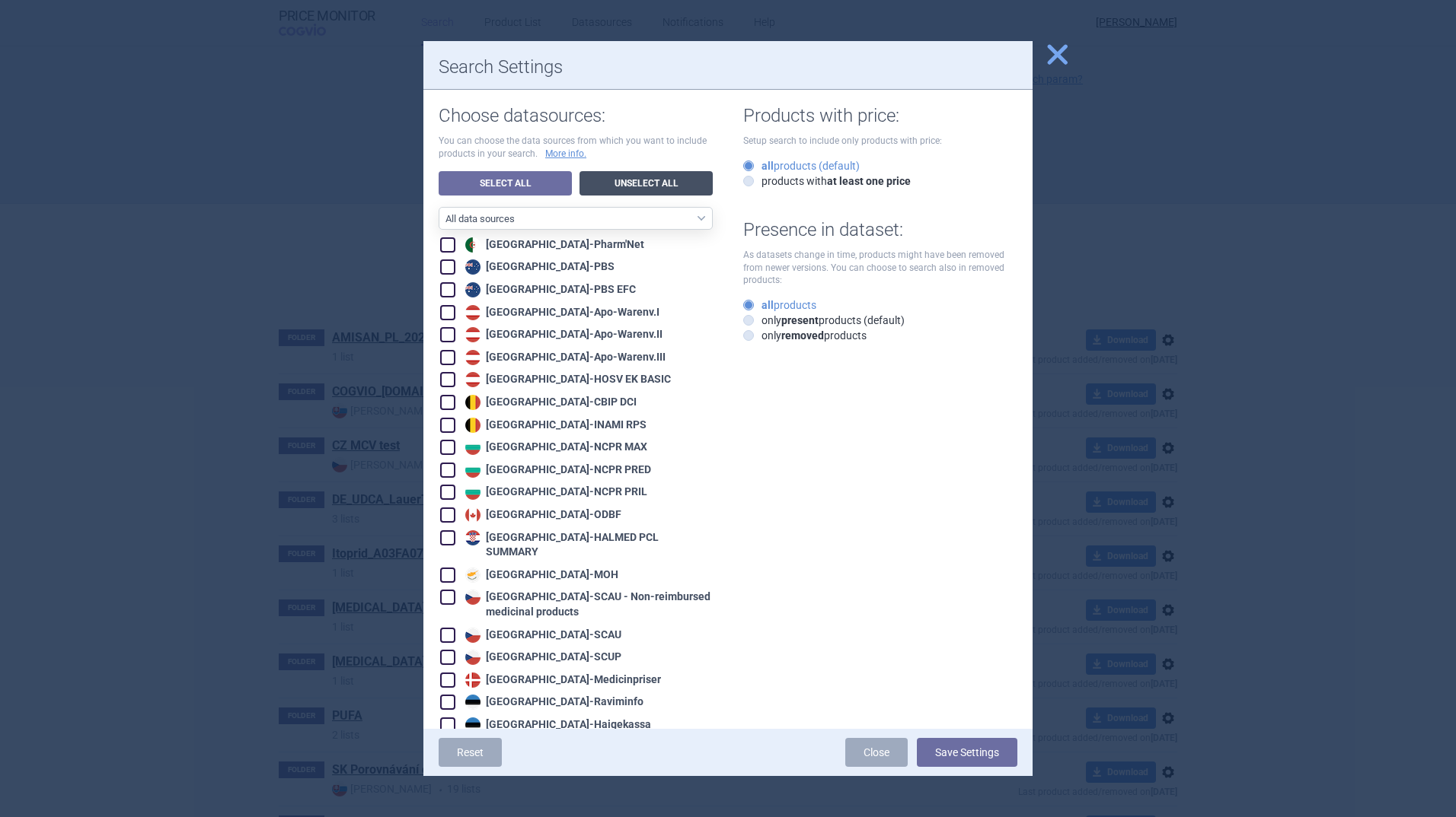
checkbox input "false"
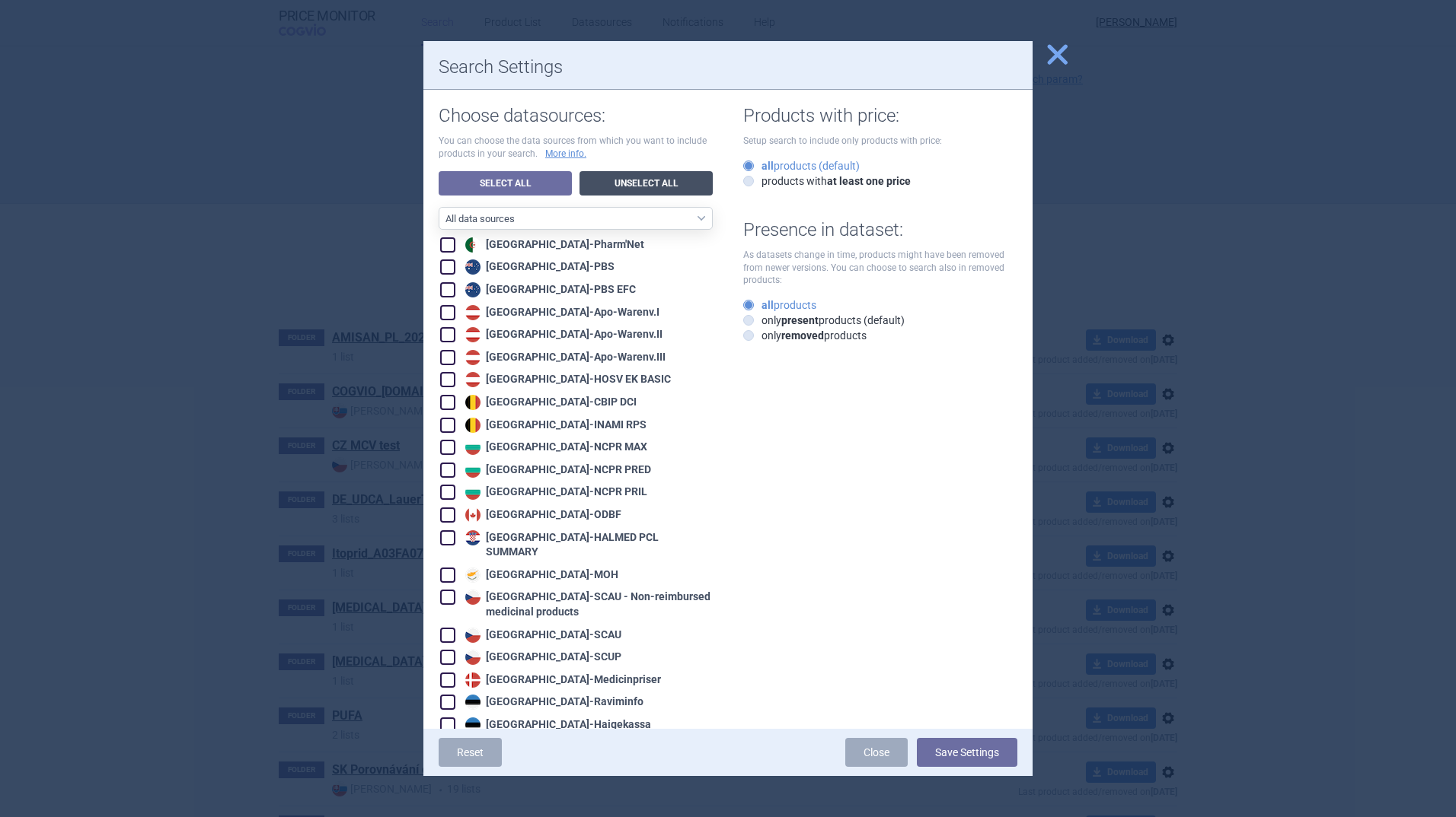
checkbox input "false"
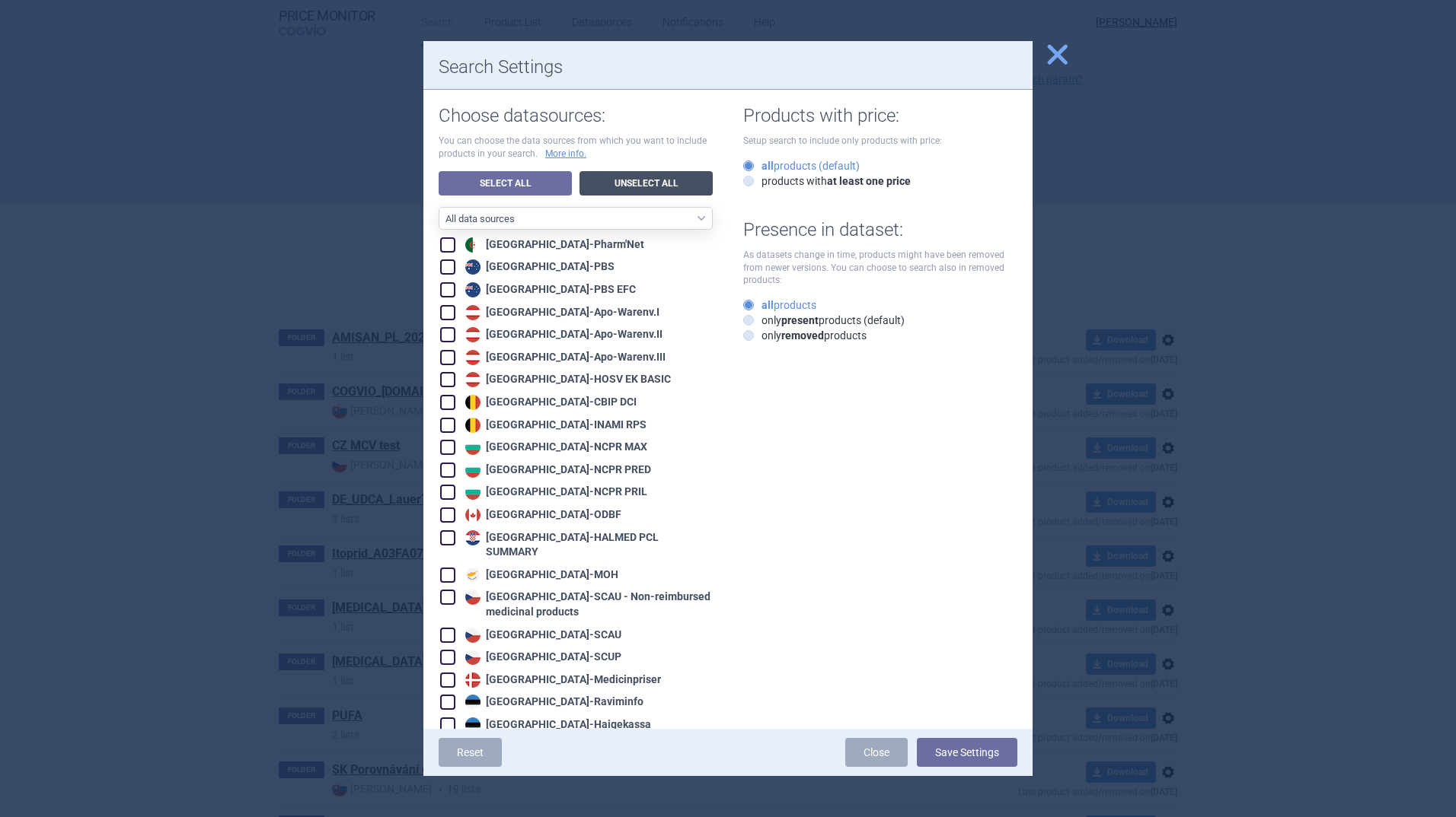
checkbox input "false"
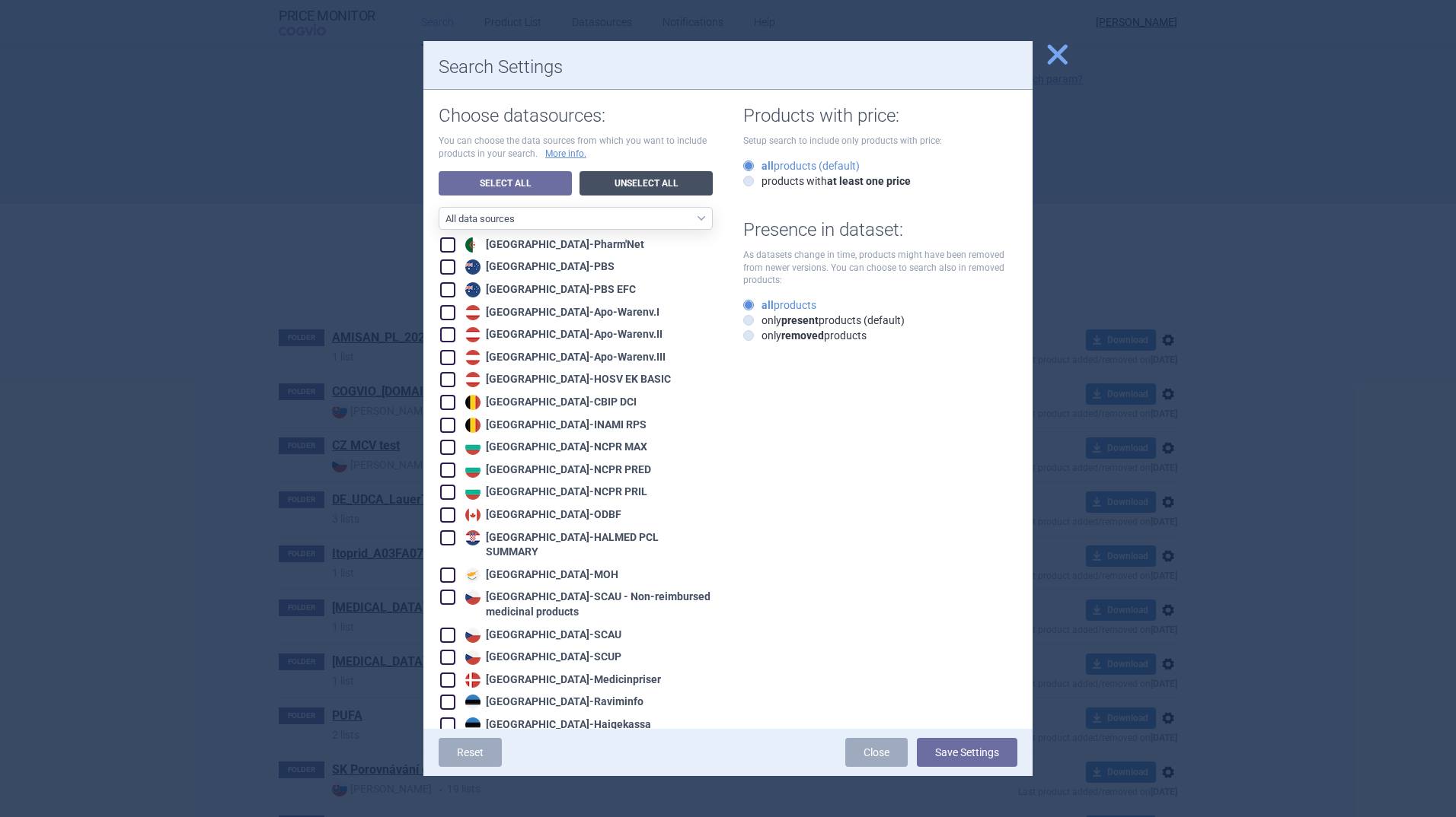
checkbox input "false"
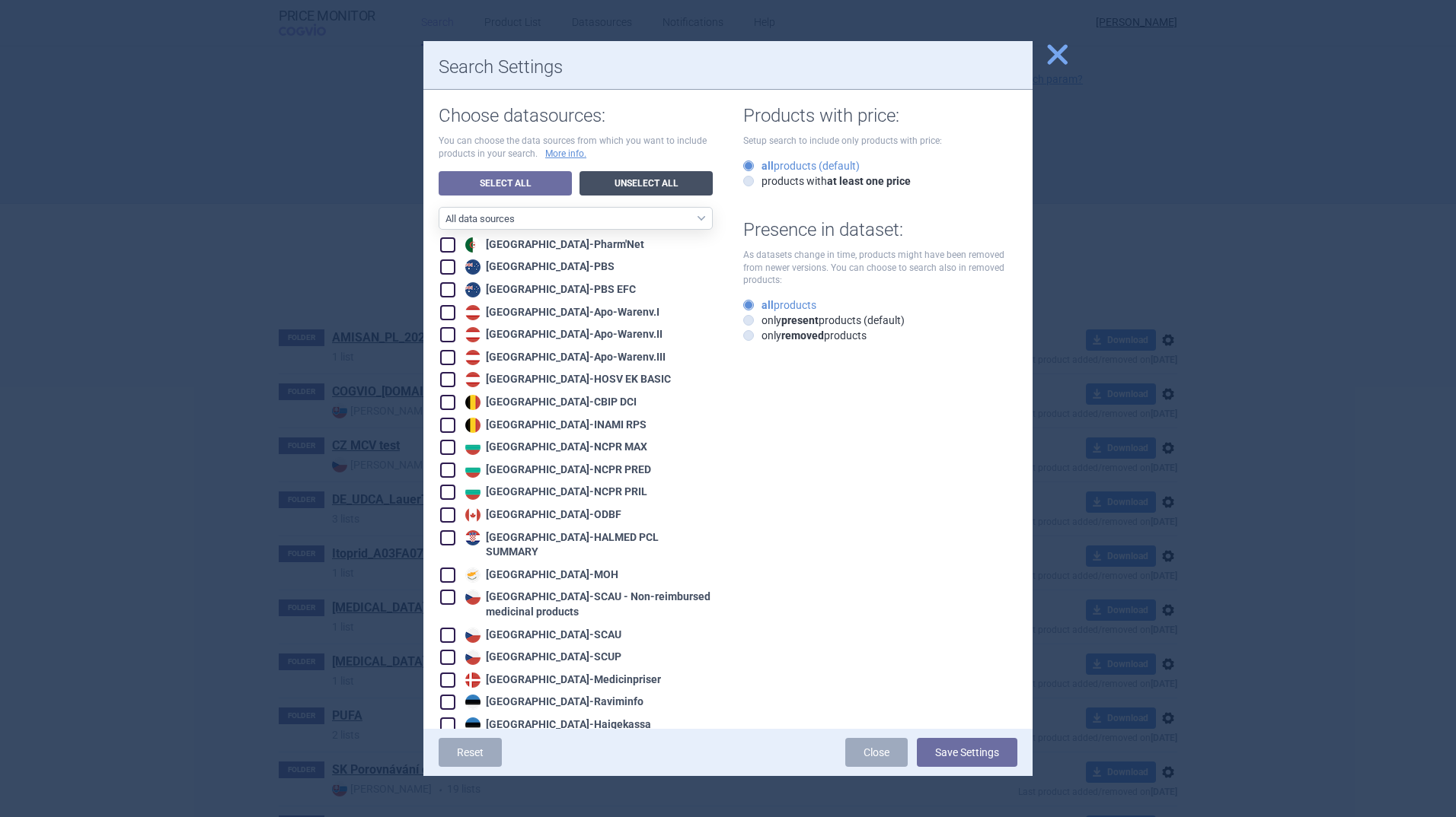
checkbox input "false"
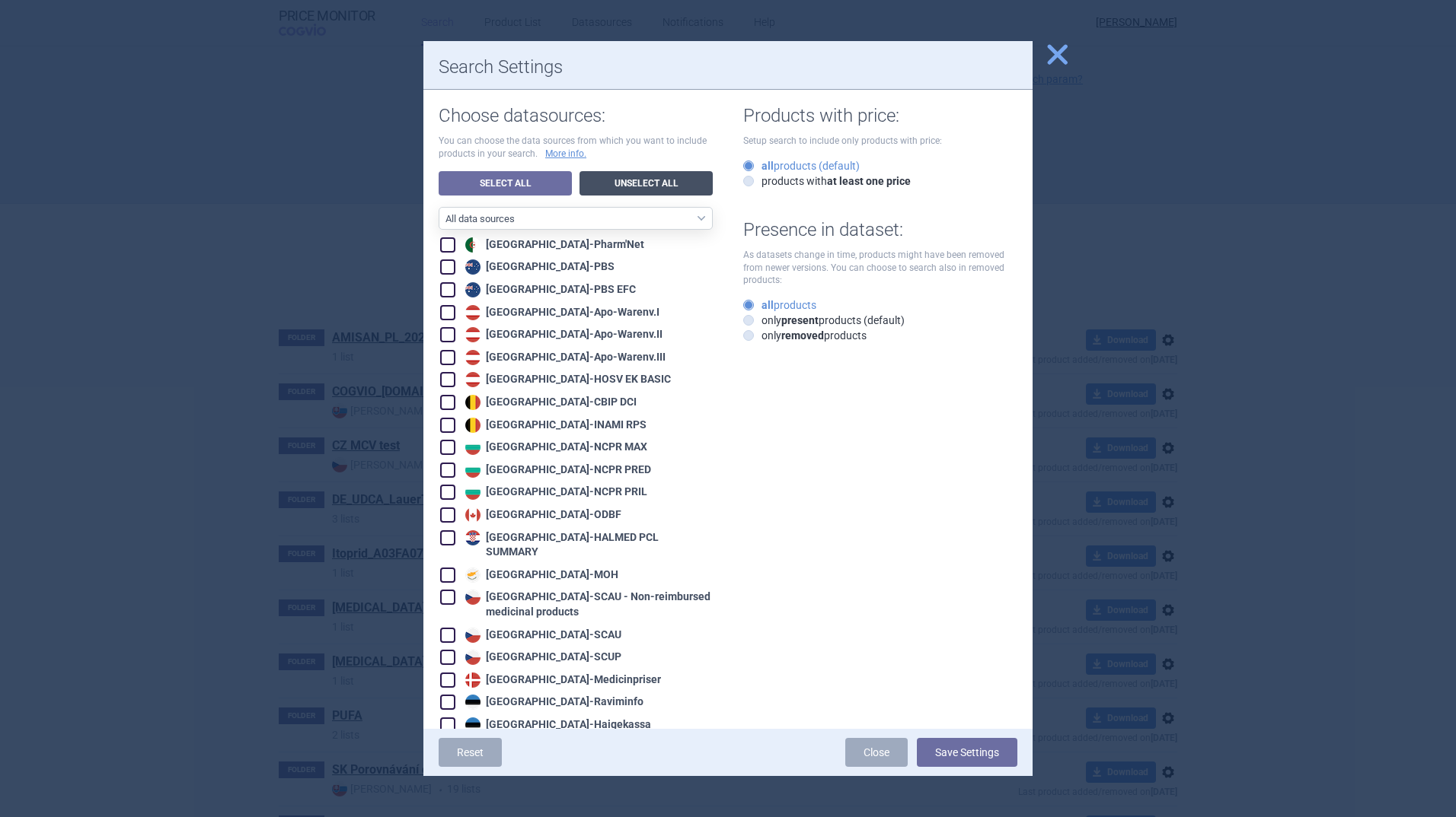
checkbox input "false"
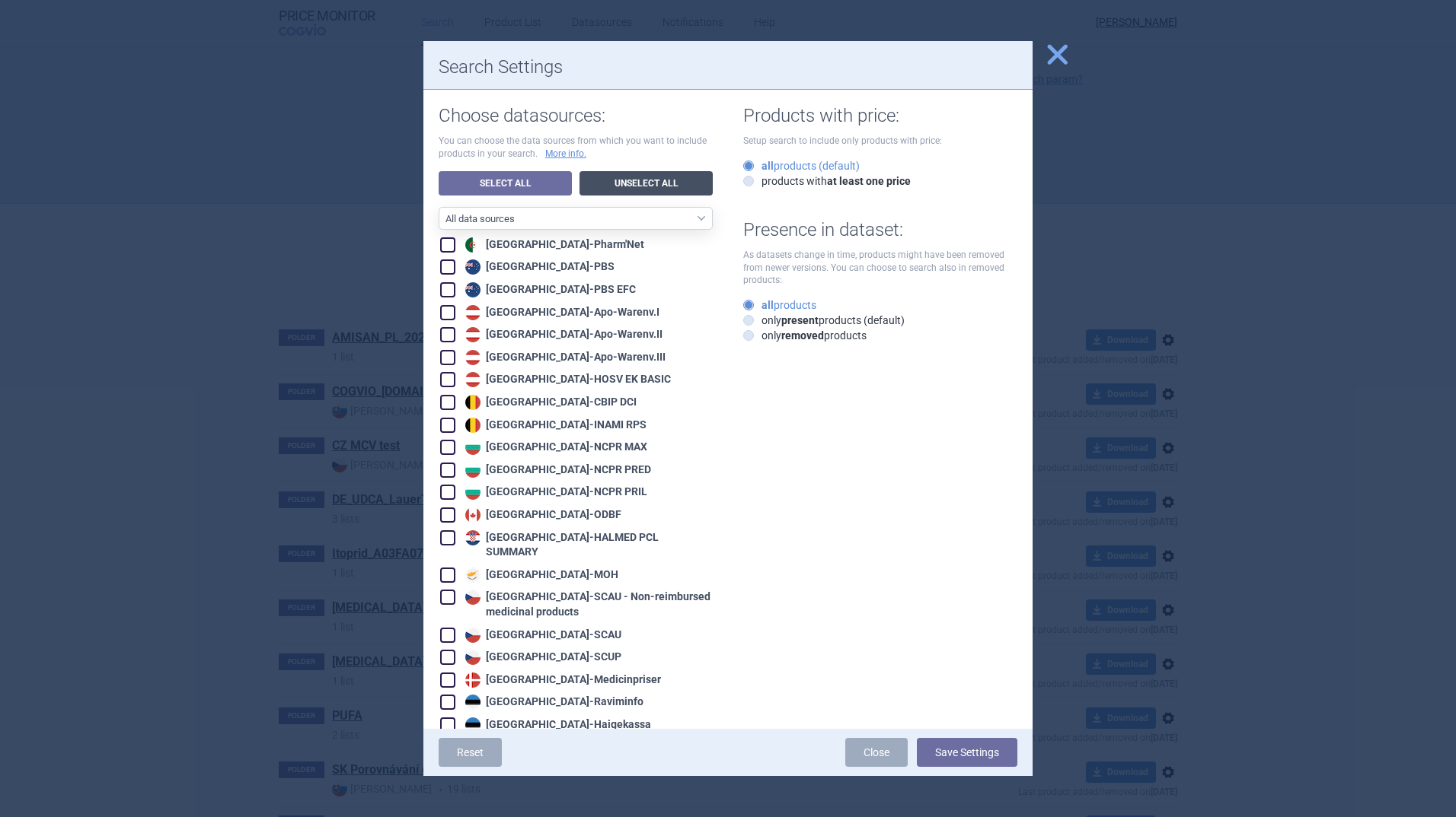
checkbox input "false"
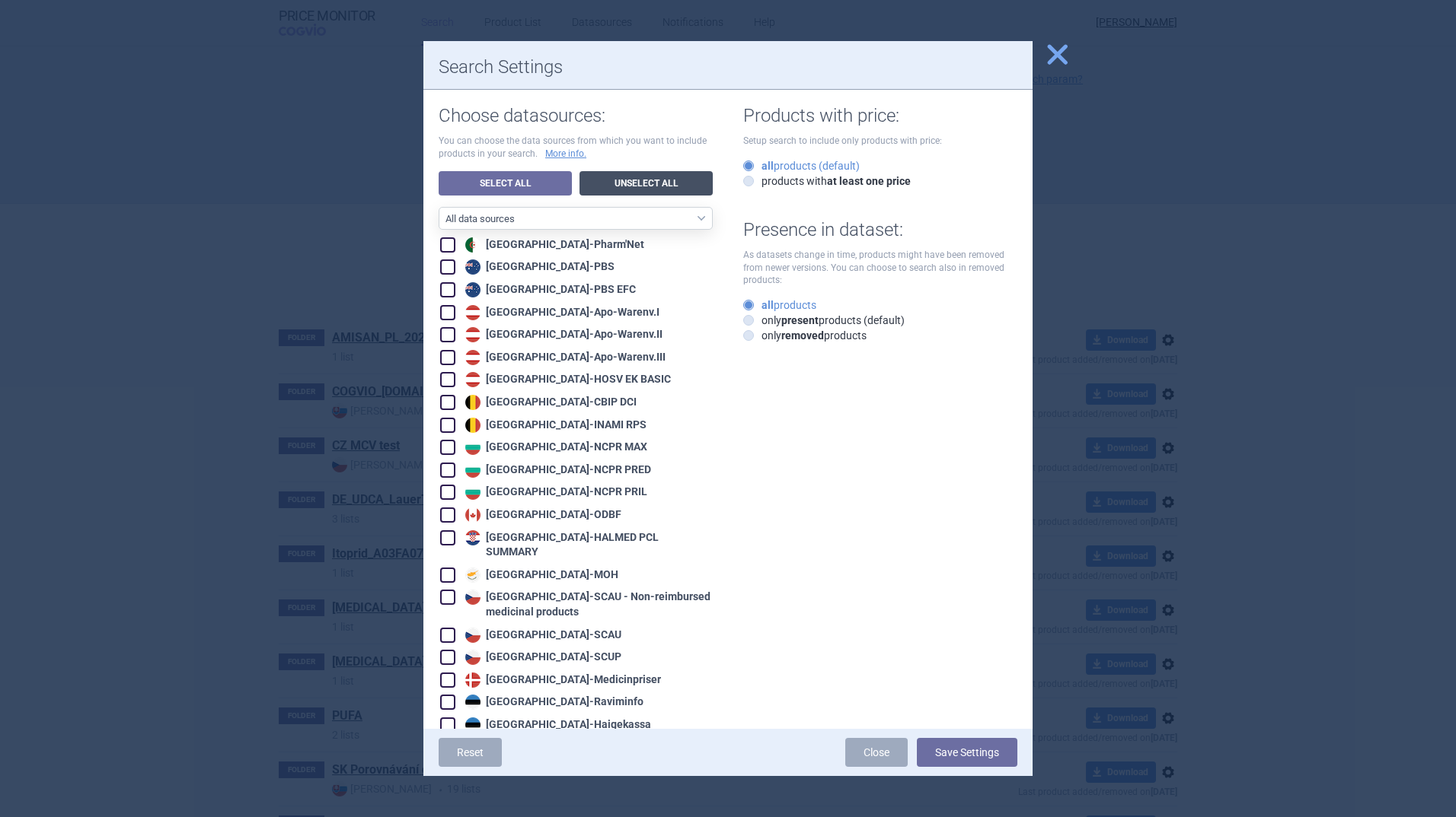
checkbox input "false"
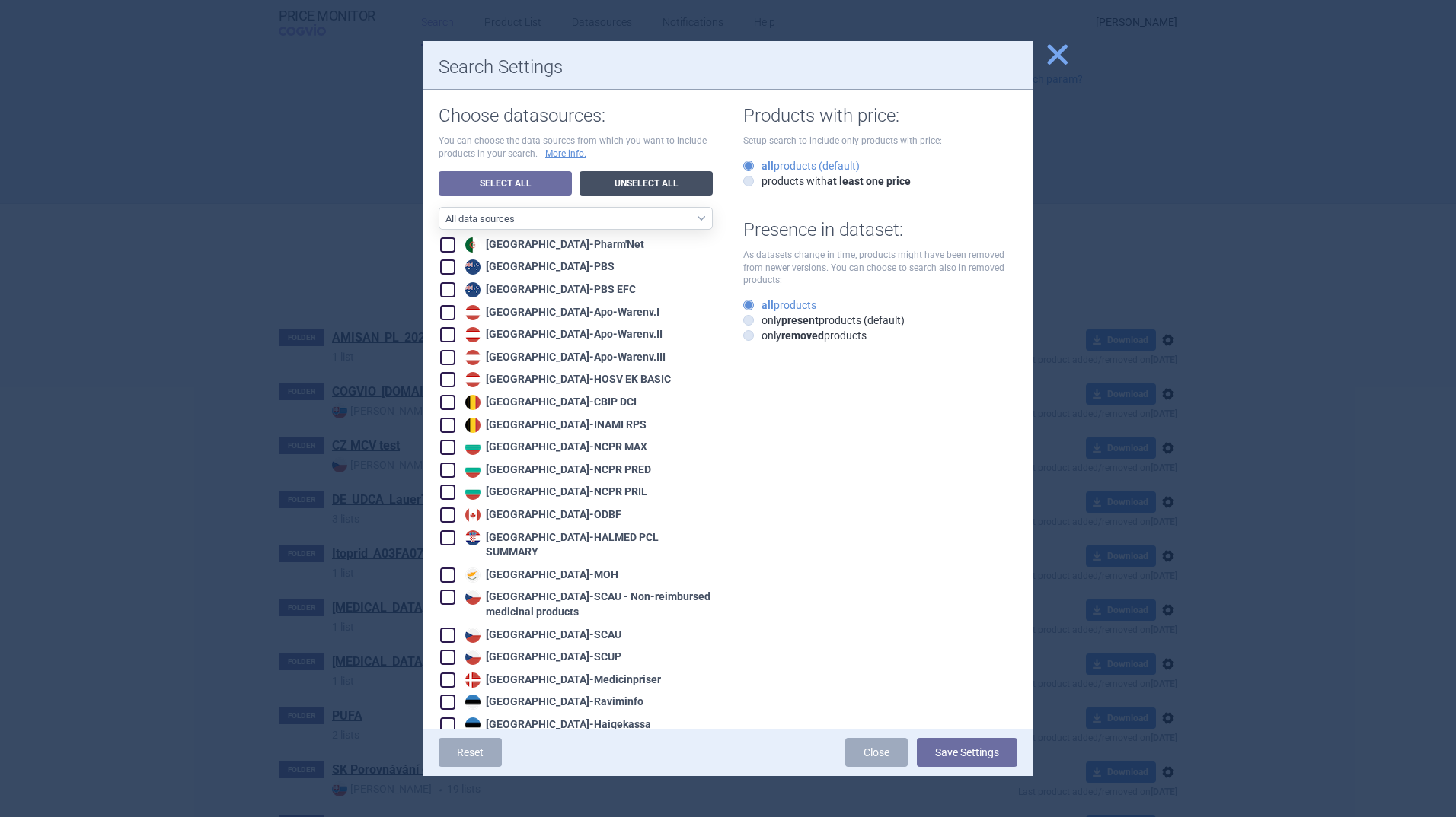
checkbox input "false"
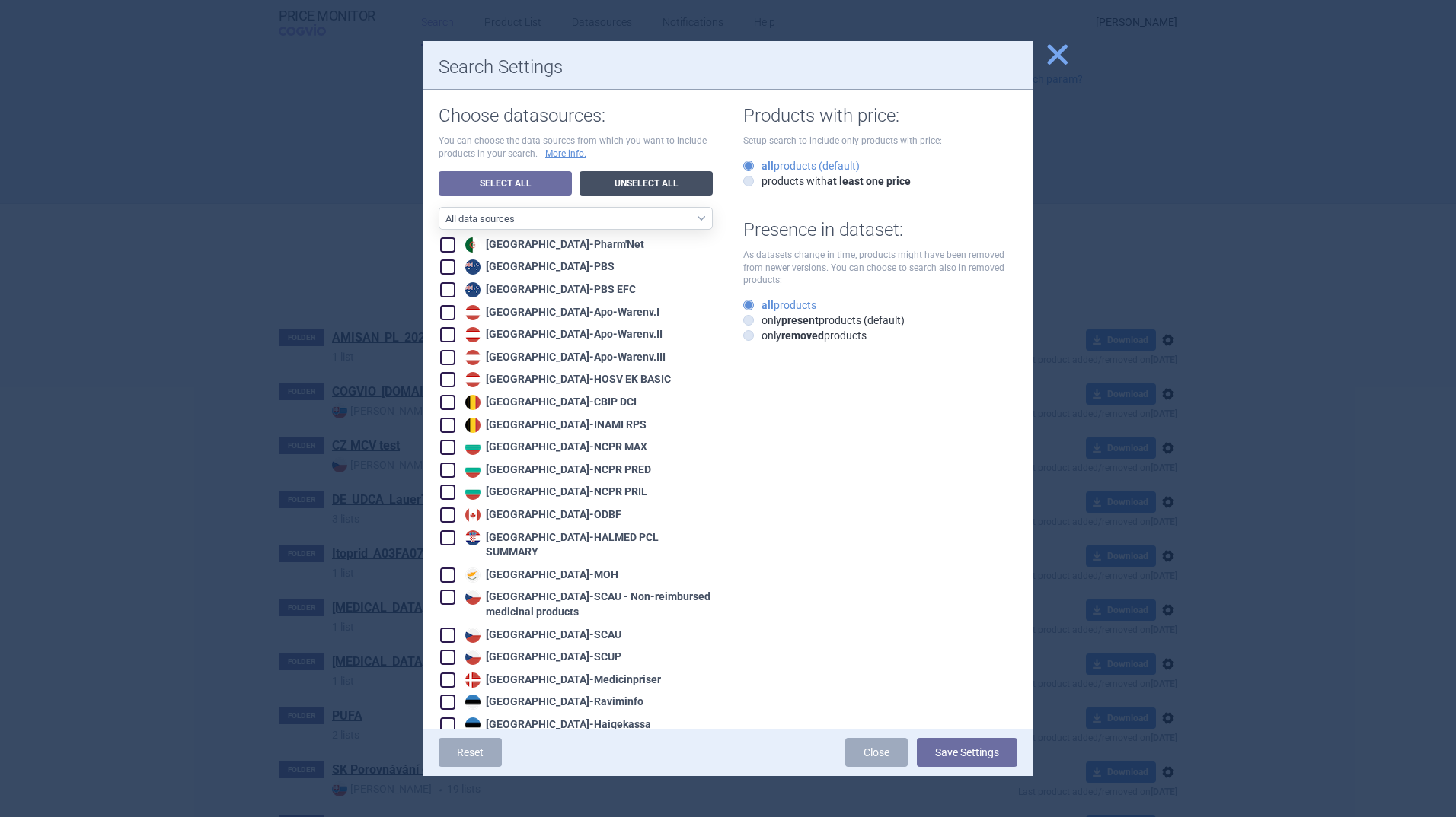
checkbox input "false"
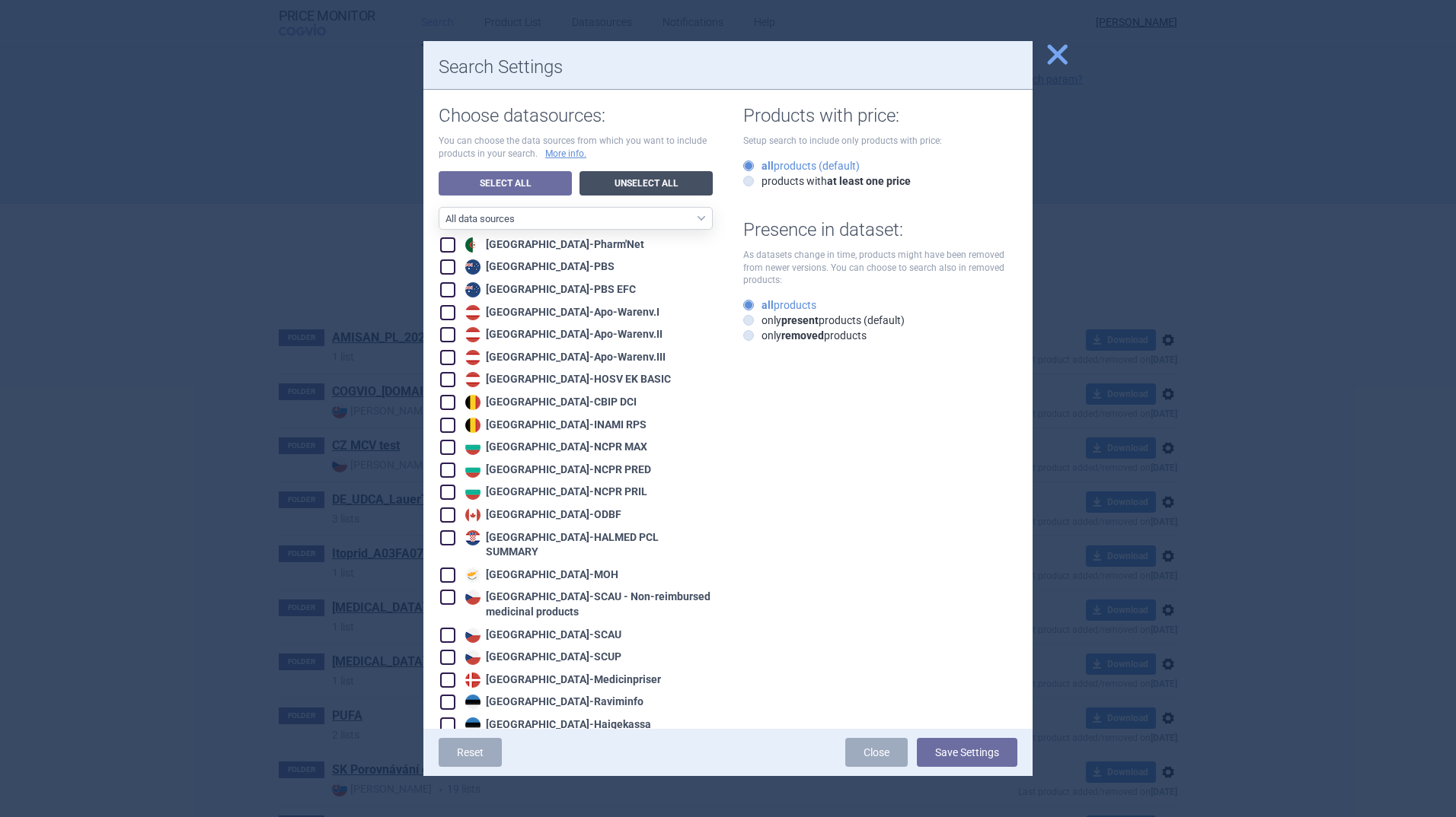
checkbox input "false"
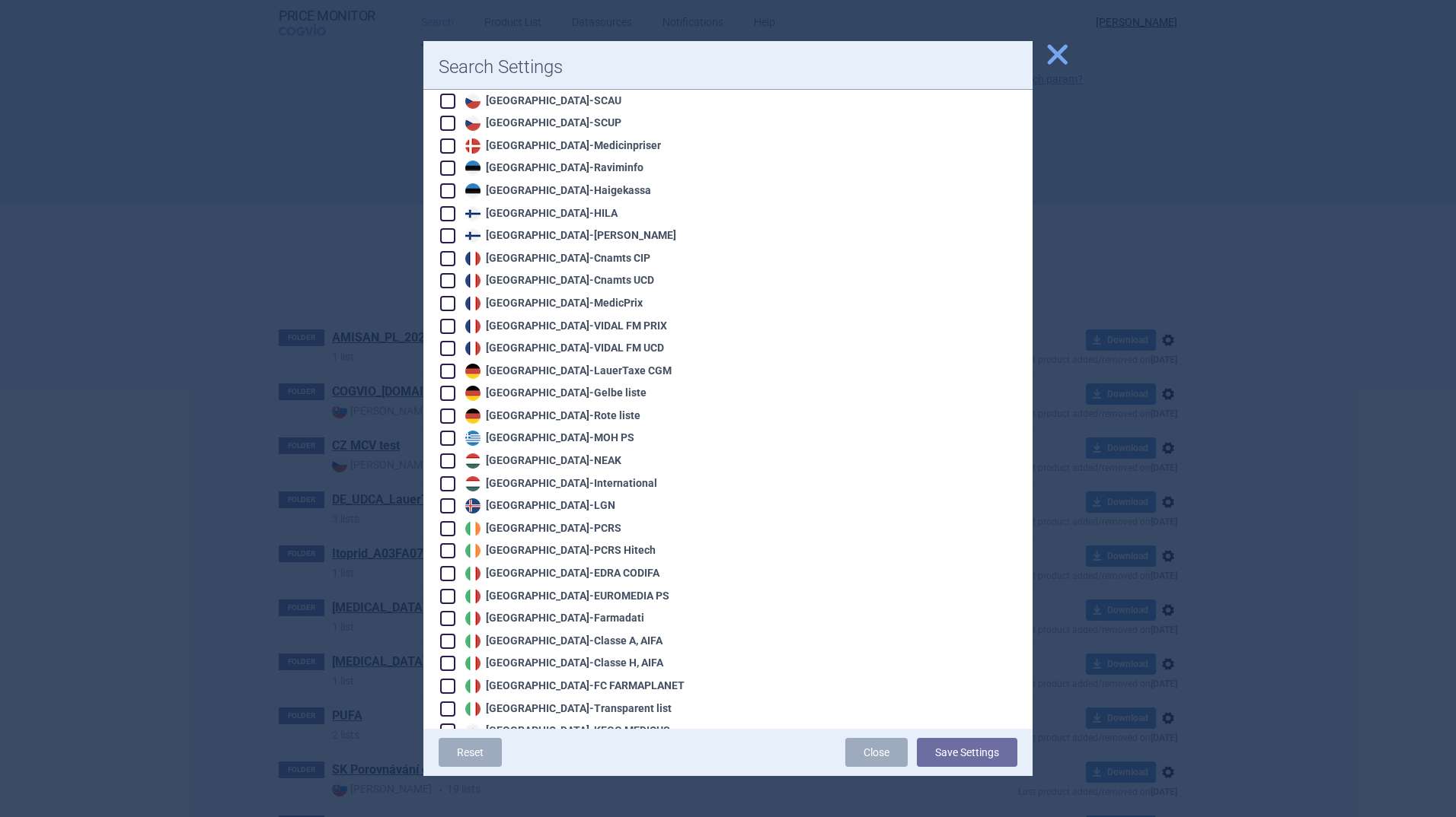
scroll to position [532, 0]
click at [450, 365] on span at bounding box center [448, 373] width 15 height 15
checkbox input "true"
click at [964, 747] on button "Save Settings" at bounding box center [966, 753] width 101 height 29
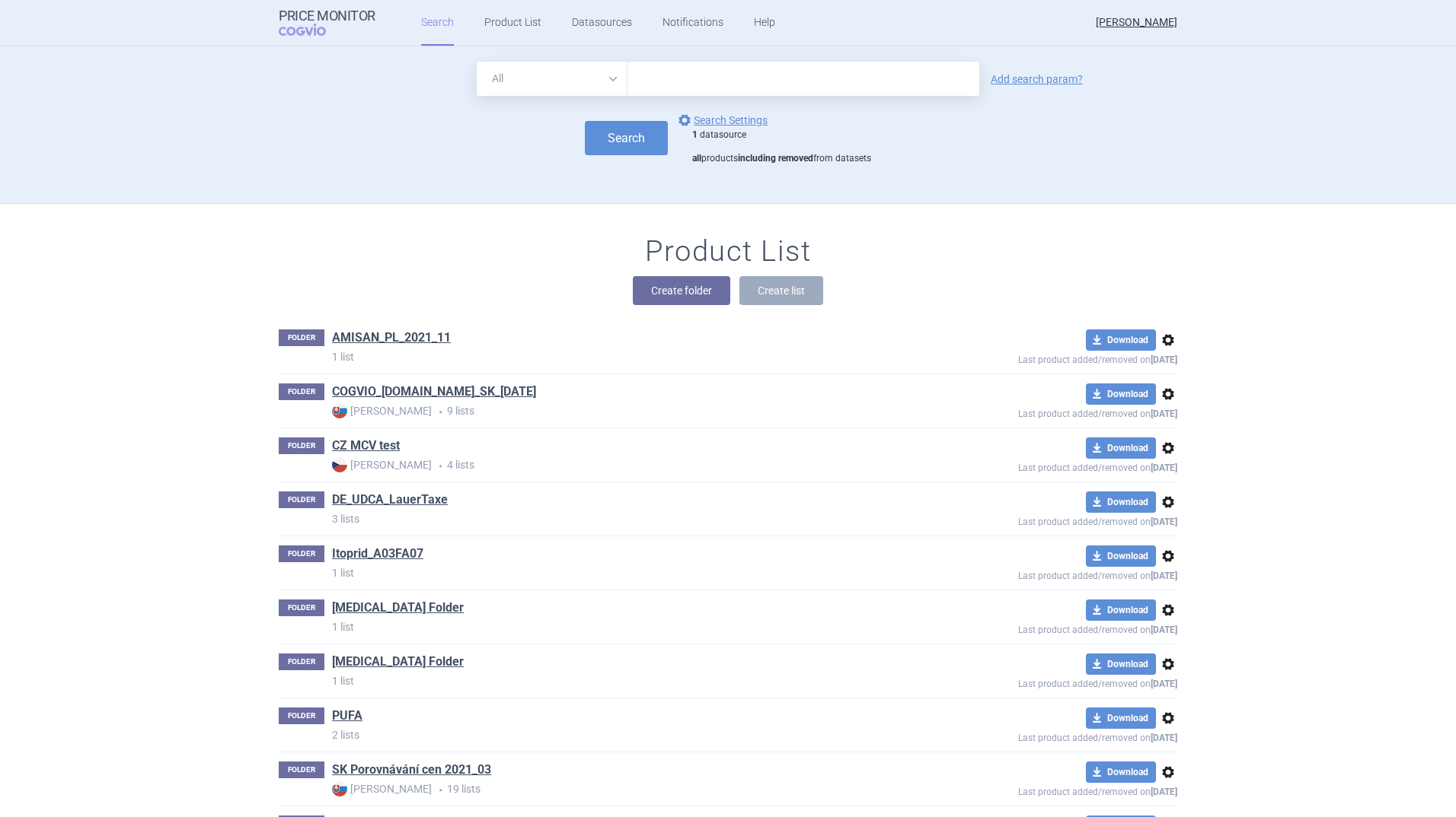
click at [606, 75] on select "All Brand Name ATC Company Active Substance Country Newer than" at bounding box center [552, 79] width 151 height 35
select select "atc"
click at [477, 62] on select "All Brand Name ATC Company Active Substance Country Newer than" at bounding box center [552, 79] width 151 height 35
click at [645, 72] on input "text" at bounding box center [803, 79] width 352 height 35
type input "c01da14"
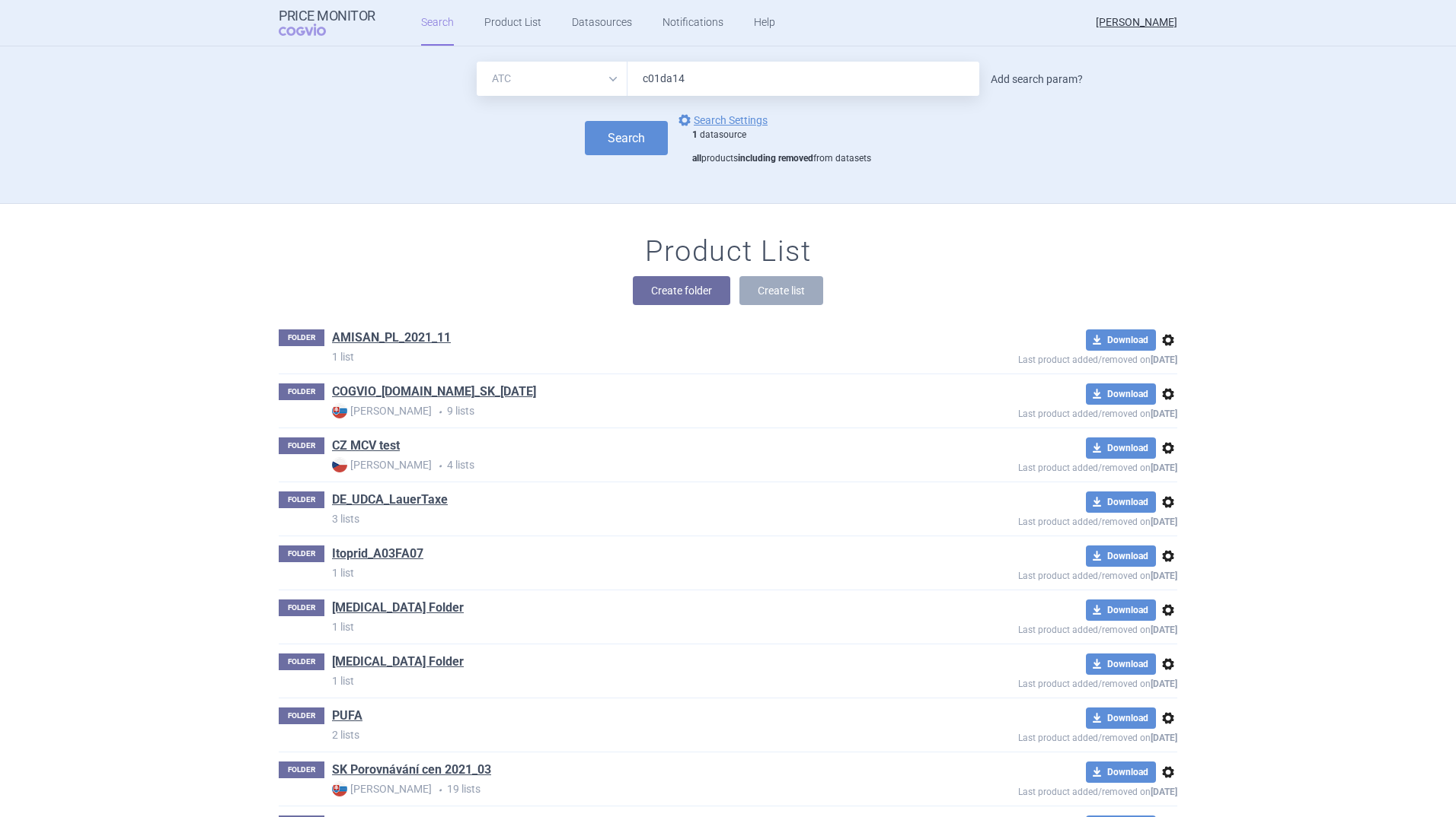
click at [1047, 75] on link "Add search param?" at bounding box center [1037, 79] width 92 height 11
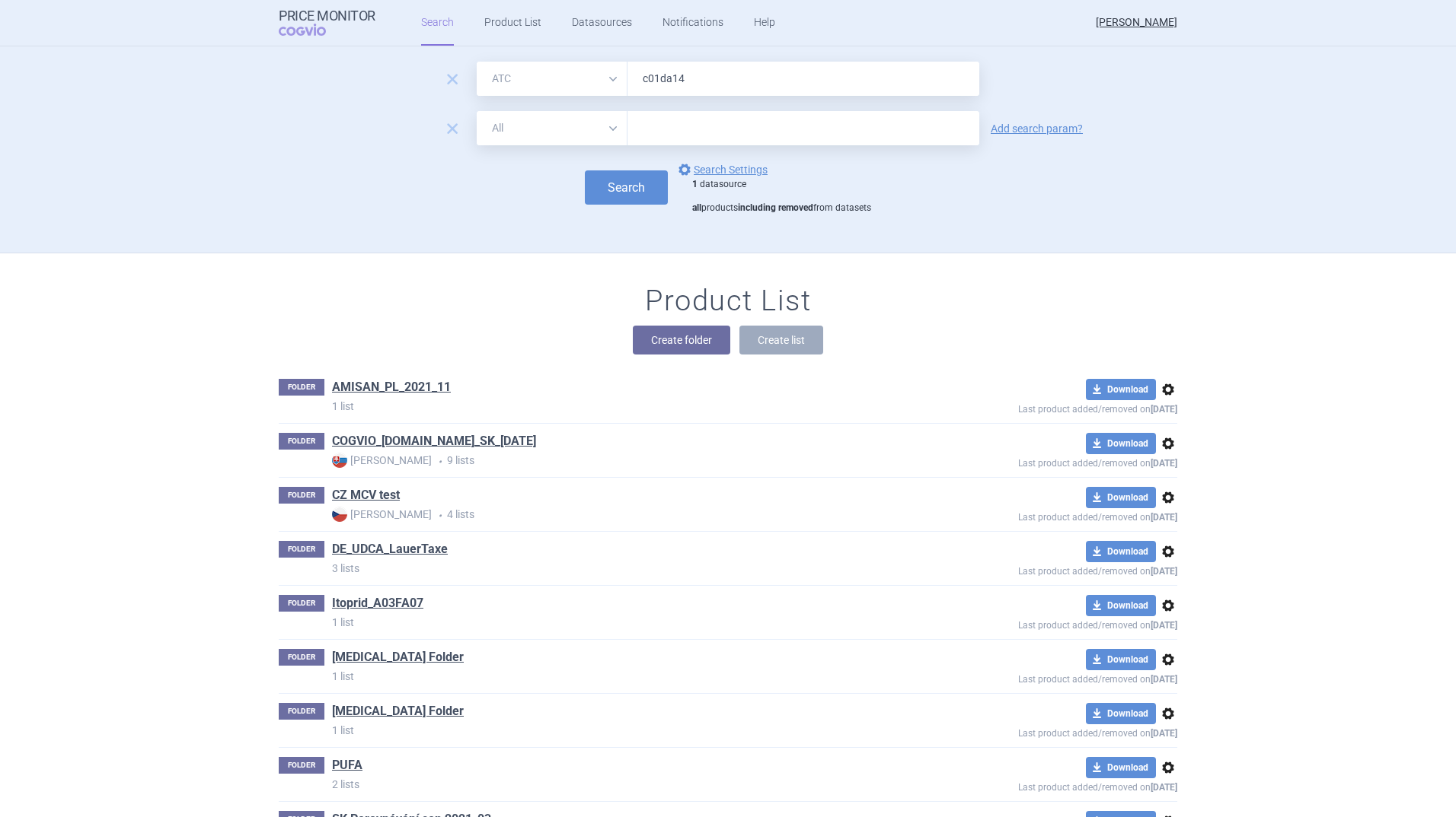
drag, startPoint x: 606, startPoint y: 131, endPoint x: 594, endPoint y: 137, distance: 13.4
click at [606, 131] on select "All Brand Name ATC Company Active Substance Country Newer than" at bounding box center [552, 129] width 151 height 35
select select "country"
click at [477, 111] on select "All Brand Name ATC Company Active Substance Country Newer than" at bounding box center [552, 129] width 151 height 35
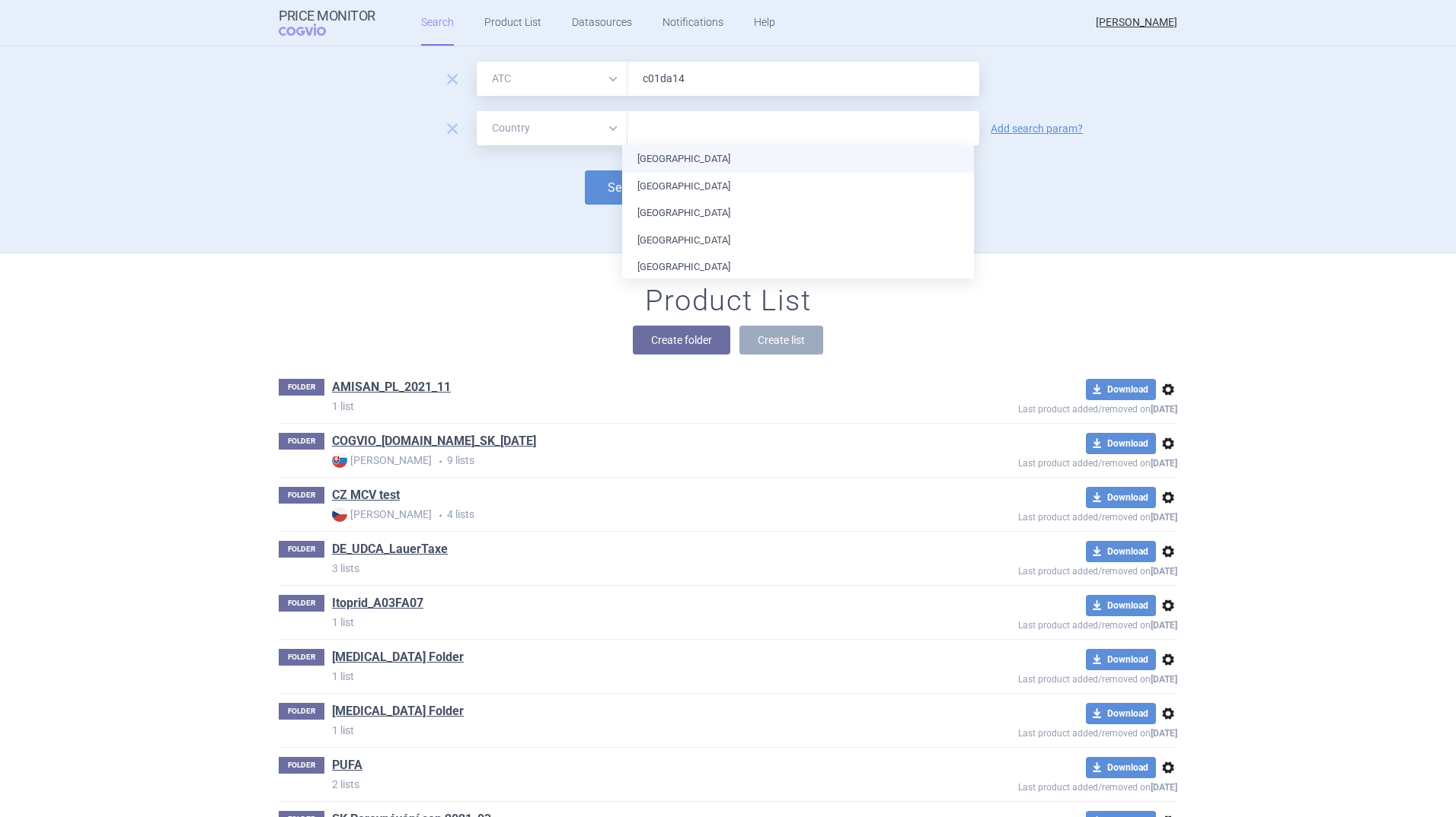
click at [667, 125] on input "text" at bounding box center [803, 129] width 337 height 20
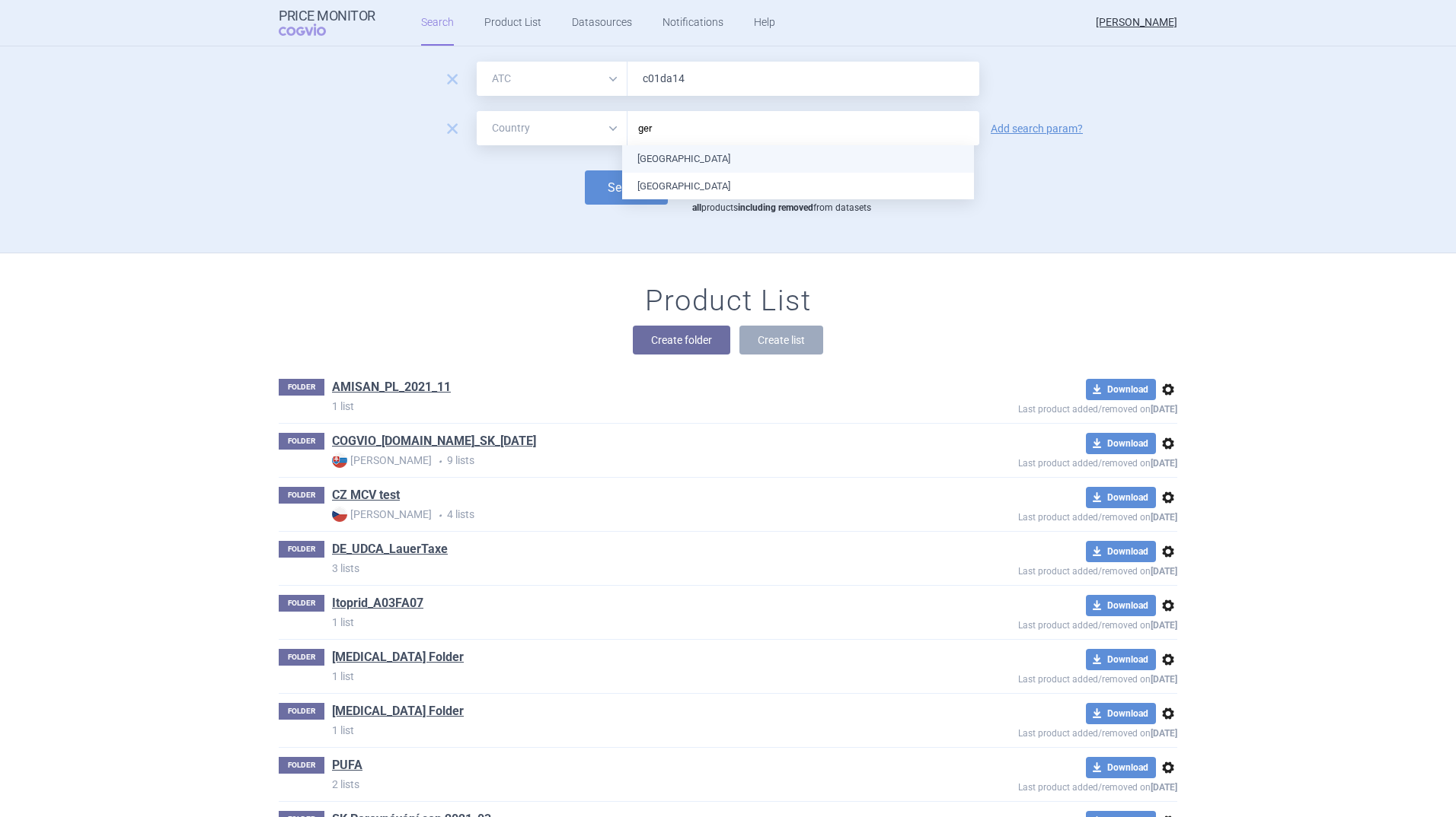
type input "germ"
click at [665, 161] on ul "[GEOGRAPHIC_DATA]" at bounding box center [798, 159] width 352 height 28
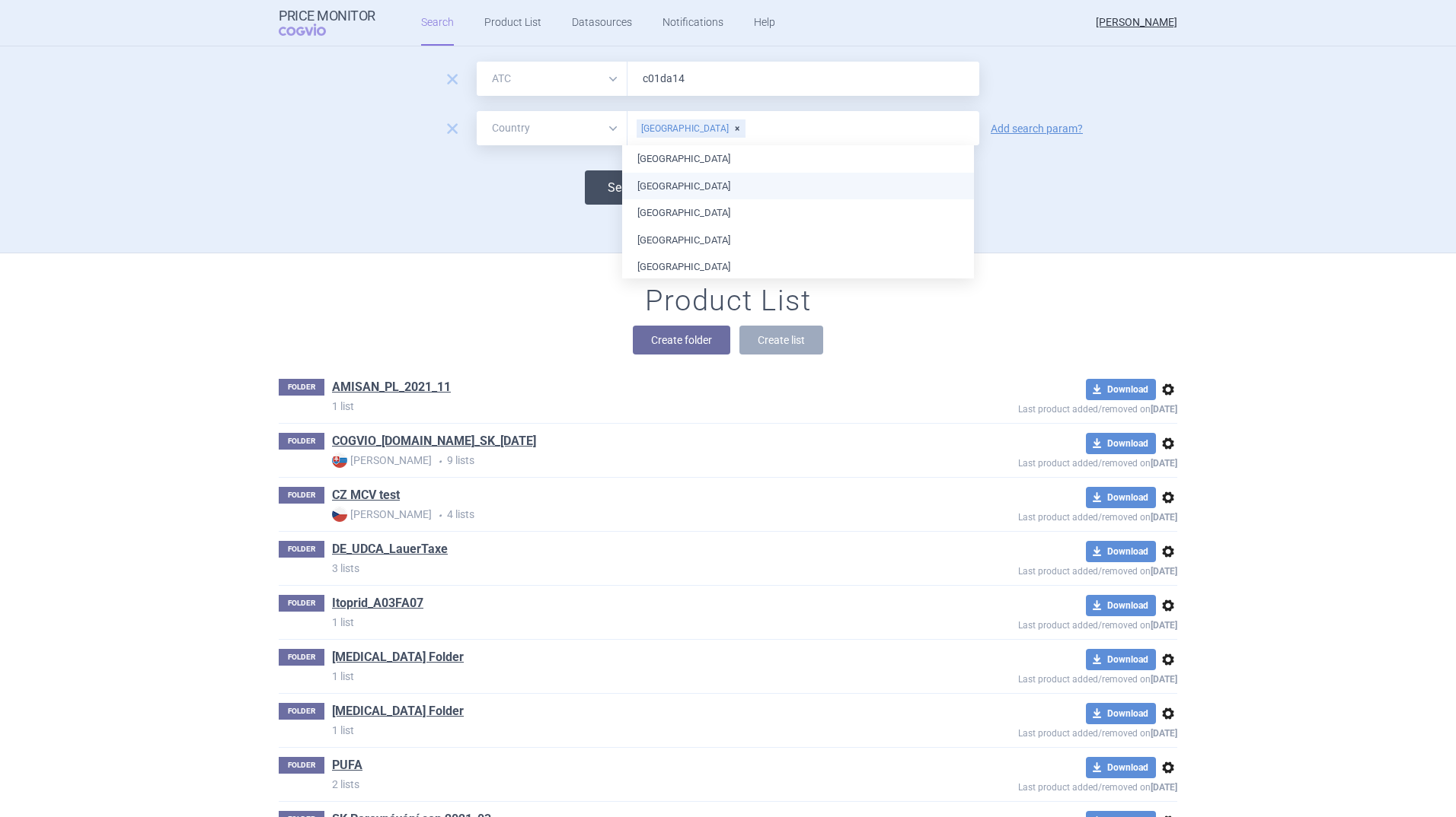
click at [590, 187] on button "Search" at bounding box center [626, 187] width 83 height 35
select select "atc"
select select "country"
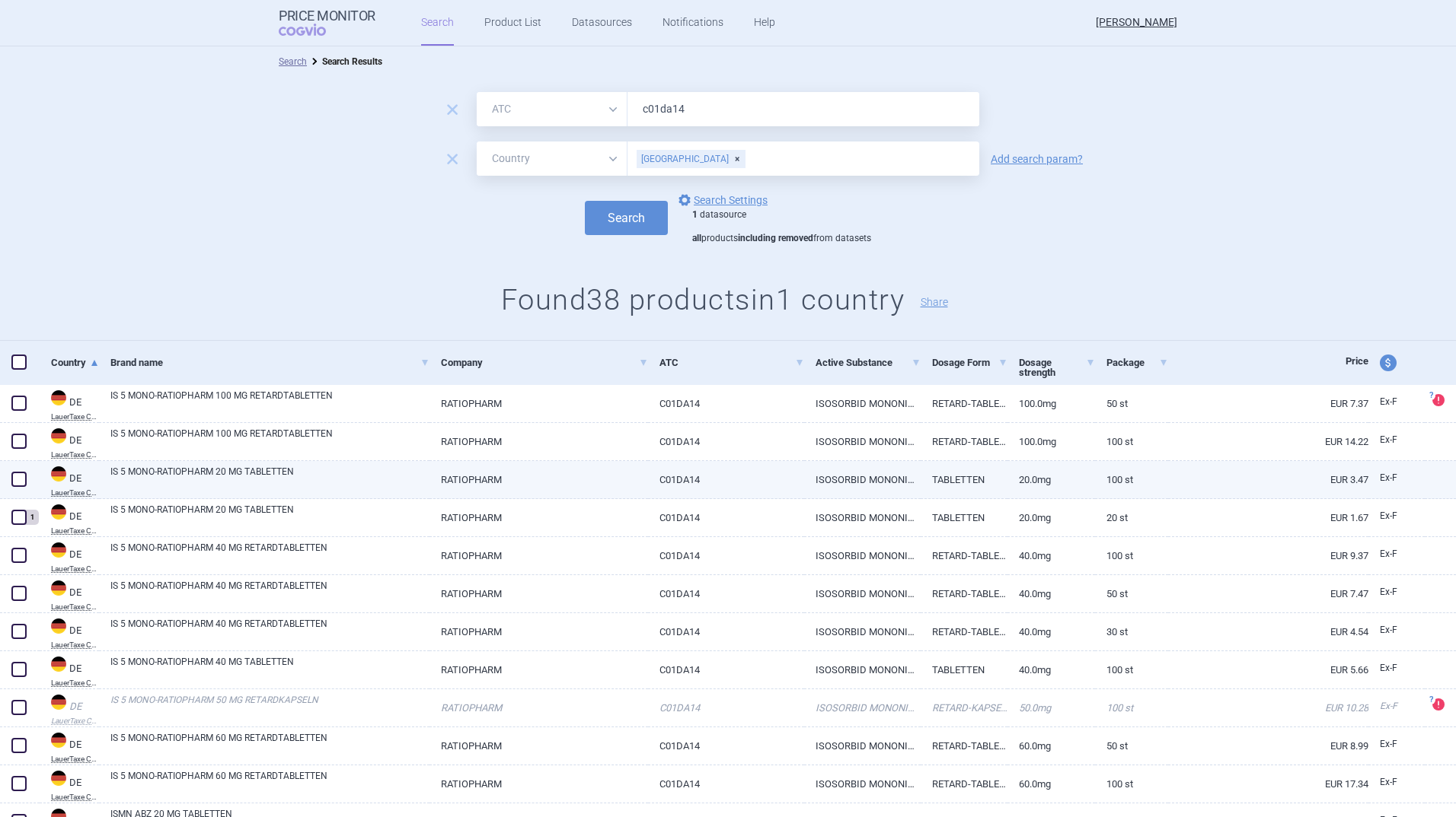
click at [24, 474] on span at bounding box center [19, 480] width 15 height 15
checkbox input "true"
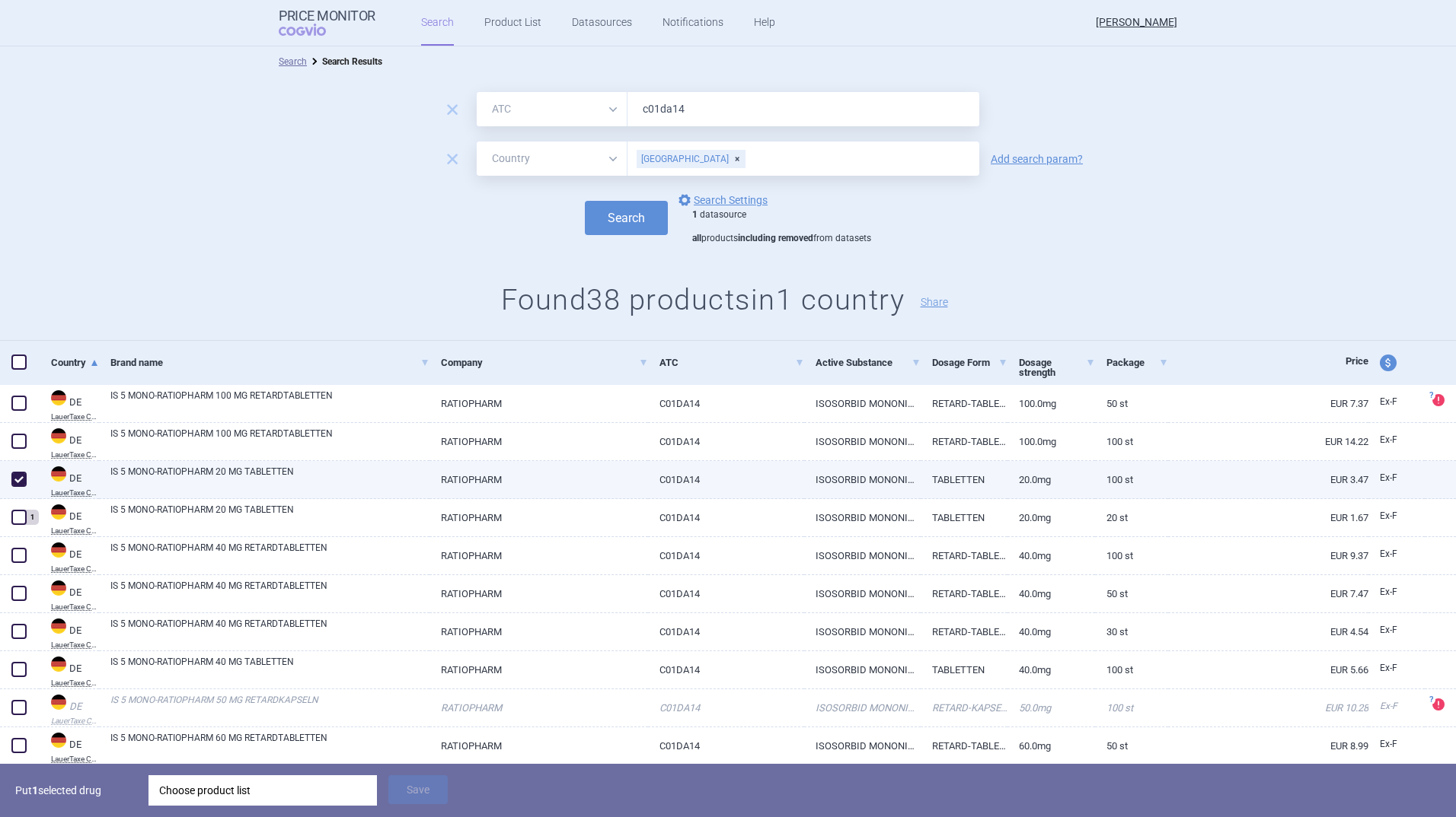
click at [114, 475] on link "IS 5 MONO-RATIOPHARM 20 MG TABLETTEN" at bounding box center [270, 479] width 319 height 28
select select "EUR"
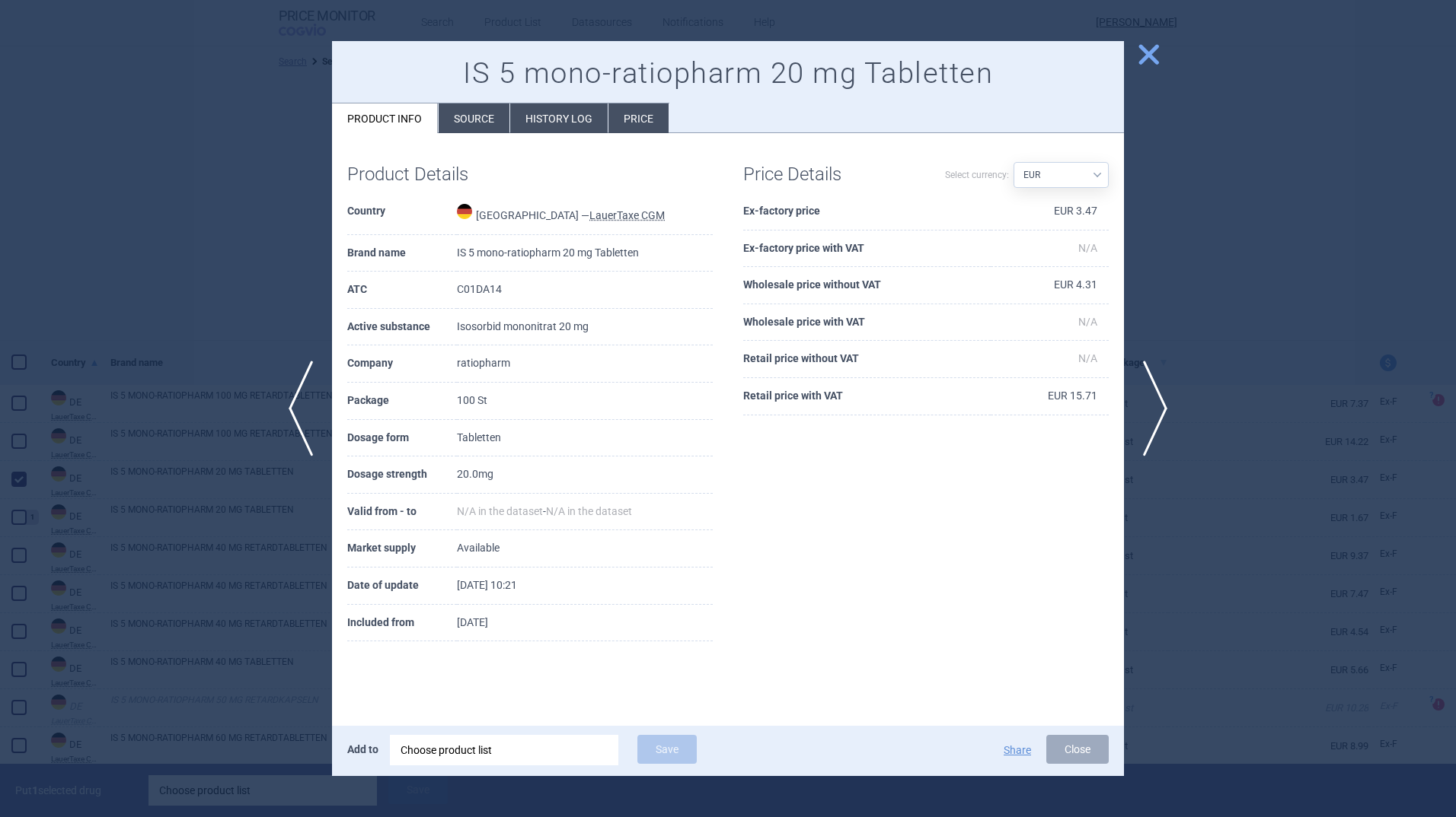
click at [1158, 38] on div at bounding box center [728, 408] width 1456 height 817
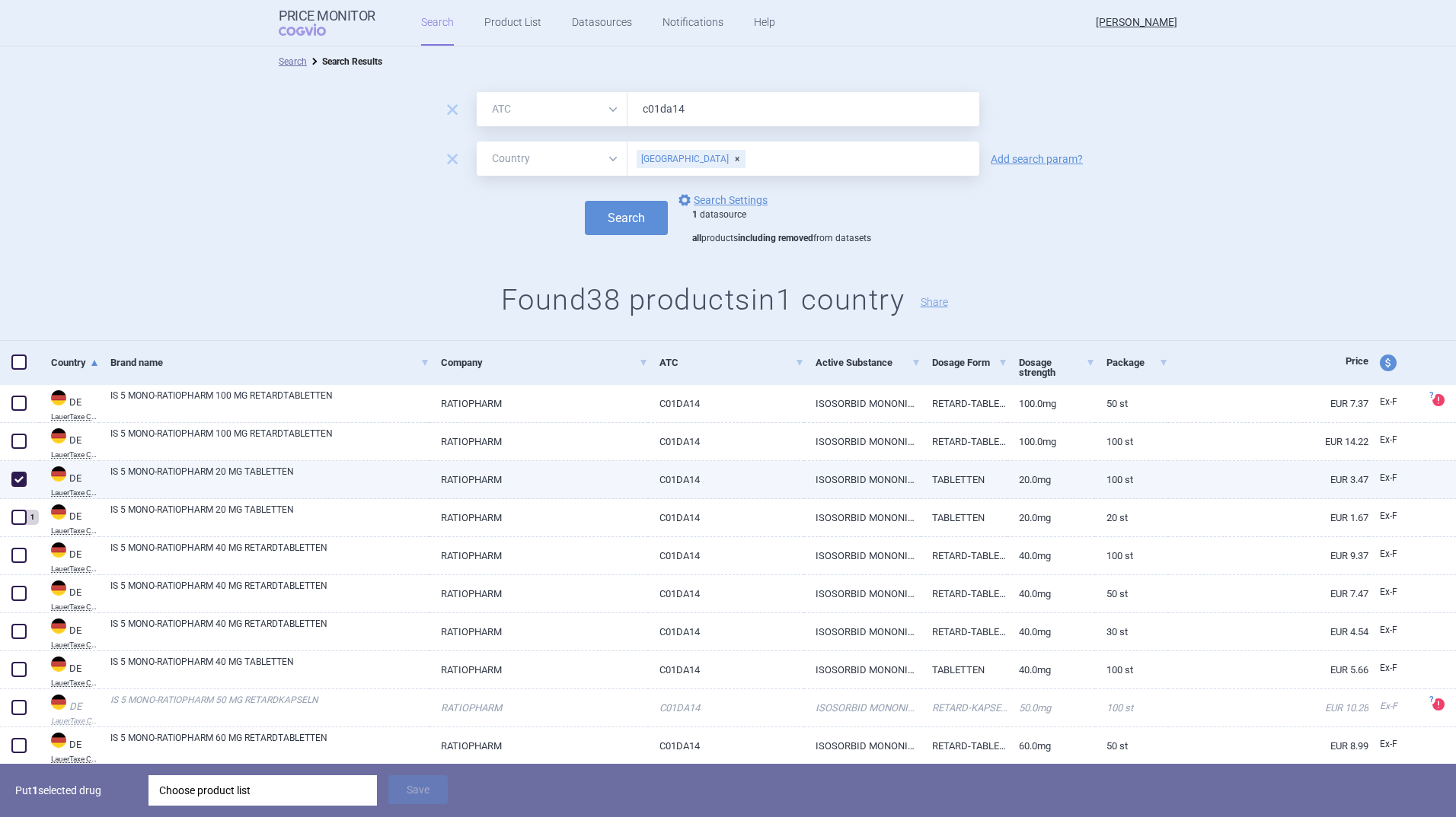
click at [18, 477] on span at bounding box center [19, 480] width 15 height 15
checkbox input "false"
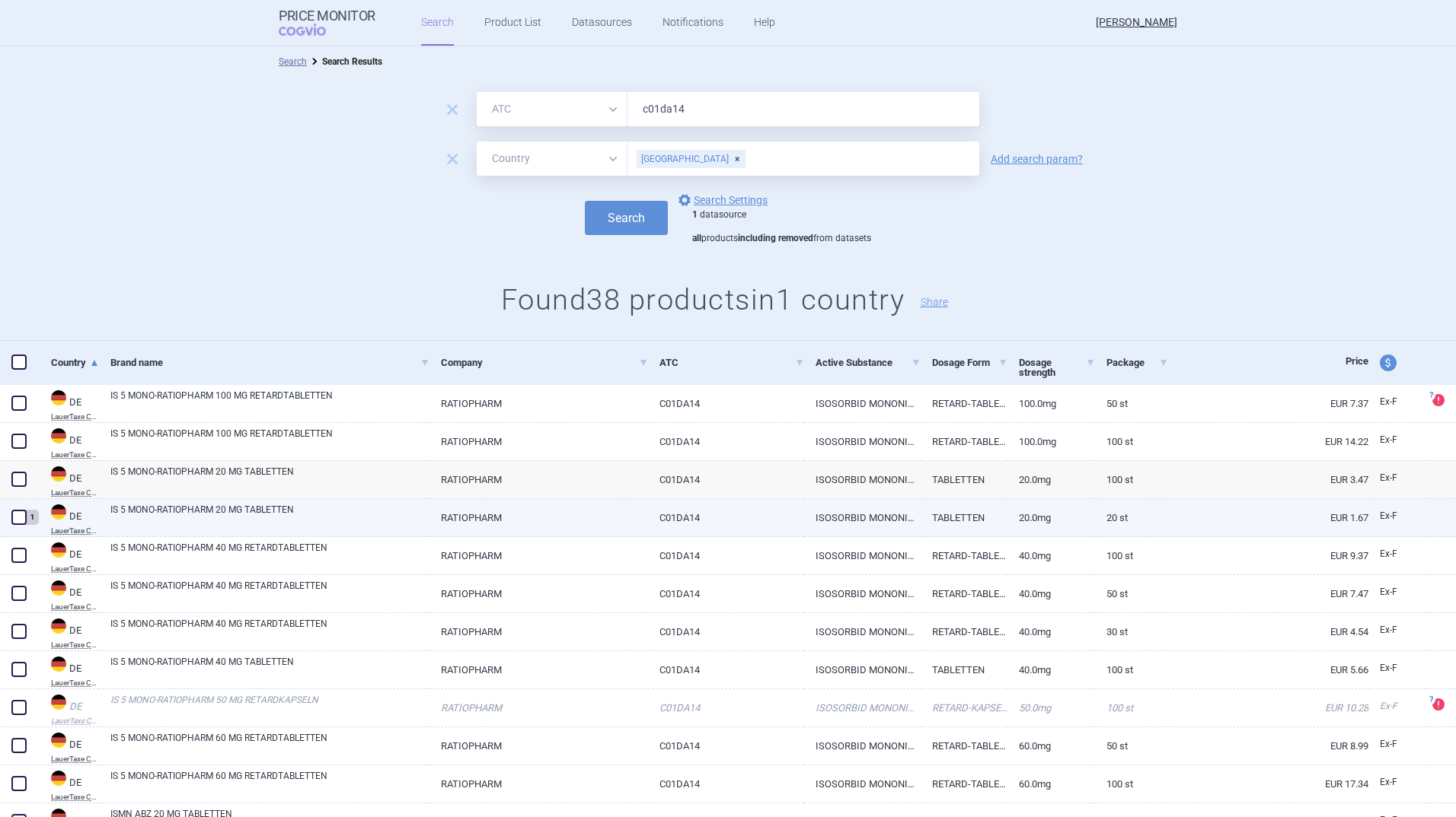
click at [155, 509] on link "IS 5 MONO-RATIOPHARM 20 MG TABLETTEN" at bounding box center [270, 516] width 319 height 28
select select "EUR"
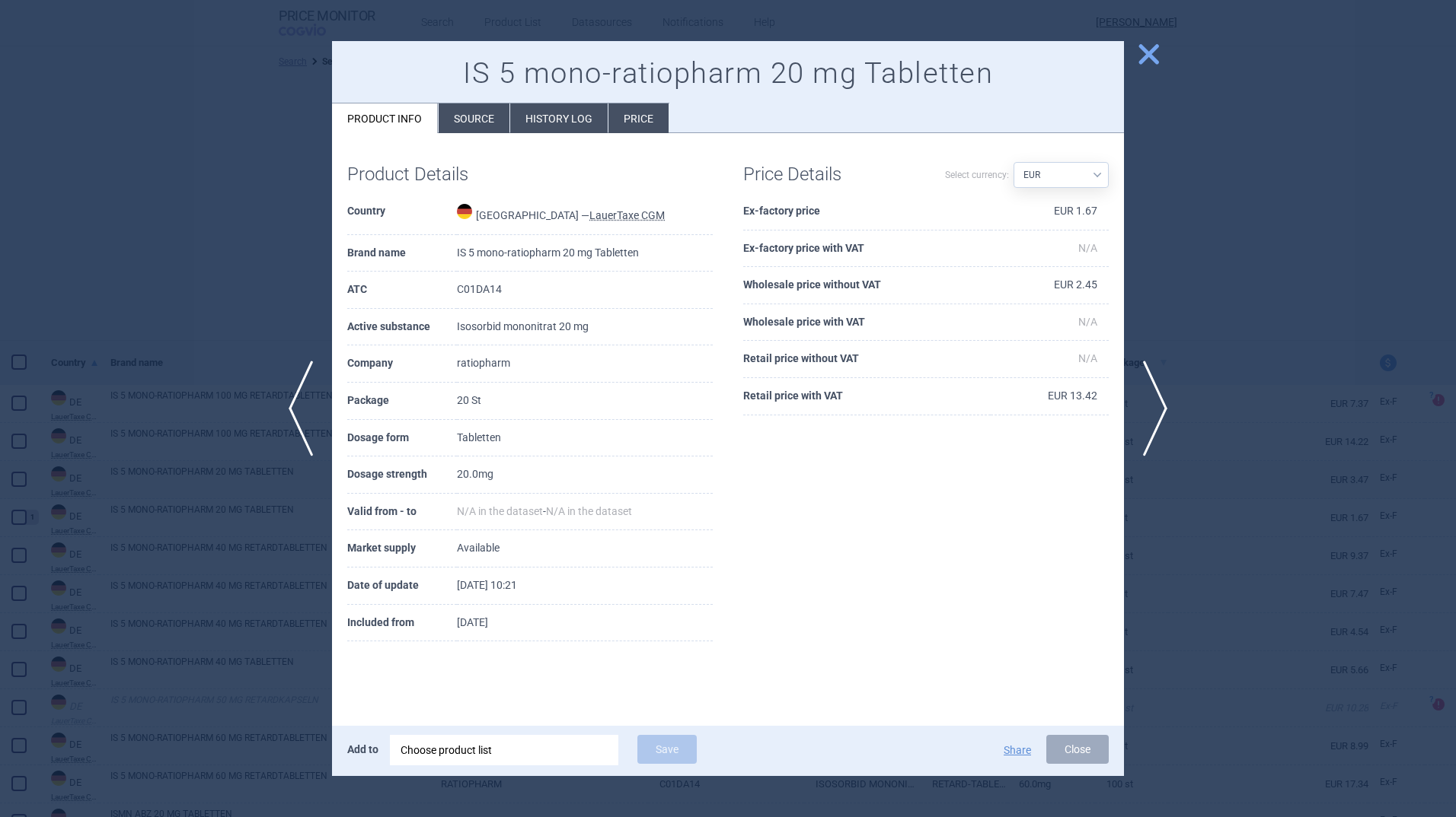
click at [1144, 57] on span "close" at bounding box center [1149, 55] width 27 height 27
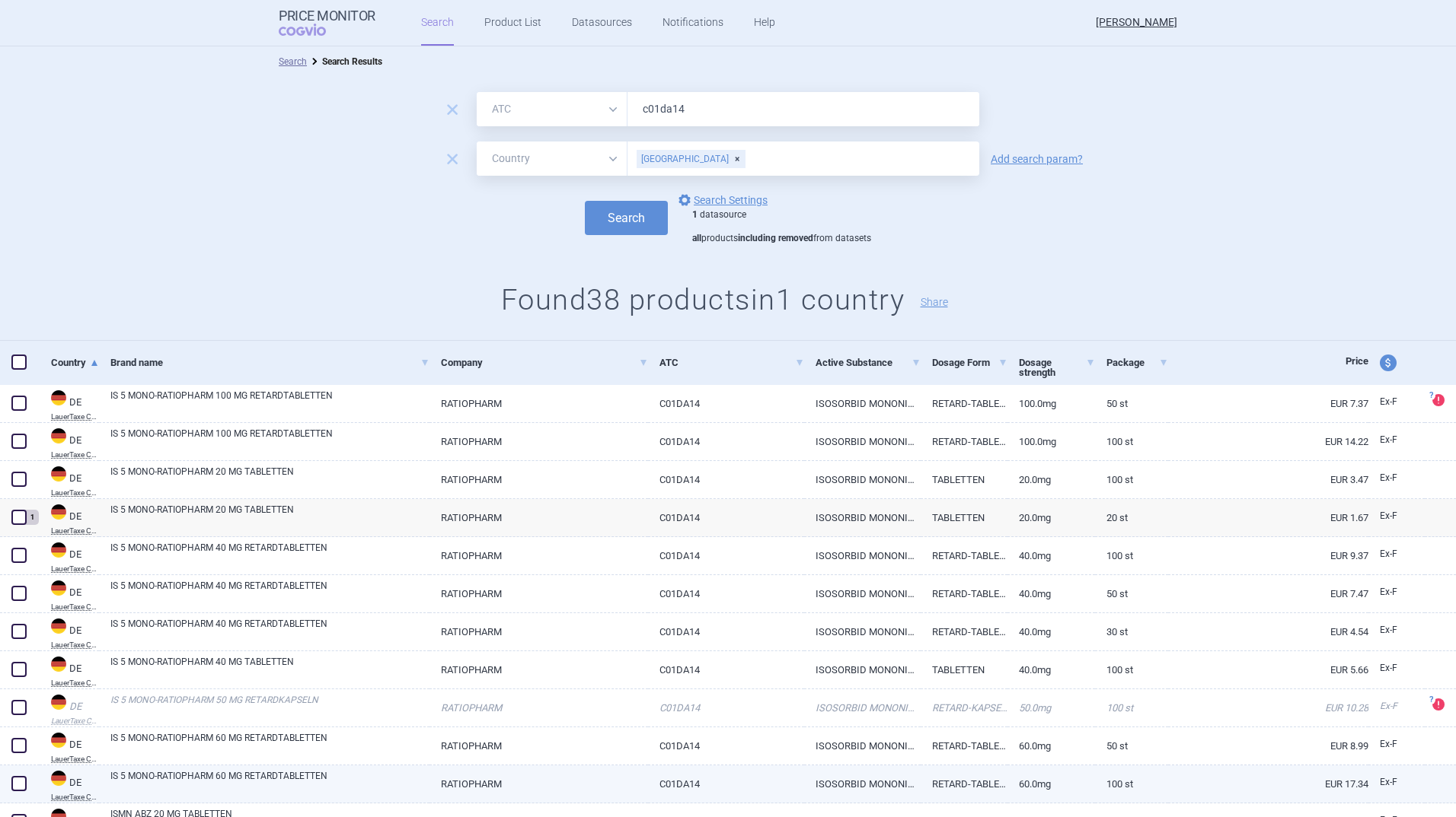
click at [20, 780] on span at bounding box center [19, 784] width 15 height 15
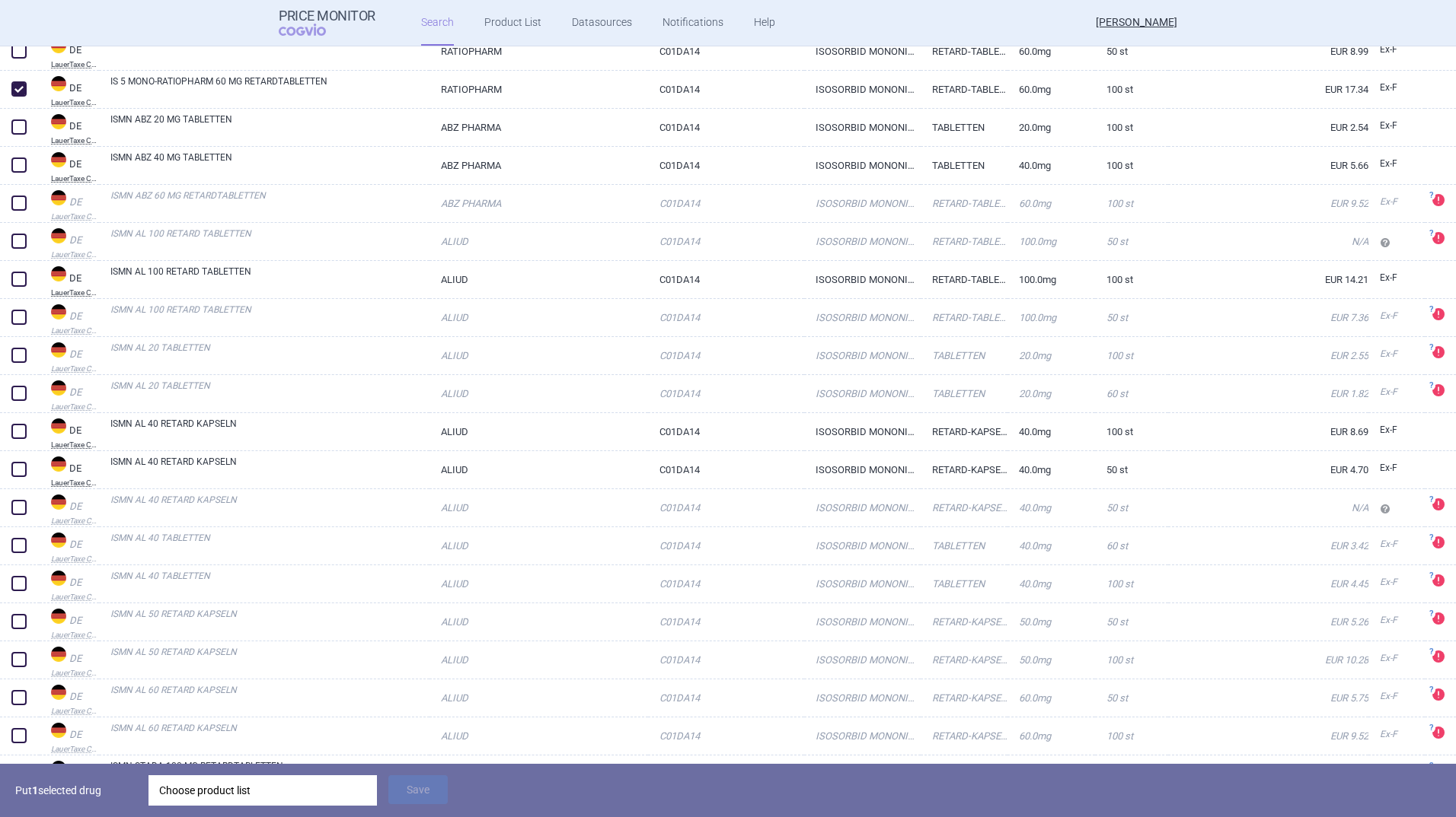
scroll to position [707, 0]
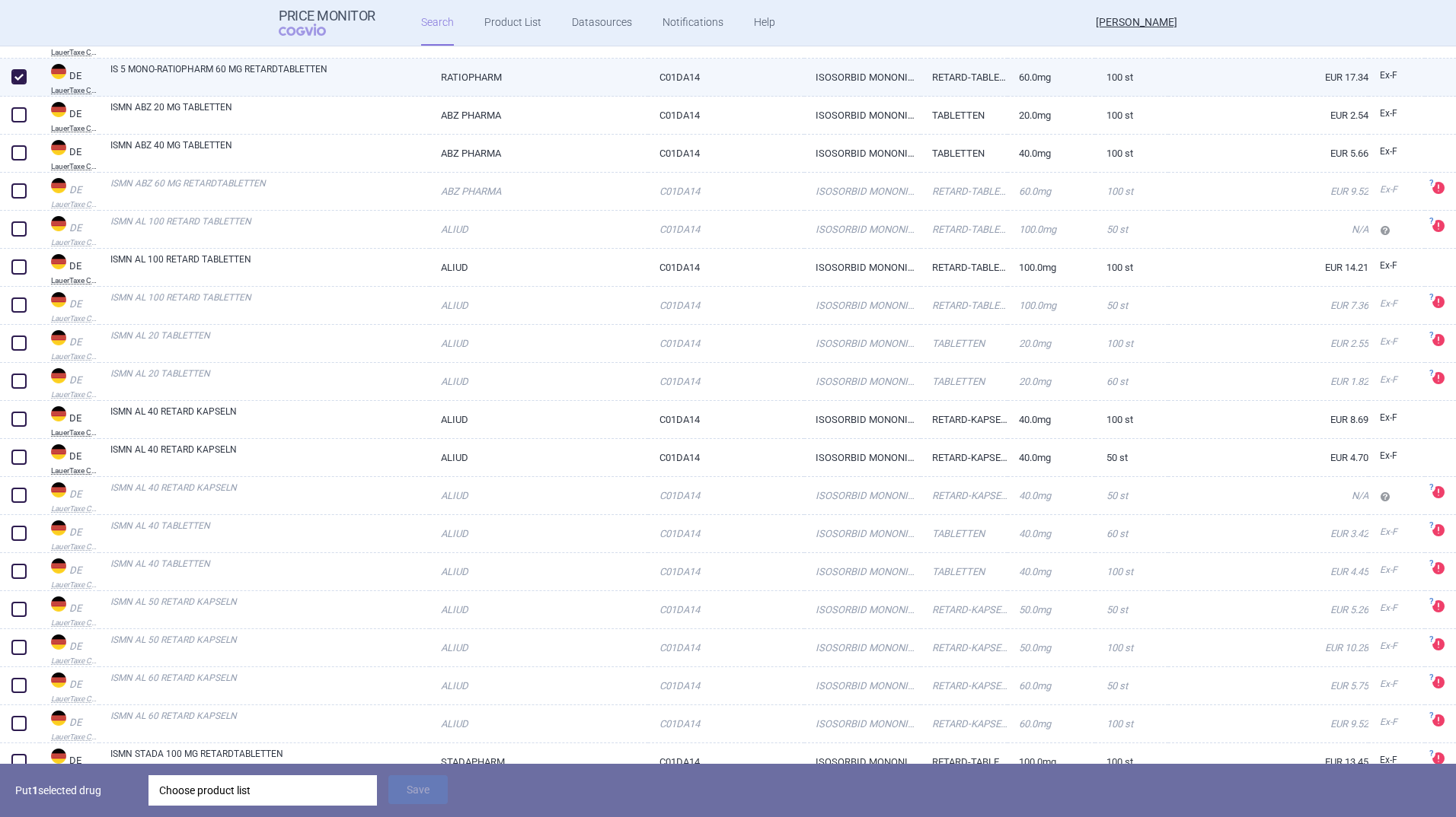
click at [19, 77] on span at bounding box center [19, 77] width 15 height 15
checkbox input "false"
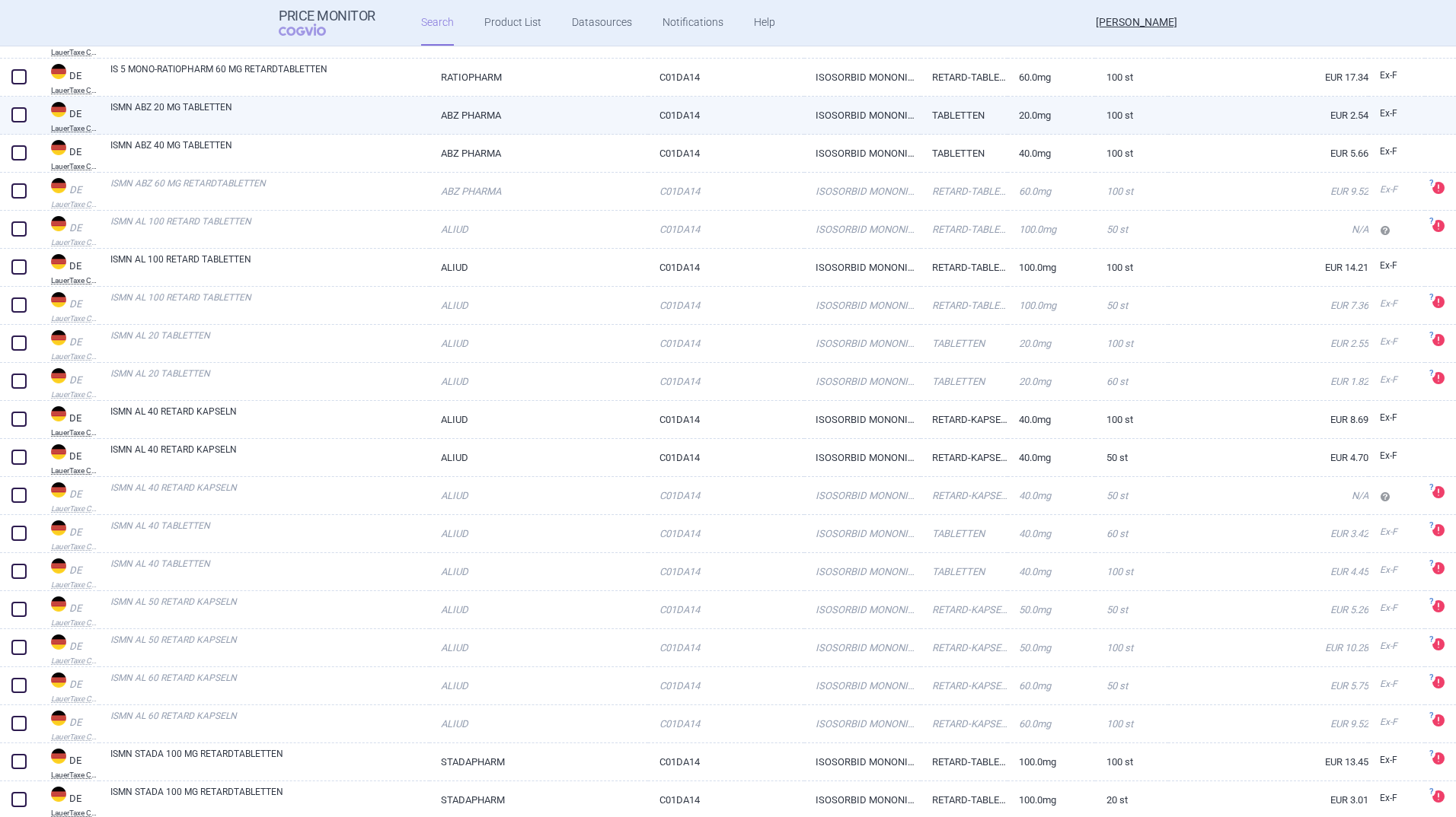
click at [188, 104] on link "ISMN ABZ 20 MG TABLETTEN" at bounding box center [270, 114] width 319 height 28
select select "EUR"
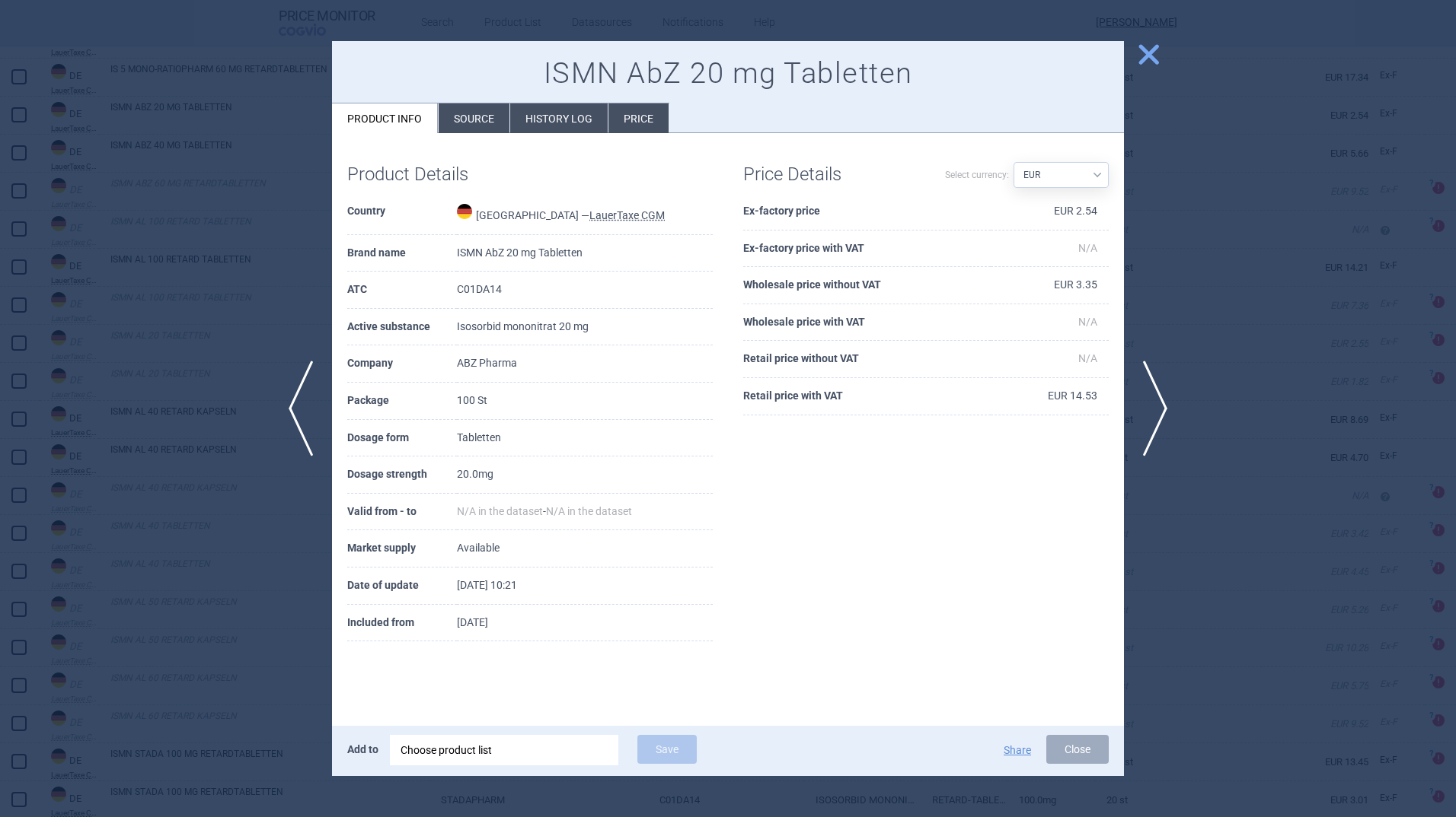
click at [1132, 45] on button "close" at bounding box center [1143, 56] width 38 height 29
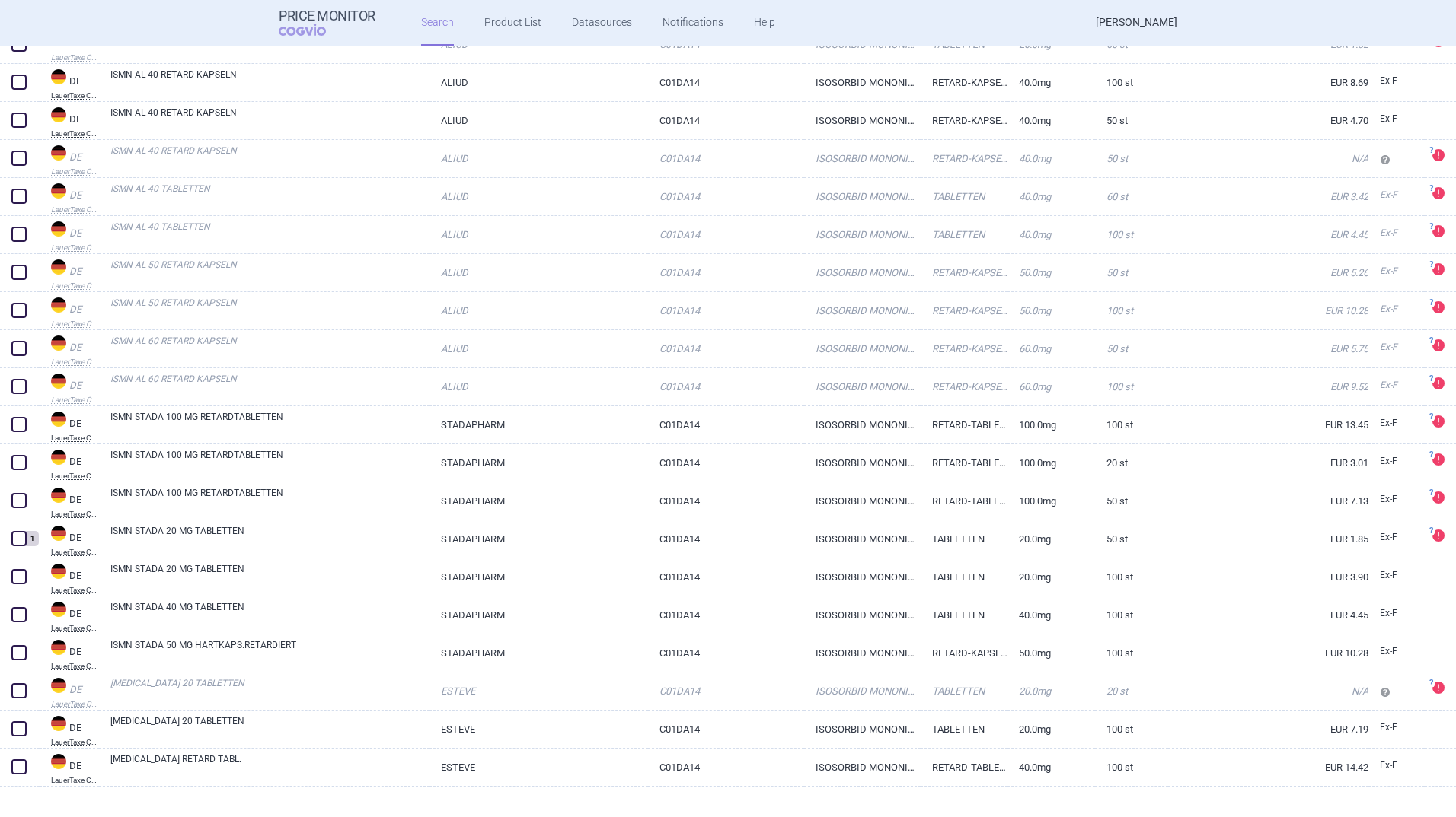
scroll to position [1063, 0]
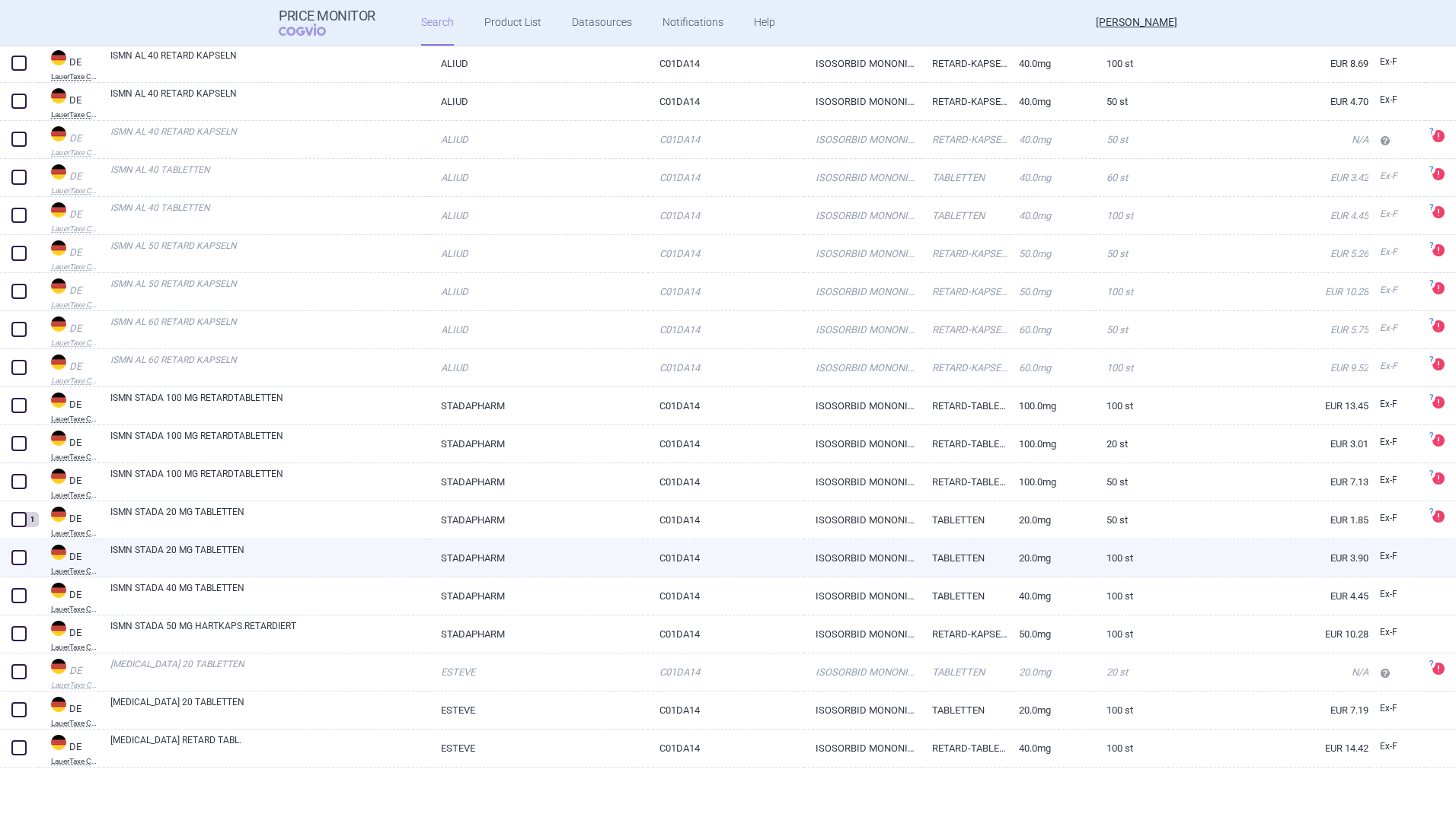
click at [181, 557] on link "ISMN STADA 20 MG TABLETTEN" at bounding box center [270, 557] width 319 height 28
select select "EUR"
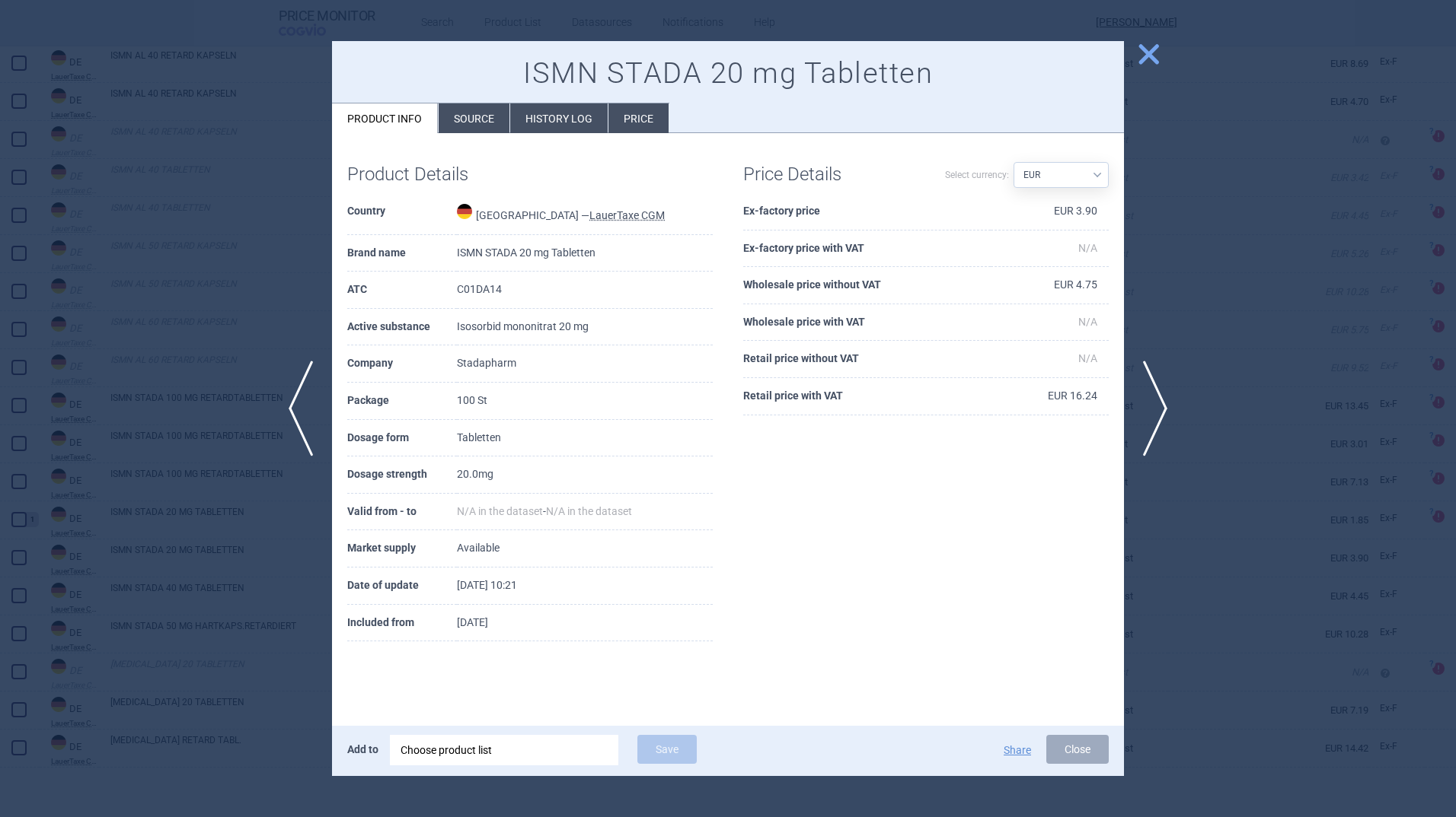
click at [1142, 43] on span "close" at bounding box center [1149, 55] width 27 height 27
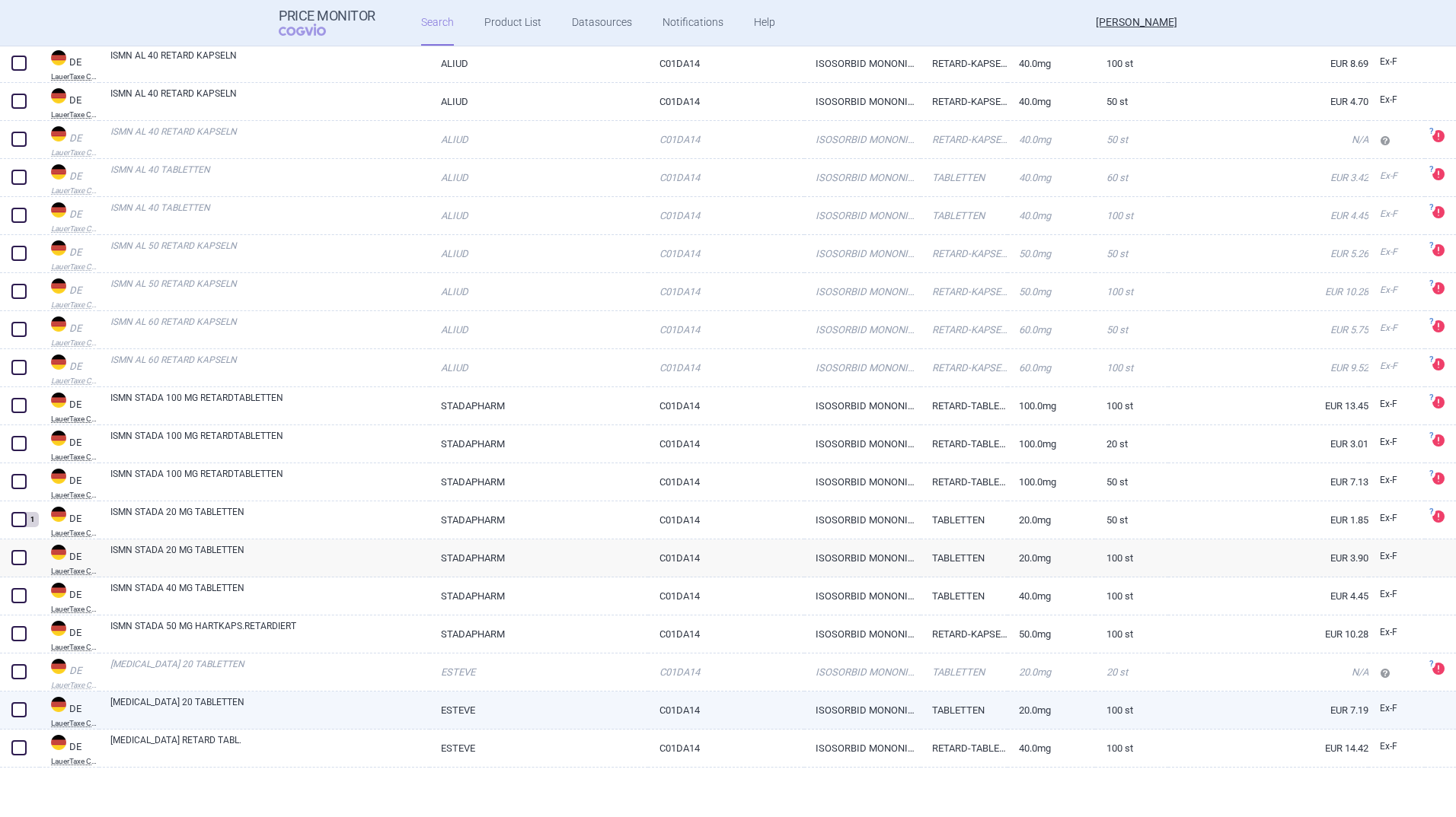
click at [595, 720] on link "ESTEVE" at bounding box center [539, 710] width 218 height 37
select select "EUR"
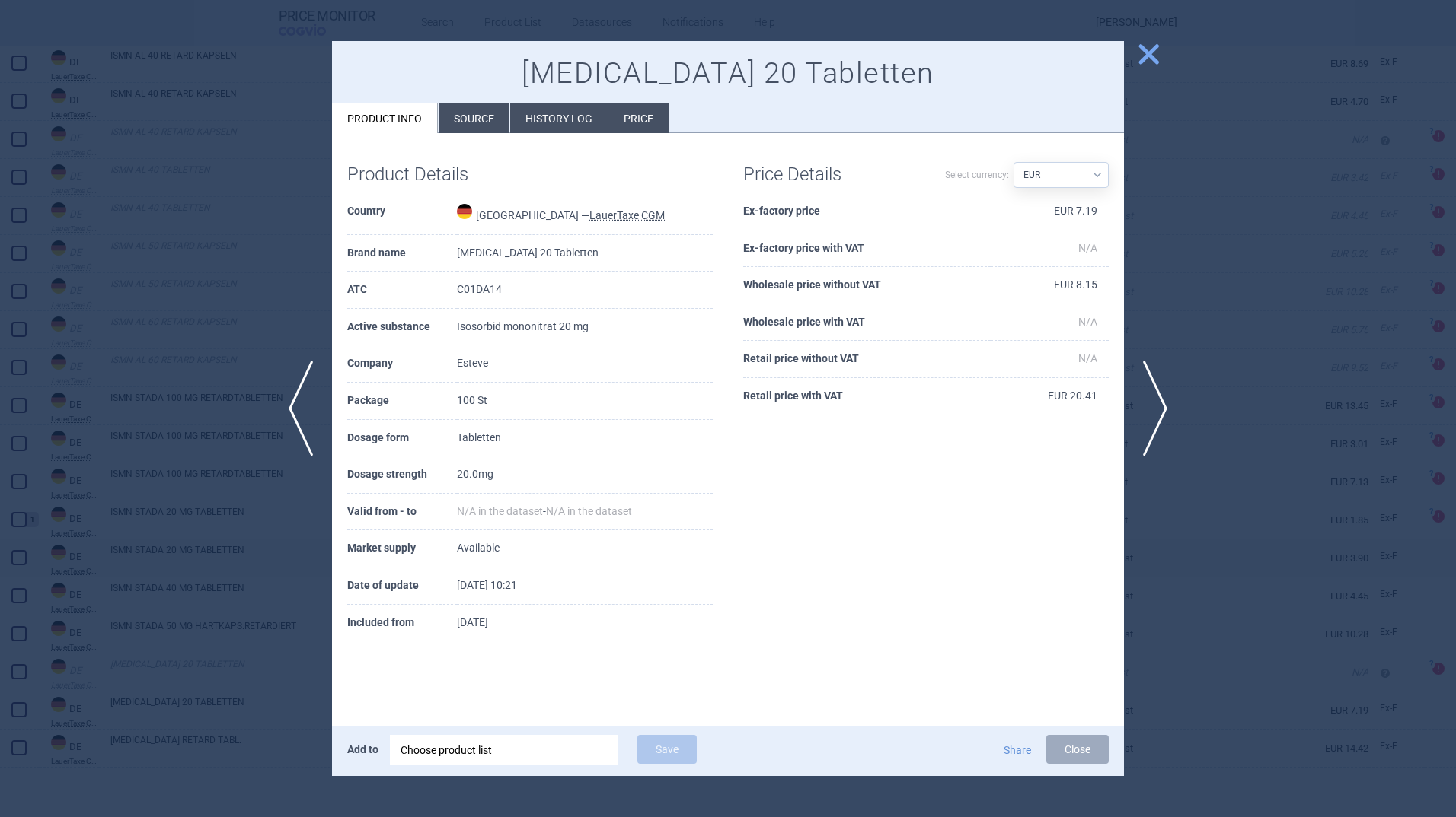
click at [1145, 51] on span "close" at bounding box center [1149, 55] width 27 height 27
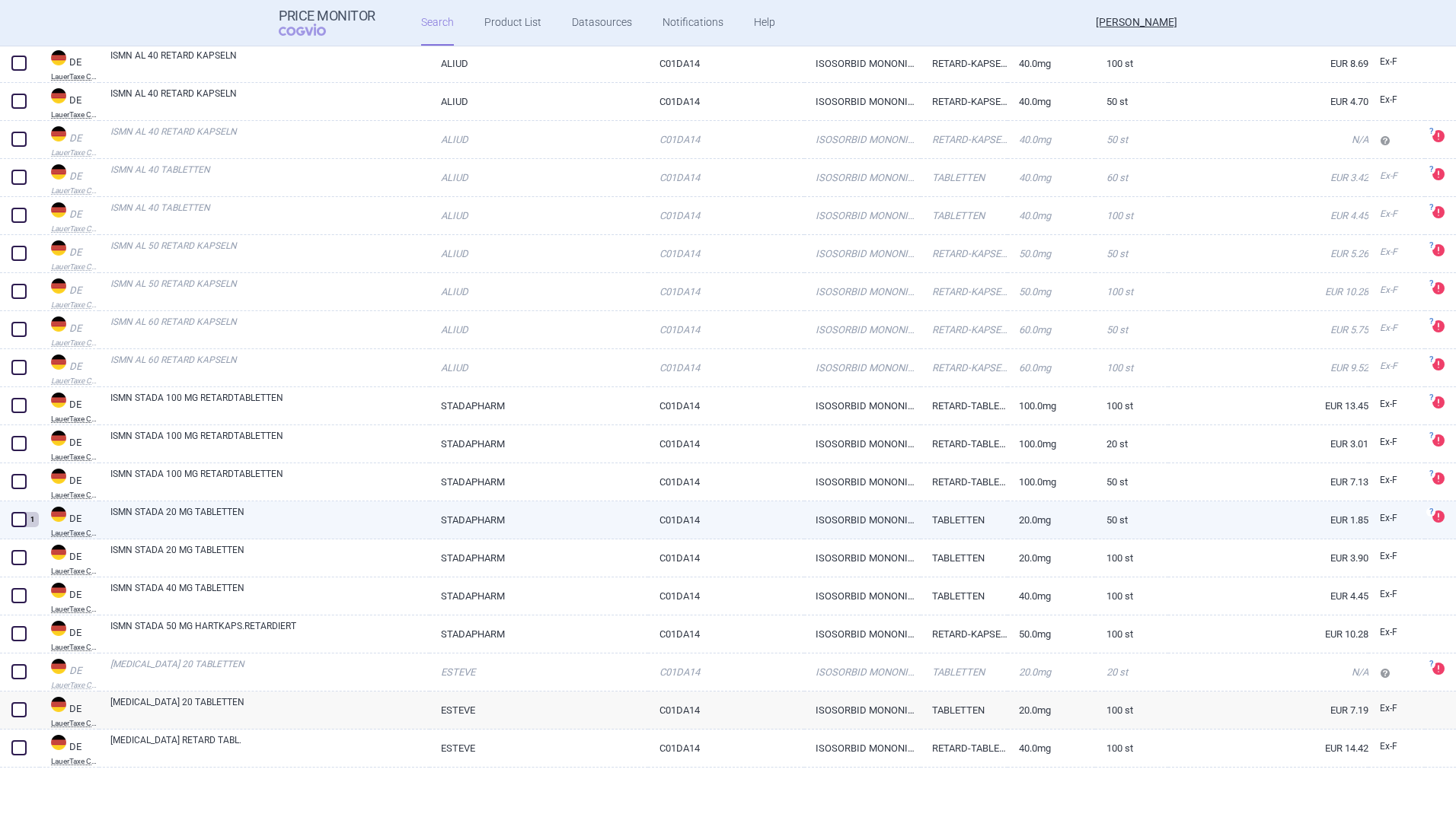
click at [178, 513] on link "ISMN STADA 20 MG TABLETTEN" at bounding box center [270, 519] width 319 height 28
select select "EUR"
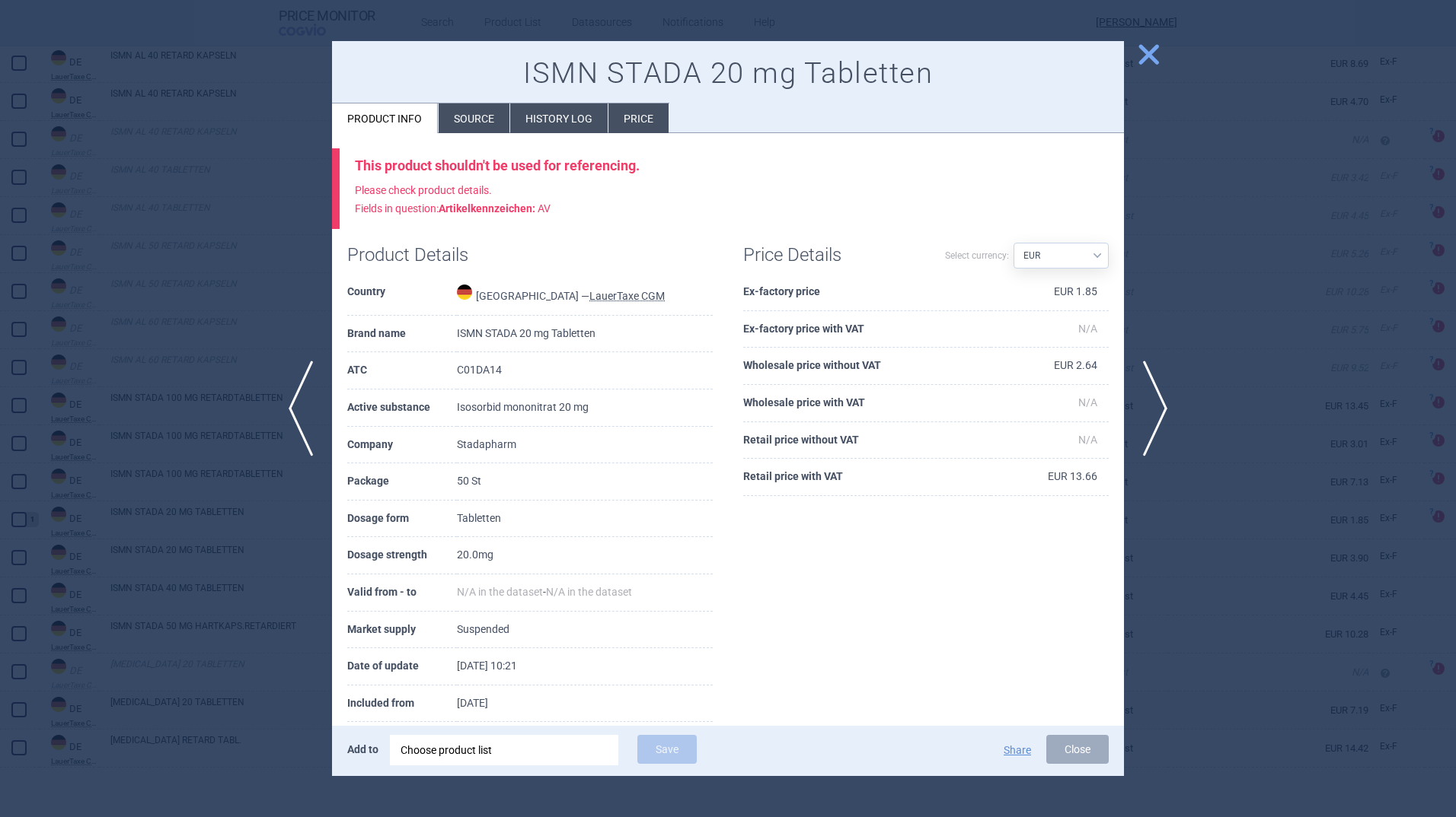
click at [470, 112] on li "Source" at bounding box center [474, 118] width 71 height 30
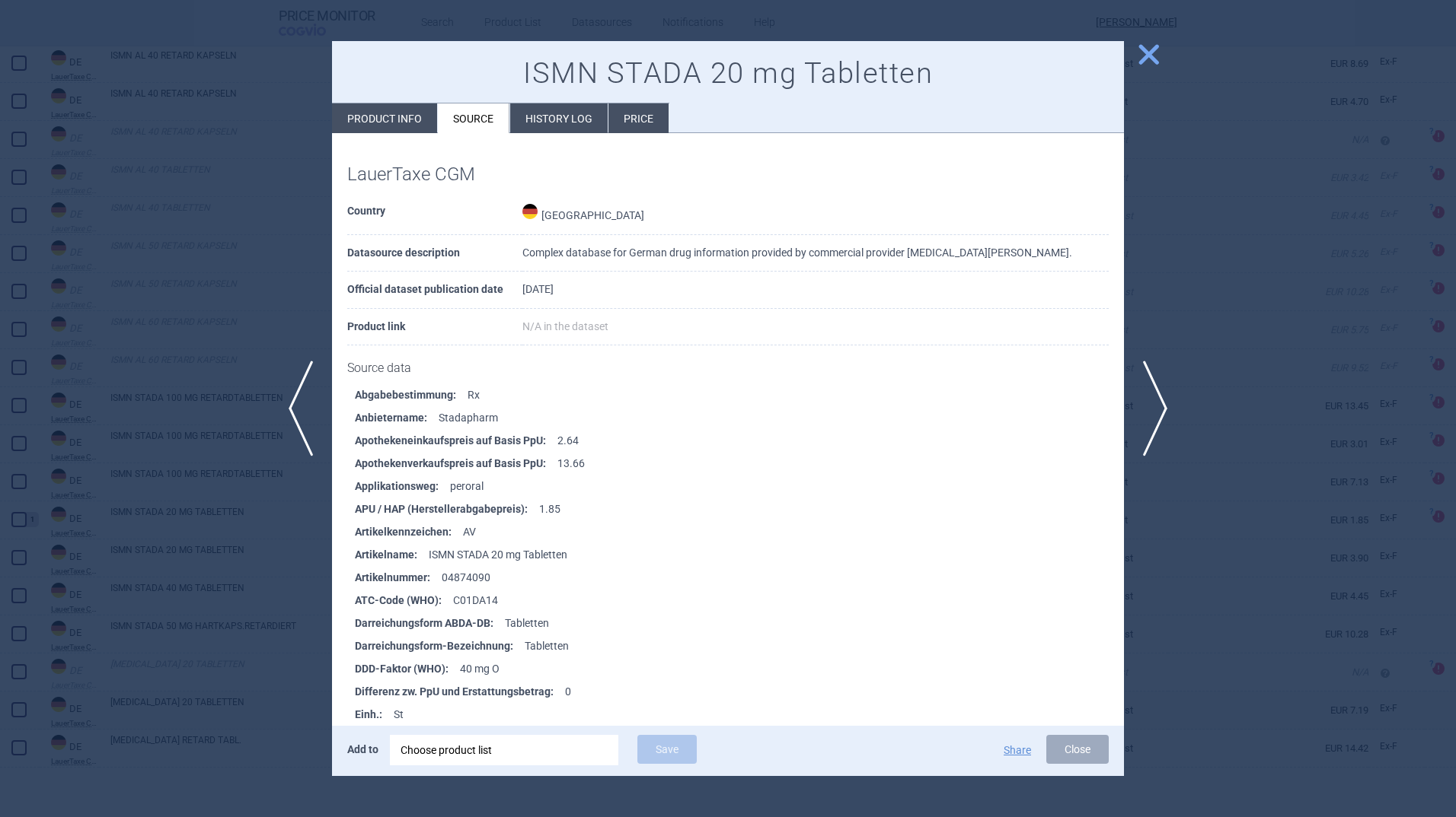
click at [642, 111] on li "Price" at bounding box center [639, 118] width 61 height 30
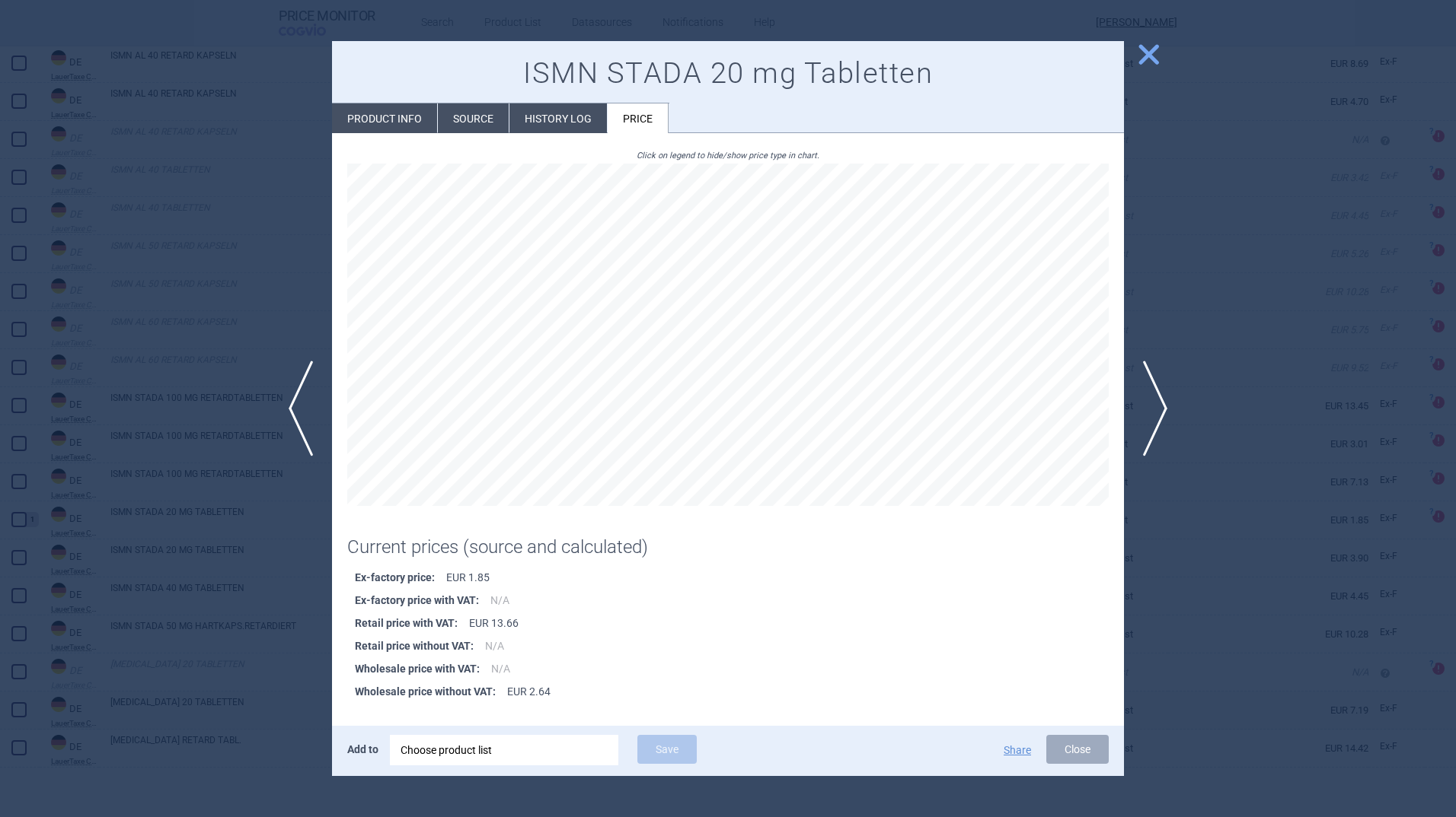
click at [574, 118] on li "History log" at bounding box center [558, 118] width 97 height 30
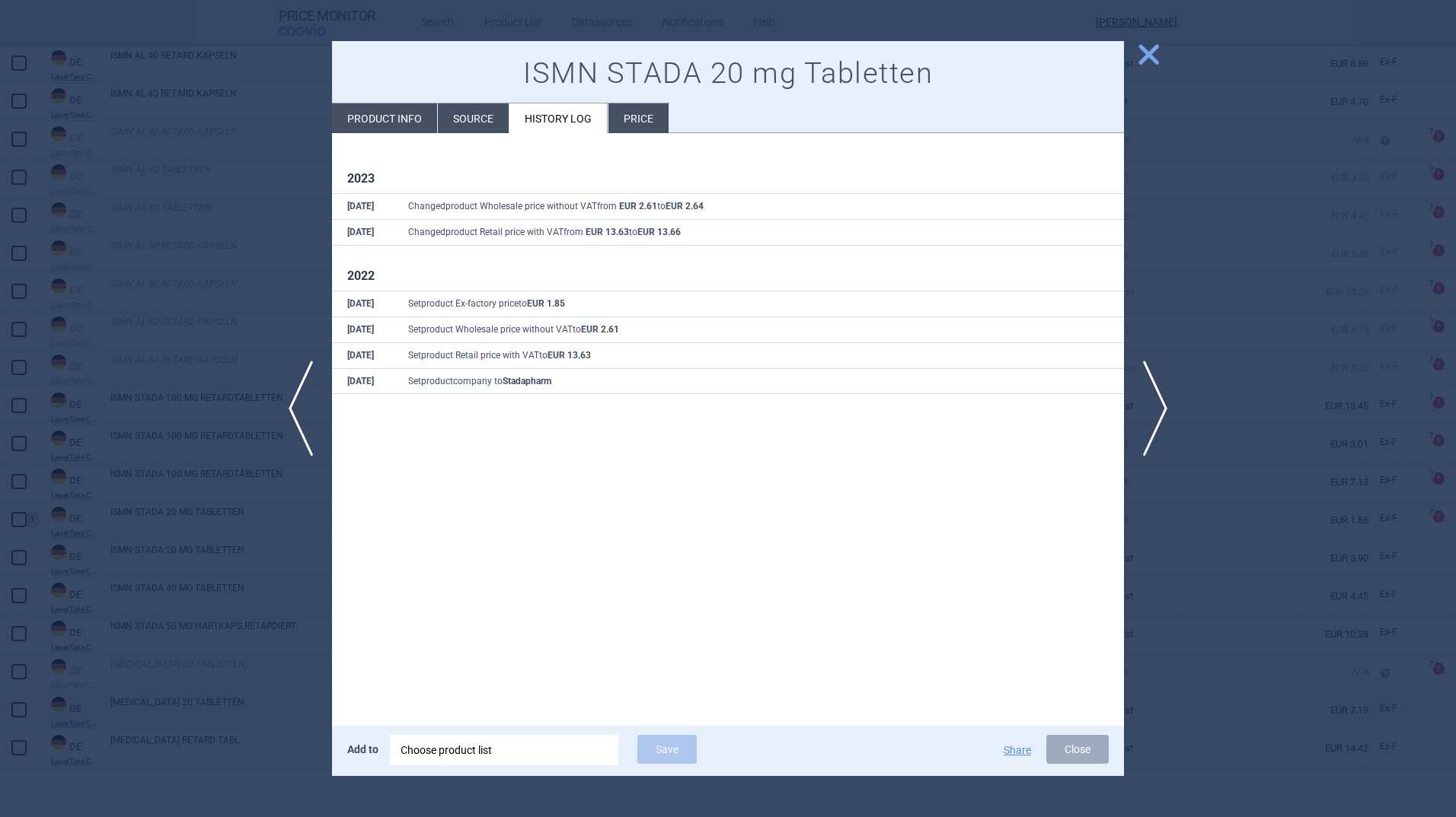
click at [473, 110] on li "Source" at bounding box center [473, 118] width 71 height 30
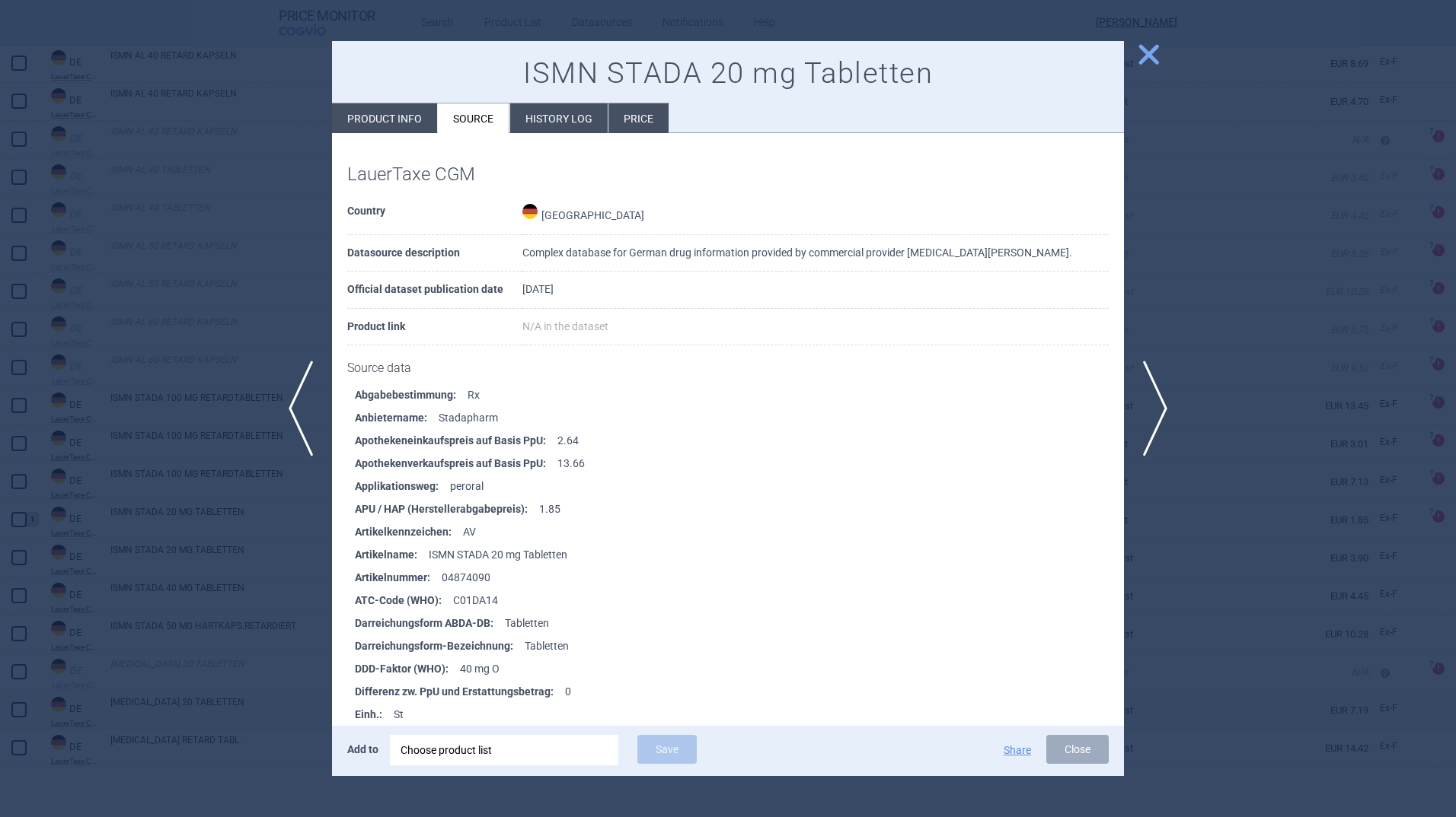
click at [361, 114] on li "Product info" at bounding box center [384, 118] width 105 height 30
select select "EUR"
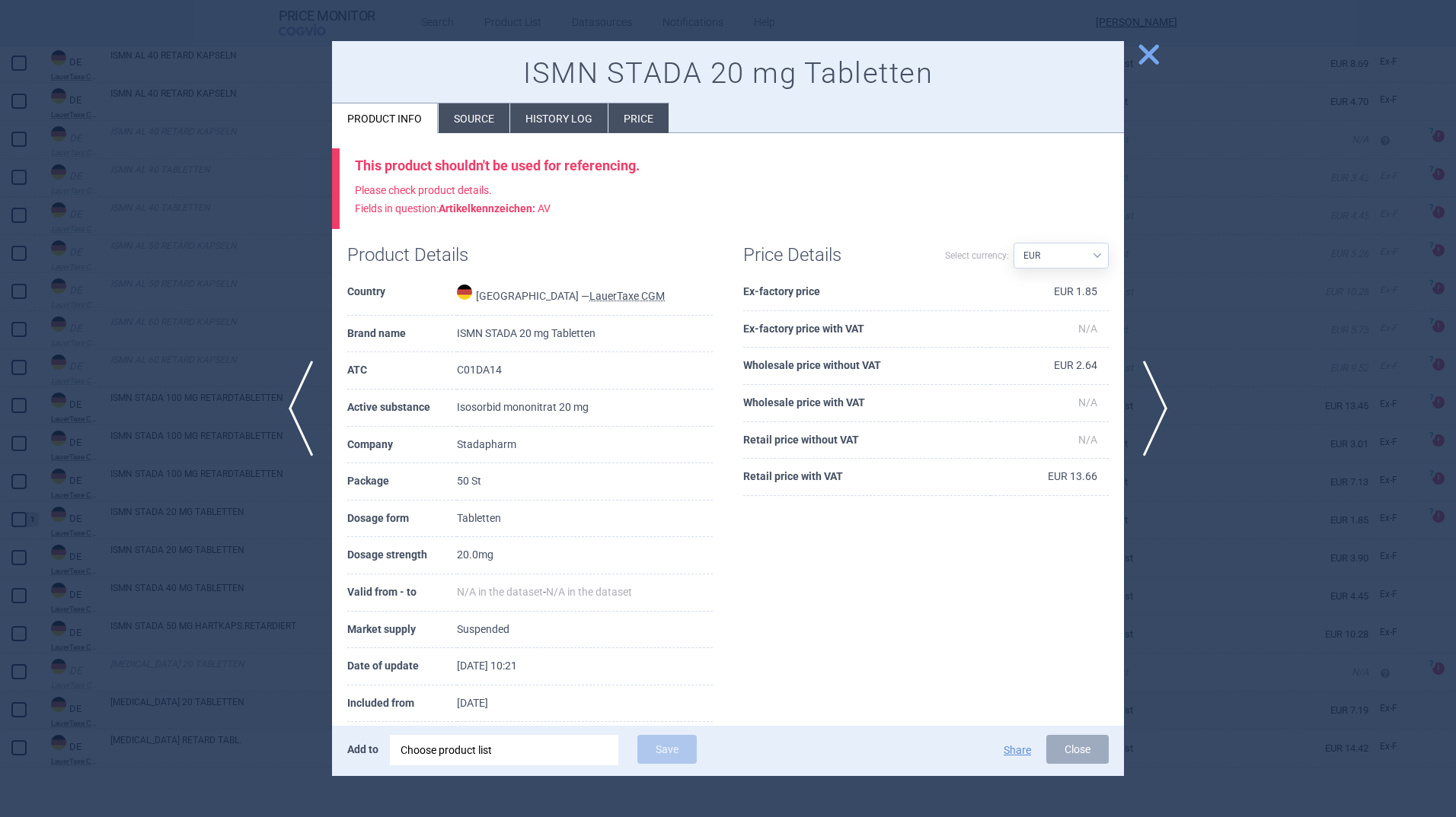
click at [489, 117] on li "Source" at bounding box center [474, 118] width 71 height 30
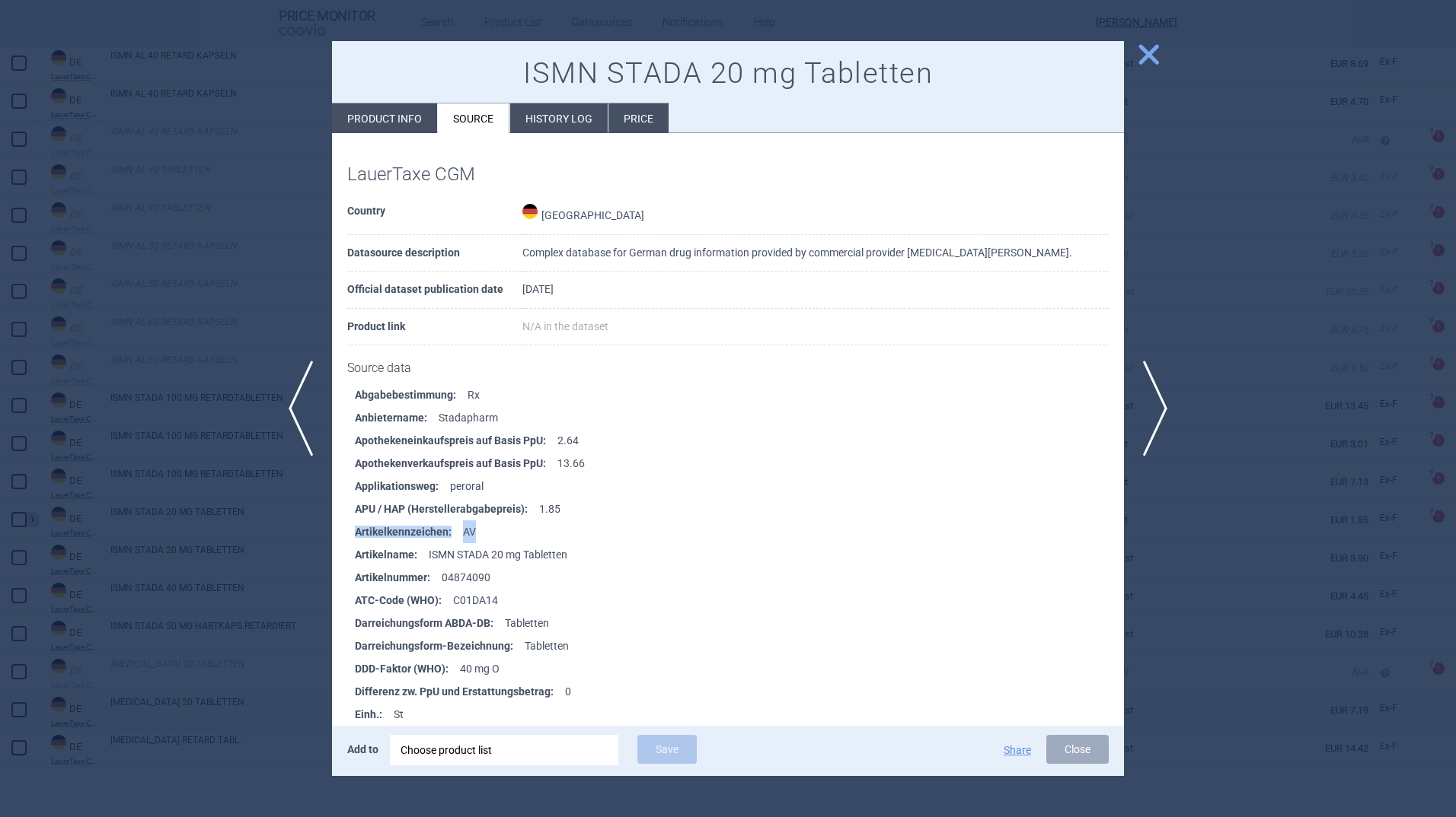
drag, startPoint x: 479, startPoint y: 532, endPoint x: 353, endPoint y: 532, distance: 126.0
click at [353, 532] on ul "Abgabebestimmung : Rx Anbietername : Stadapharm Apothekeneinkaufspreis auf Basi…" at bounding box center [736, 805] width 777 height 845
click at [400, 112] on li "Product info" at bounding box center [384, 118] width 105 height 30
select select "EUR"
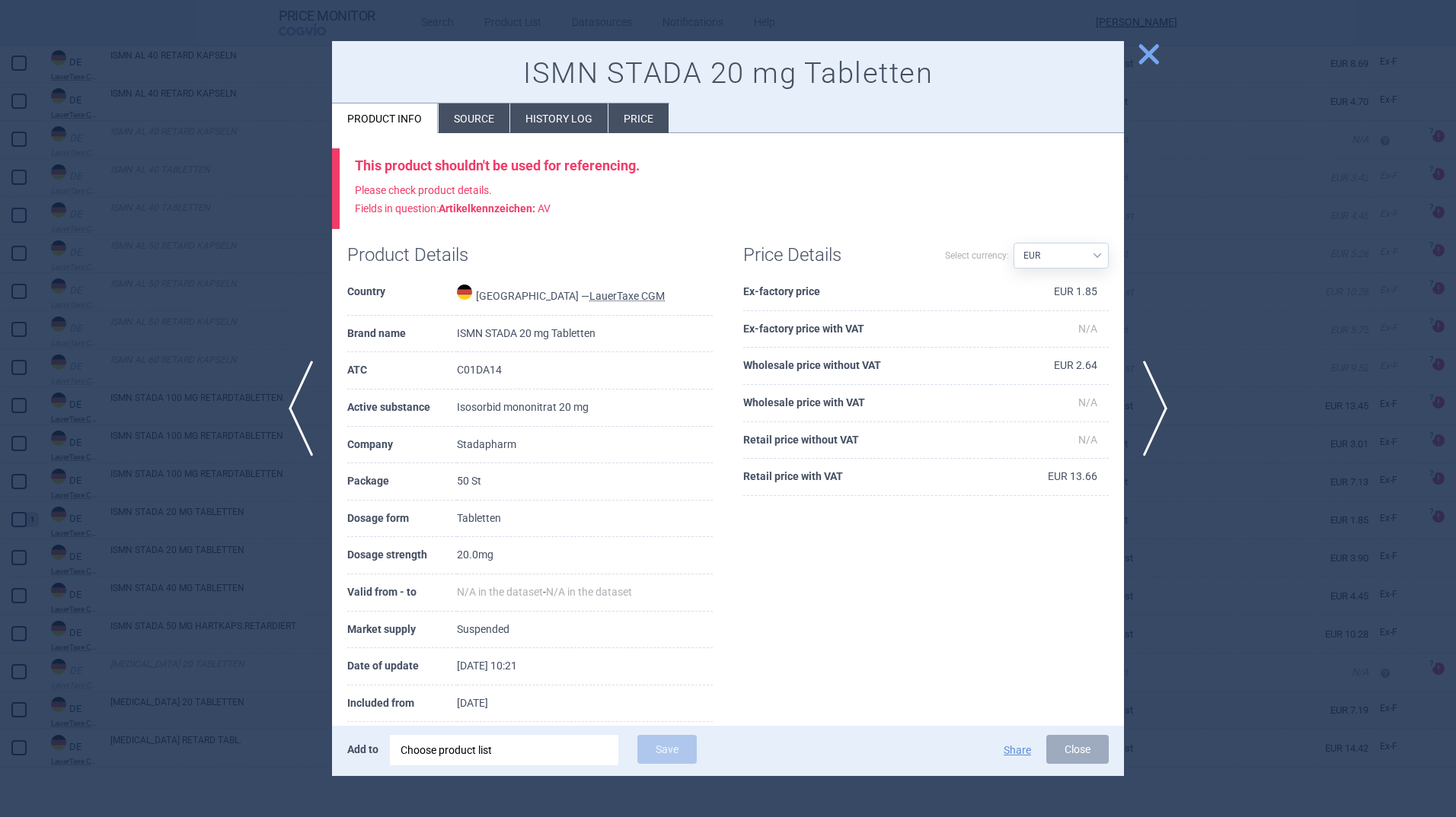
click at [1147, 46] on span "close" at bounding box center [1149, 55] width 27 height 27
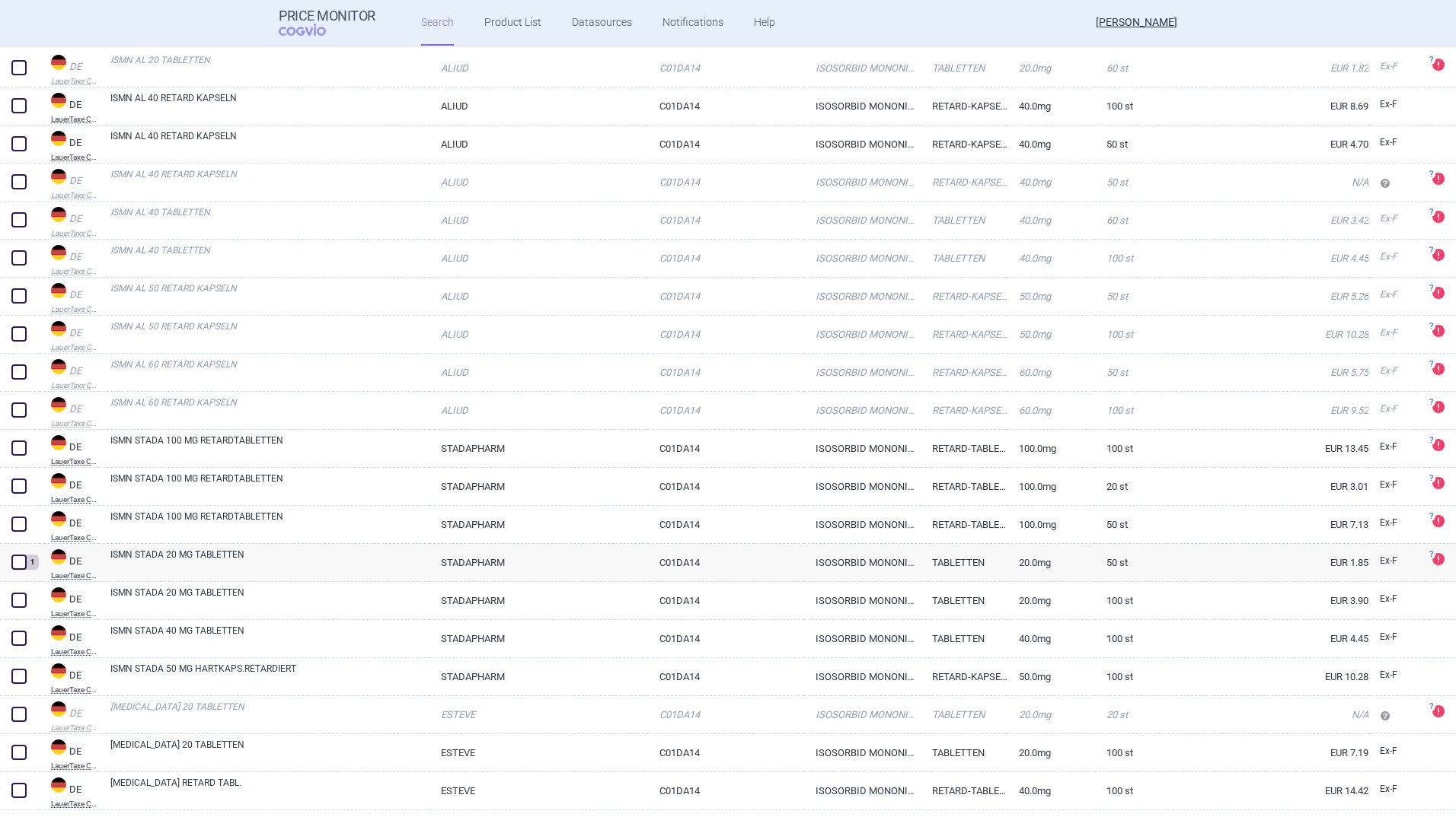
scroll to position [1063, 0]
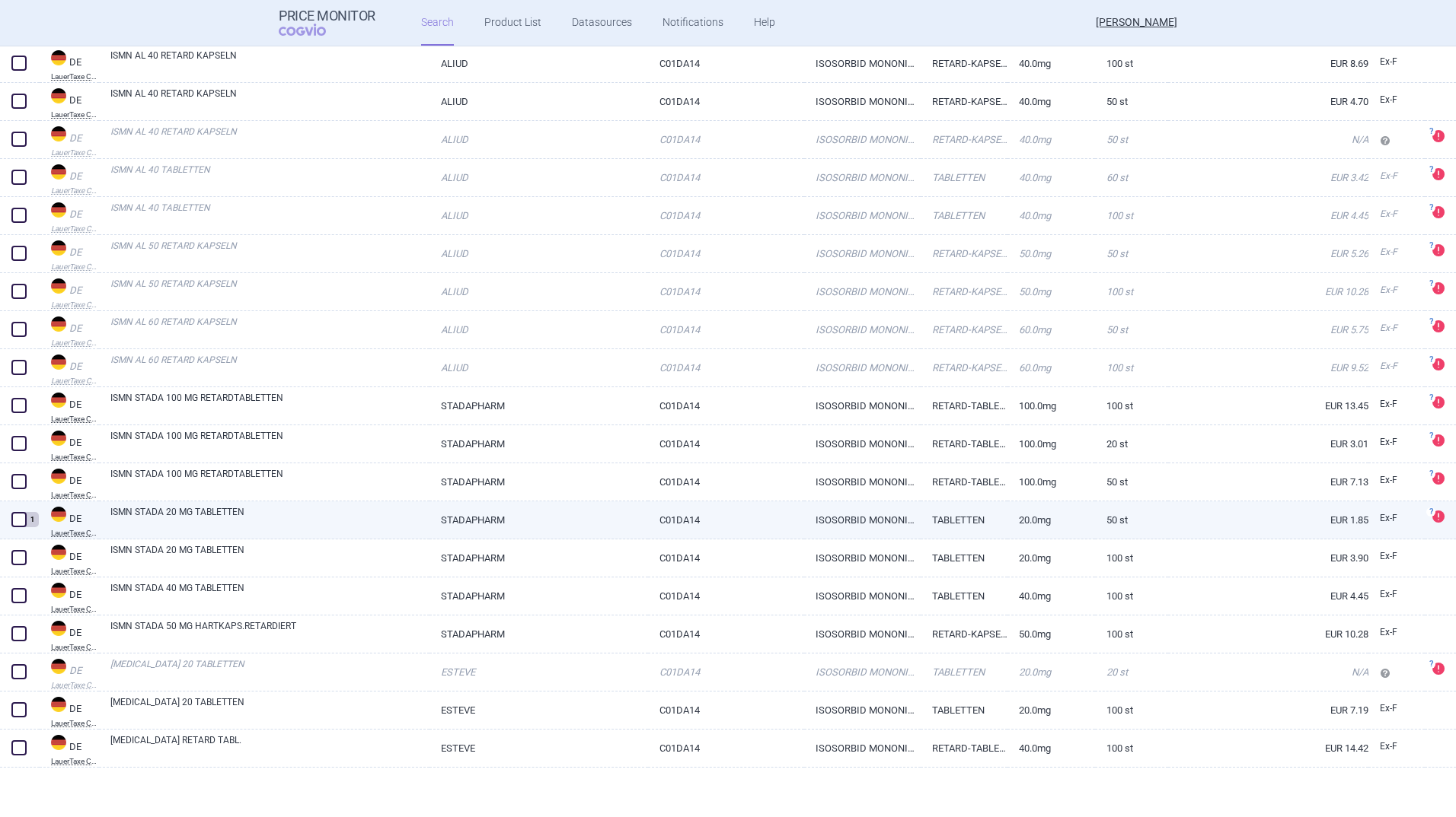
click at [193, 513] on link "ISMN STADA 20 MG TABLETTEN" at bounding box center [270, 519] width 319 height 28
select select "EUR"
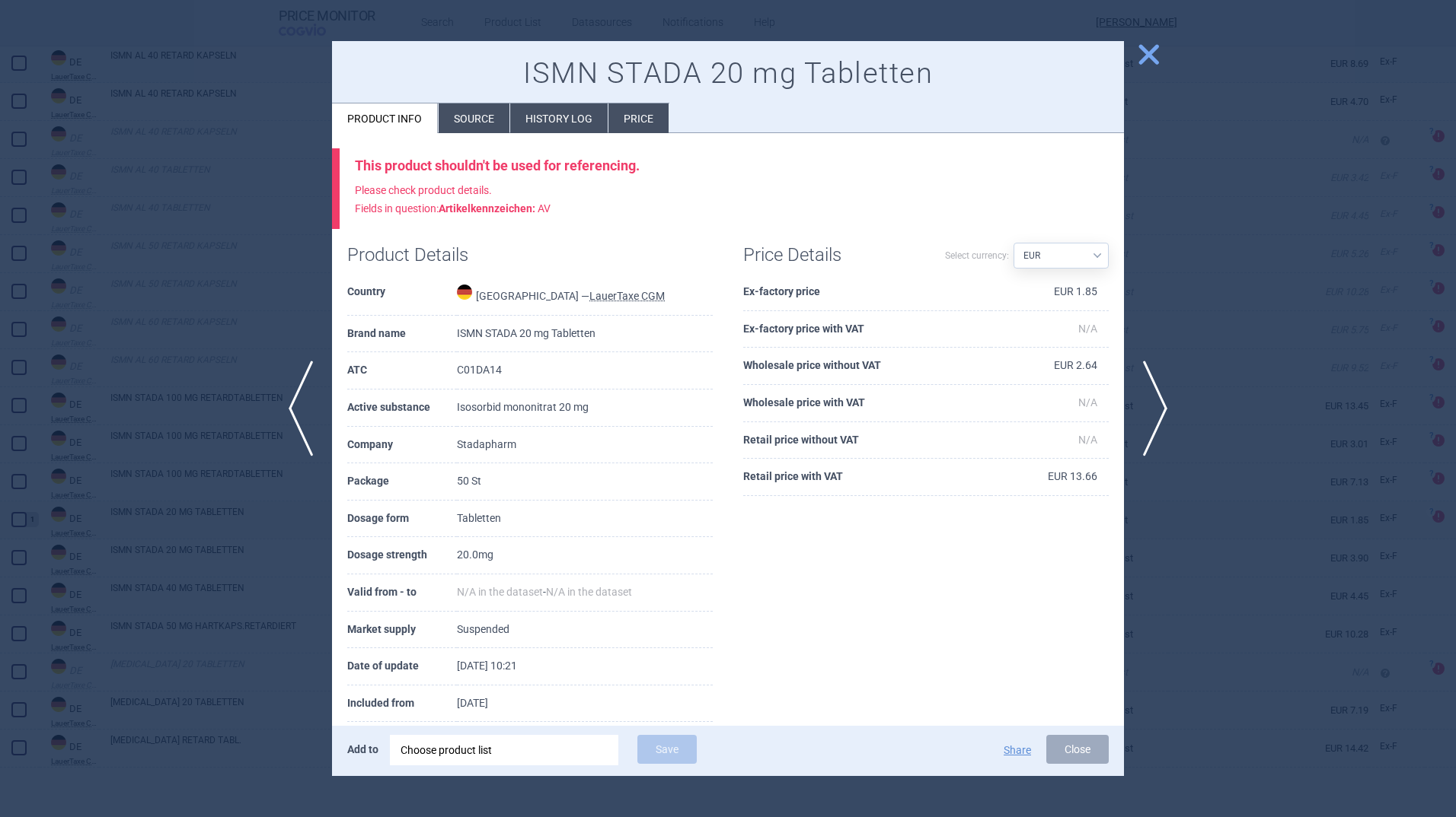
drag, startPoint x: 1152, startPoint y: 50, endPoint x: 1132, endPoint y: 52, distance: 20.1
click at [1152, 50] on span "close" at bounding box center [1149, 55] width 27 height 27
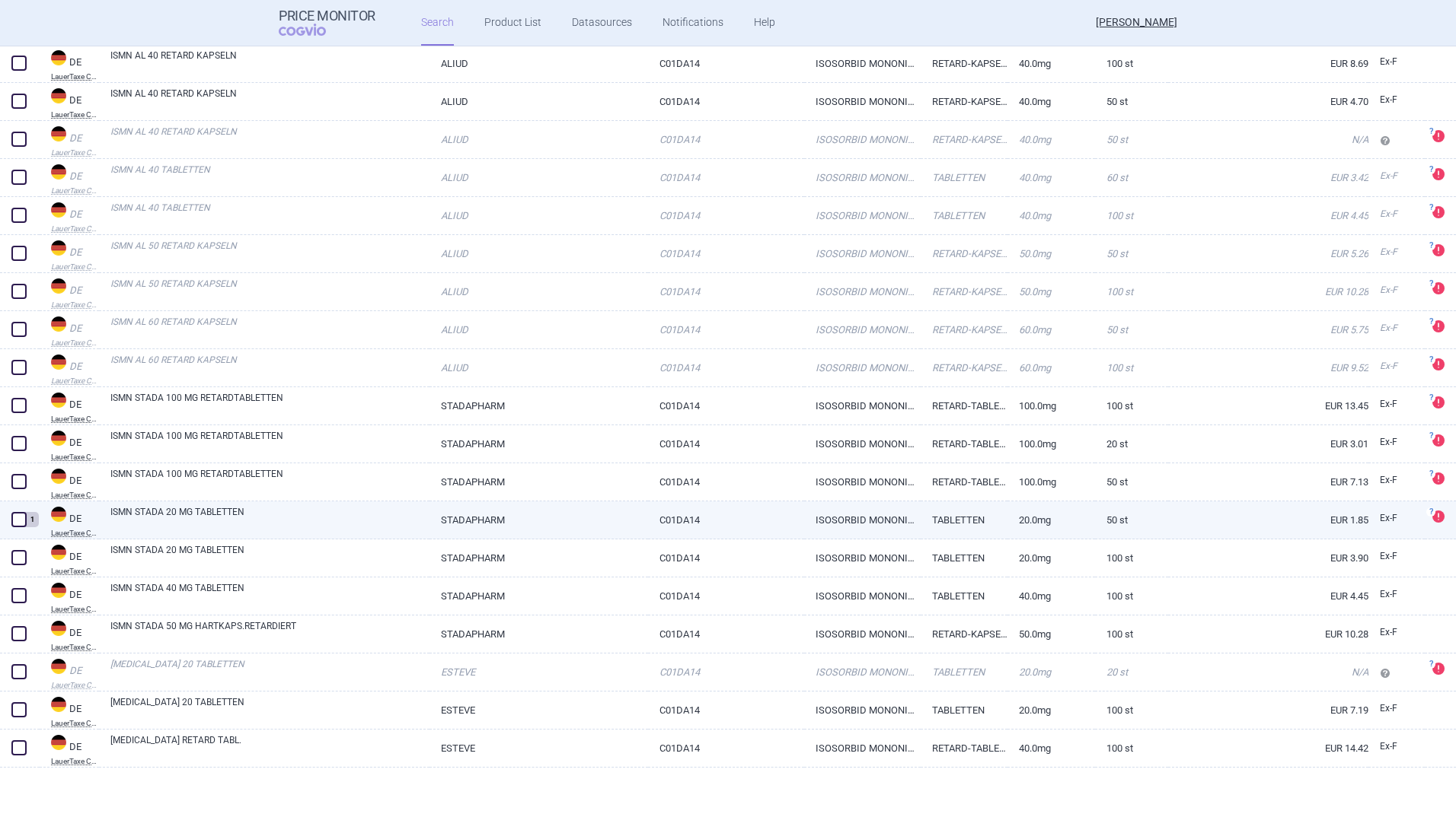
click at [180, 516] on link "ISMN STADA 20 MG TABLETTEN" at bounding box center [270, 519] width 319 height 28
select select "EUR"
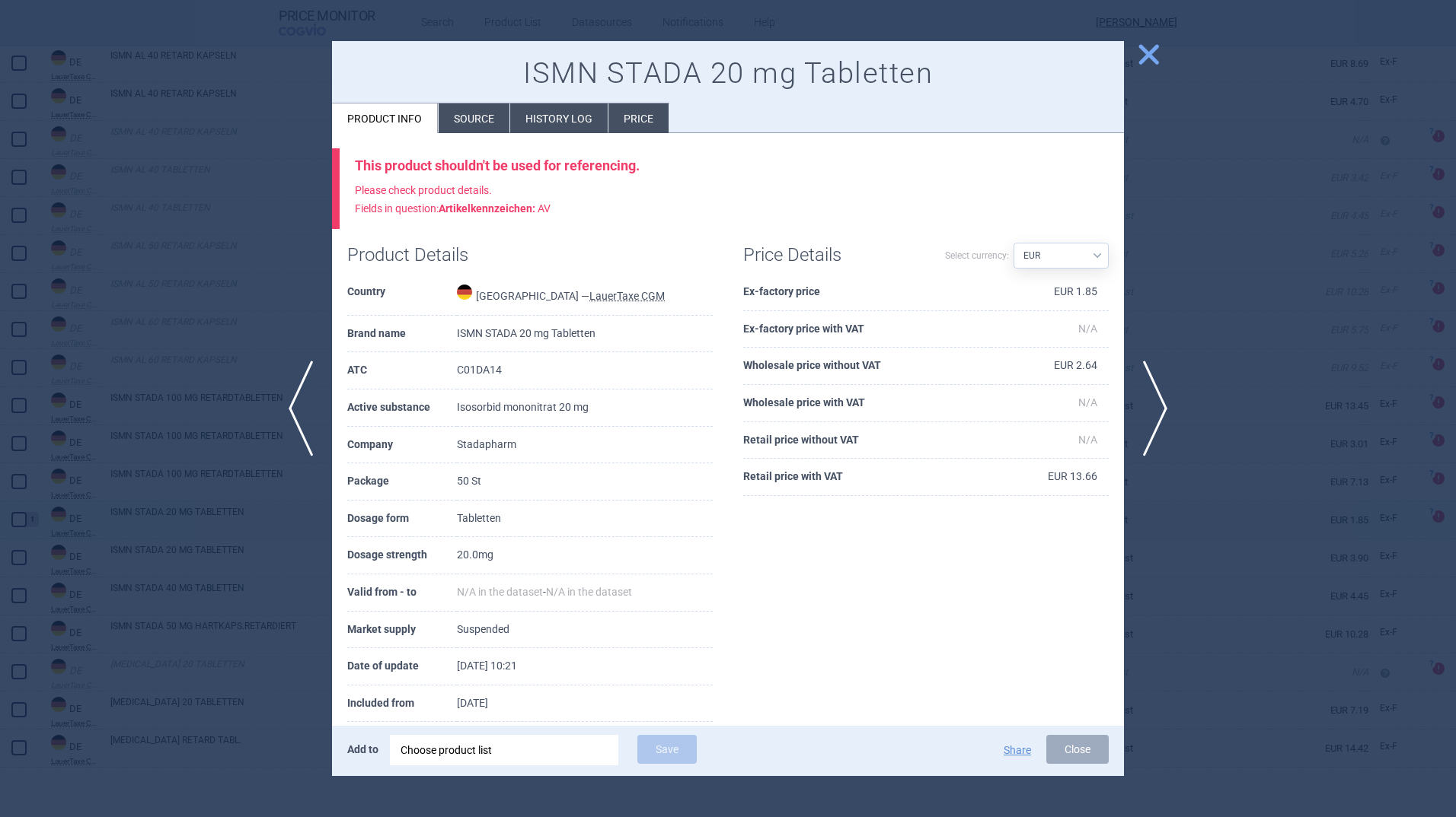
click at [180, 516] on div at bounding box center [728, 408] width 1456 height 817
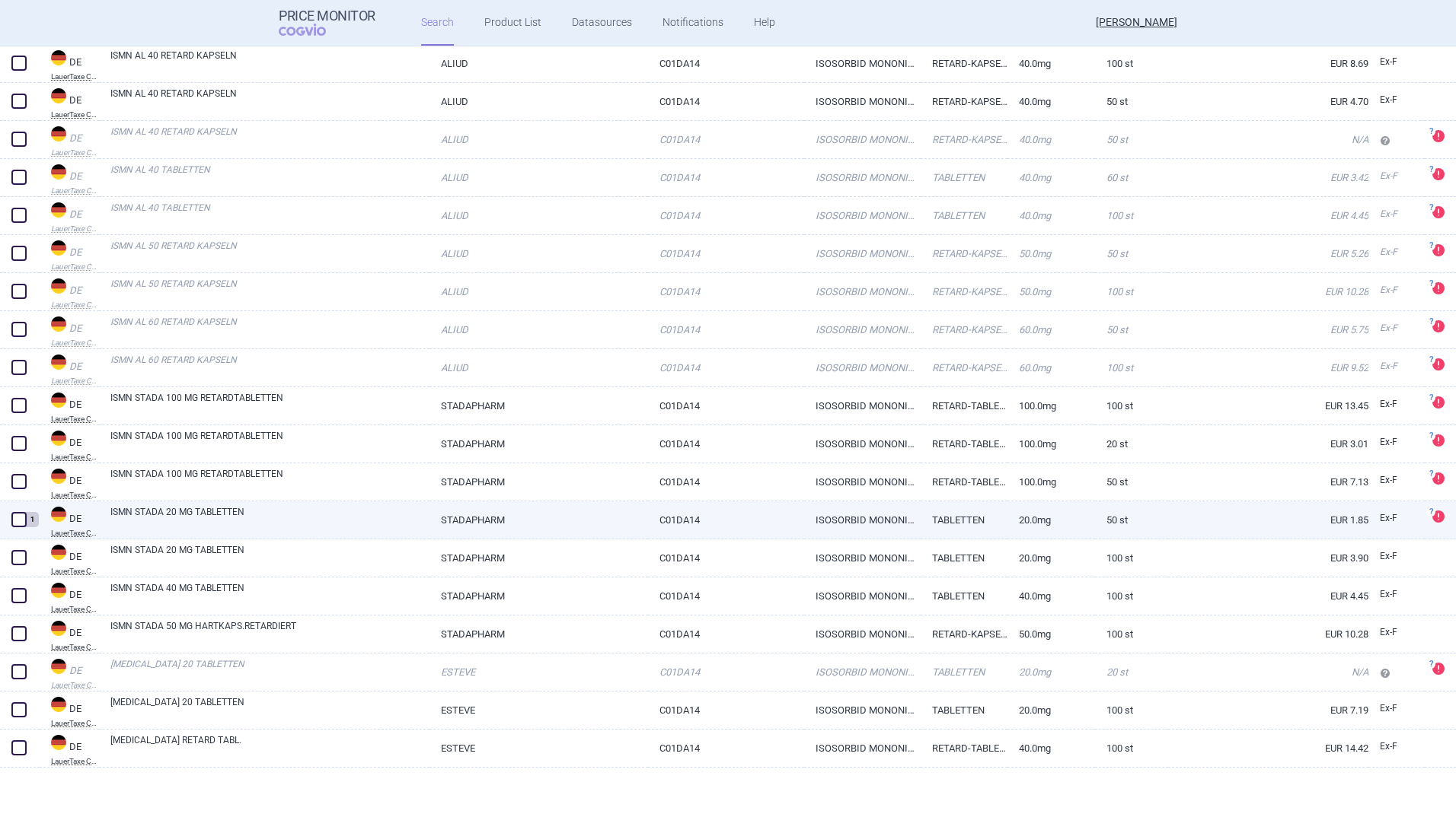
click at [180, 516] on link "ISMN STADA 20 MG TABLETTEN" at bounding box center [270, 519] width 319 height 28
select select "EUR"
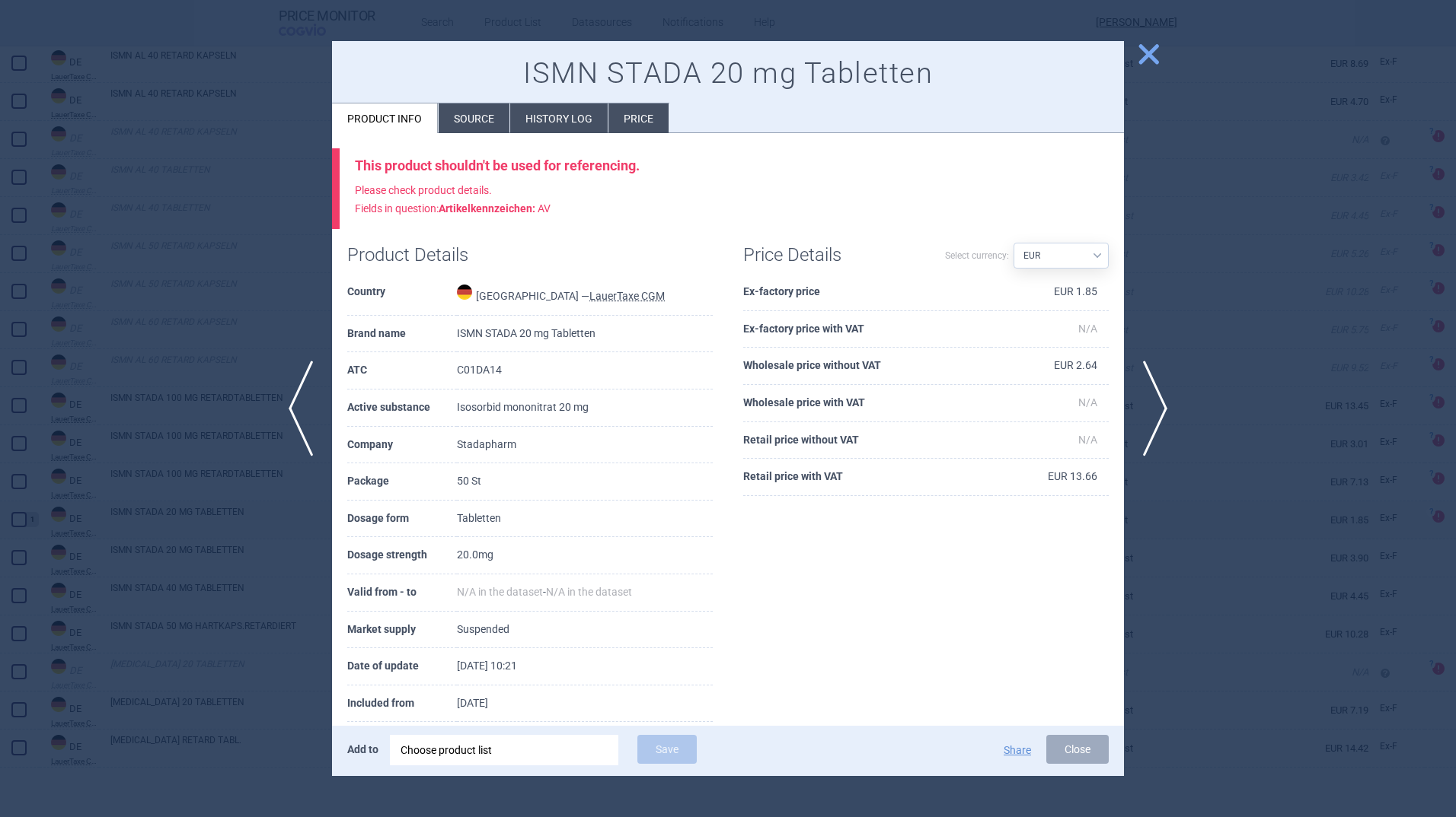
click at [1153, 49] on span "close" at bounding box center [1149, 55] width 27 height 27
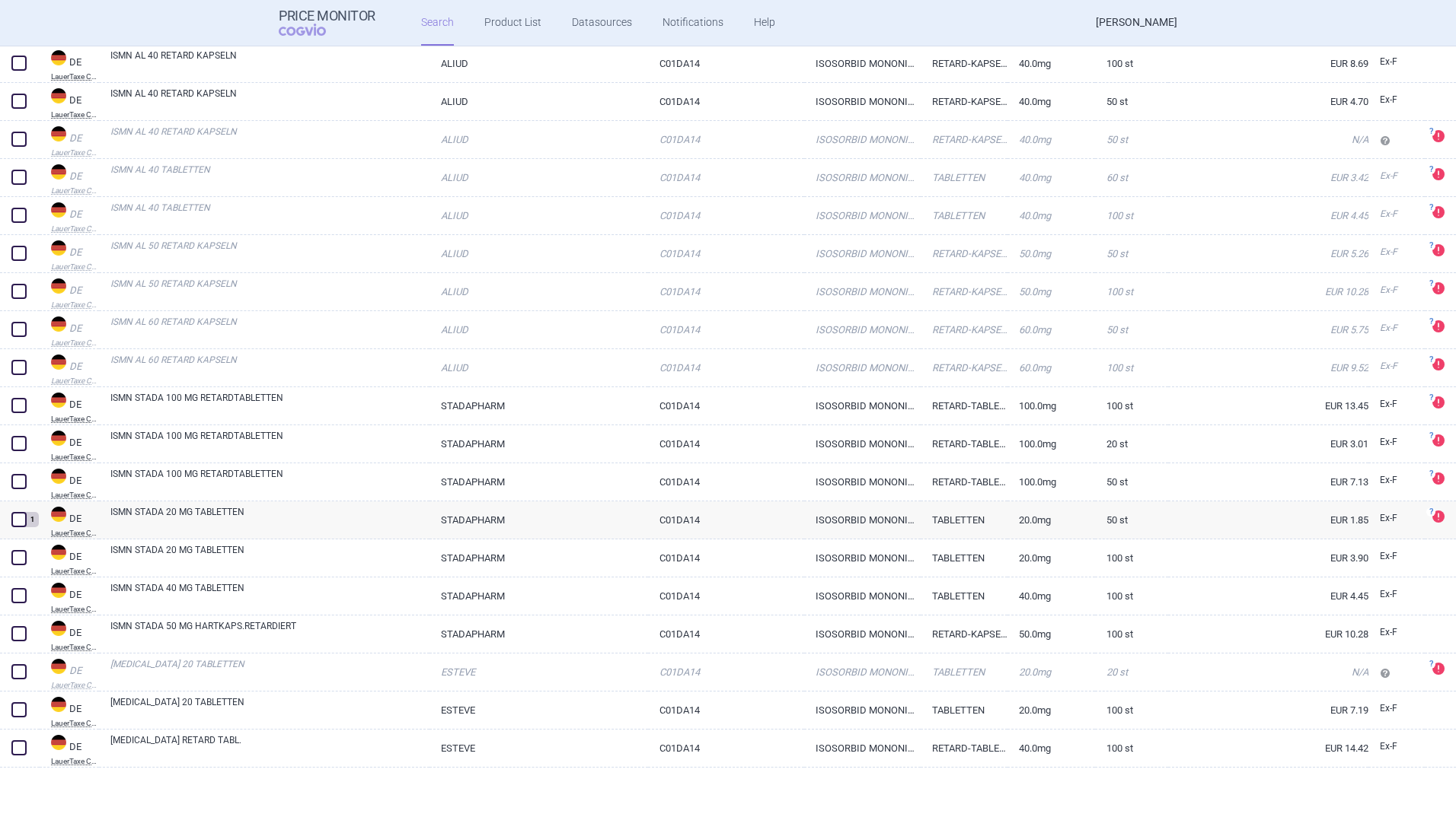
click at [1133, 18] on link "[PERSON_NAME]" at bounding box center [1136, 23] width 82 height 46
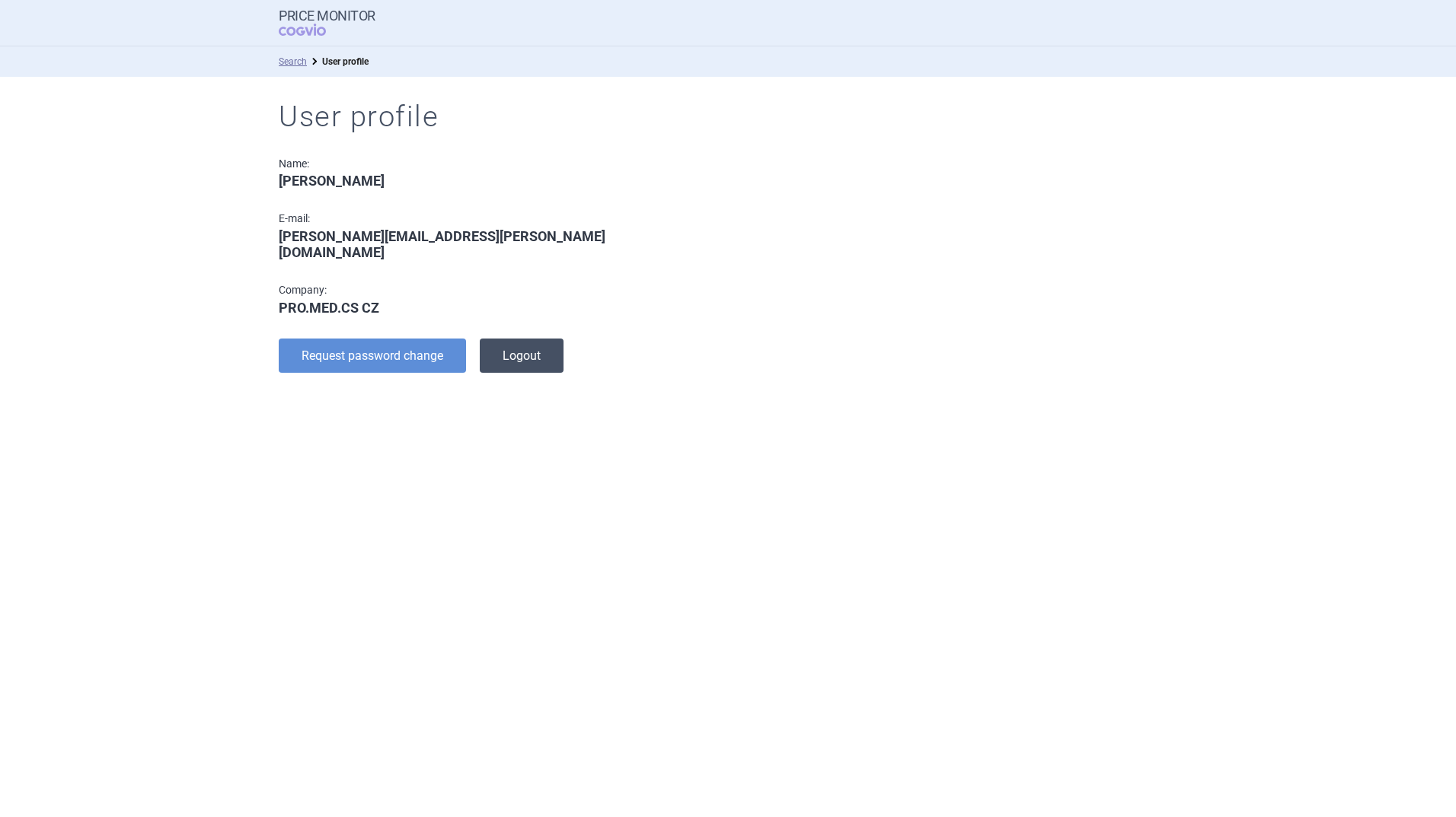
click at [530, 338] on button "Logout" at bounding box center [521, 356] width 84 height 35
